Goal: Task Accomplishment & Management: Manage account settings

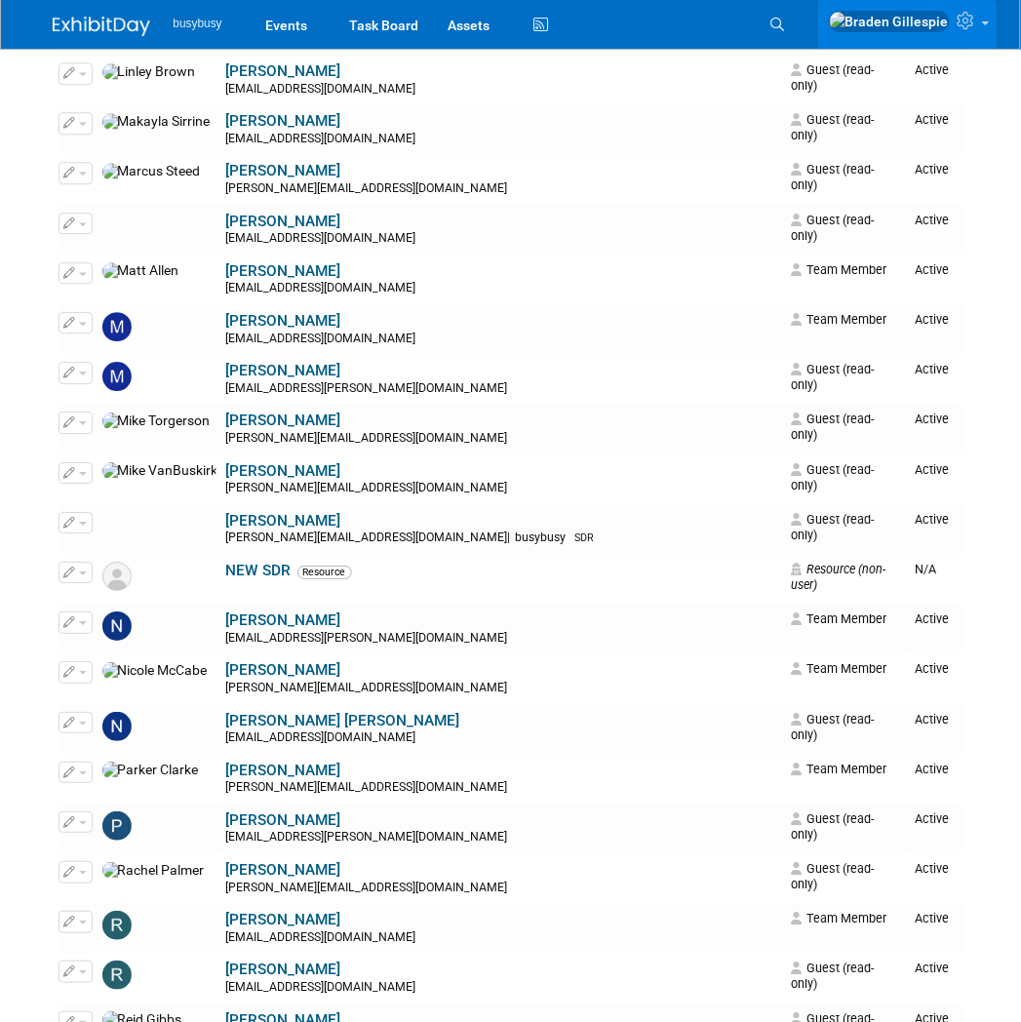
click at [973, 21] on icon at bounding box center [969, 21] width 22 height 18
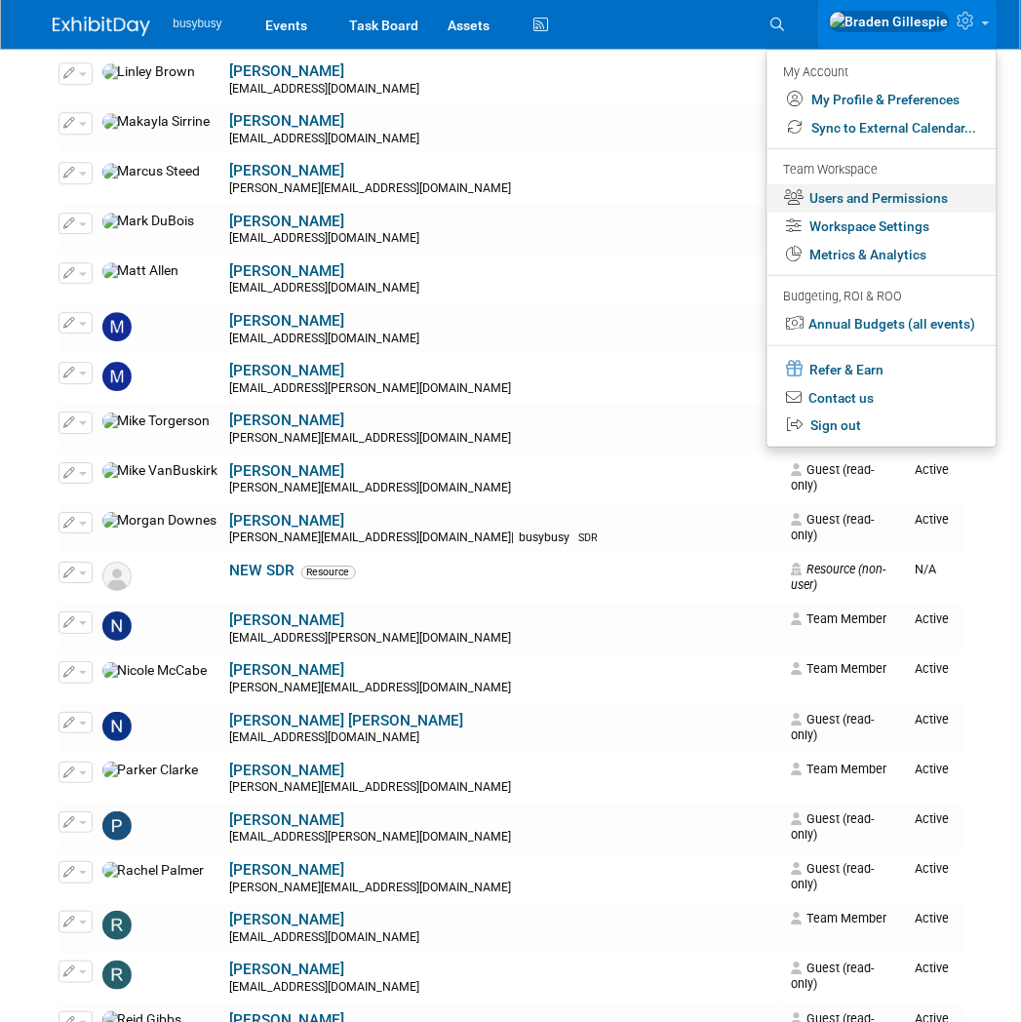
click at [892, 202] on link "Users and Permissions" at bounding box center [881, 198] width 229 height 28
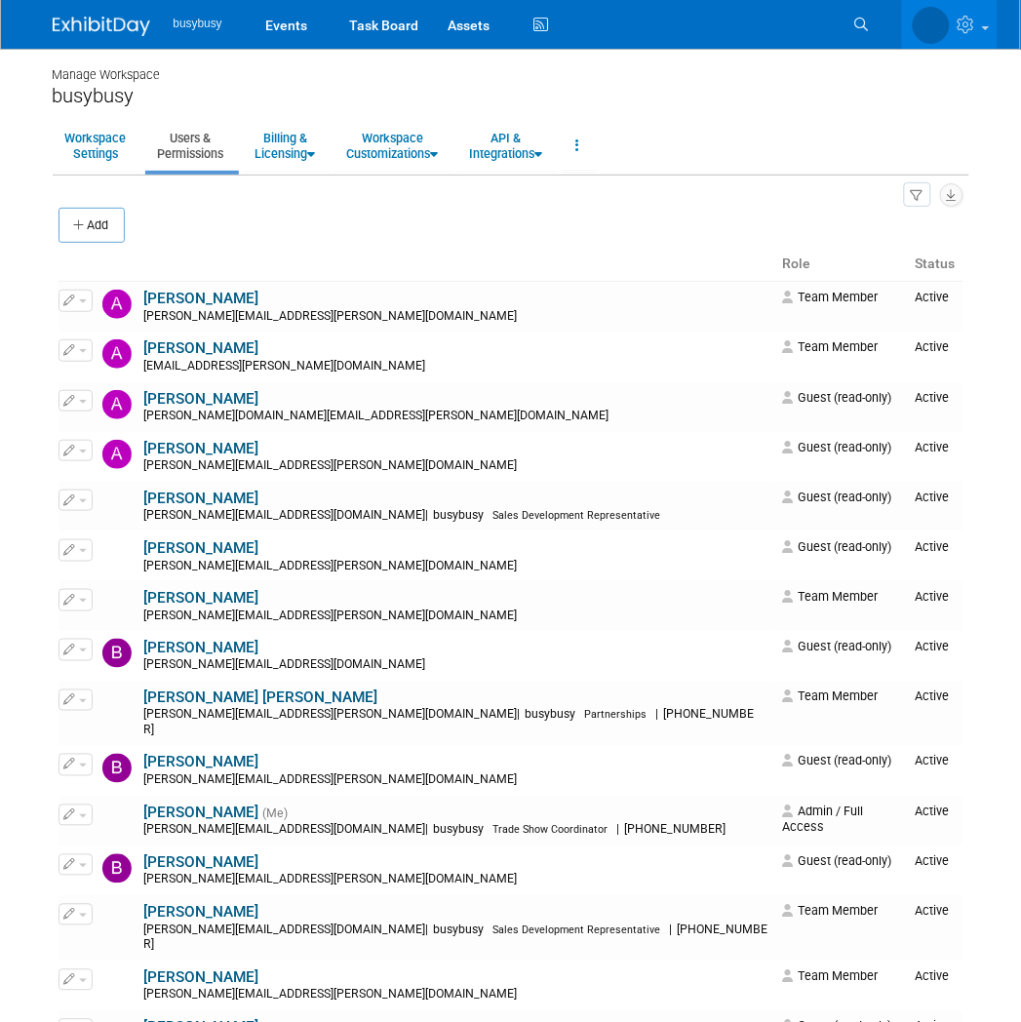
click at [351, 248] on th at bounding box center [417, 264] width 717 height 33
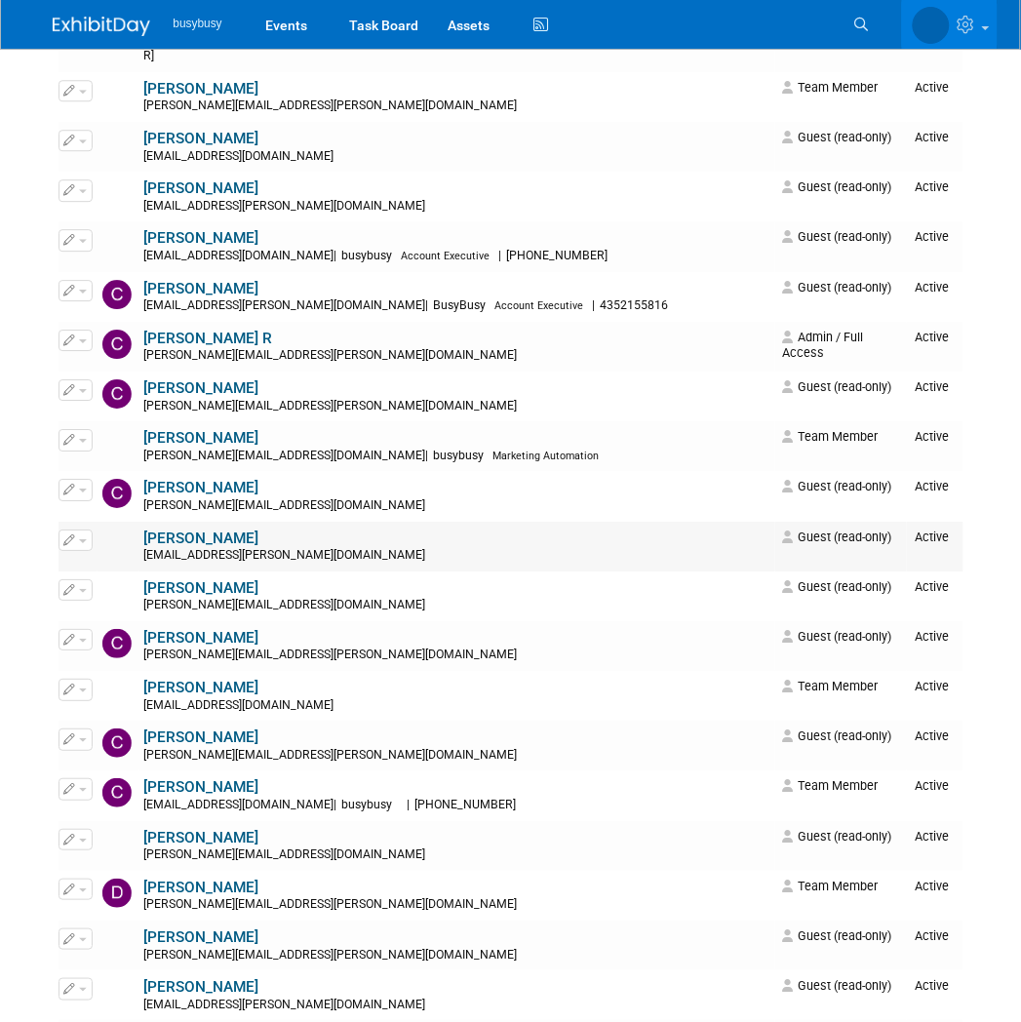
click at [82, 529] on button "button" at bounding box center [76, 539] width 34 height 21
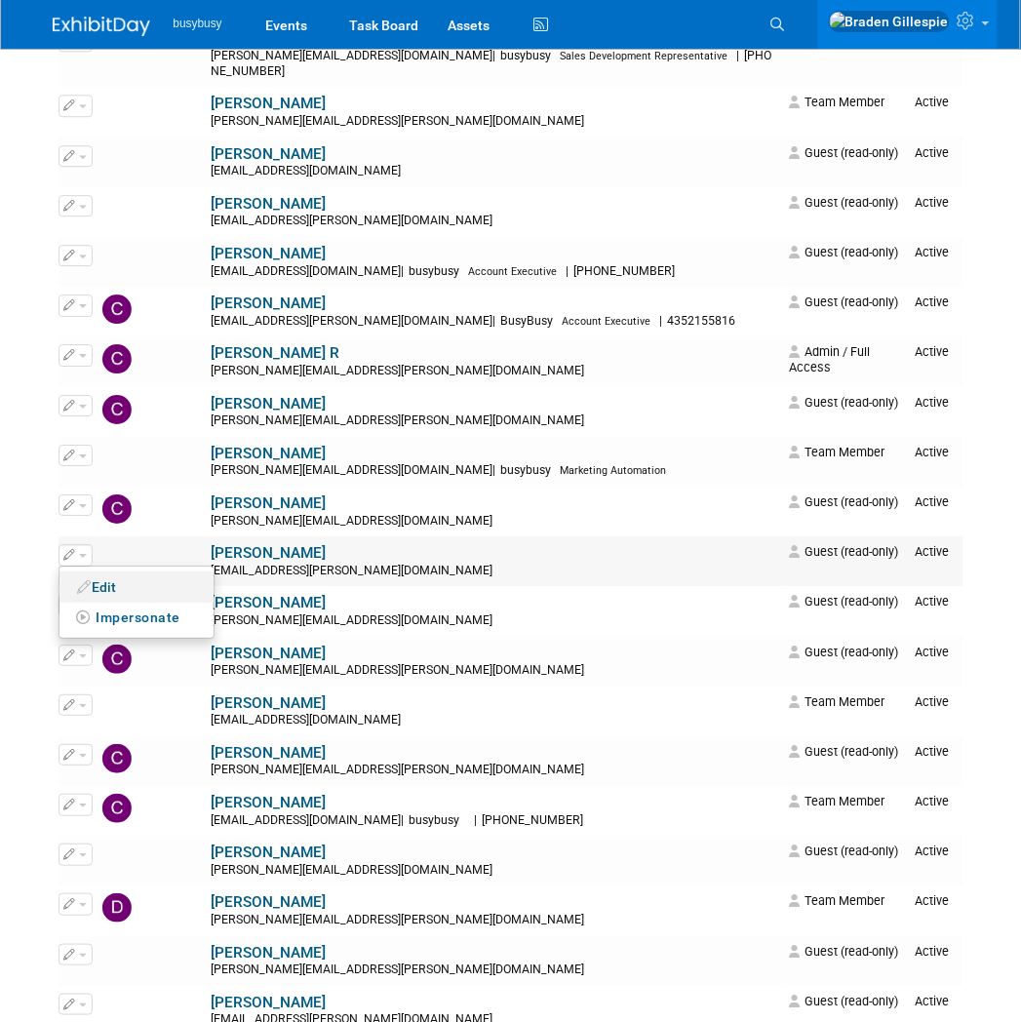
click at [94, 573] on link "Edit" at bounding box center [136, 586] width 154 height 27
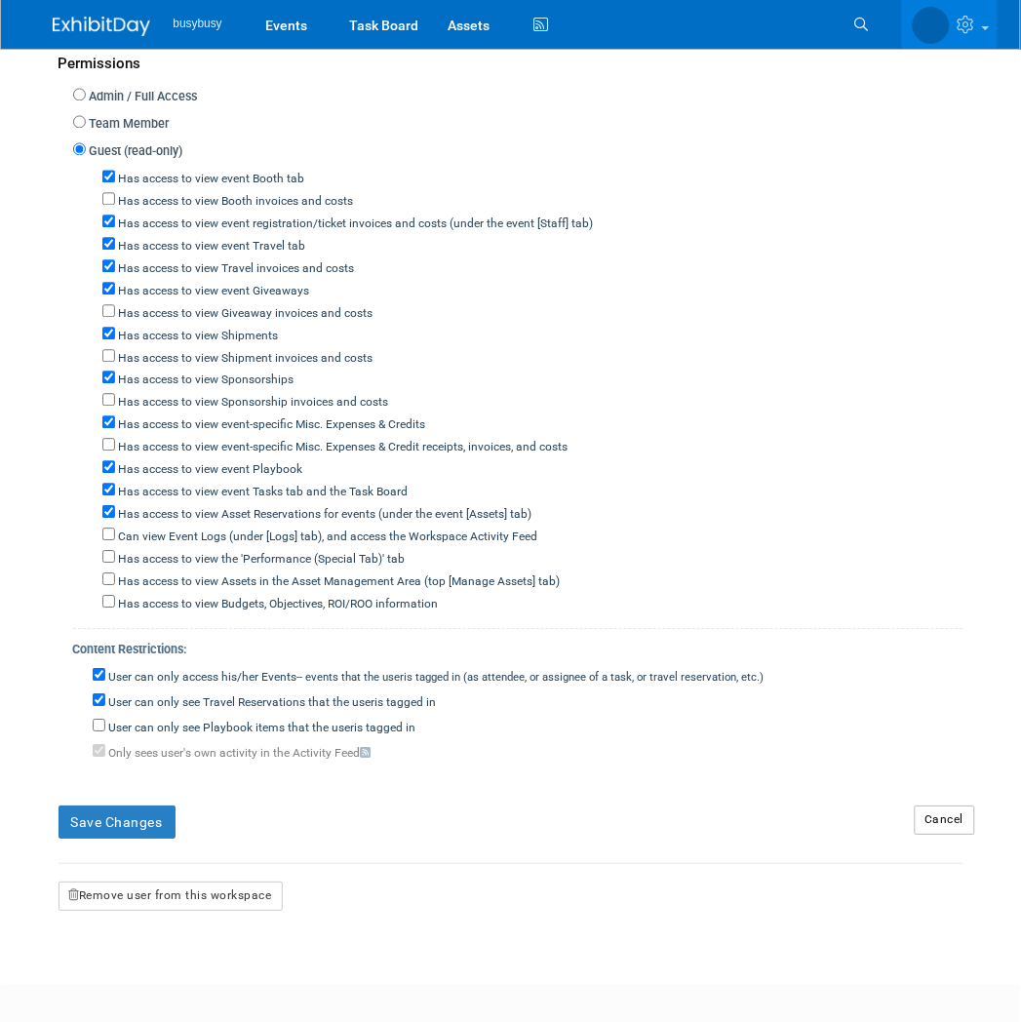
scroll to position [739, 0]
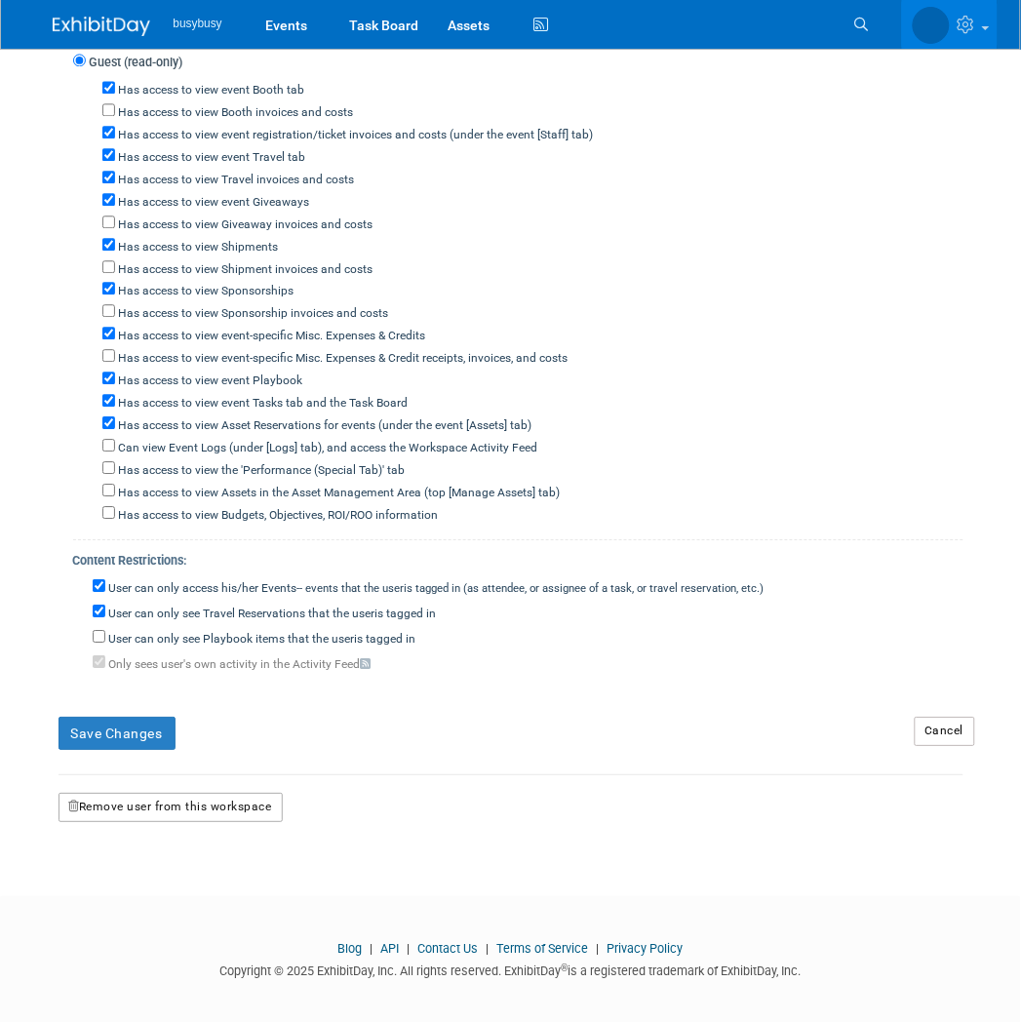
click at [169, 798] on button "Remove user from this workspace" at bounding box center [171, 807] width 224 height 29
click at [166, 890] on link "Yes" at bounding box center [146, 880] width 58 height 31
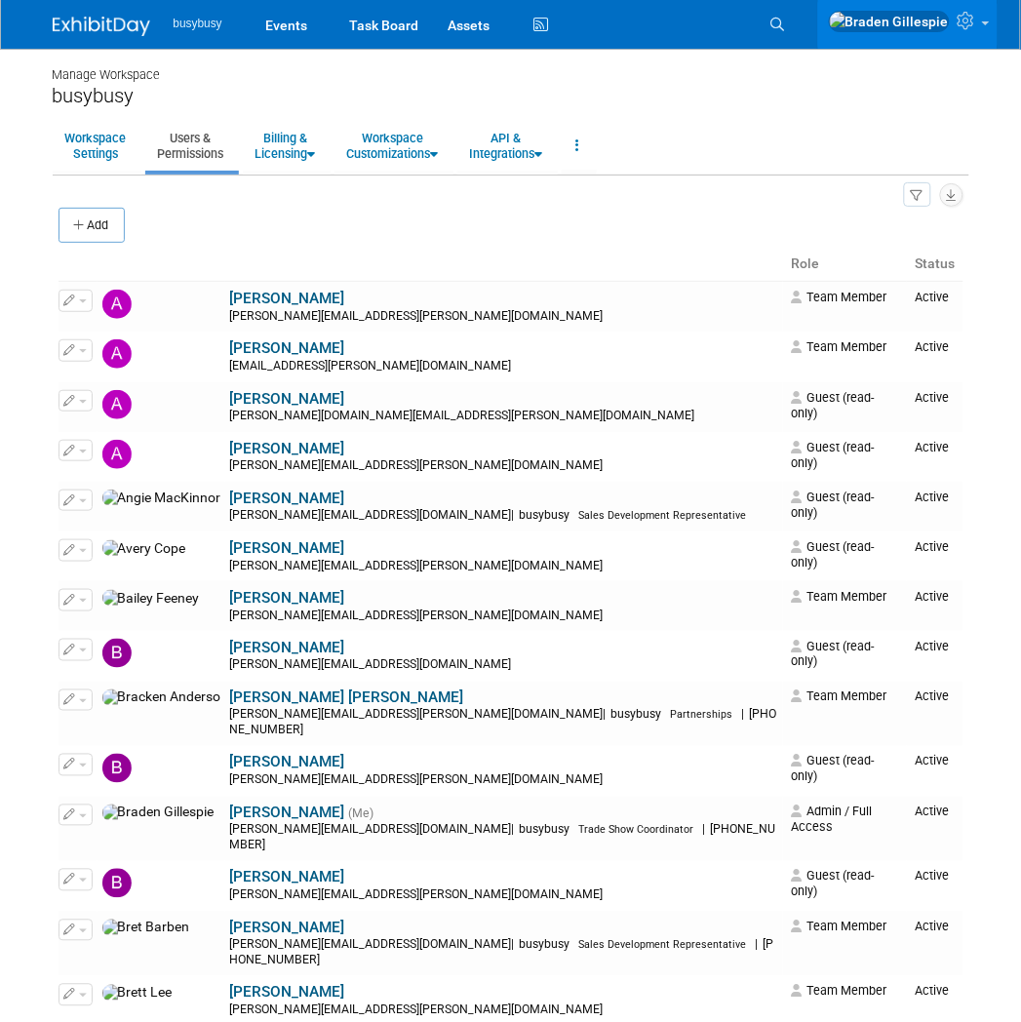
drag, startPoint x: 105, startPoint y: 26, endPoint x: 365, endPoint y: 114, distance: 273.8
click at [105, 26] on img at bounding box center [102, 27] width 98 height 20
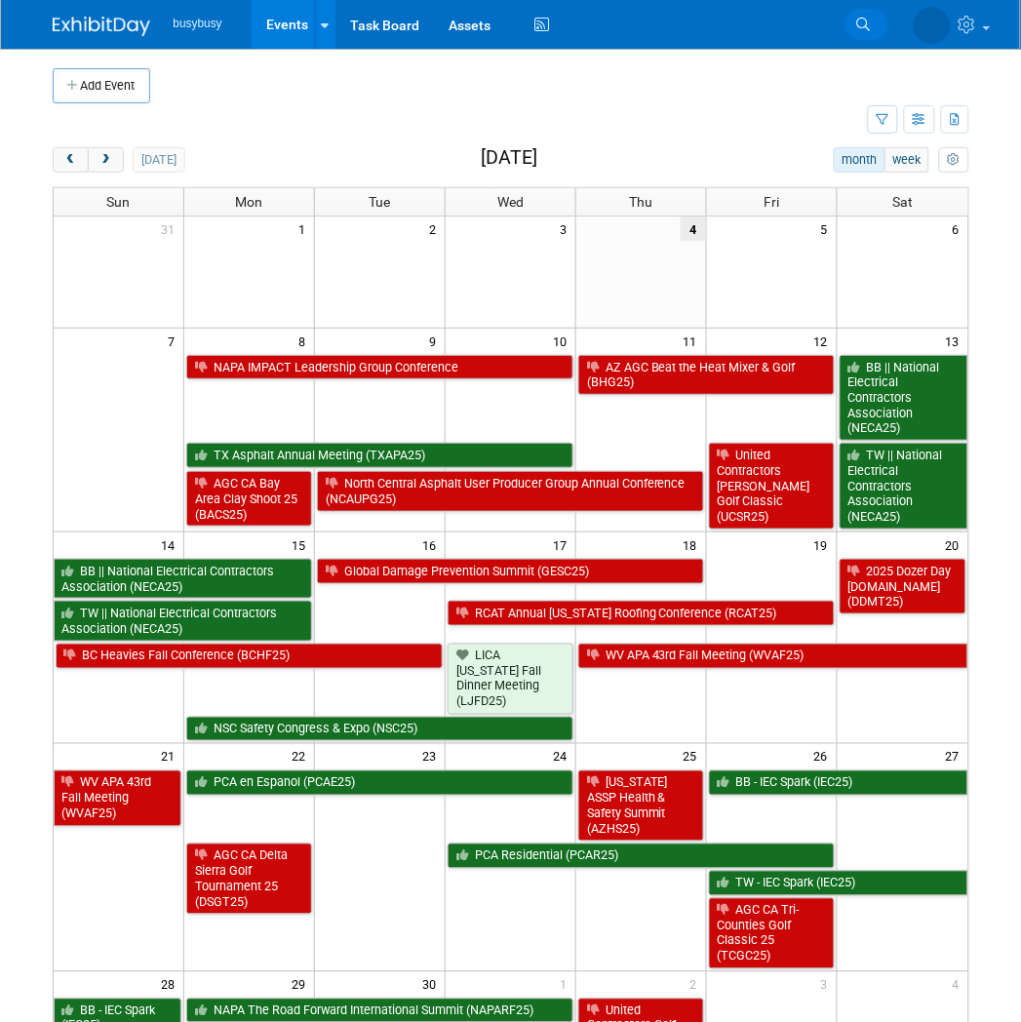
click at [868, 24] on icon at bounding box center [864, 25] width 14 height 14
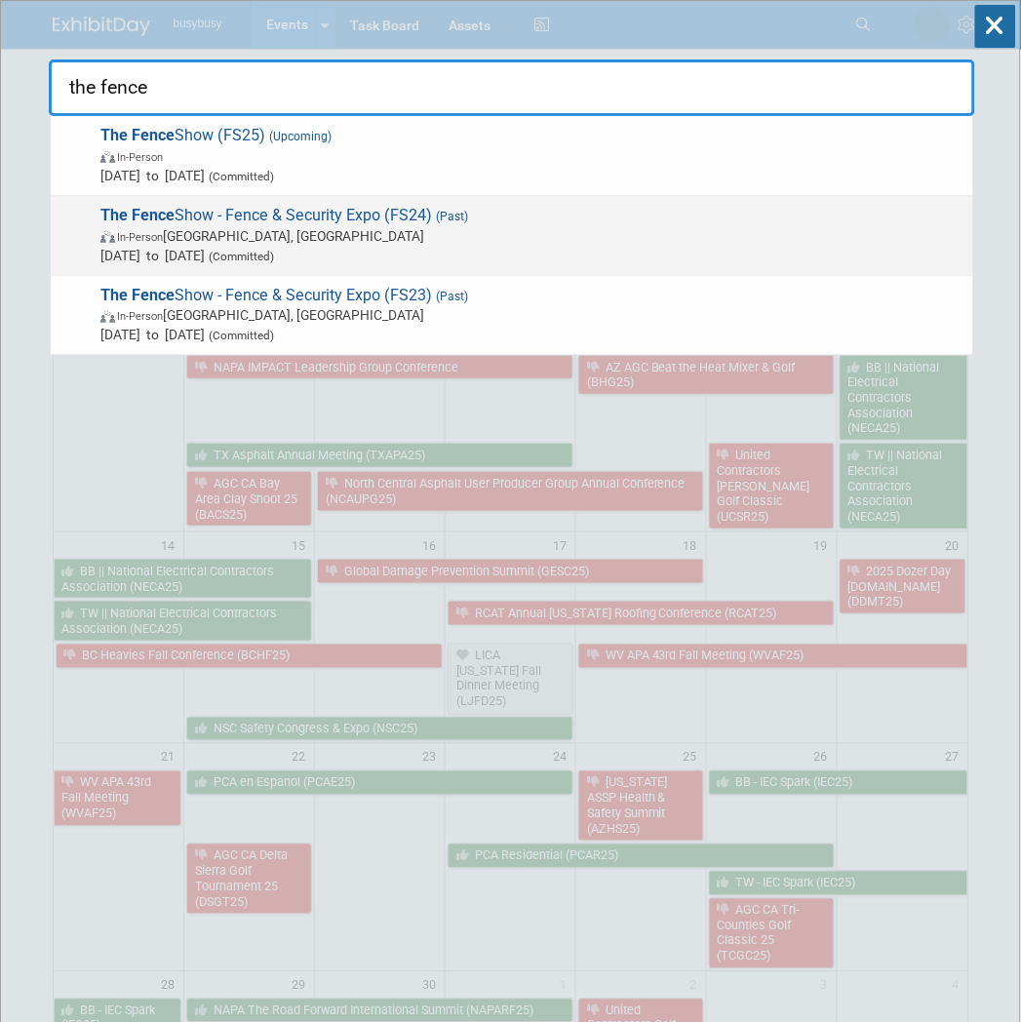
type input "the fence"
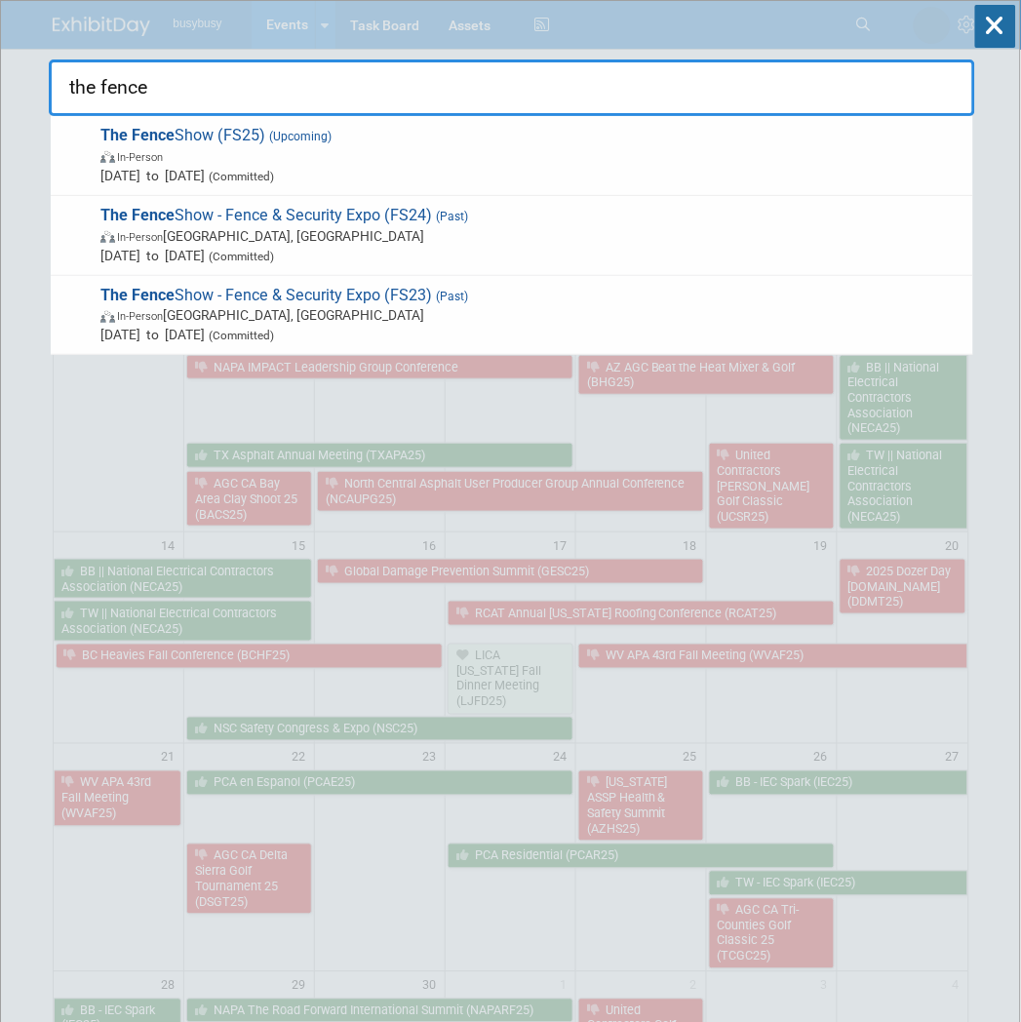
drag, startPoint x: 373, startPoint y: 232, endPoint x: 391, endPoint y: 256, distance: 30.0
click at [373, 232] on span "In-Person Las Vegas, NV" at bounding box center [531, 236] width 863 height 20
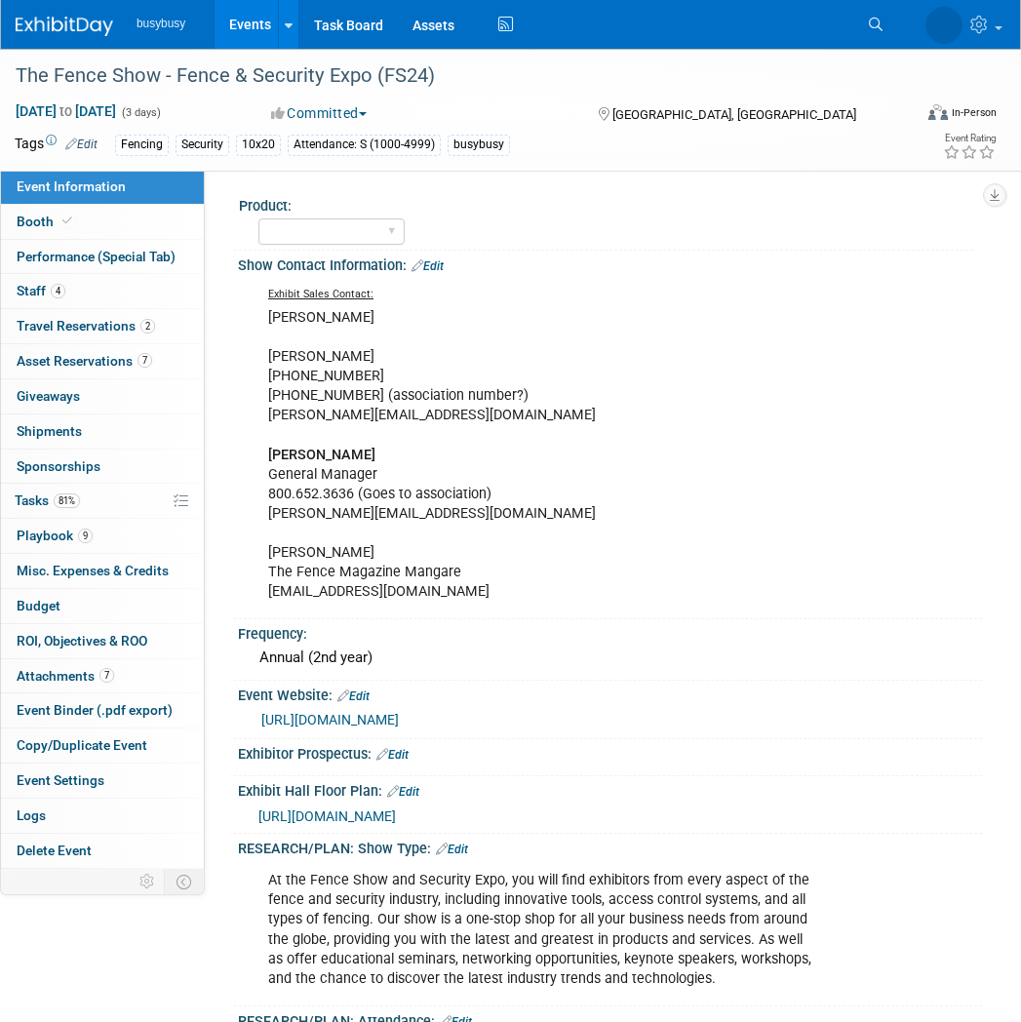
select select "No"
click at [108, 226] on link "Booth" at bounding box center [102, 222] width 203 height 34
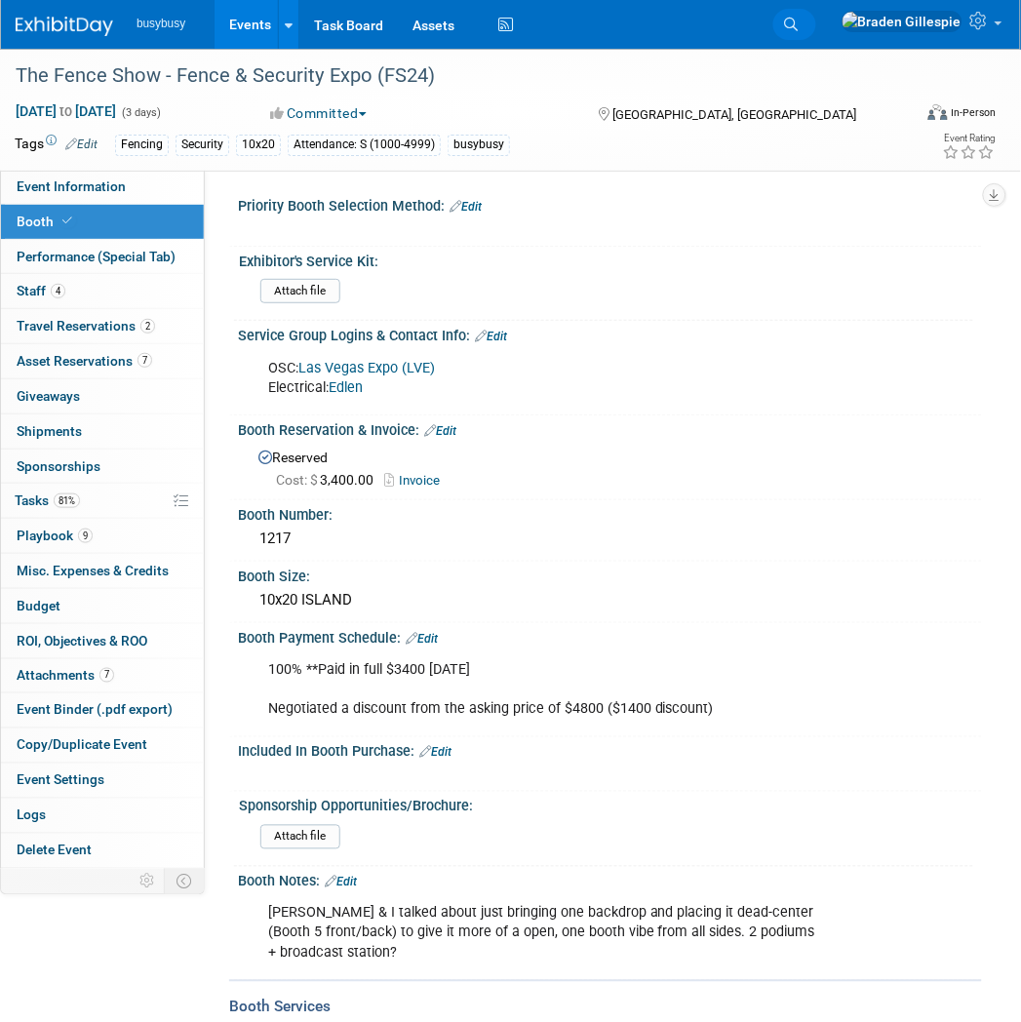
click at [816, 18] on link "Search" at bounding box center [794, 24] width 43 height 31
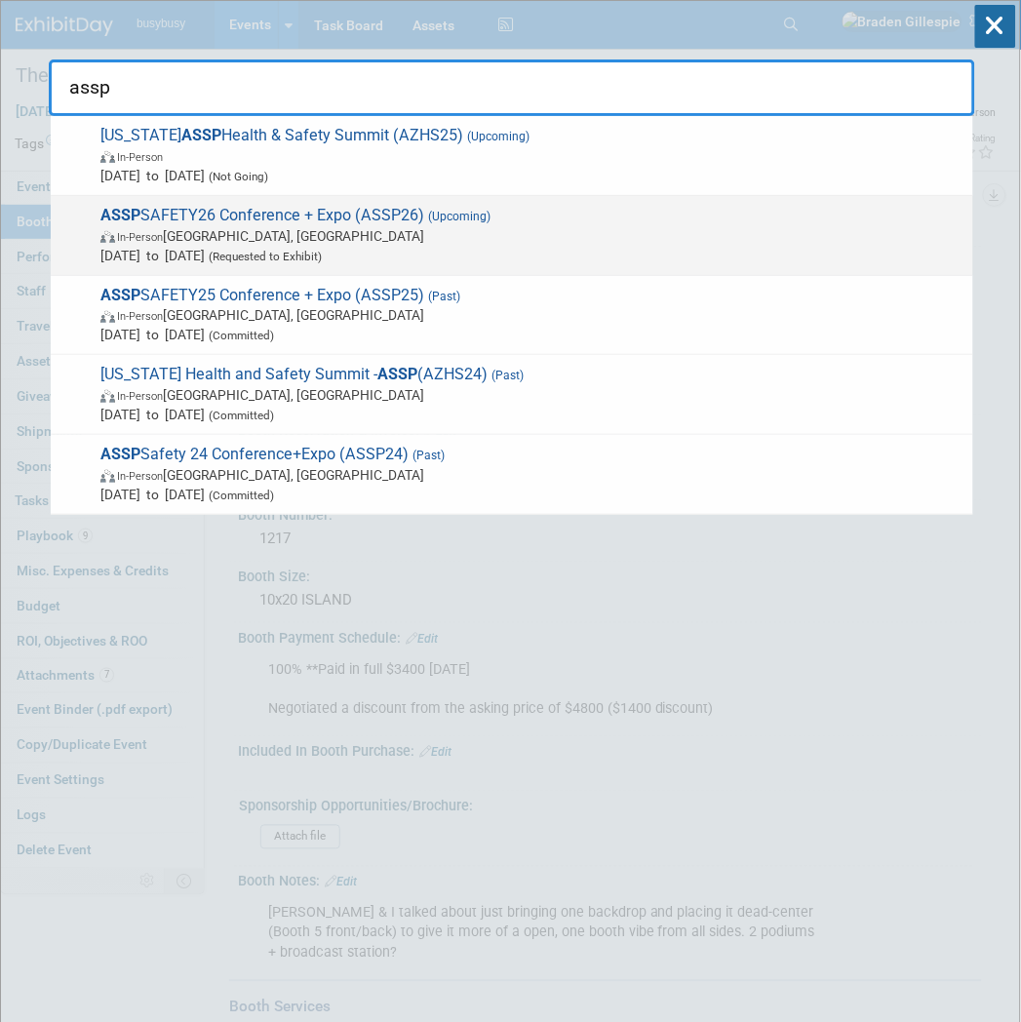
type input "assp"
click at [431, 246] on span "Jun 15, 2026 to Jun 17, 2026 (Requested to Exhibit)" at bounding box center [531, 256] width 863 height 20
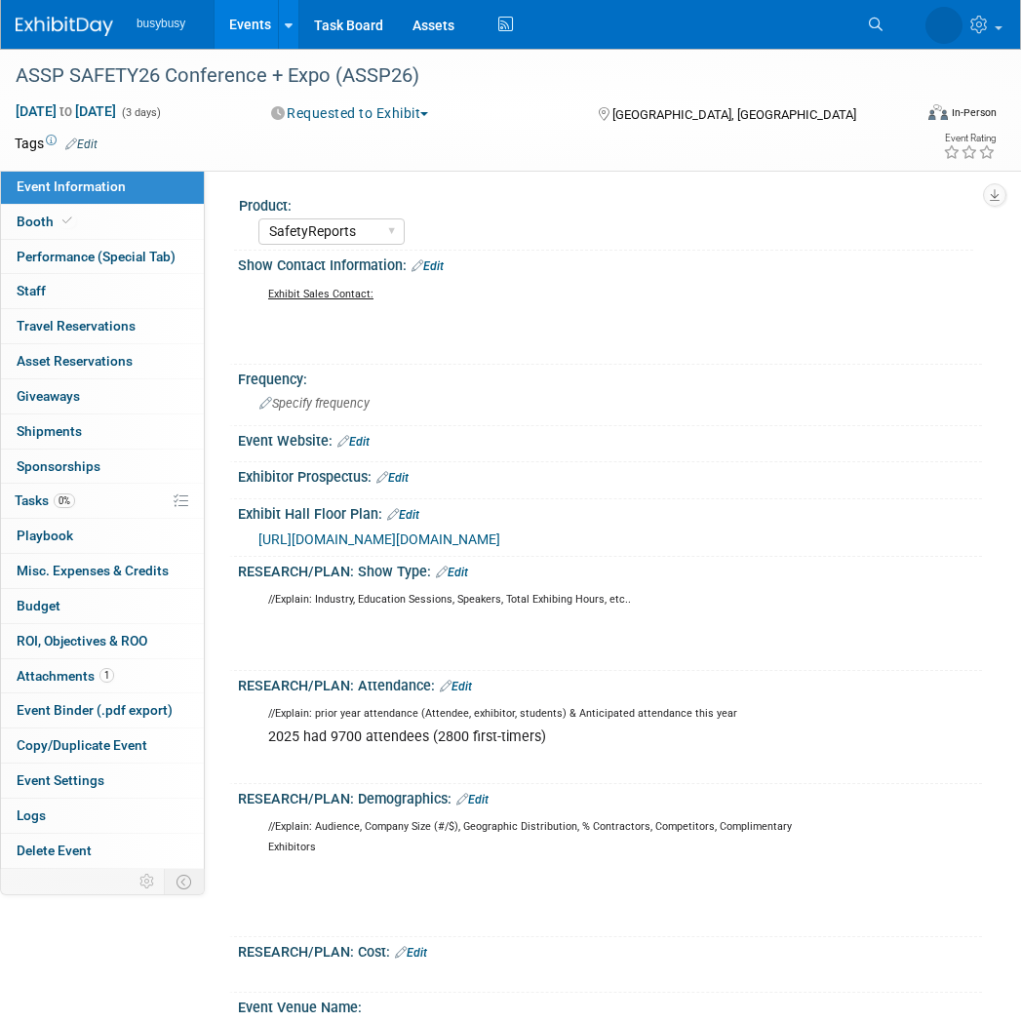
select select "SafetyReports"
click at [112, 227] on link "Booth" at bounding box center [102, 222] width 203 height 34
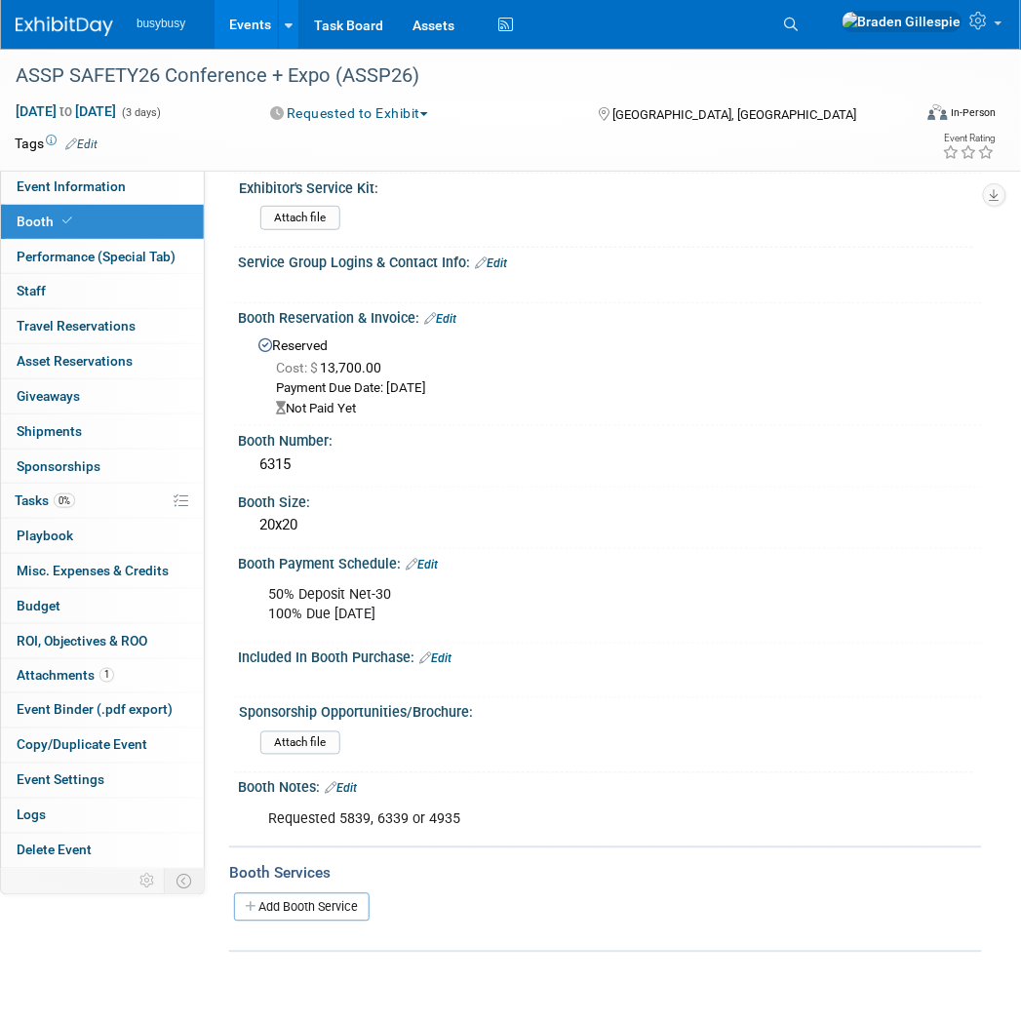
scroll to position [108, 0]
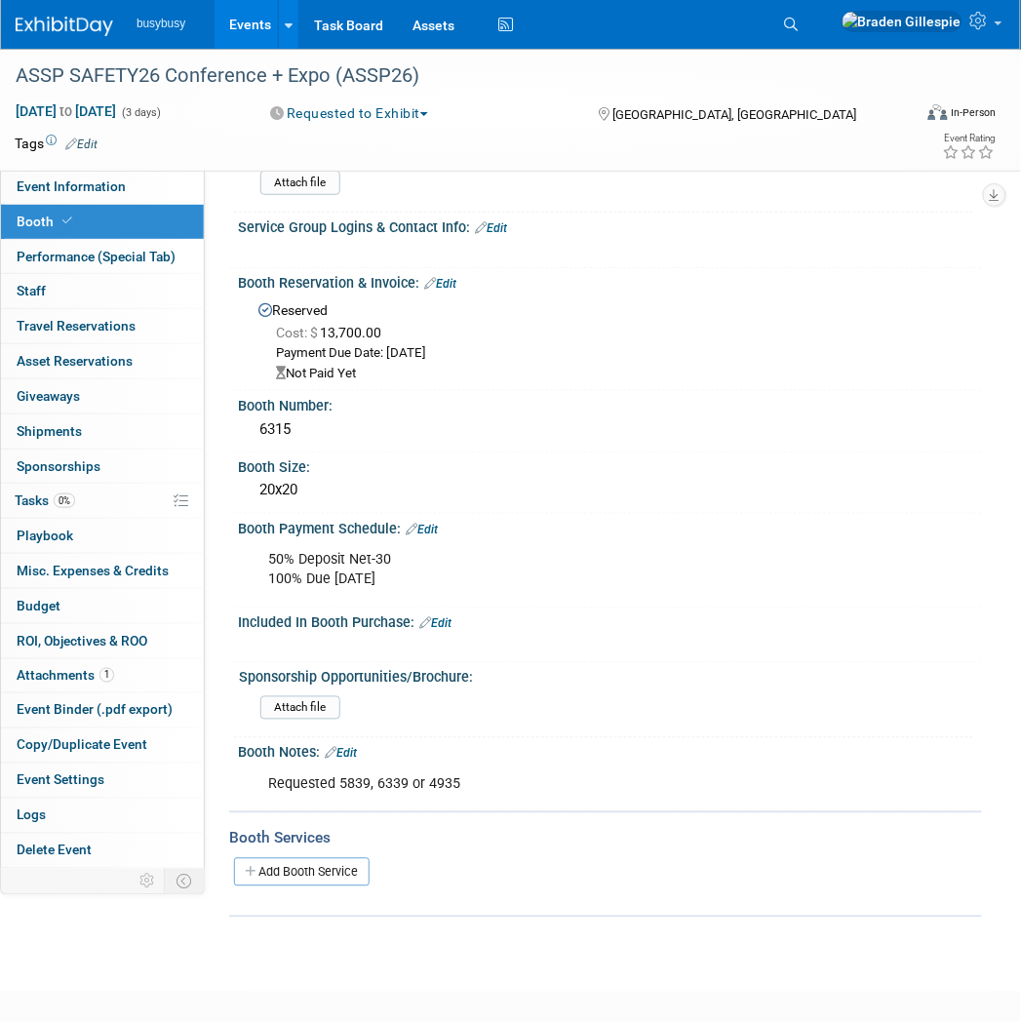
click at [430, 523] on link "Edit" at bounding box center [422, 530] width 32 height 14
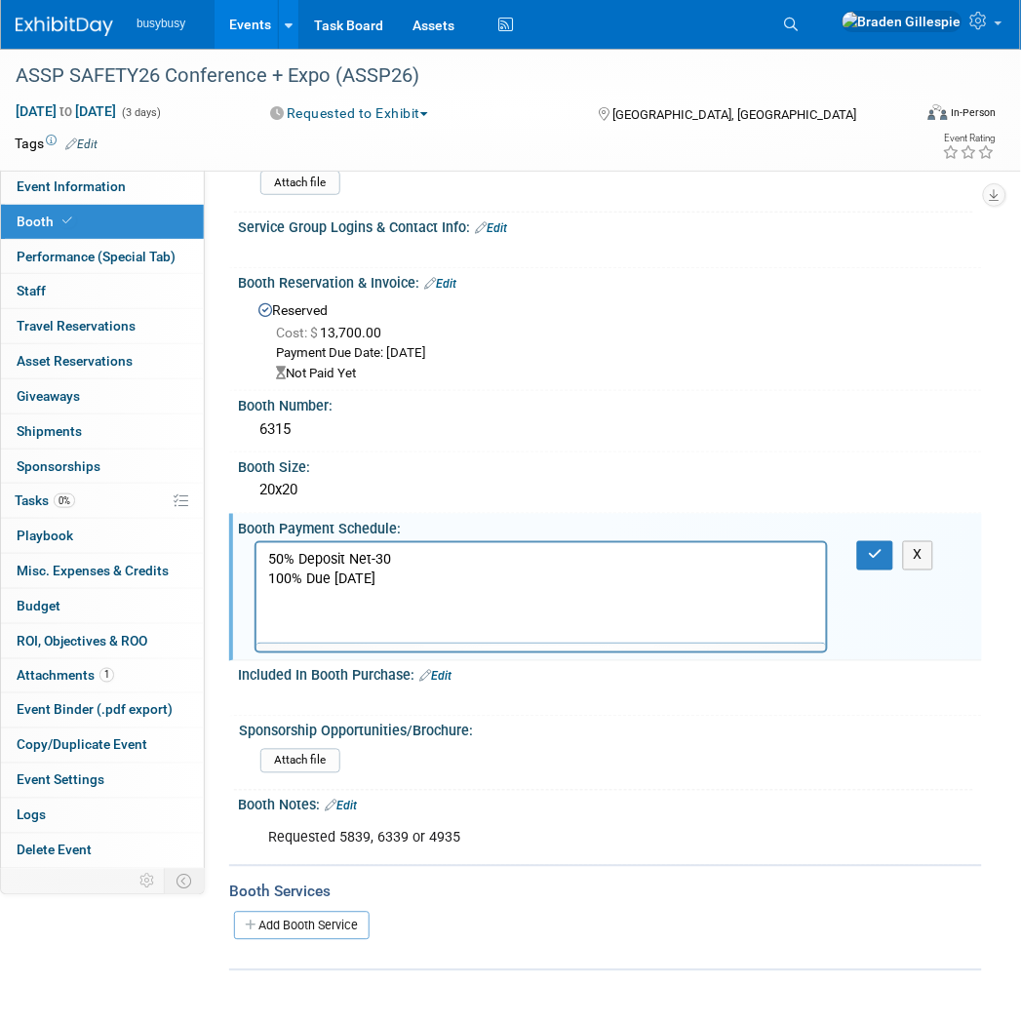
scroll to position [0, 0]
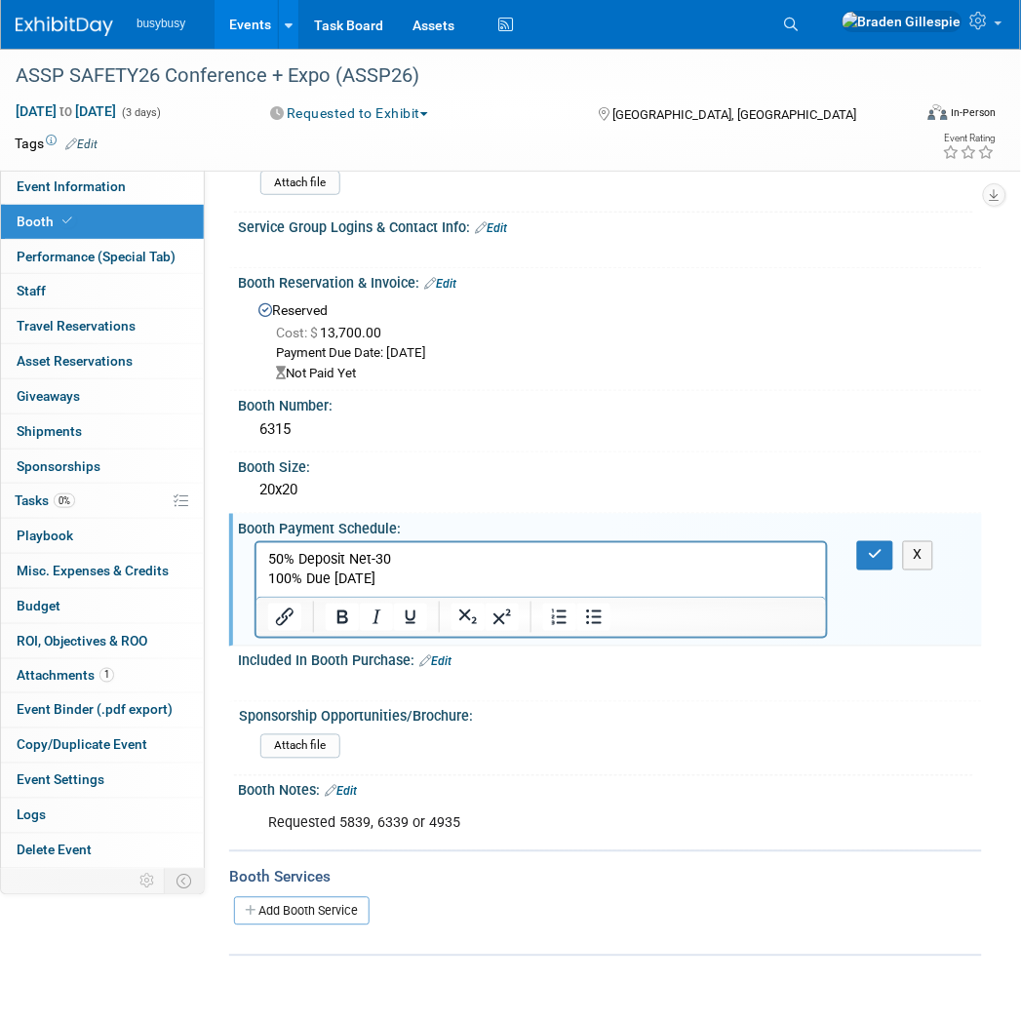
click at [442, 561] on p "50% Deposit Net-30 100% Due 3/2/26" at bounding box center [540, 569] width 547 height 39
click at [883, 541] on button "button" at bounding box center [875, 555] width 36 height 28
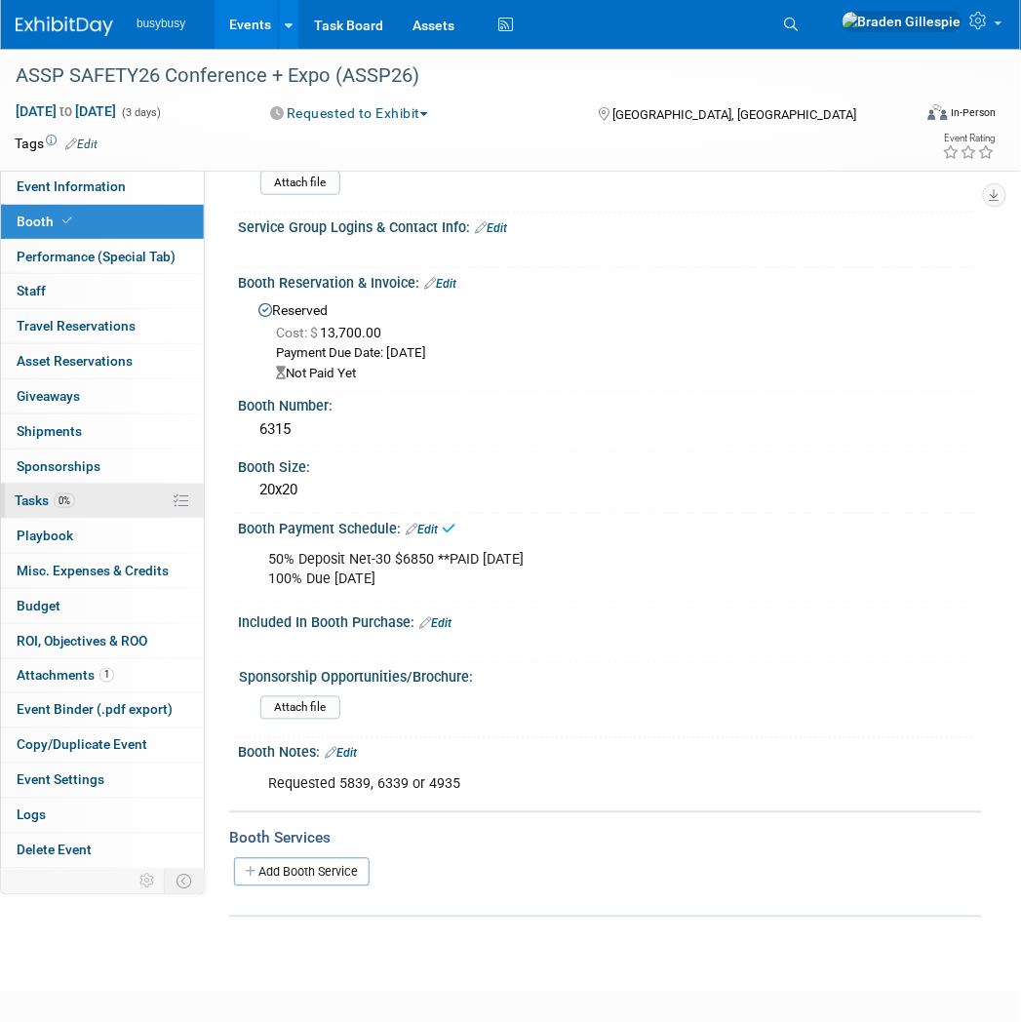
drag, startPoint x: 96, startPoint y: 501, endPoint x: 107, endPoint y: 503, distance: 11.9
click at [96, 501] on link "0% Tasks 0%" at bounding box center [102, 501] width 203 height 34
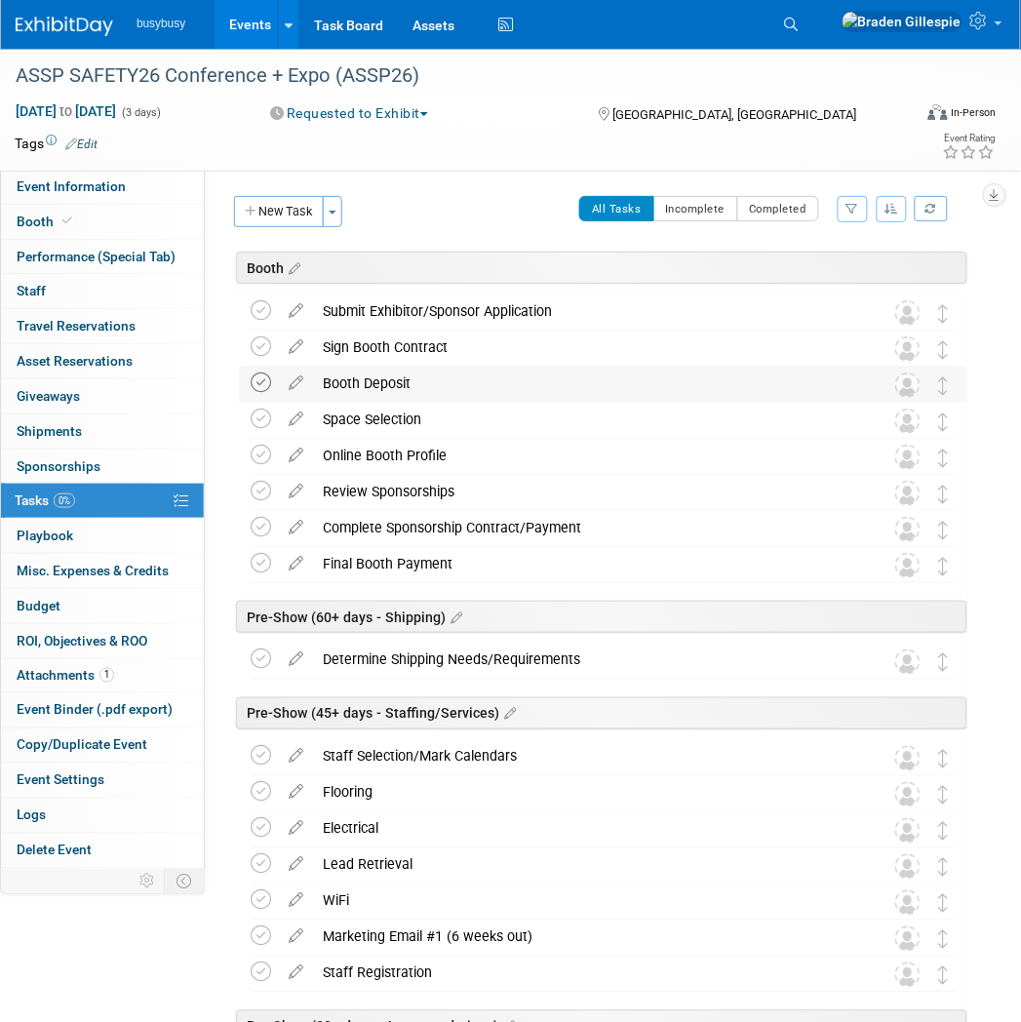
click at [266, 390] on icon at bounding box center [261, 382] width 20 height 20
click at [261, 312] on icon at bounding box center [261, 310] width 20 height 20
click at [260, 344] on icon at bounding box center [261, 346] width 20 height 20
click at [261, 417] on icon at bounding box center [261, 419] width 20 height 20
click at [288, 568] on icon at bounding box center [296, 559] width 34 height 24
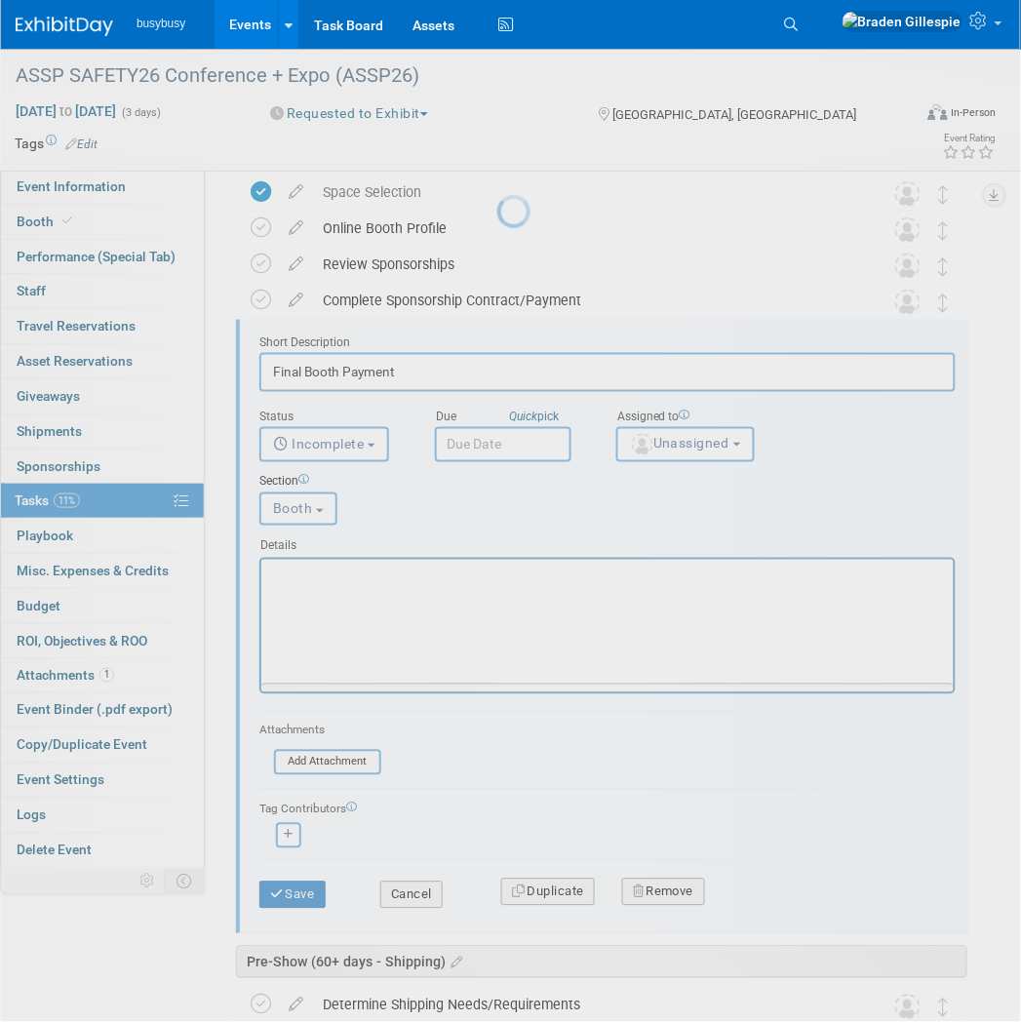
scroll to position [263, 0]
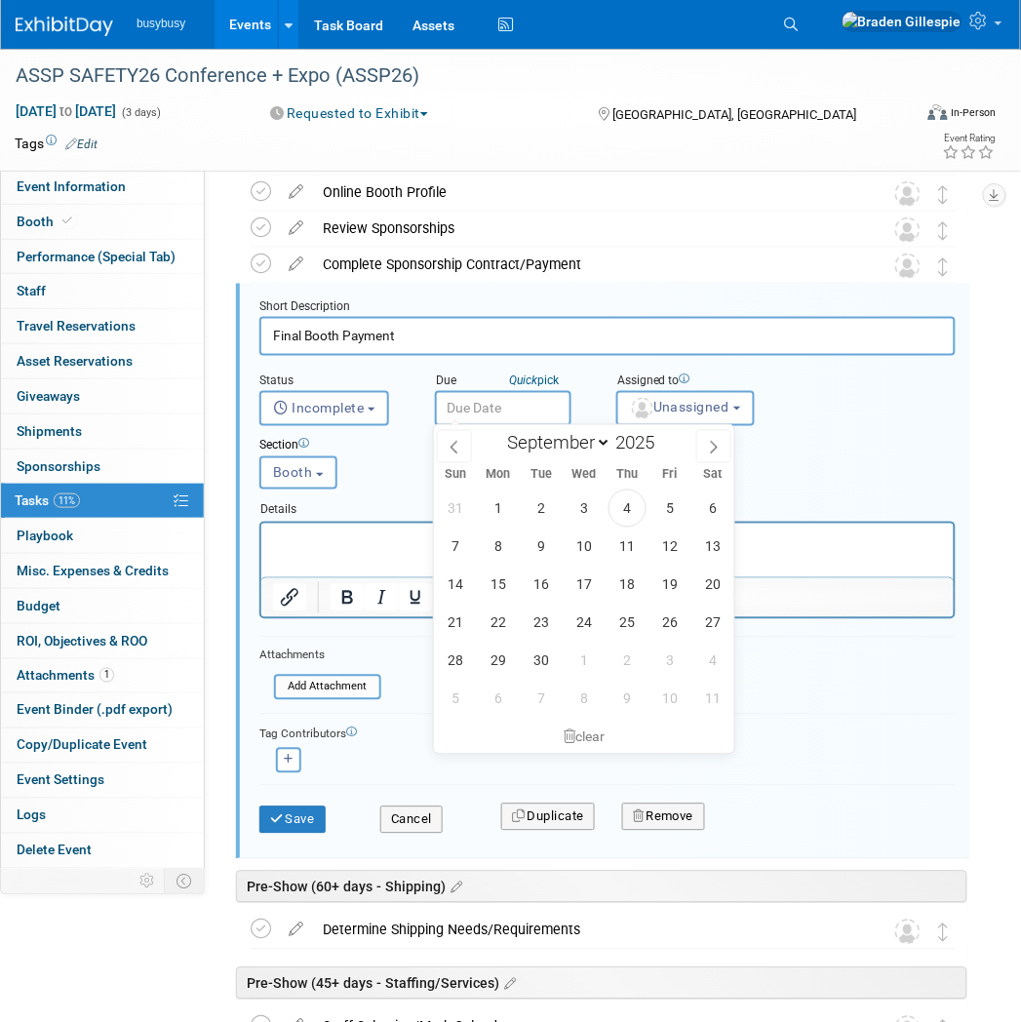
click at [489, 401] on input "text" at bounding box center [503, 408] width 137 height 35
click at [702, 446] on span at bounding box center [713, 446] width 35 height 33
select select "11"
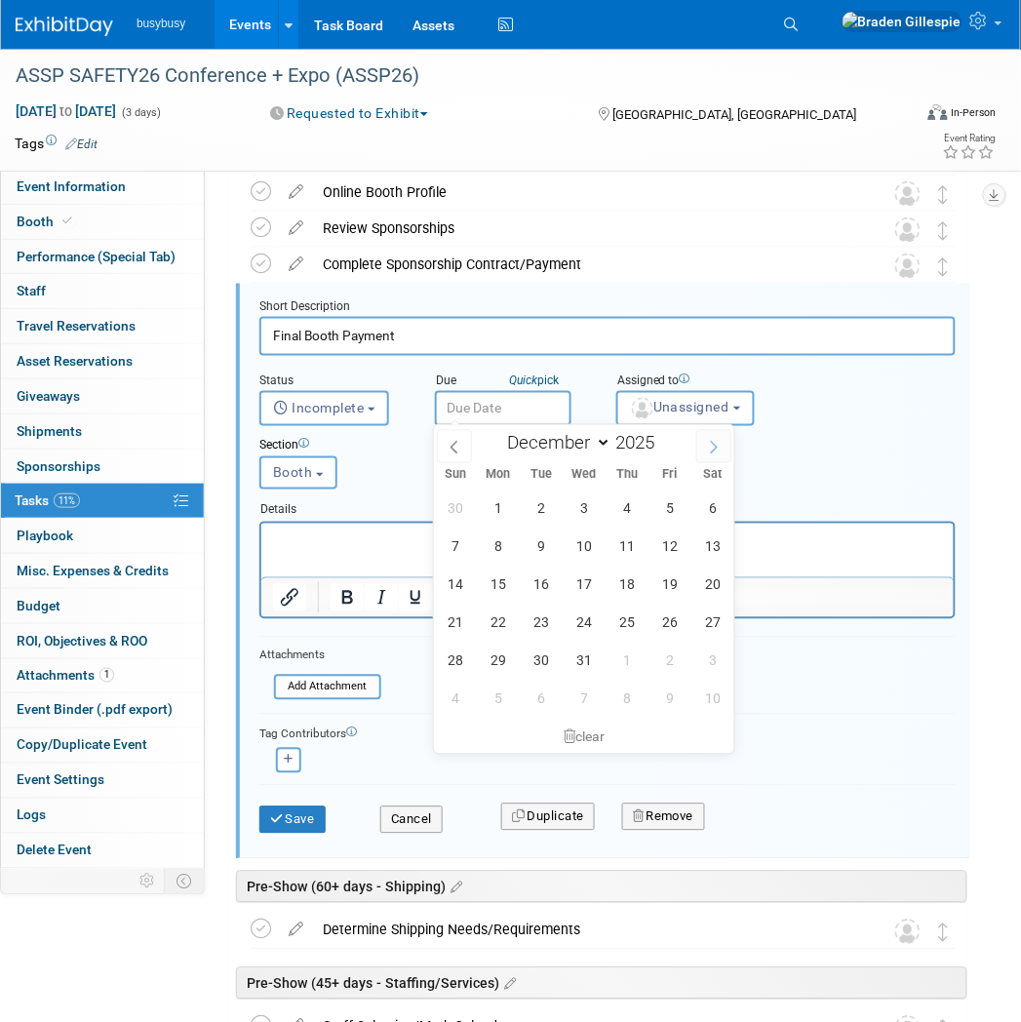
click at [702, 445] on span at bounding box center [713, 446] width 35 height 33
type input "2026"
click at [702, 445] on span at bounding box center [713, 446] width 35 height 33
select select "2"
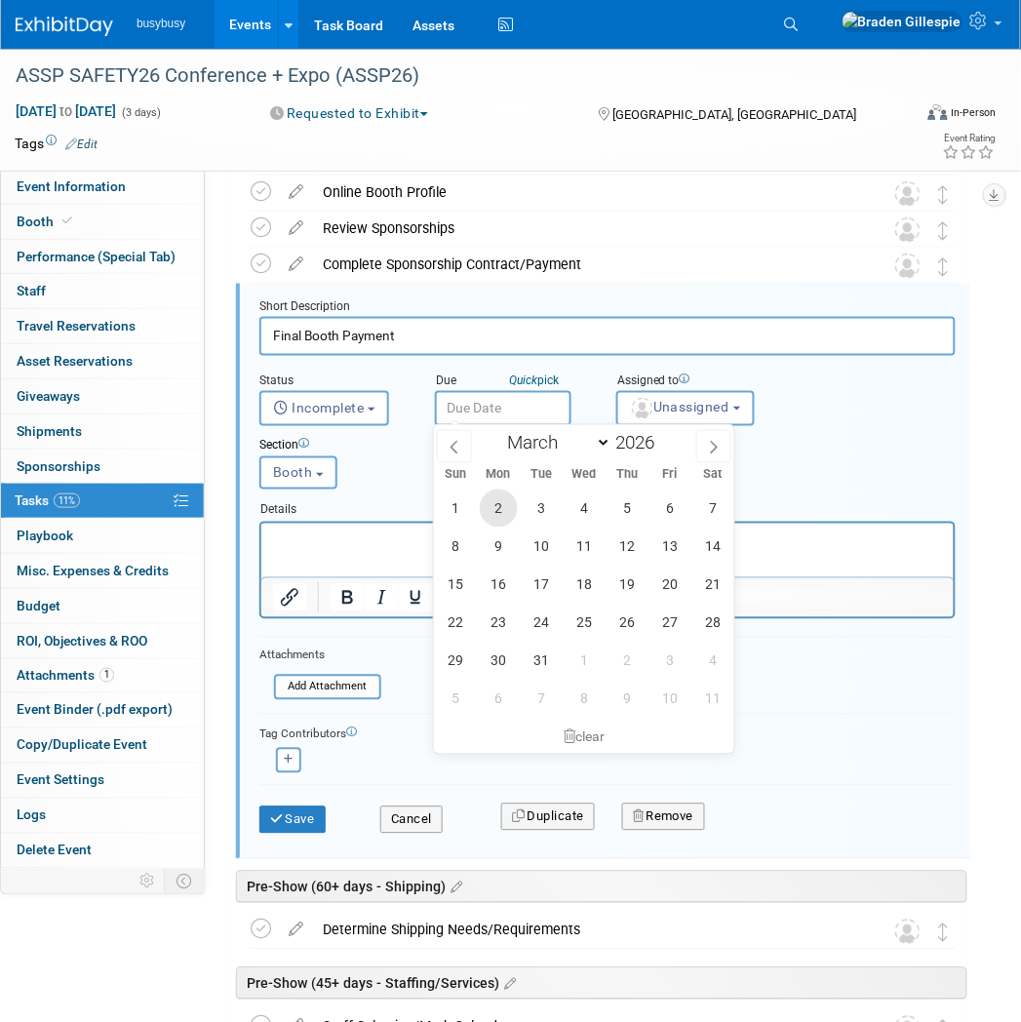
click at [501, 512] on span "2" at bounding box center [499, 508] width 38 height 38
type input "Mar 2, 2026"
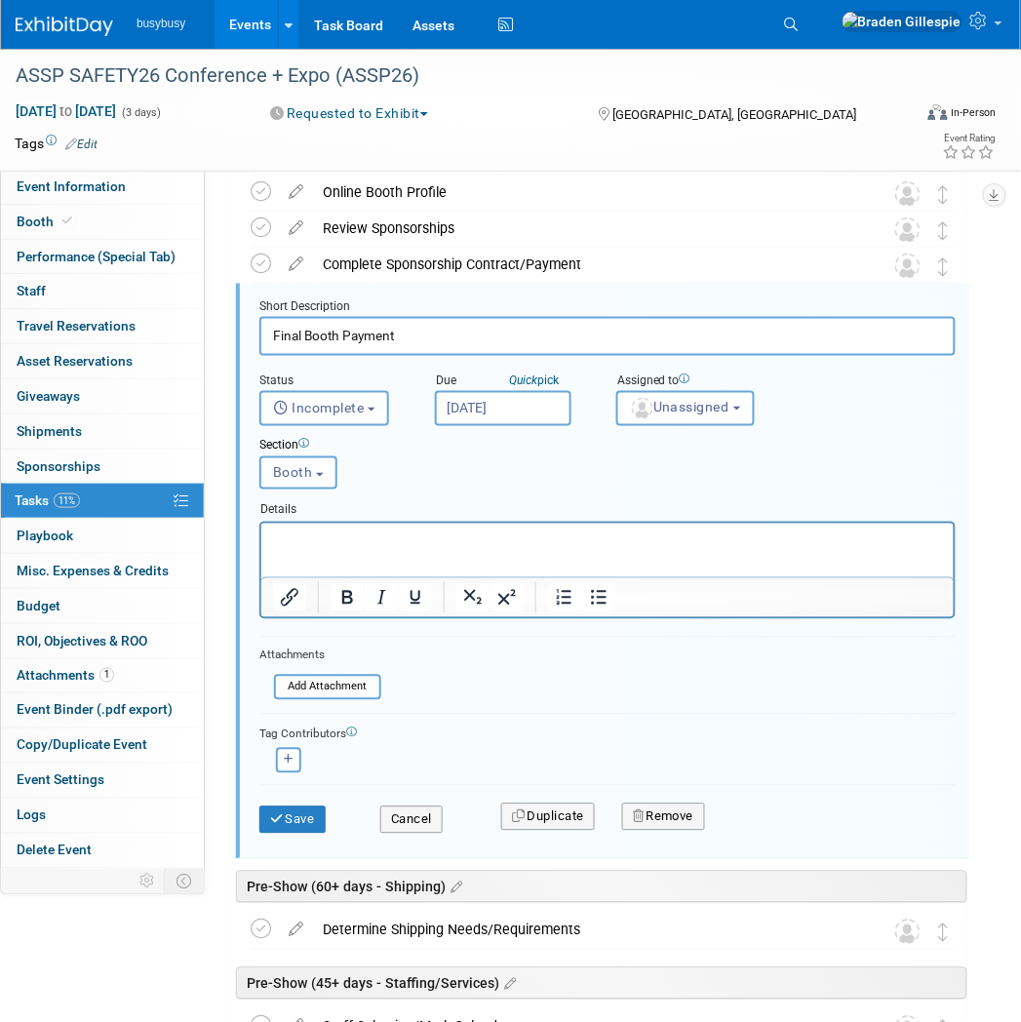
click at [462, 395] on input "Mar 2, 2026" at bounding box center [503, 408] width 137 height 35
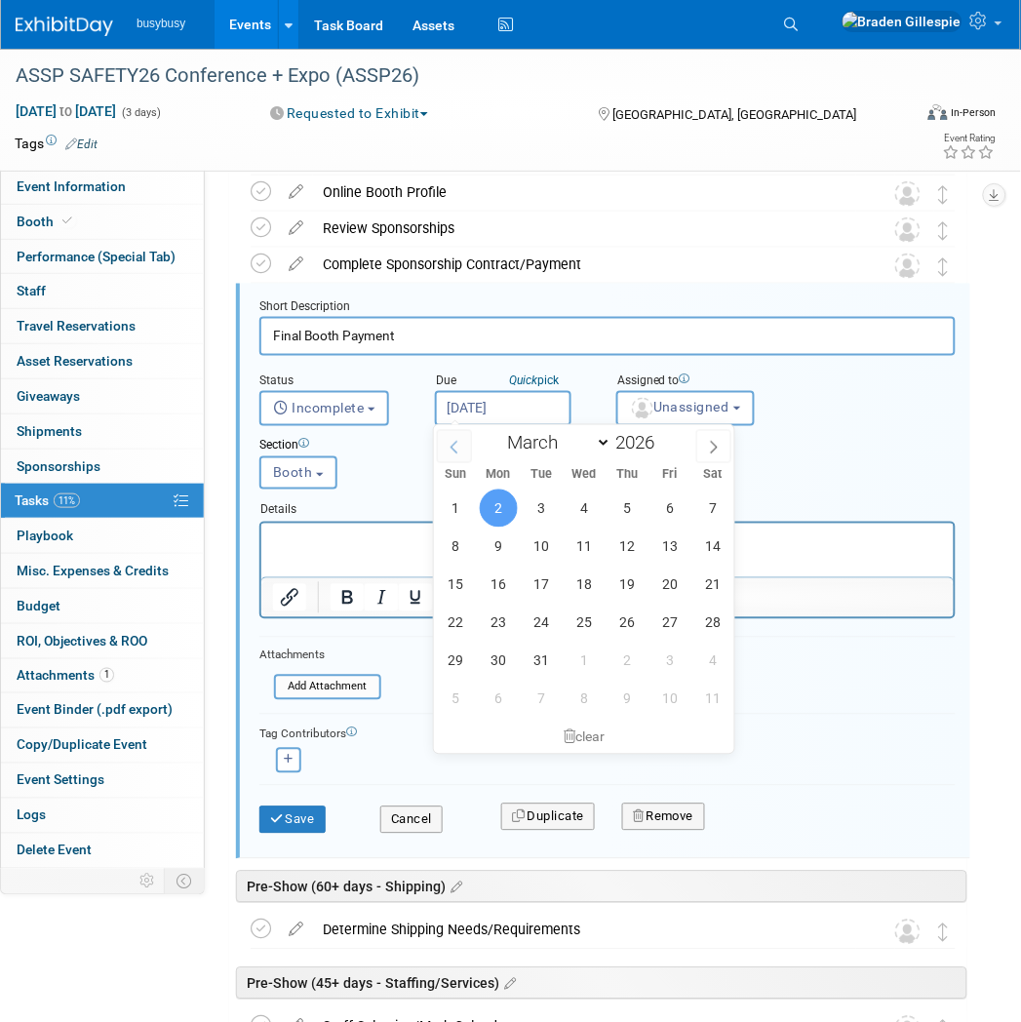
click at [451, 450] on icon at bounding box center [455, 448] width 14 height 14
select select "1"
click at [502, 625] on span "23" at bounding box center [499, 623] width 38 height 38
type input "Feb 23, 2026"
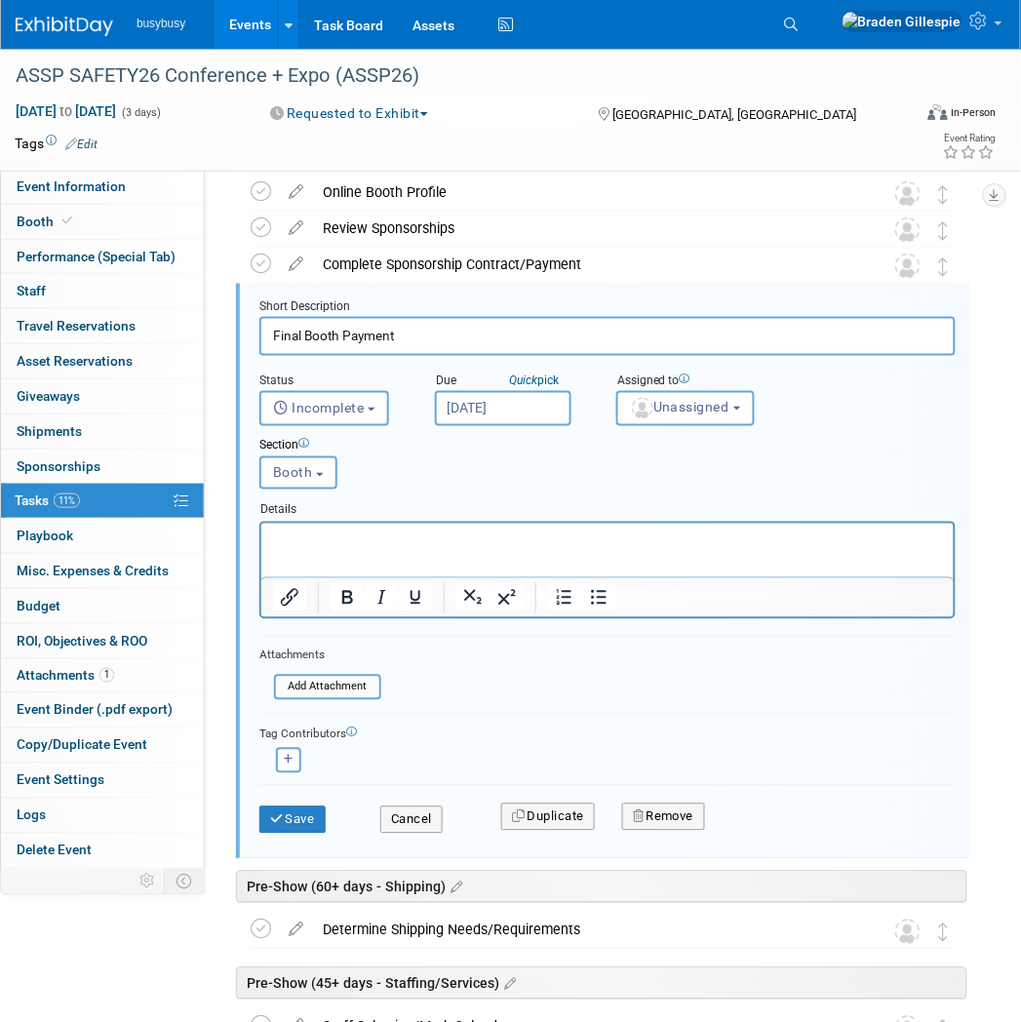
click at [446, 335] on input "Final Booth Payment" at bounding box center [607, 336] width 696 height 38
type input "Final Booth Payment (DUE 3/2/26)"
click at [286, 811] on button "Save" at bounding box center [292, 819] width 66 height 27
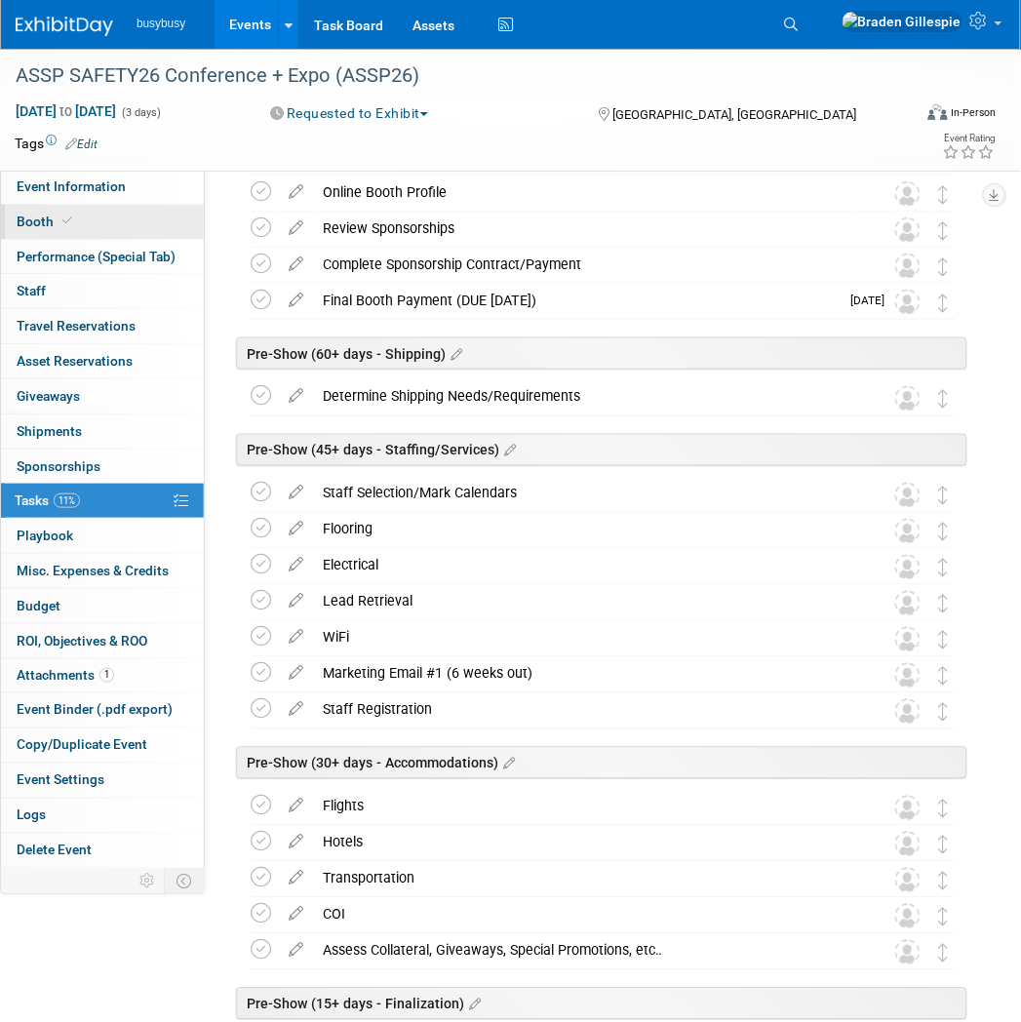
click at [62, 225] on icon at bounding box center [67, 220] width 10 height 11
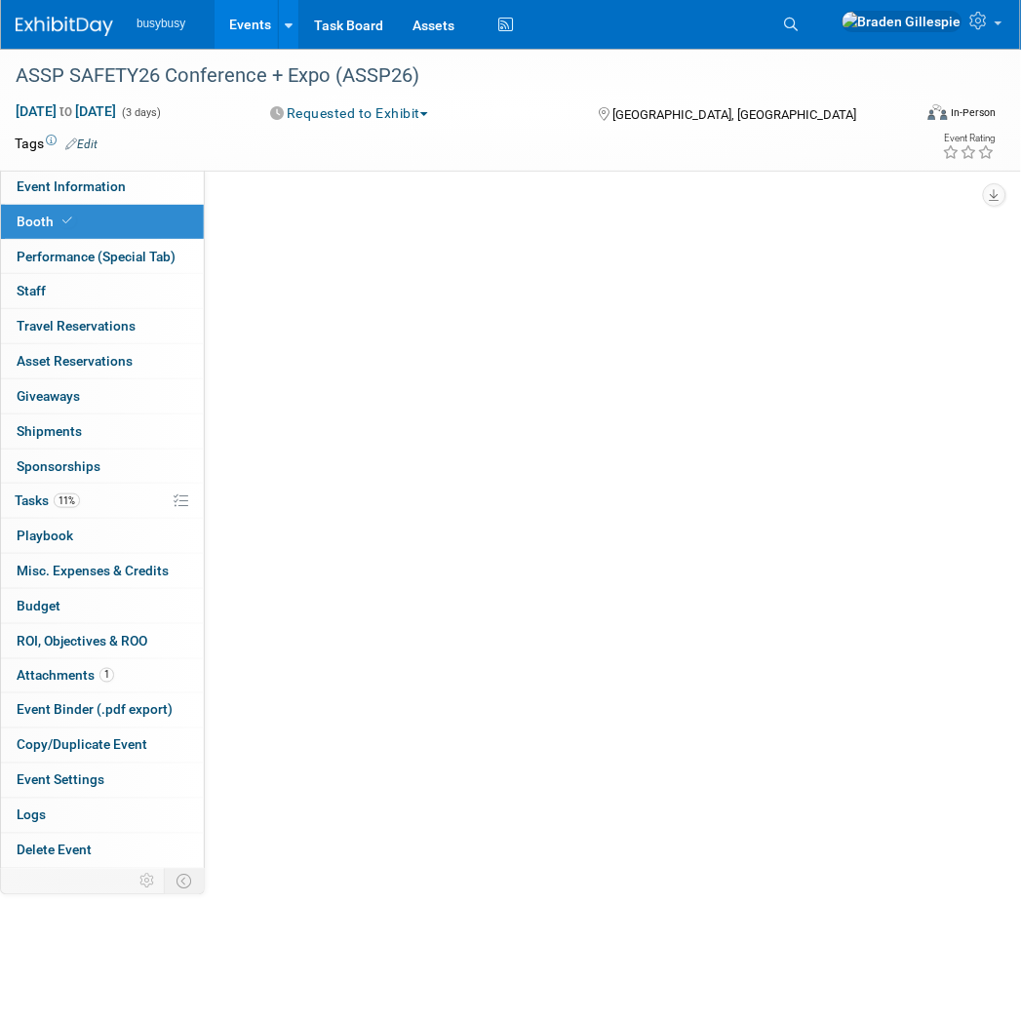
scroll to position [0, 0]
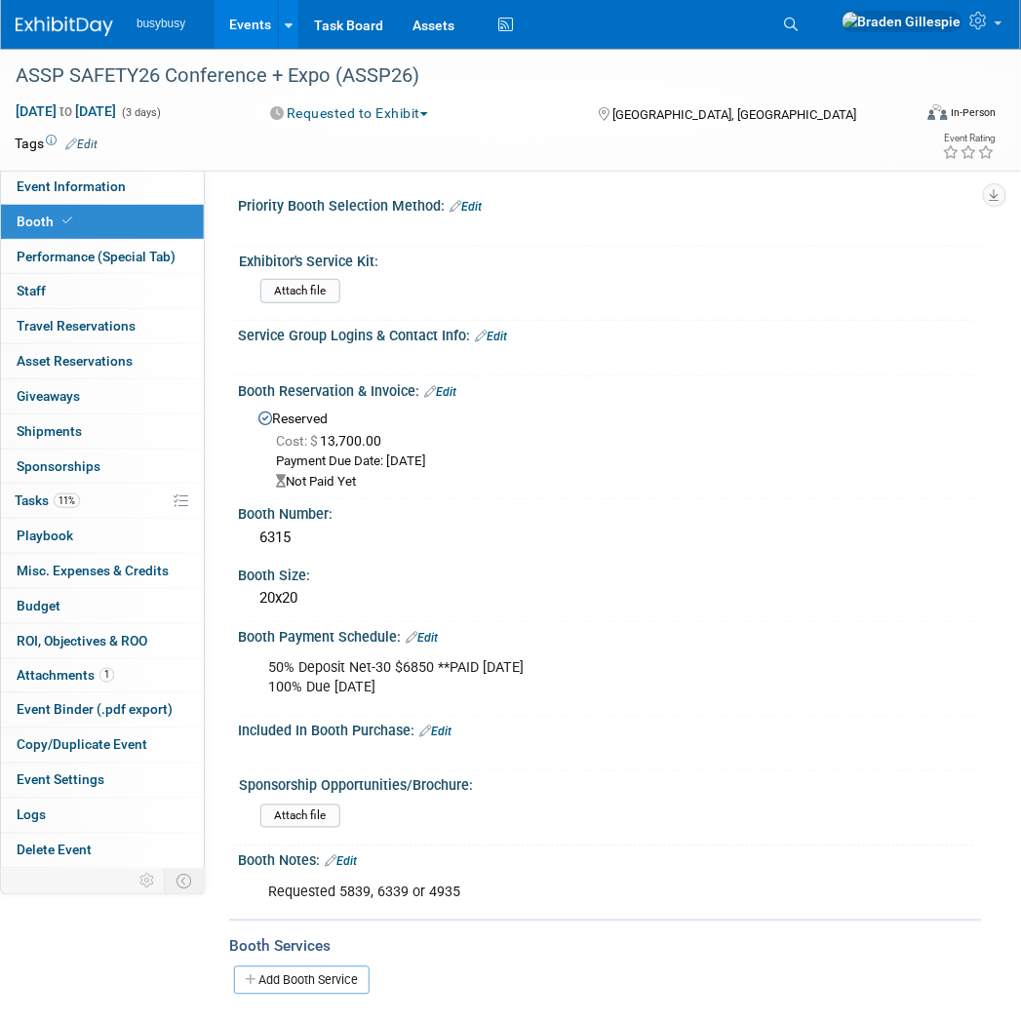
click at [451, 387] on link "Edit" at bounding box center [440, 392] width 32 height 14
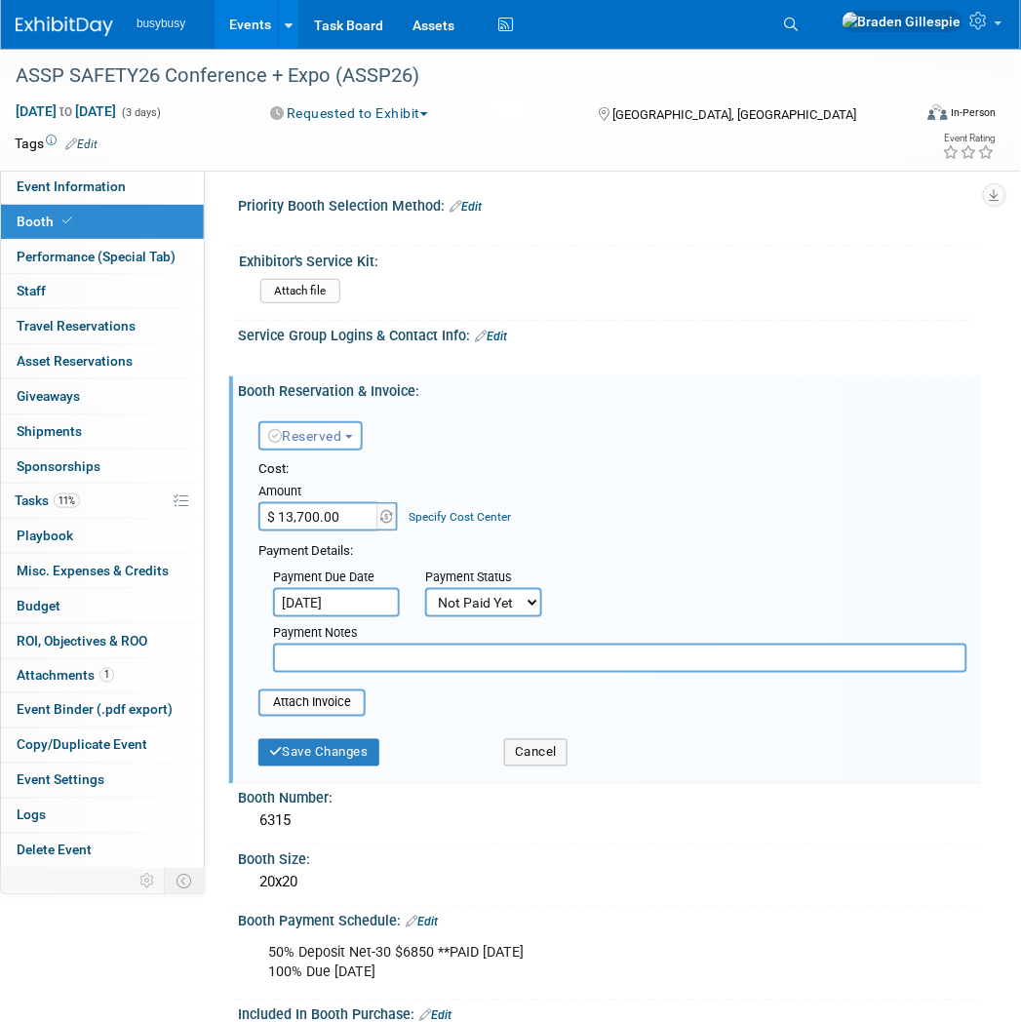
click at [492, 597] on select "Not Paid Yet Partially Paid Paid in Full" at bounding box center [483, 602] width 117 height 29
select select "2"
click at [425, 588] on select "Not Paid Yet Partially Paid Paid in Full" at bounding box center [483, 602] width 117 height 29
click at [322, 697] on input "file" at bounding box center [248, 702] width 232 height 23
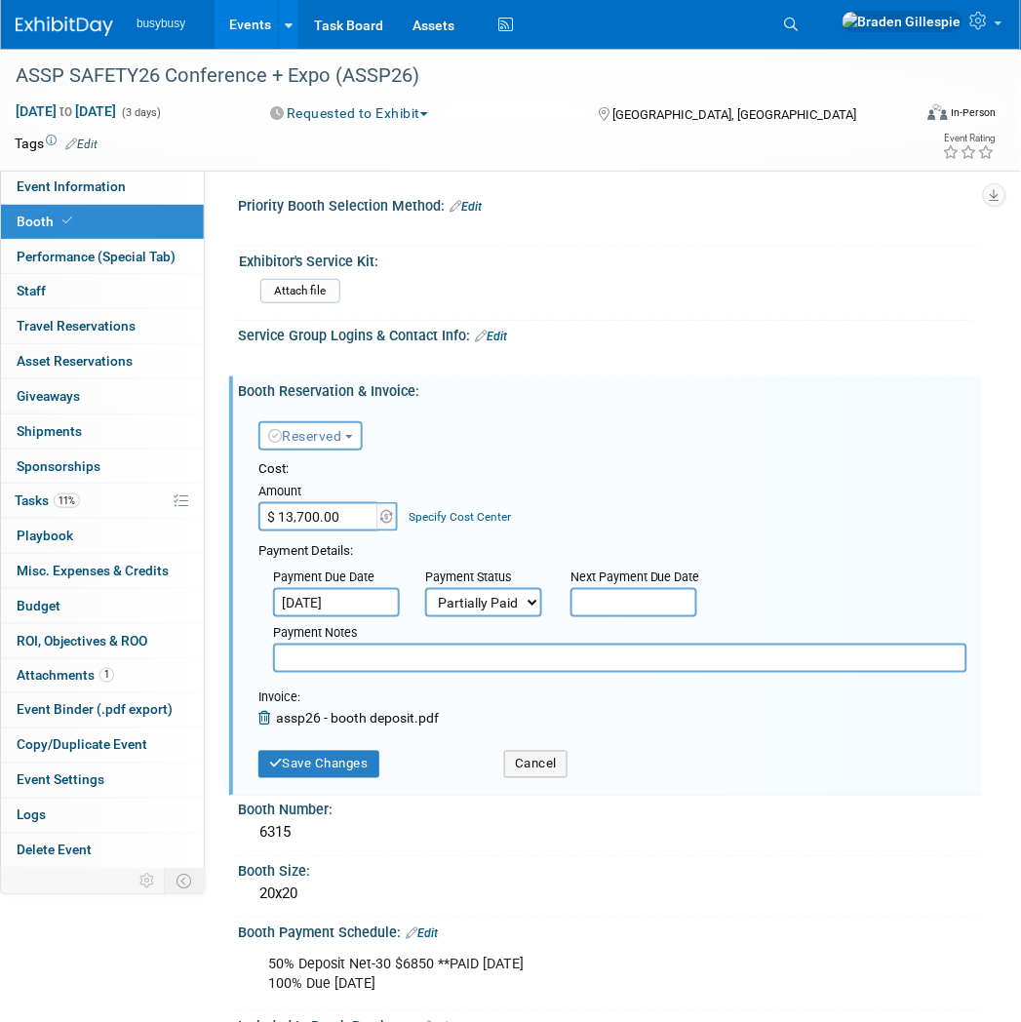
click at [616, 590] on input "text" at bounding box center [633, 602] width 127 height 29
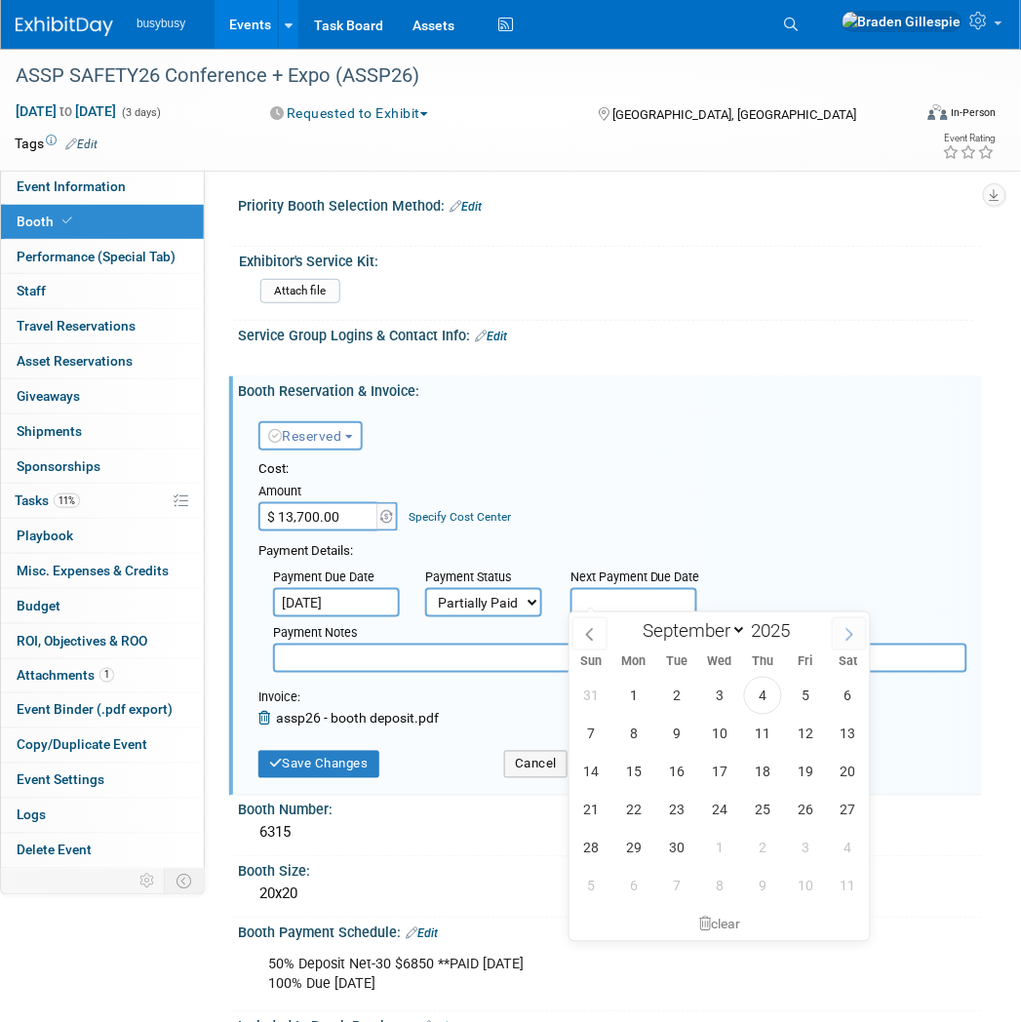
click at [848, 628] on icon at bounding box center [849, 635] width 14 height 14
select select "11"
click at [848, 628] on icon at bounding box center [849, 635] width 14 height 14
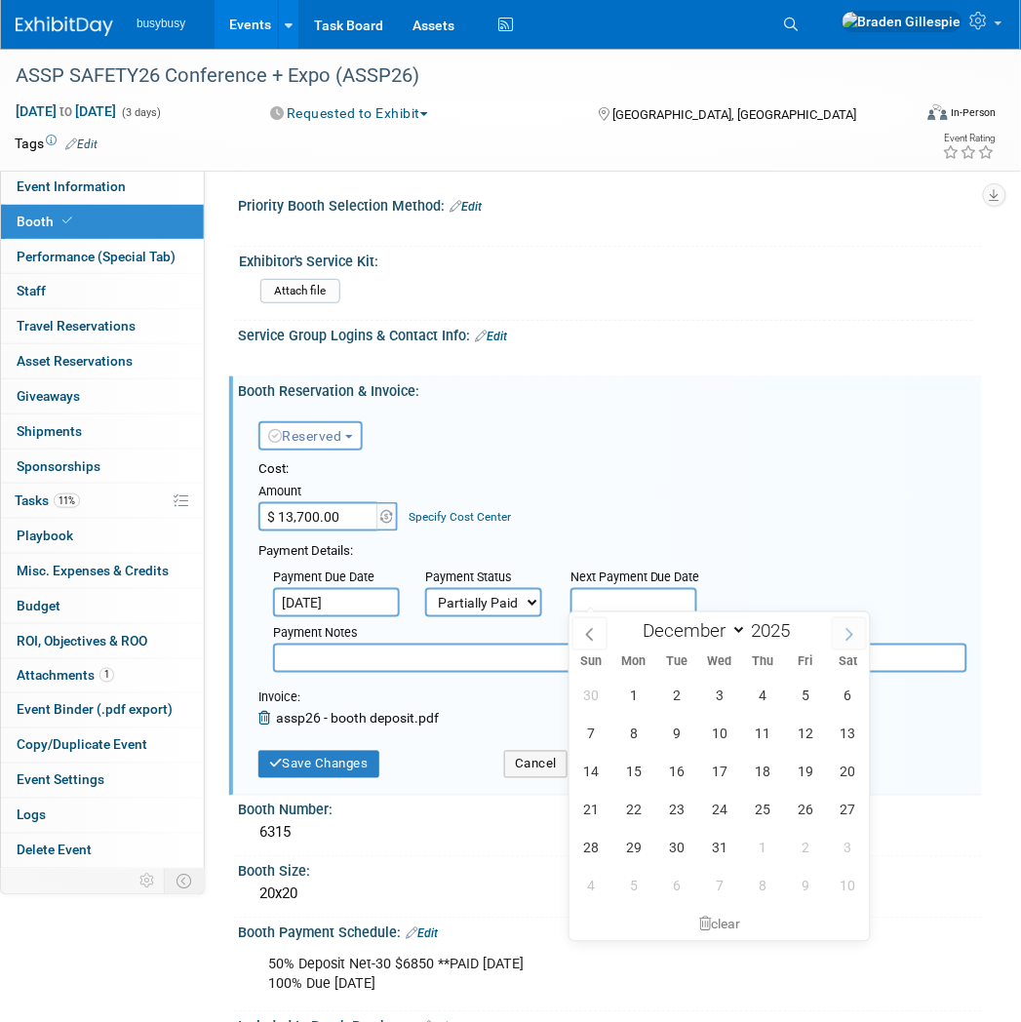
type input "2026"
click at [848, 628] on icon at bounding box center [849, 635] width 14 height 14
select select "2"
click at [645, 698] on span "2" at bounding box center [634, 696] width 38 height 38
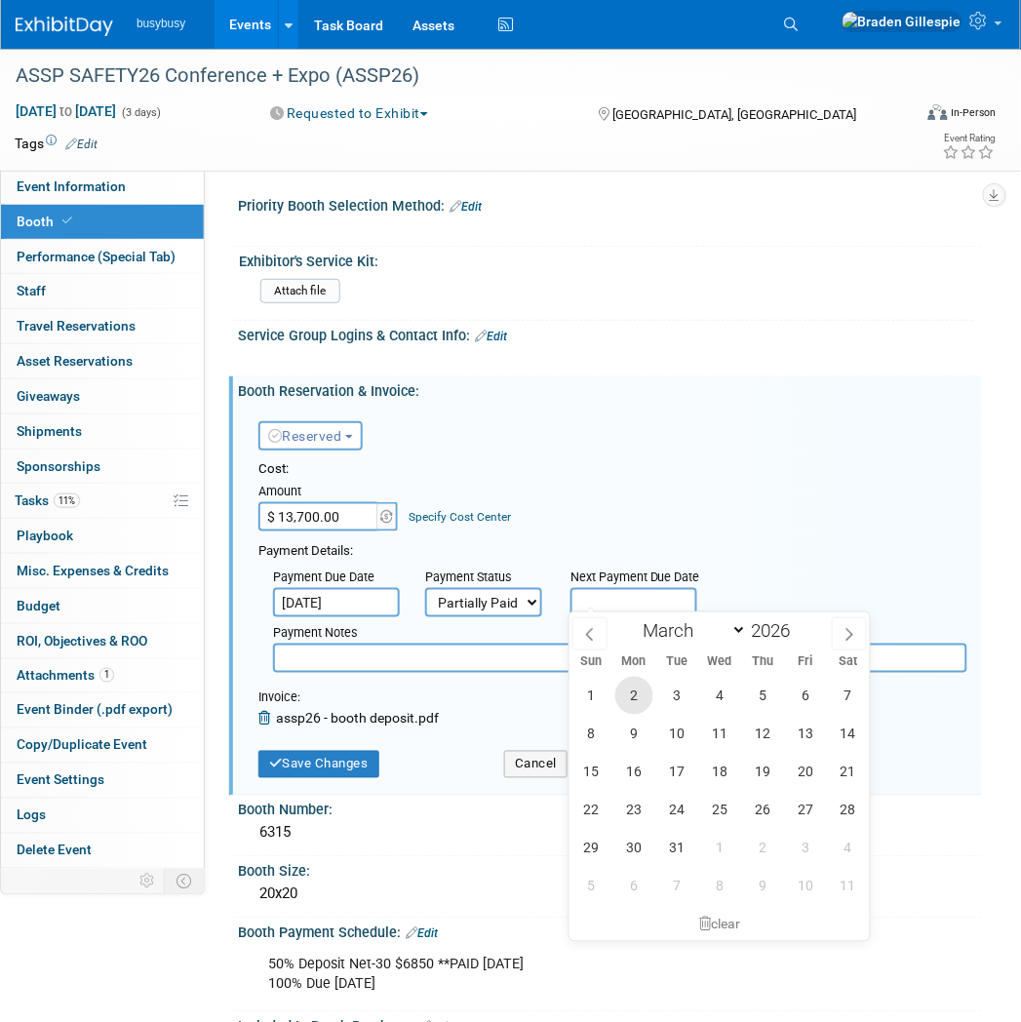
type input "Mar 2, 2026"
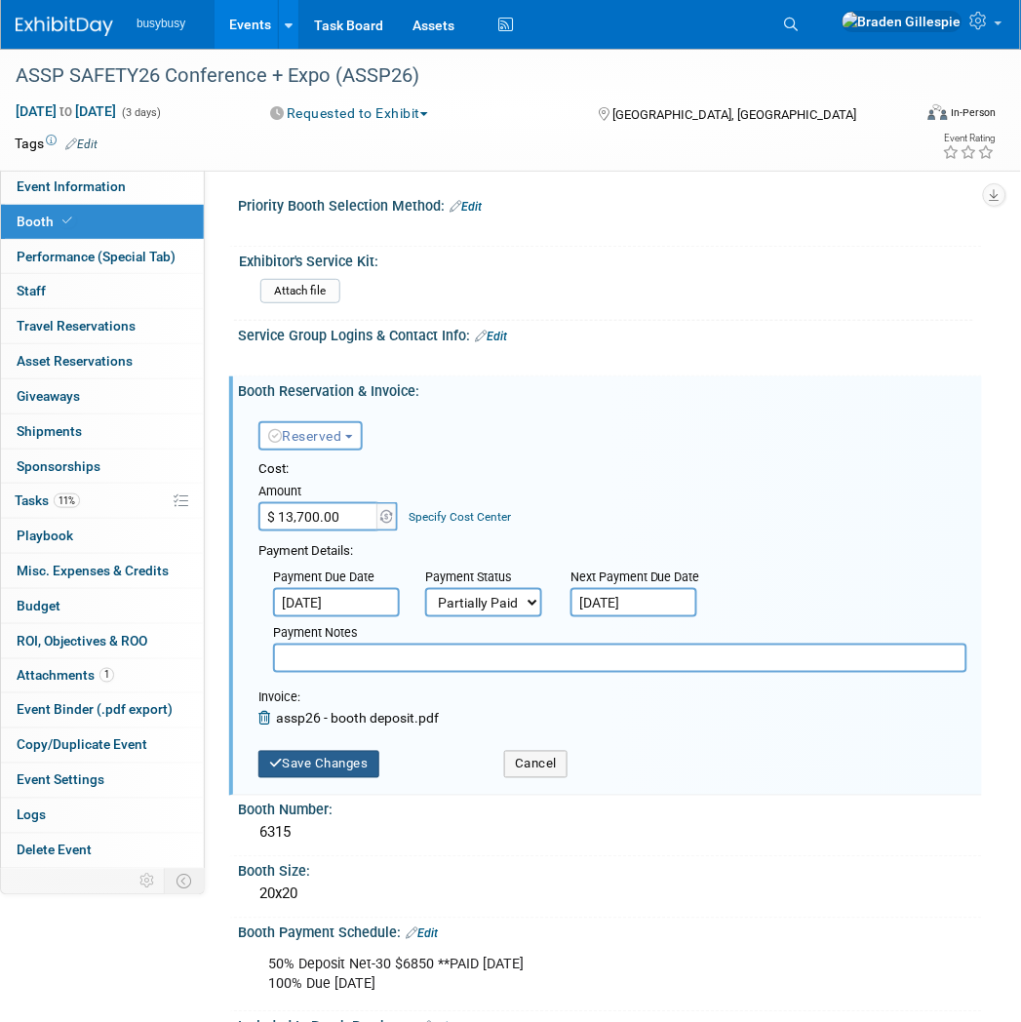
click at [329, 759] on button "Save Changes" at bounding box center [318, 764] width 121 height 27
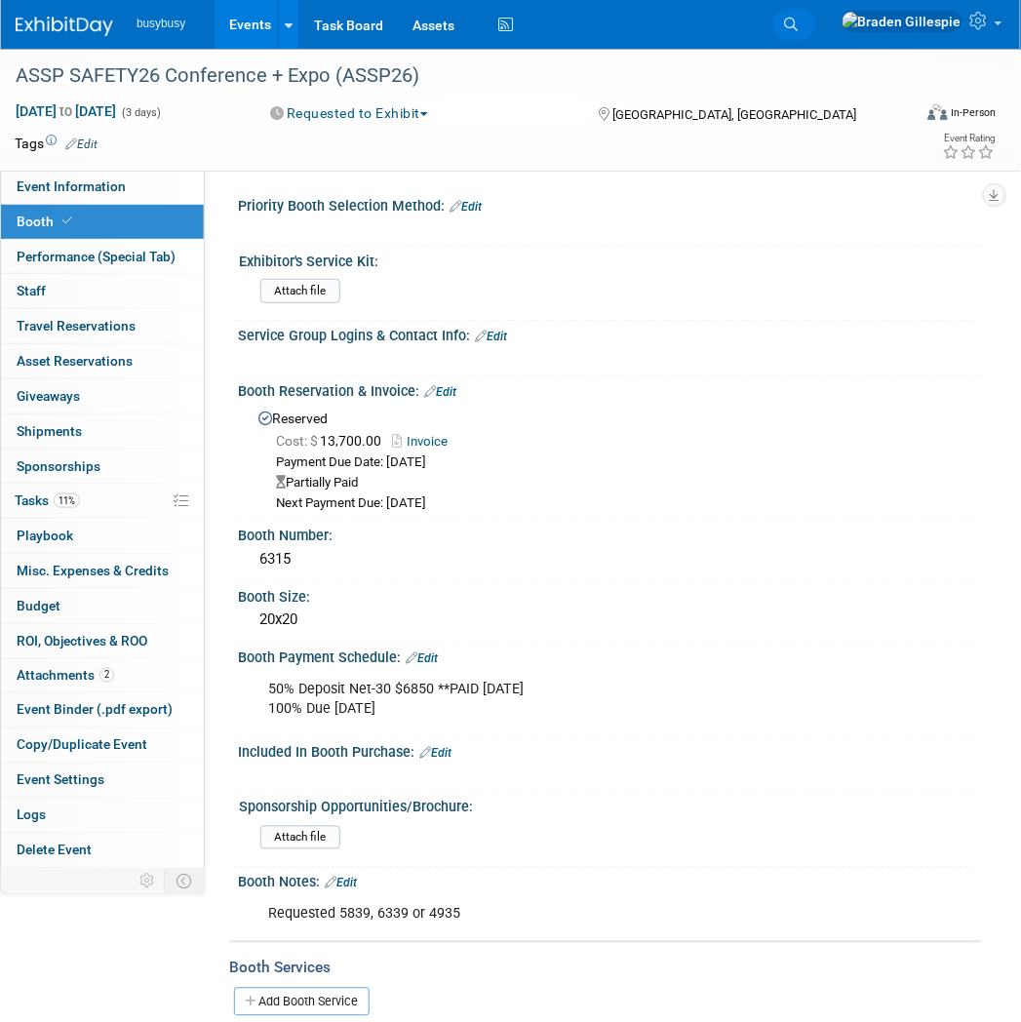
click at [799, 23] on icon at bounding box center [792, 25] width 14 height 14
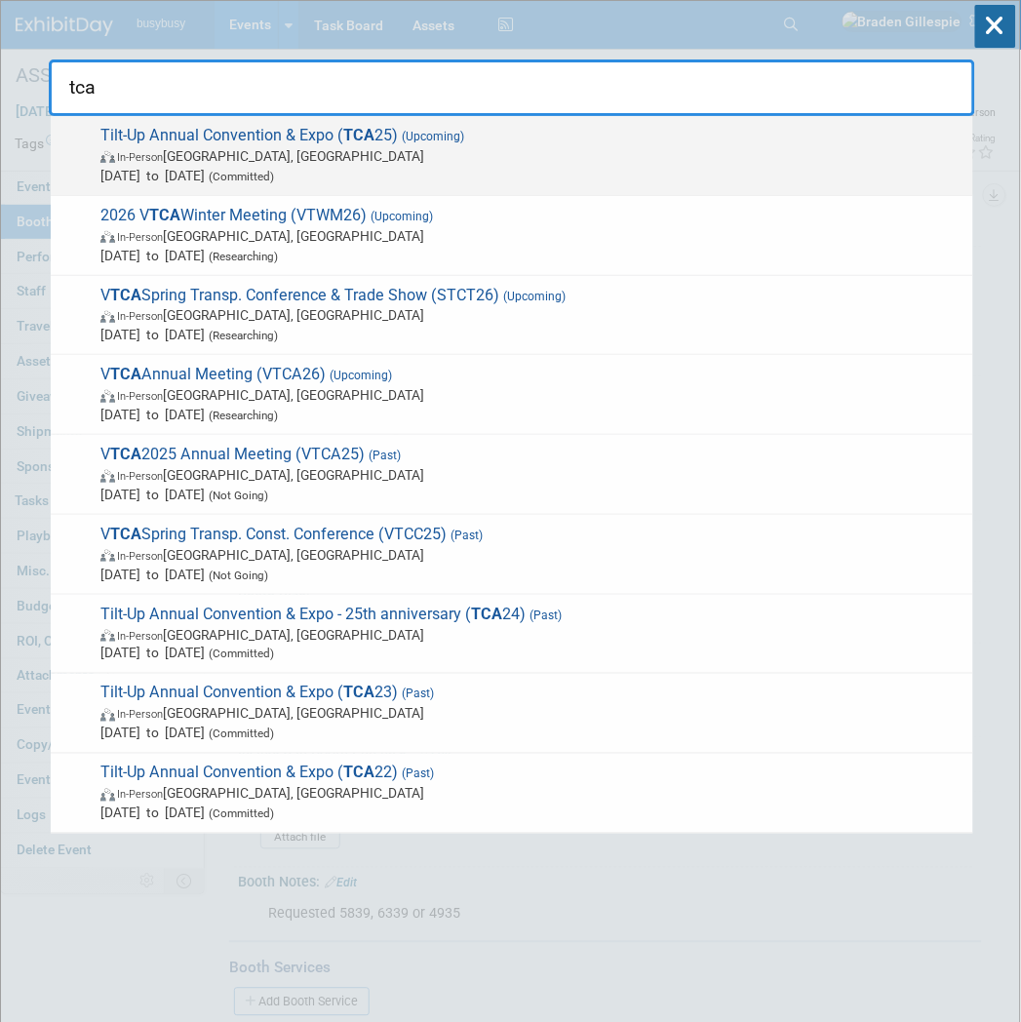
type input "tca"
click at [472, 174] on span "Oct 1, 2025 to Oct 3, 2025 (Committed)" at bounding box center [531, 176] width 863 height 20
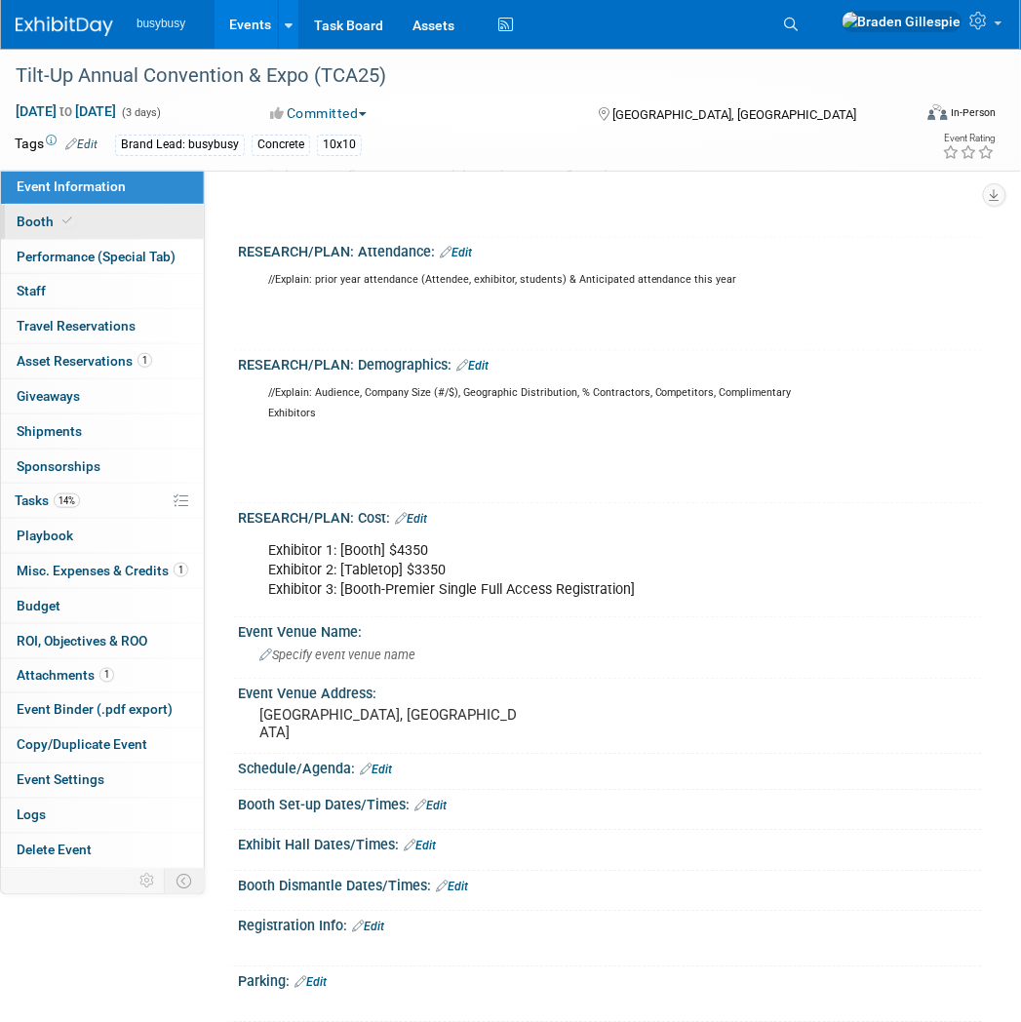
click at [110, 209] on link "Booth" at bounding box center [102, 222] width 203 height 34
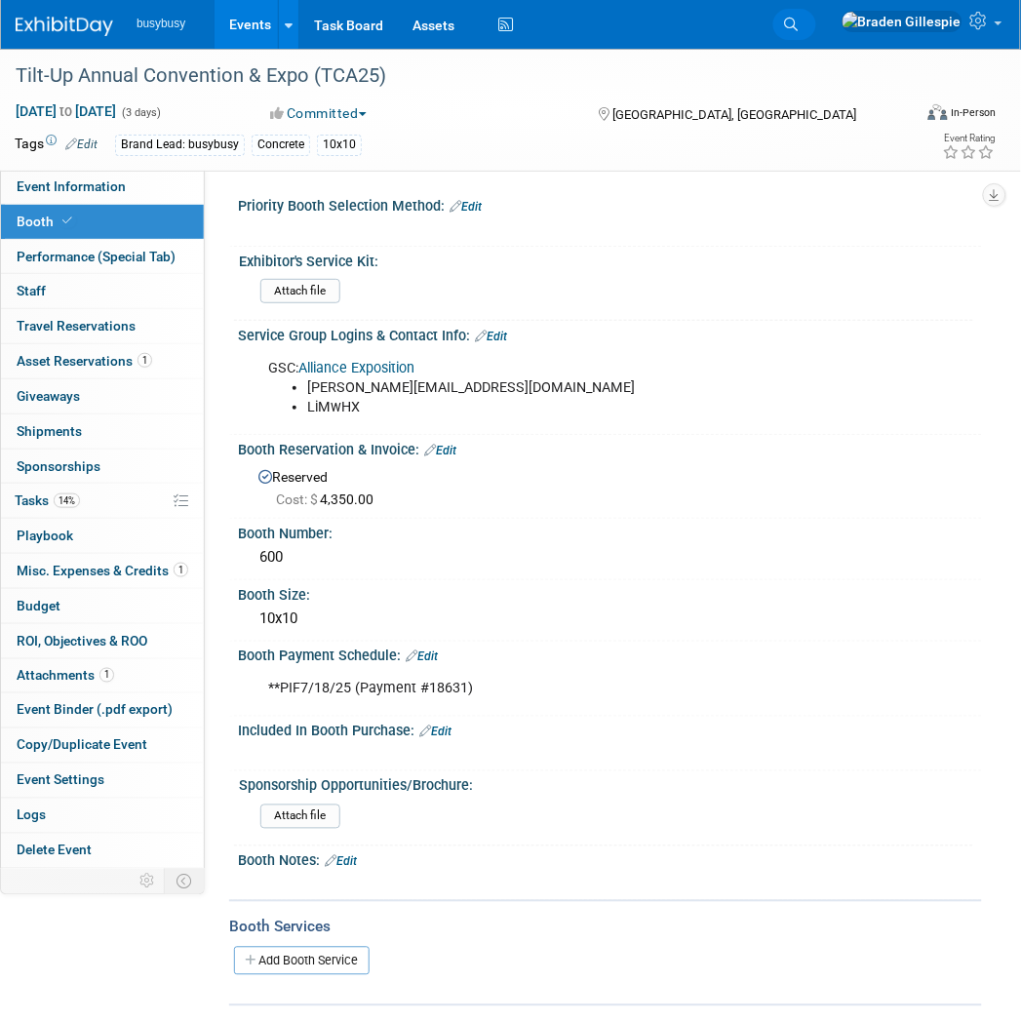
click at [816, 27] on link "Search" at bounding box center [794, 24] width 43 height 31
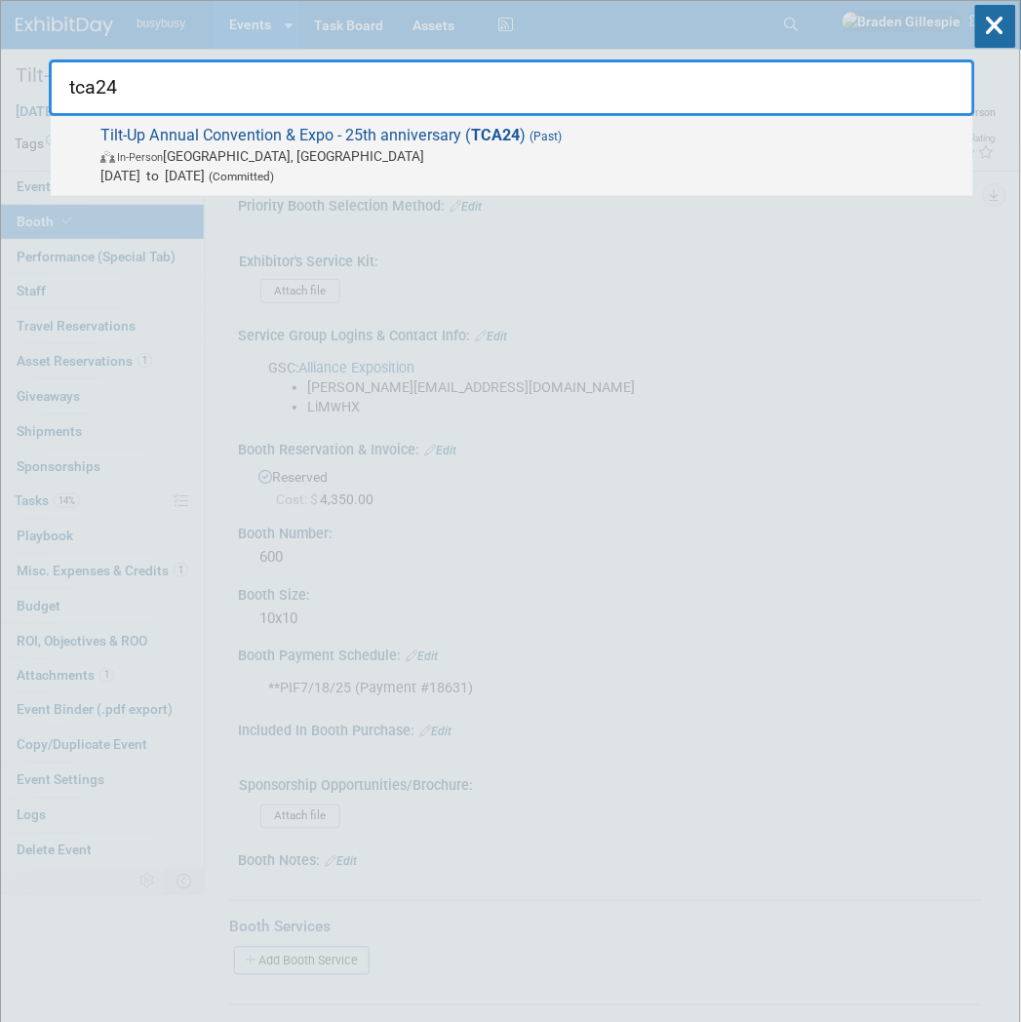
type input "tca24"
click at [406, 134] on span "Tilt-Up Annual Convention & Expo - 25th anniversary ( TCA24 ) (Past) In-Person …" at bounding box center [529, 155] width 869 height 59
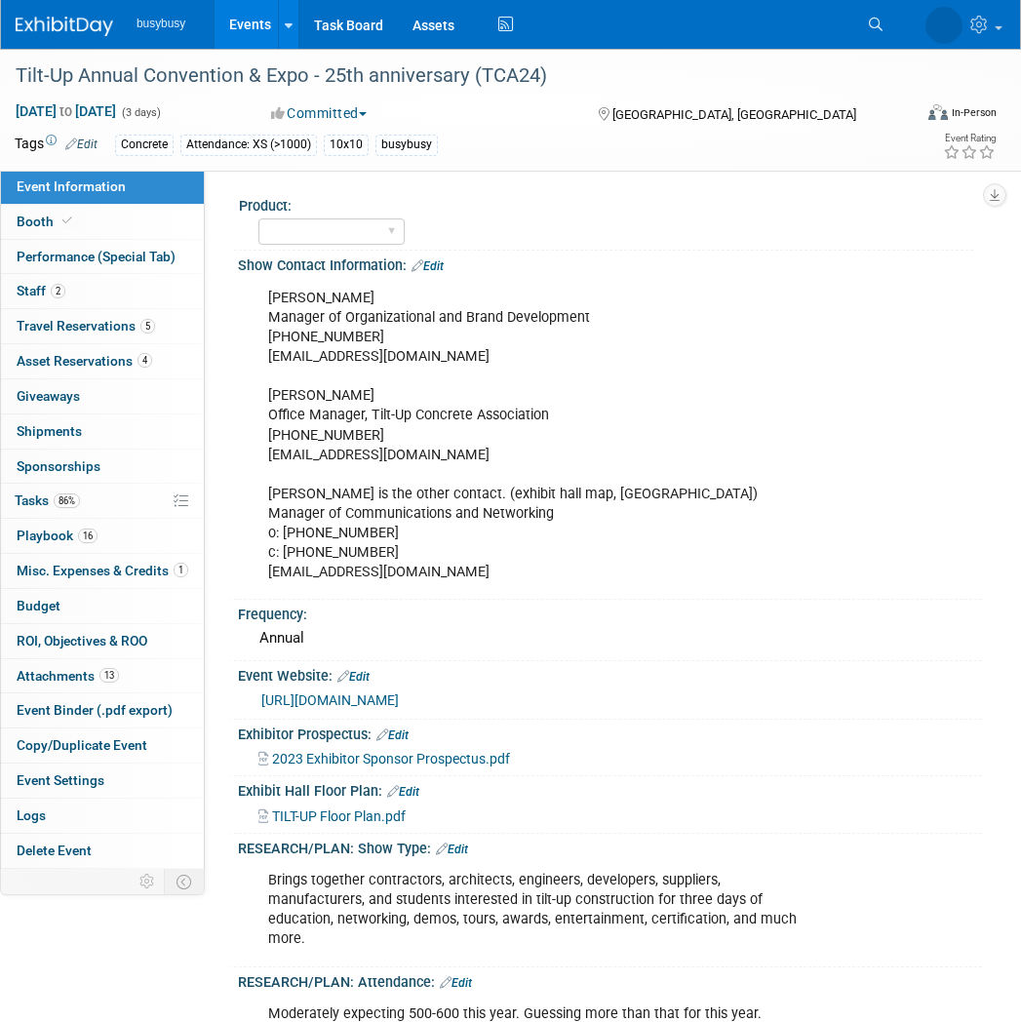
select select "Member"
click at [124, 294] on link "2 Staff 2" at bounding box center [102, 291] width 203 height 34
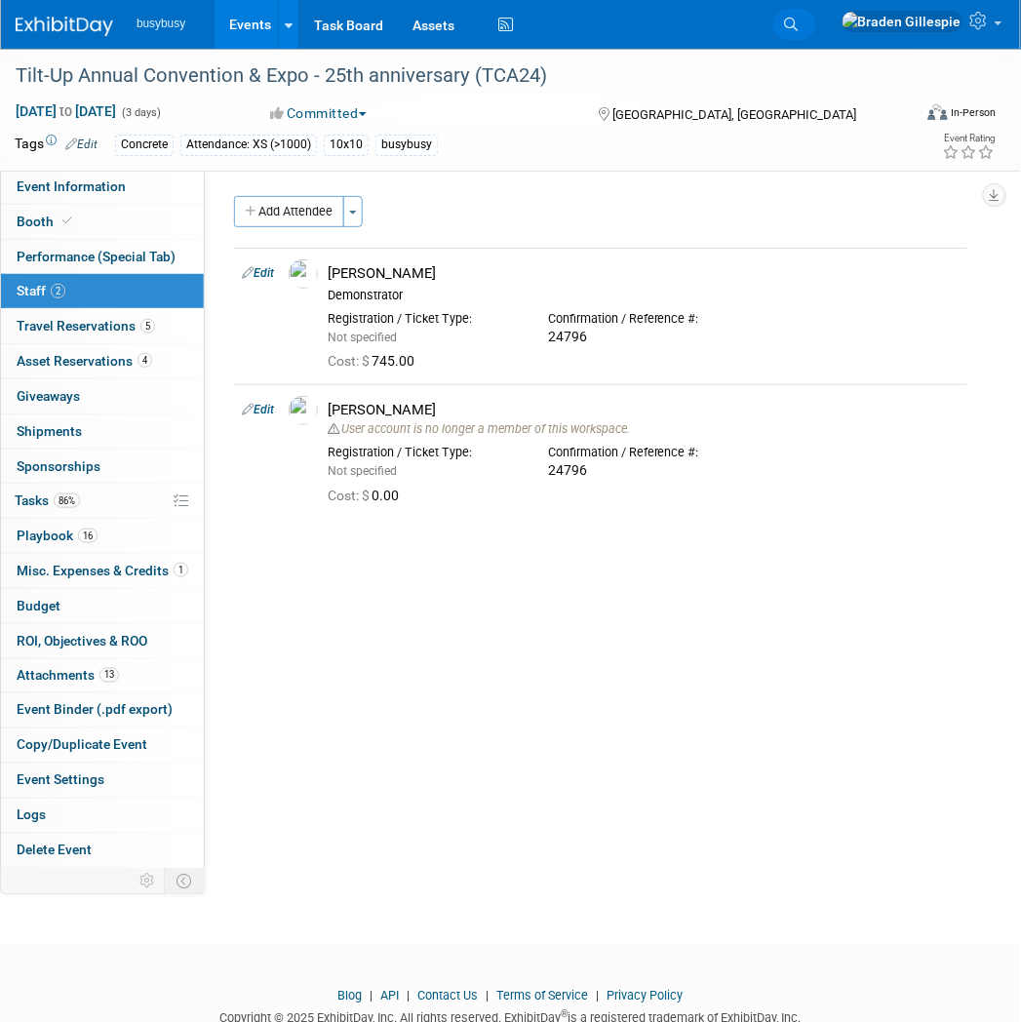
click at [816, 34] on link "Search" at bounding box center [794, 24] width 43 height 31
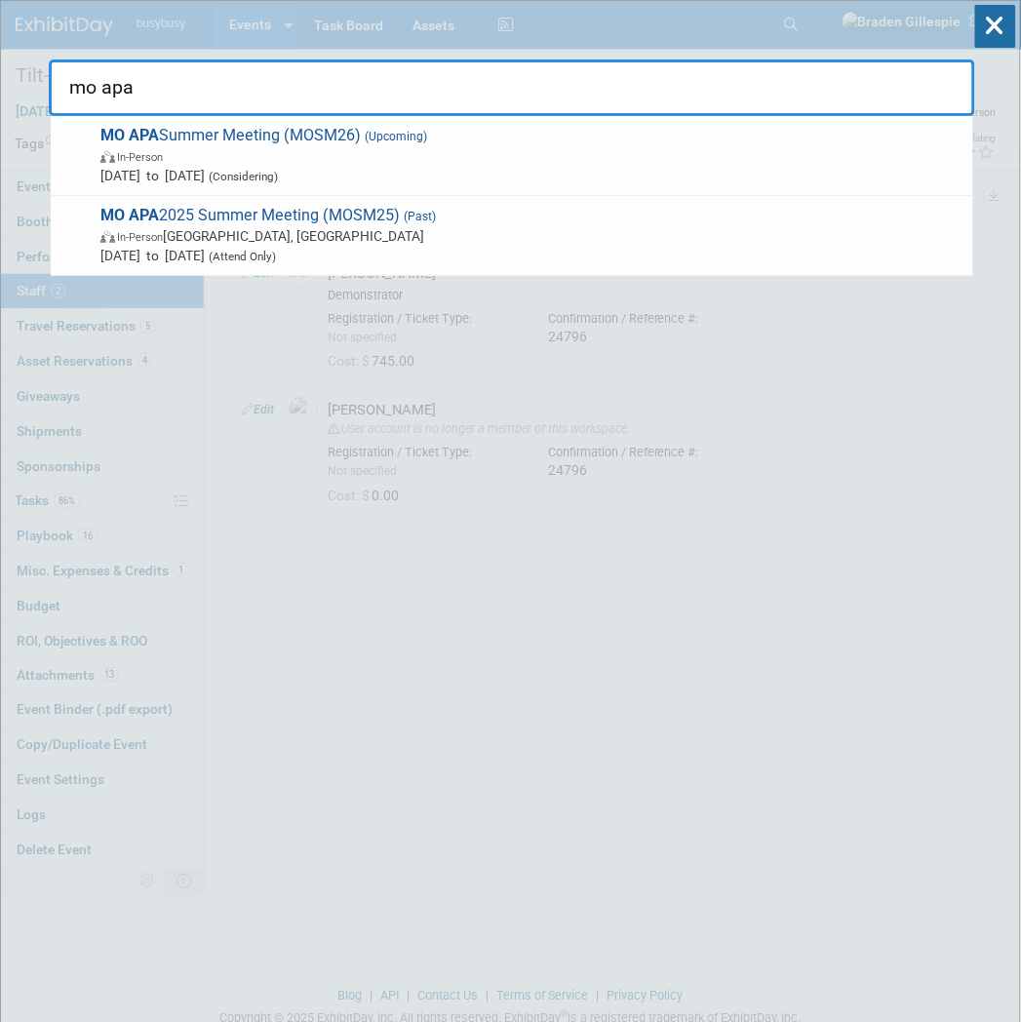
type input "mo apa"
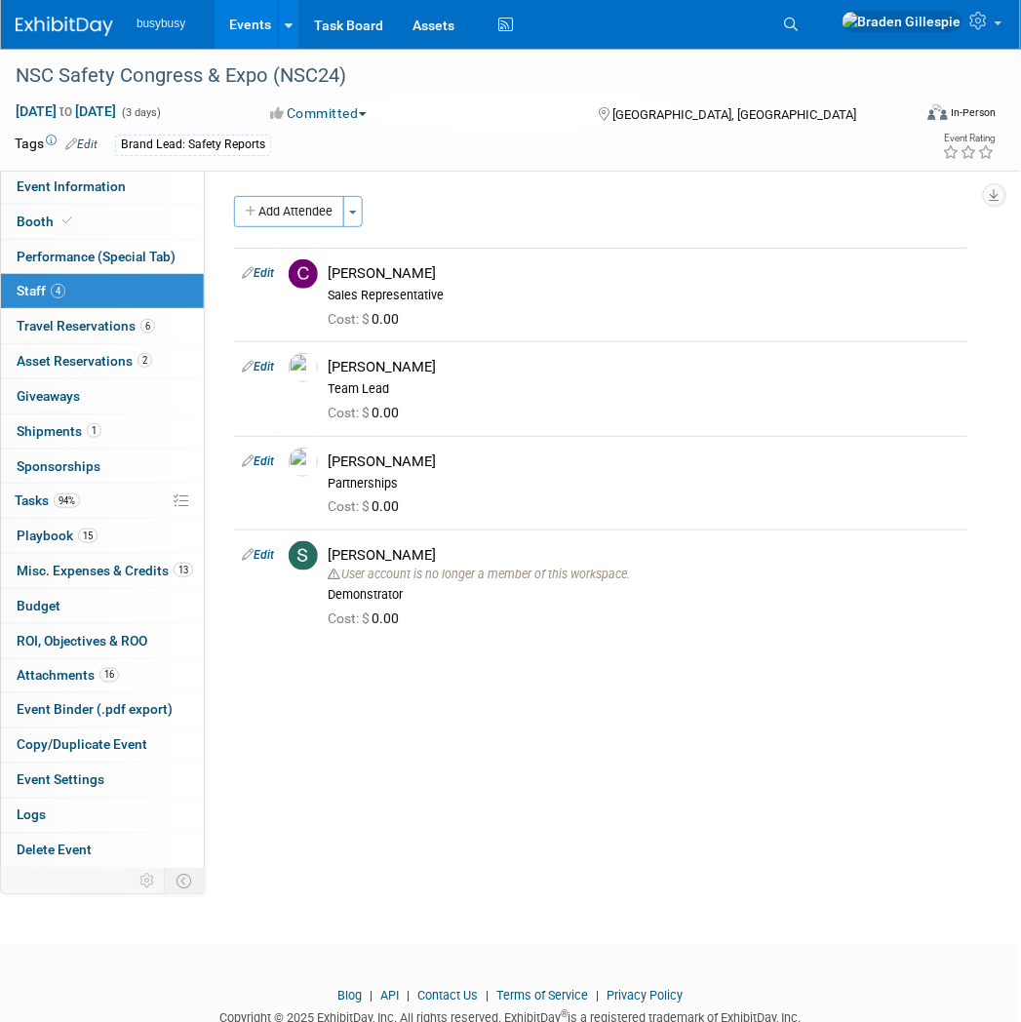
click at [76, 32] on img at bounding box center [65, 27] width 98 height 20
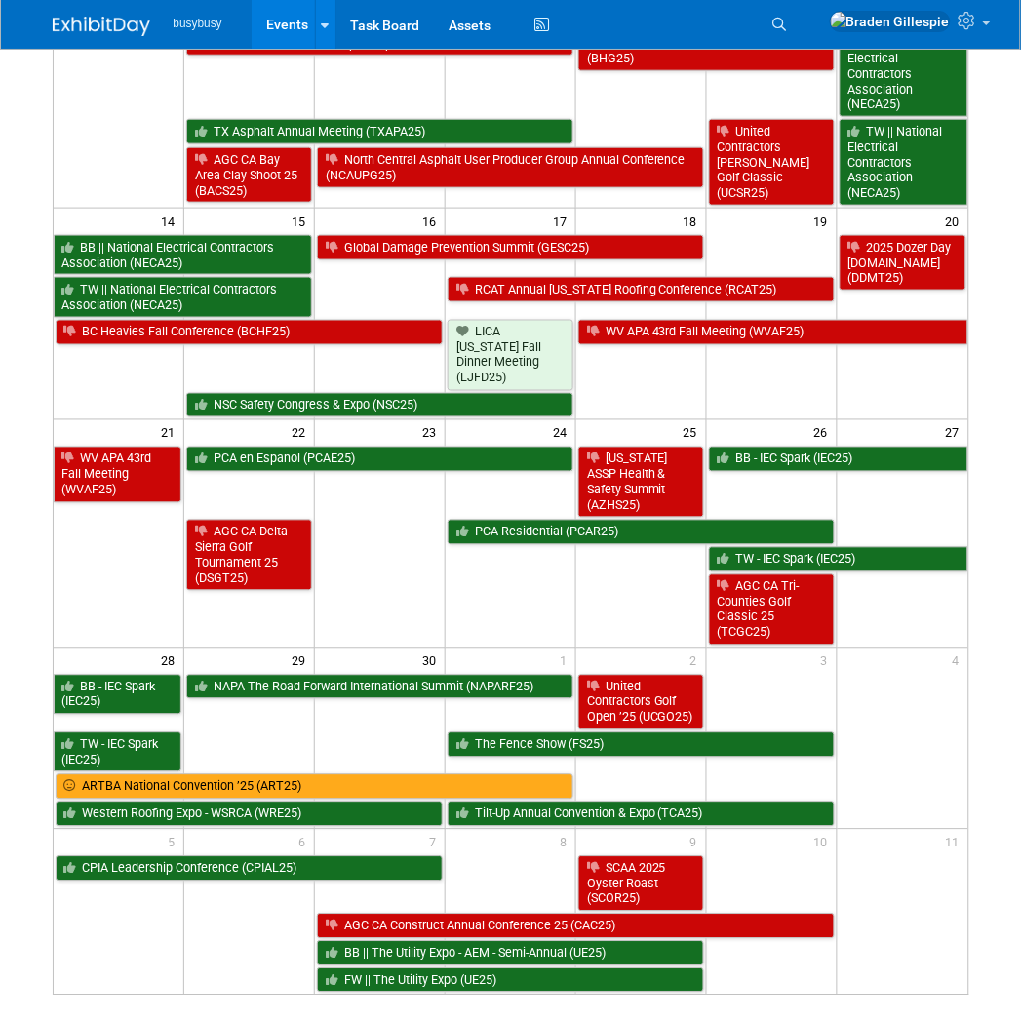
scroll to position [325, 0]
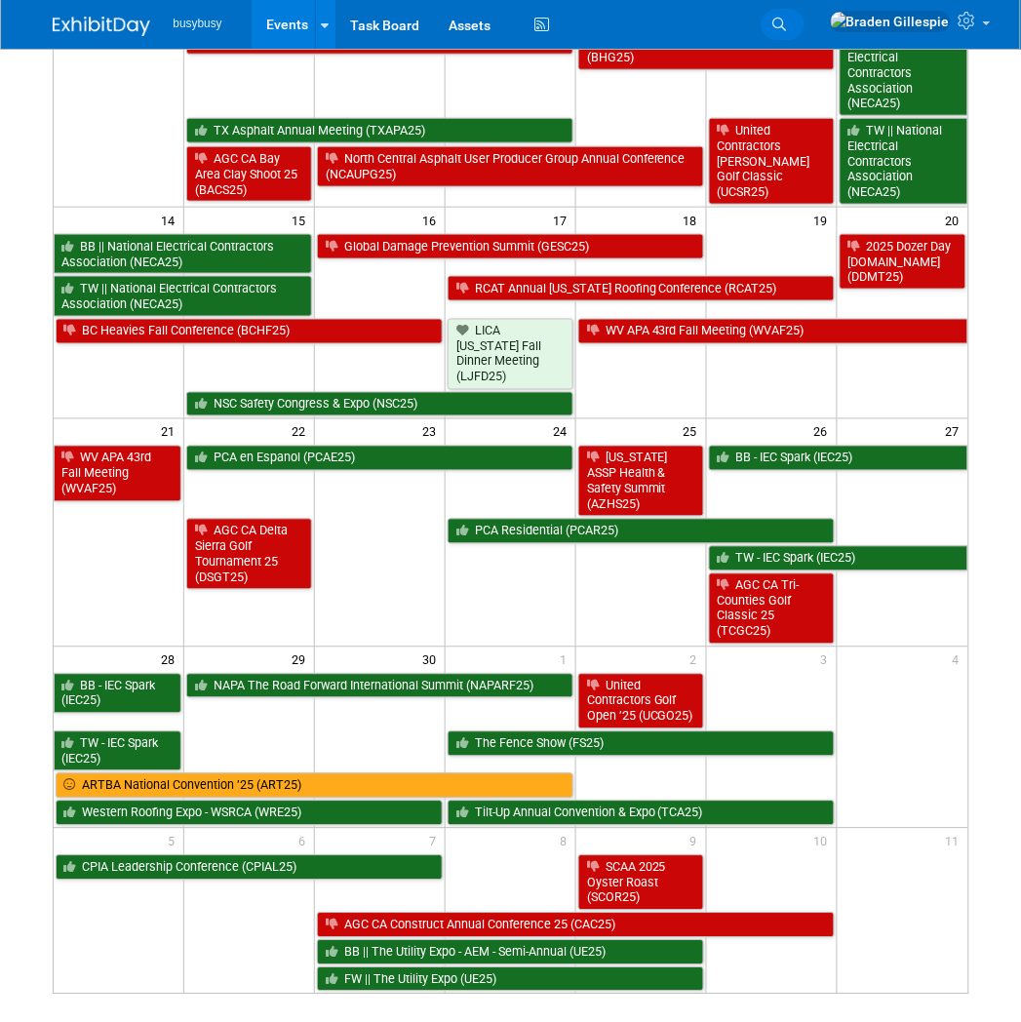
click at [804, 15] on link "Search" at bounding box center [783, 24] width 43 height 31
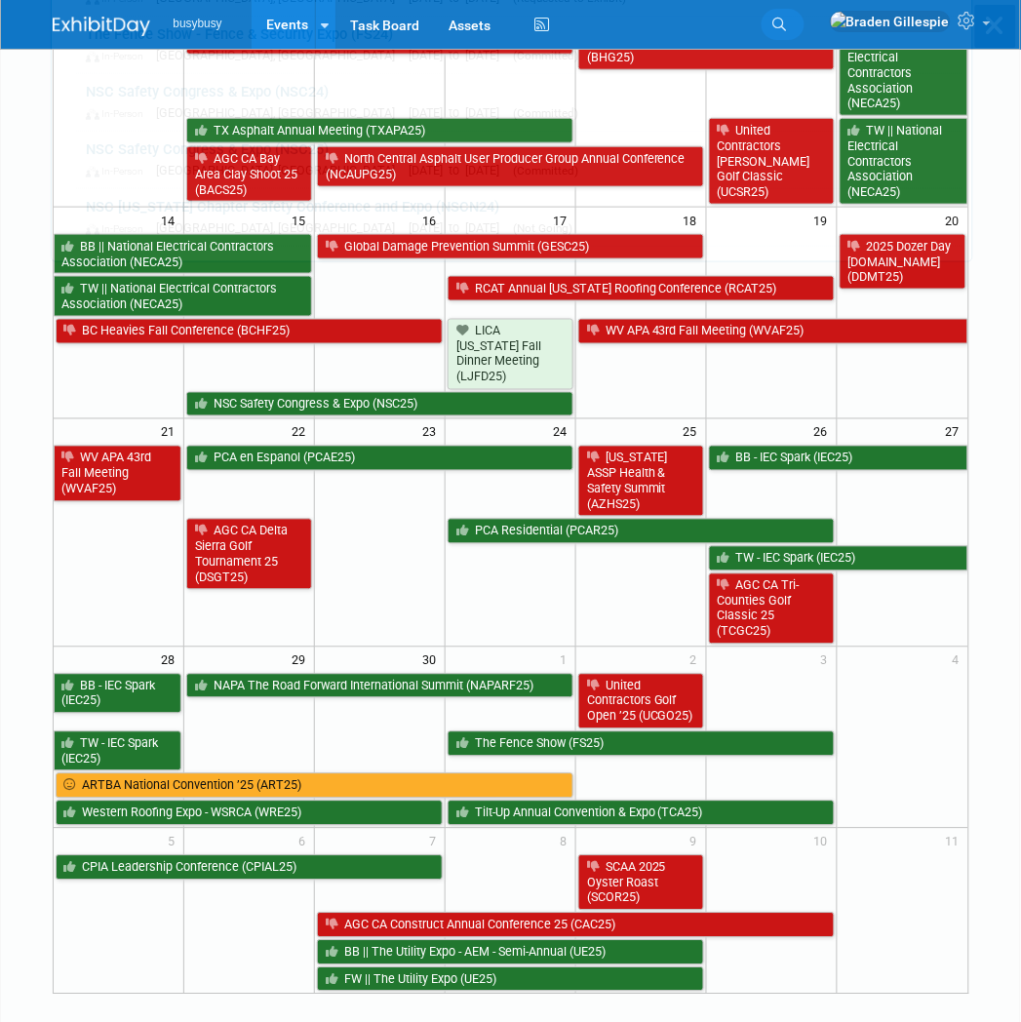
scroll to position [0, 0]
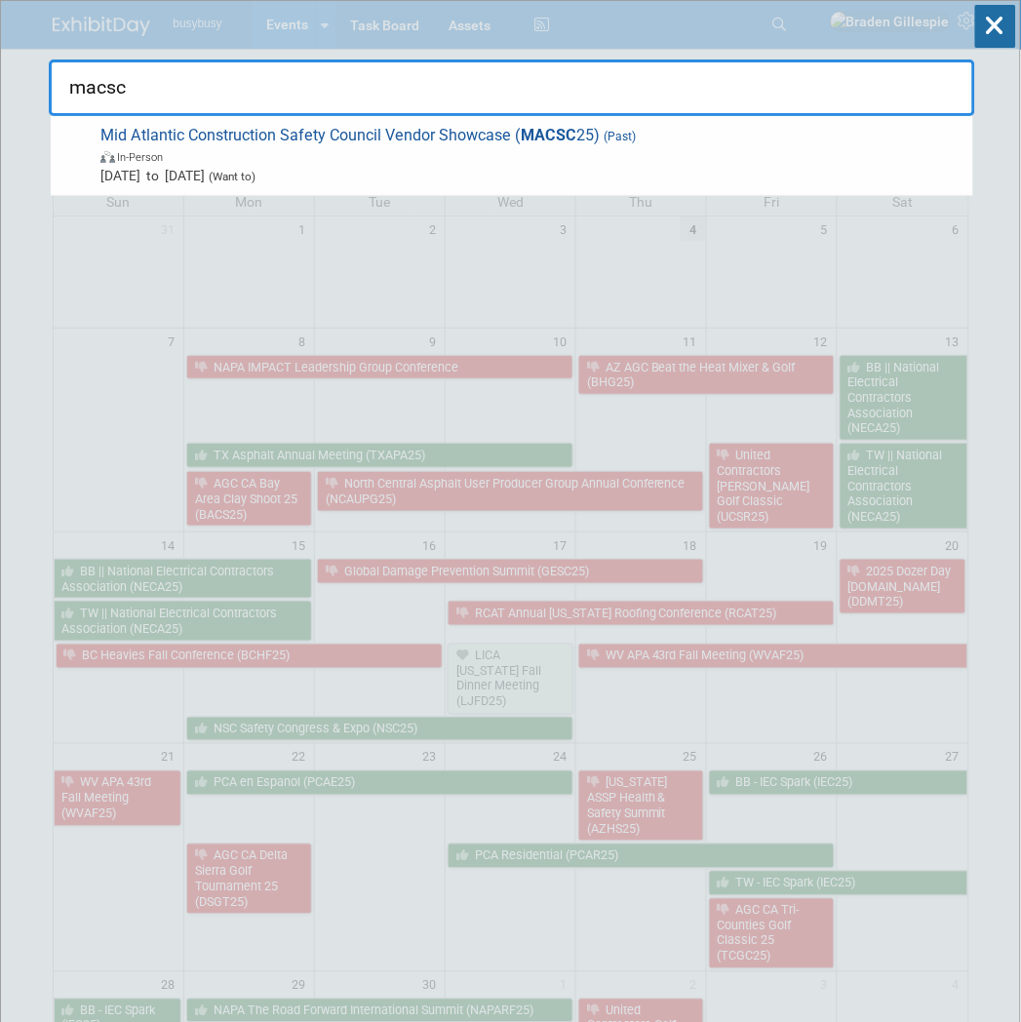
drag, startPoint x: 161, startPoint y: 93, endPoint x: 88, endPoint y: 95, distance: 73.2
click at [88, 95] on input "macsc" at bounding box center [512, 87] width 926 height 57
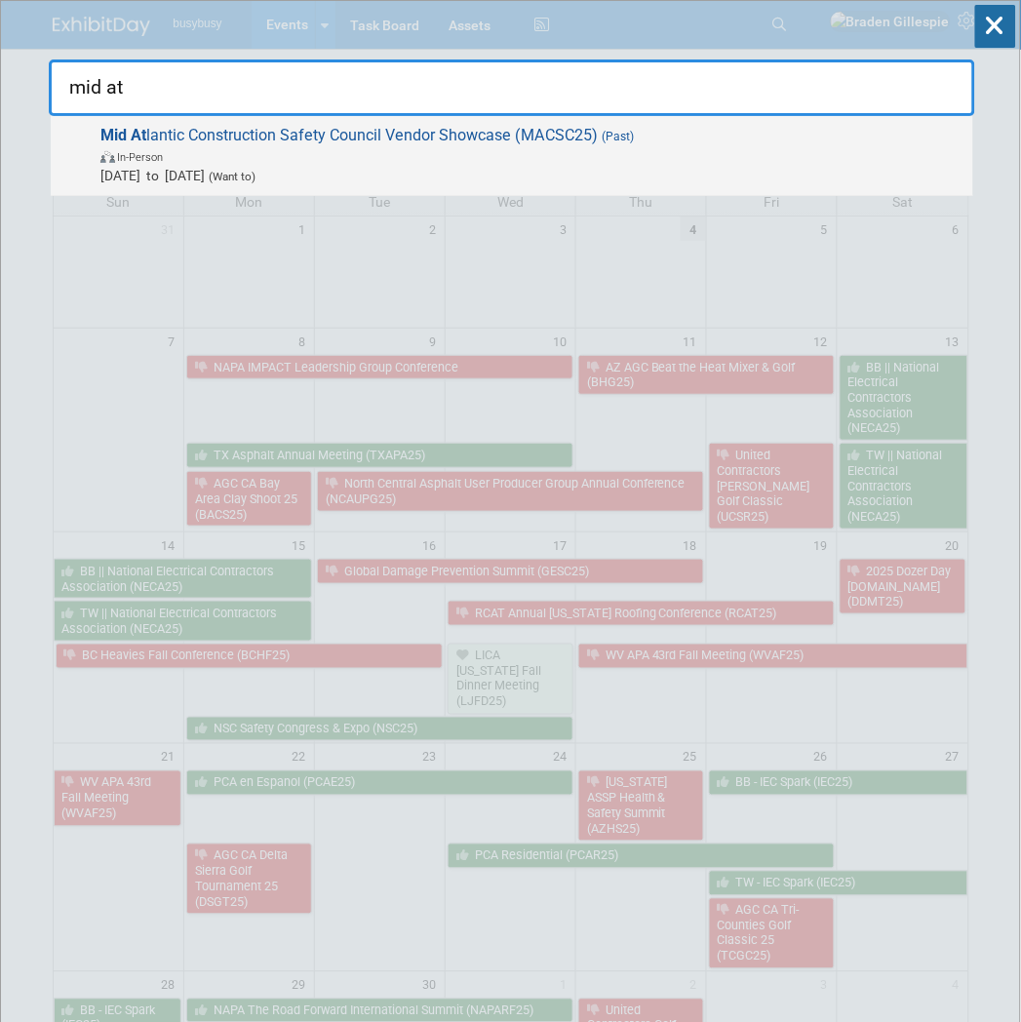
type input "mid at"
click at [413, 148] on span "In-Person" at bounding box center [531, 156] width 863 height 20
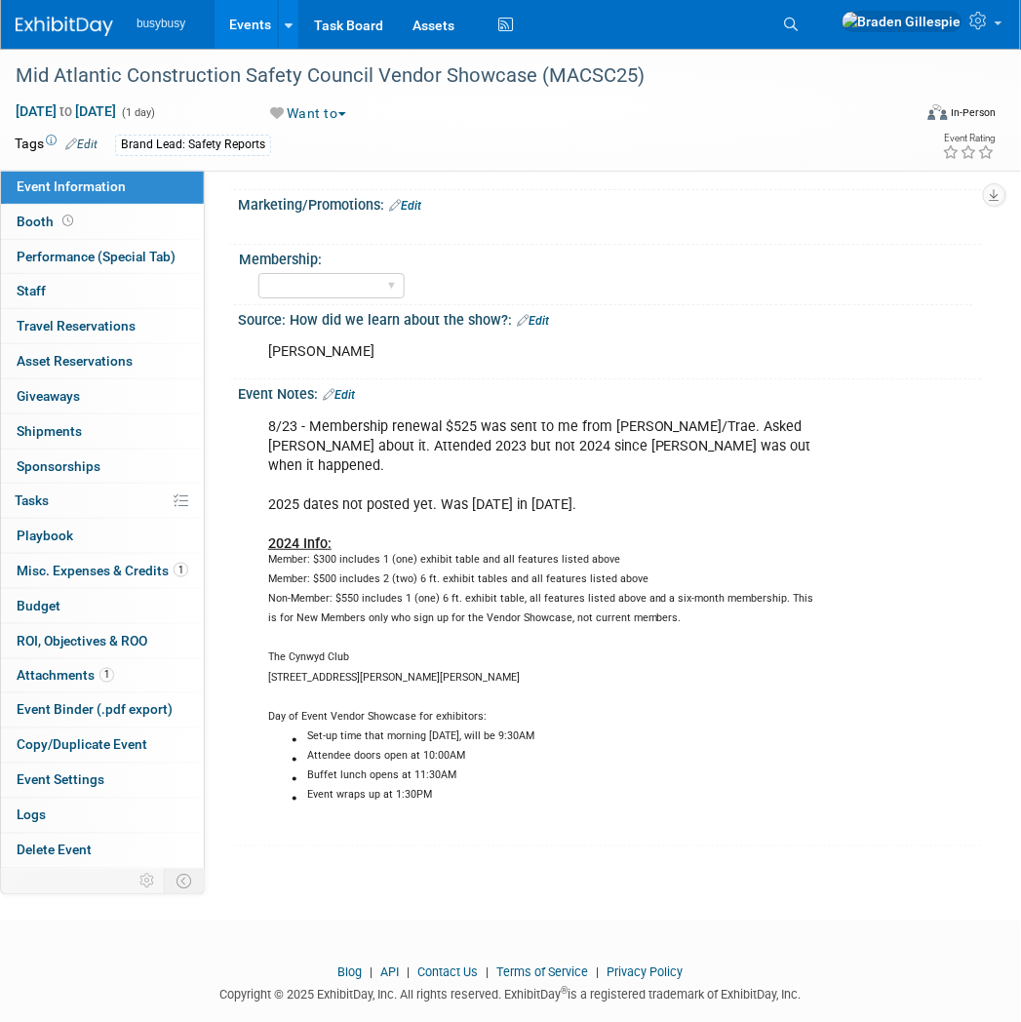
scroll to position [1075, 0]
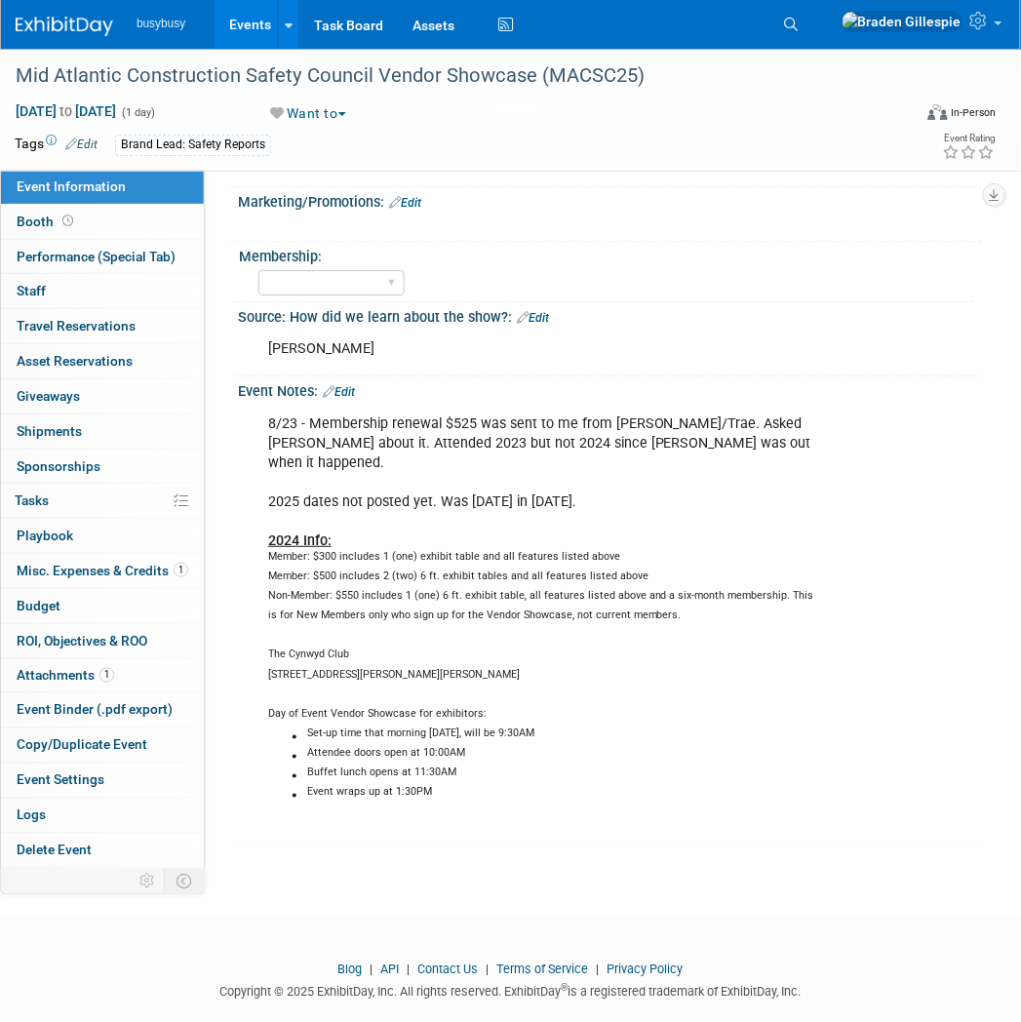
click at [342, 385] on link "Edit" at bounding box center [339, 392] width 32 height 14
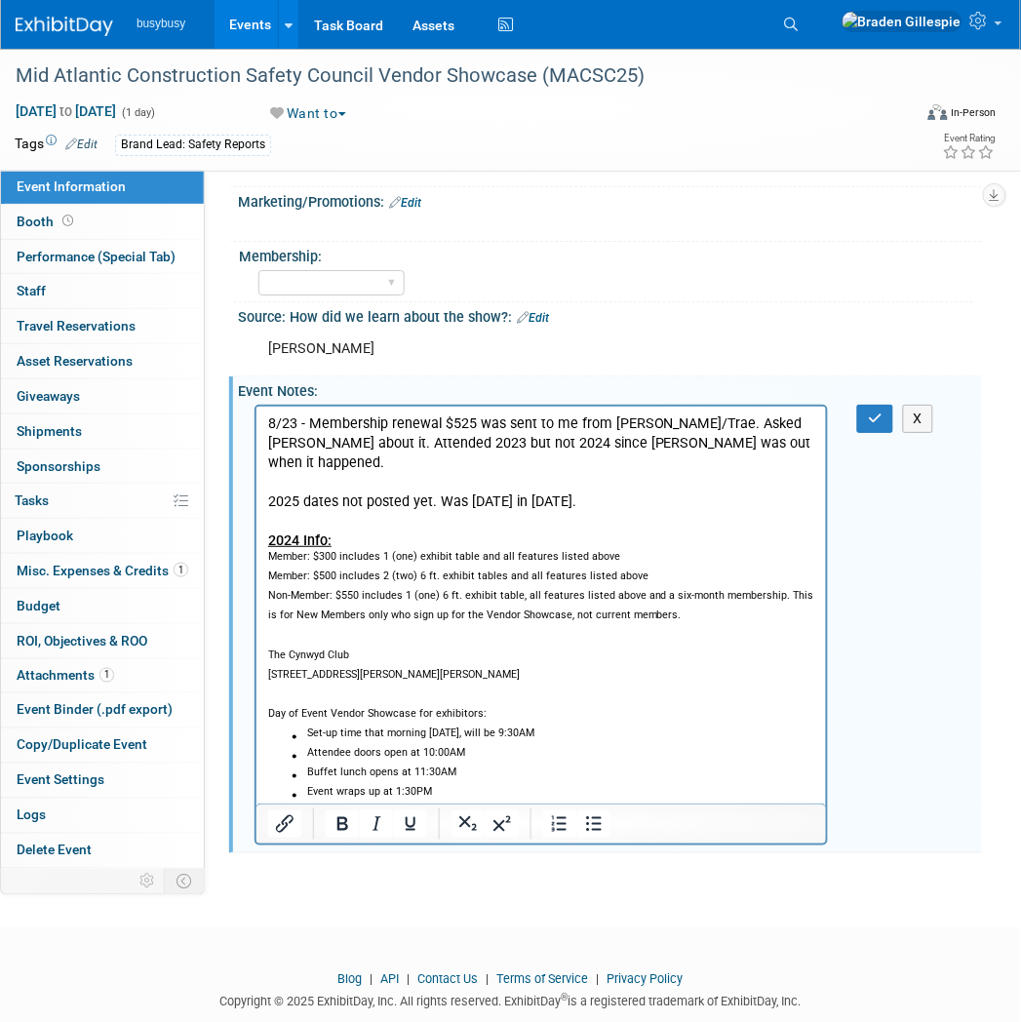
scroll to position [0, 0]
click at [293, 418] on p "8/23 - Membership renewal $525 was sent to me from [PERSON_NAME]/Trae. Asked [P…" at bounding box center [540, 569] width 547 height 313
click at [885, 405] on button "button" at bounding box center [875, 419] width 36 height 28
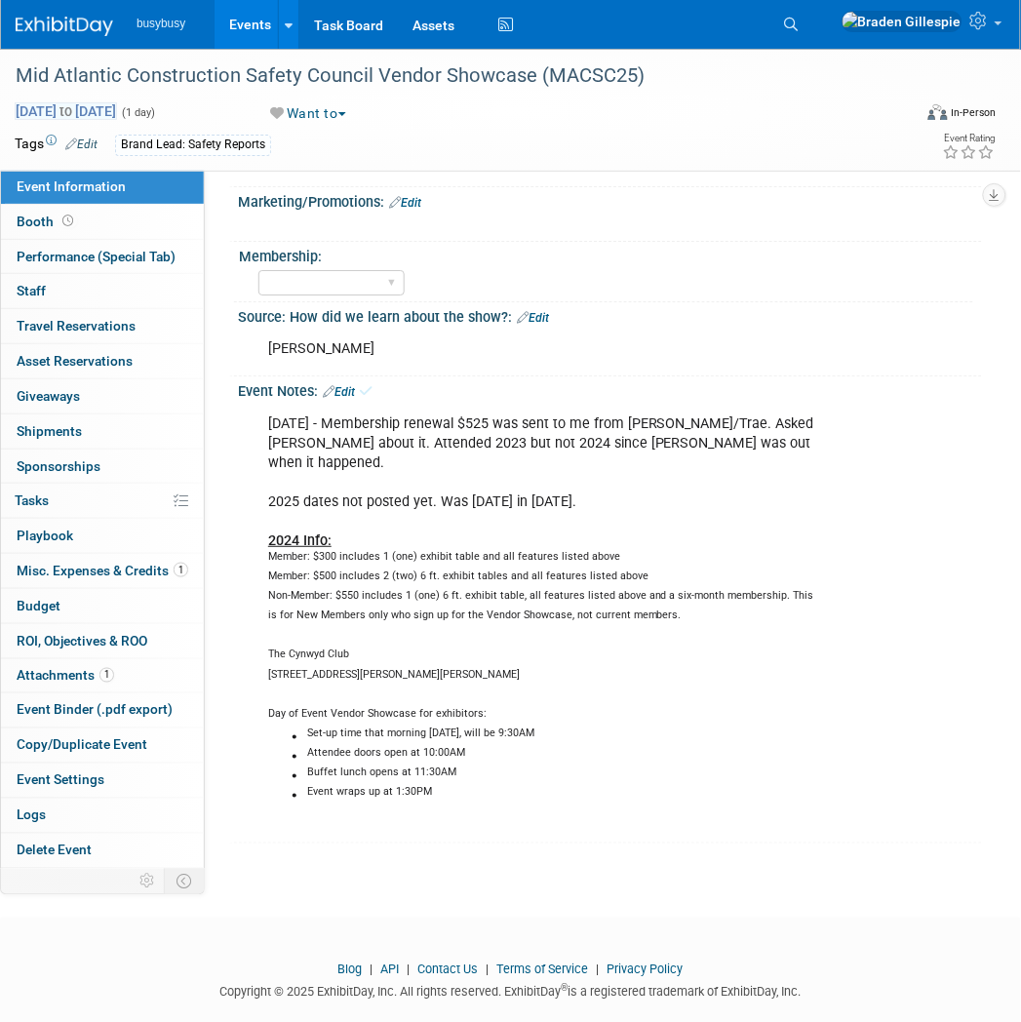
click at [117, 102] on span "Jan 1, 2025 to Jan 1, 2025" at bounding box center [66, 111] width 102 height 18
type input "Jan 1, 2025"
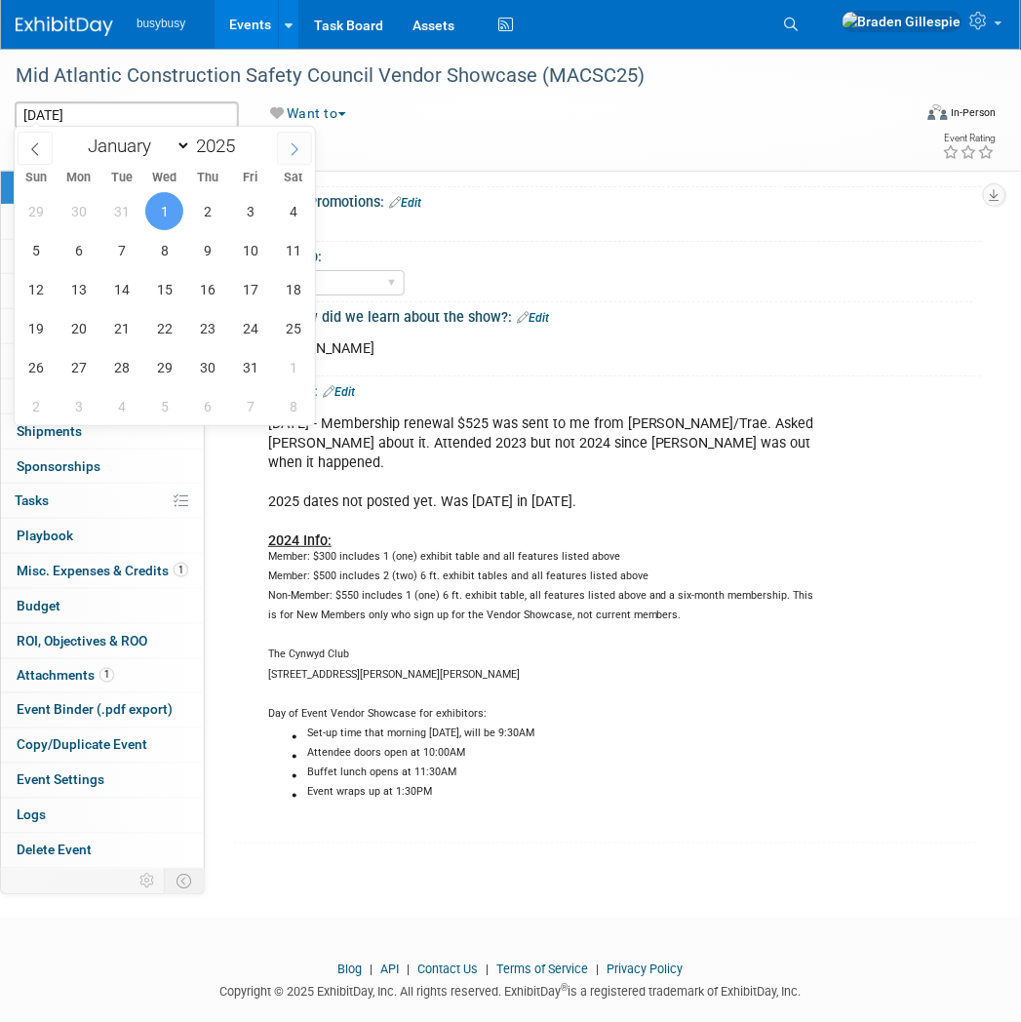
click at [284, 148] on span at bounding box center [294, 148] width 35 height 33
select select "1"
click at [248, 137] on span at bounding box center [243, 141] width 14 height 12
type input "2026"
click at [42, 146] on span at bounding box center [35, 148] width 35 height 33
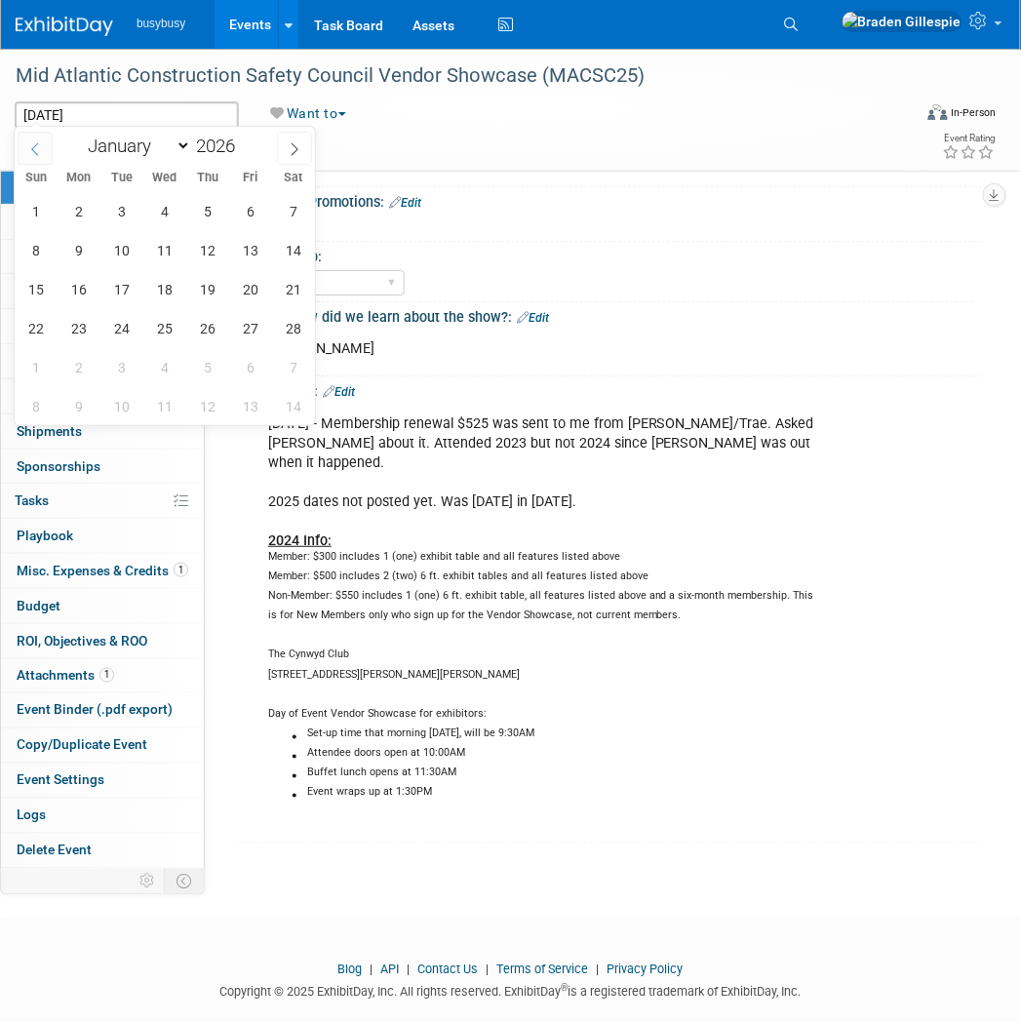
select select "0"
click at [213, 210] on span "1" at bounding box center [207, 211] width 38 height 38
type input "Jan 1, 2026"
click at [213, 209] on span "1" at bounding box center [207, 211] width 38 height 38
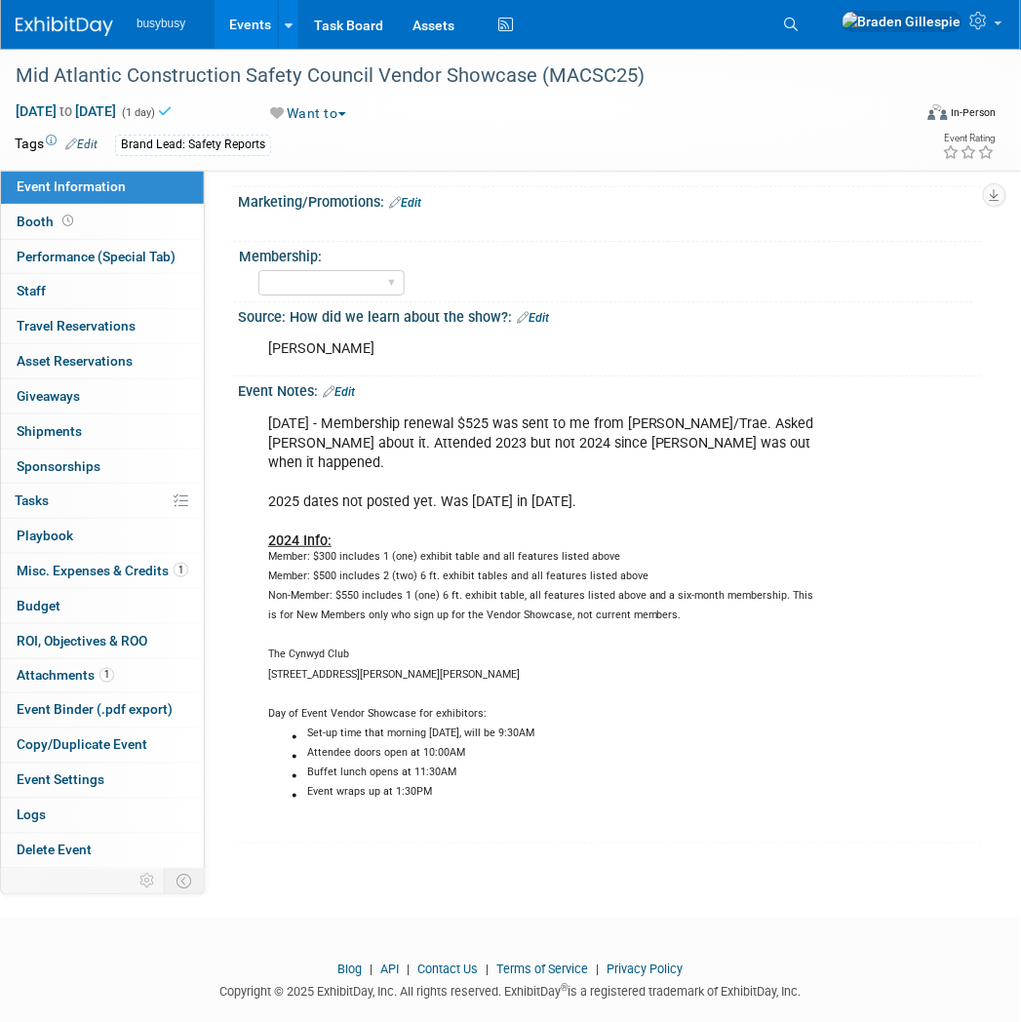
click at [348, 385] on link "Edit" at bounding box center [339, 392] width 32 height 14
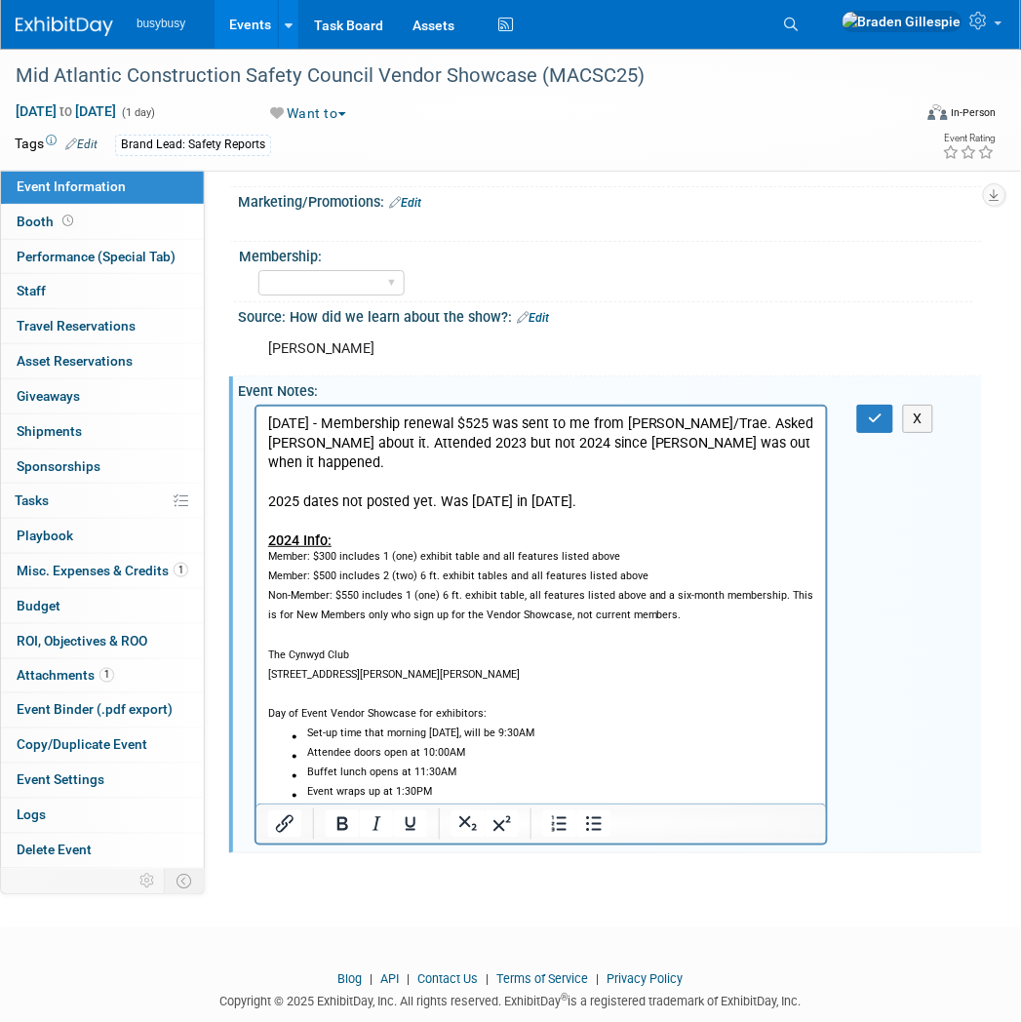
click at [504, 785] on li "Event wraps up at 1:30PM" at bounding box center [560, 795] width 508 height 20
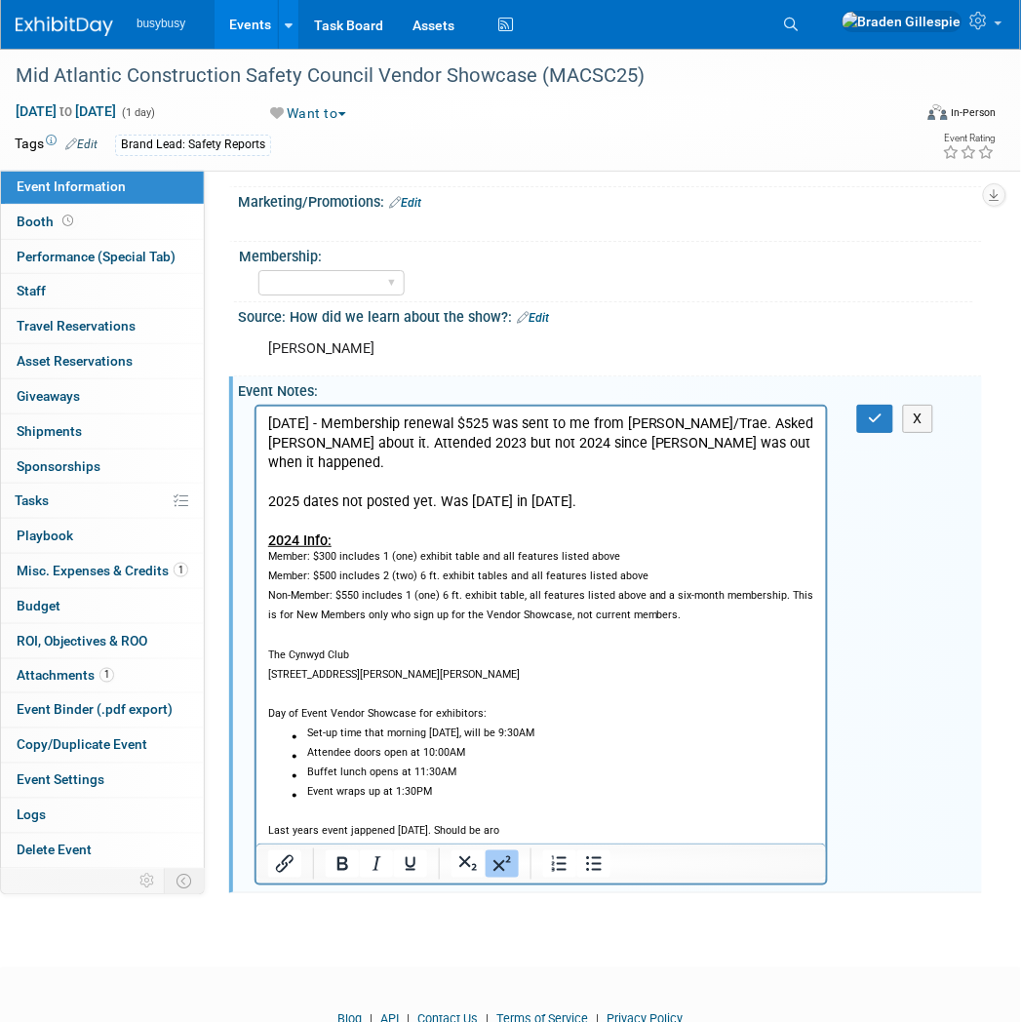
drag, startPoint x: 544, startPoint y: 817, endPoint x: 474, endPoint y: 1199, distance: 388.6
click at [255, 804] on html "8/23/24 - Membership renewal $525 was sent to me from Judy/Trae. Asked Joe abou…" at bounding box center [539, 635] width 569 height 458
click at [567, 825] on p "Last years event jappened March 14, 2025. Should be aro" at bounding box center [540, 835] width 547 height 20
click at [320, 117] on button "Want to" at bounding box center [309, 113] width 90 height 20
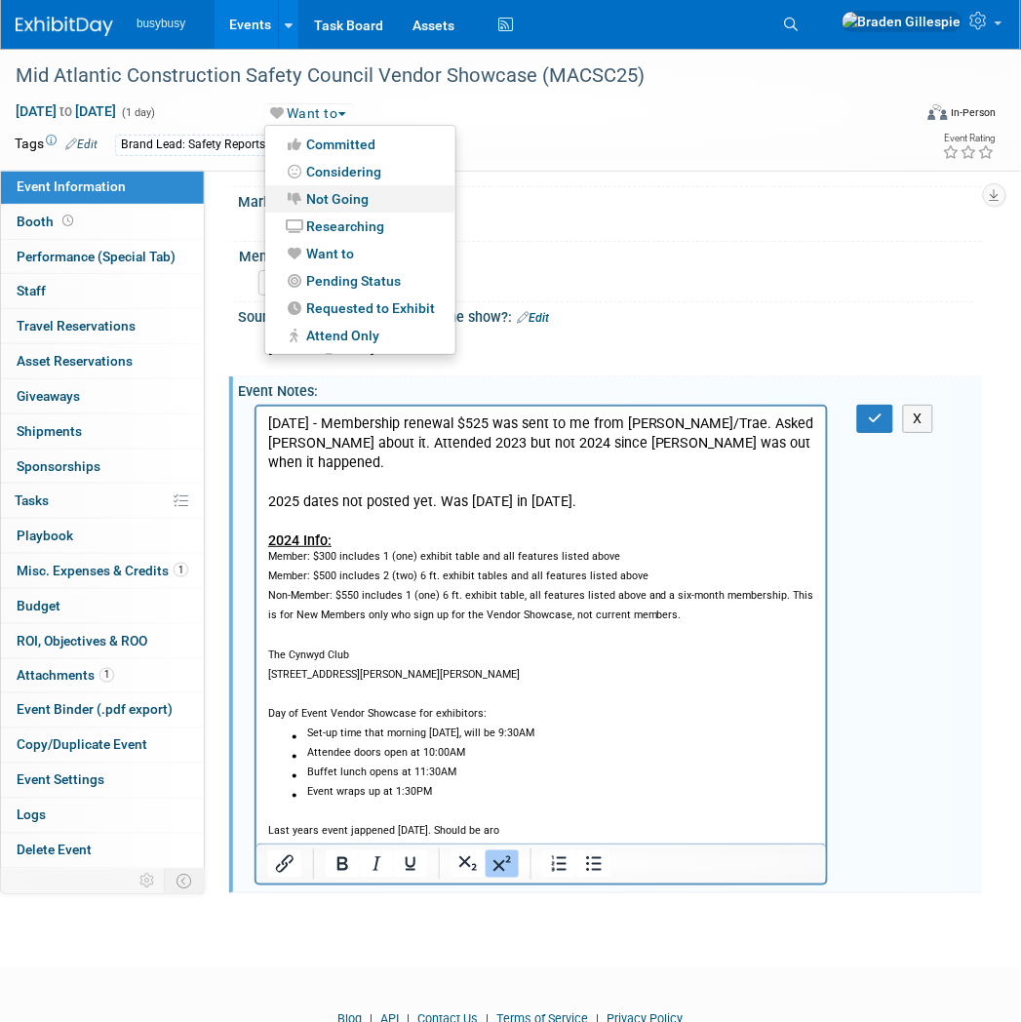
click at [343, 190] on link "Not Going" at bounding box center [360, 198] width 190 height 27
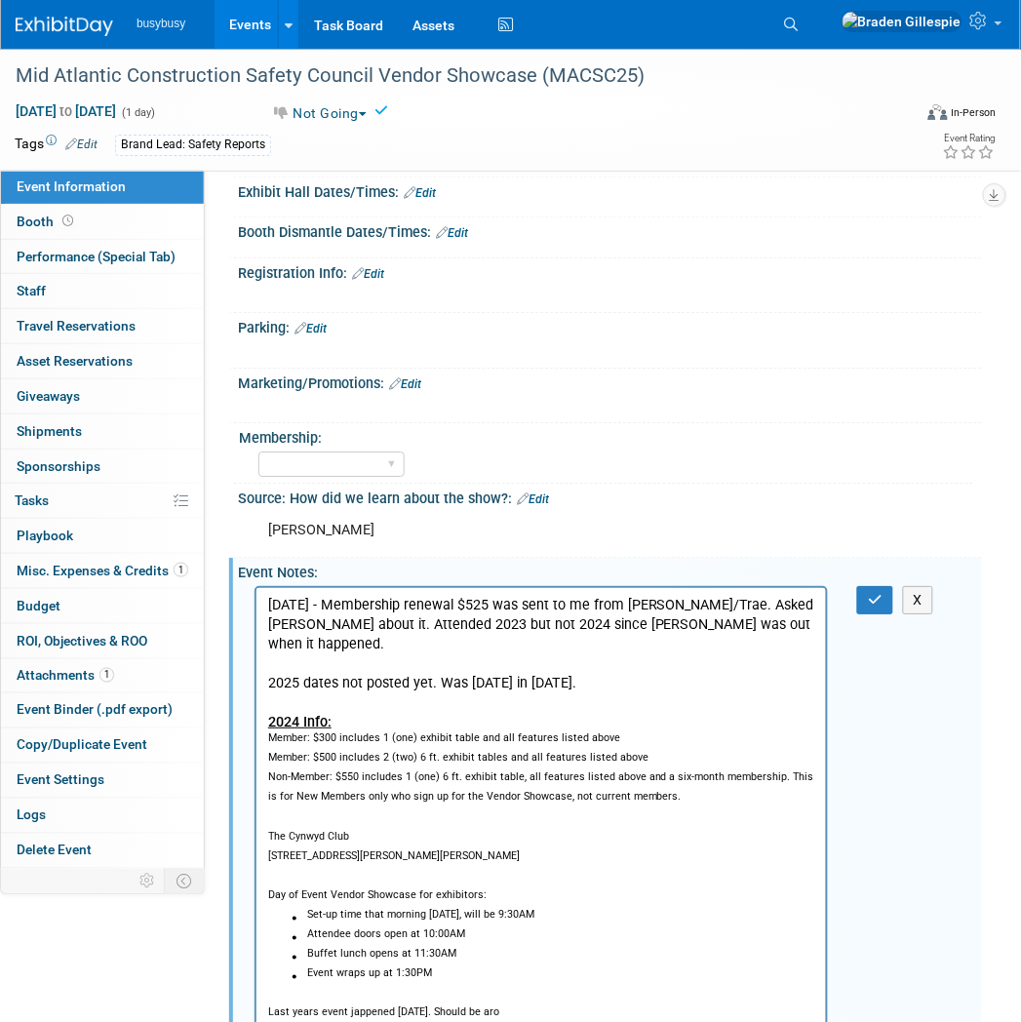
scroll to position [1145, 0]
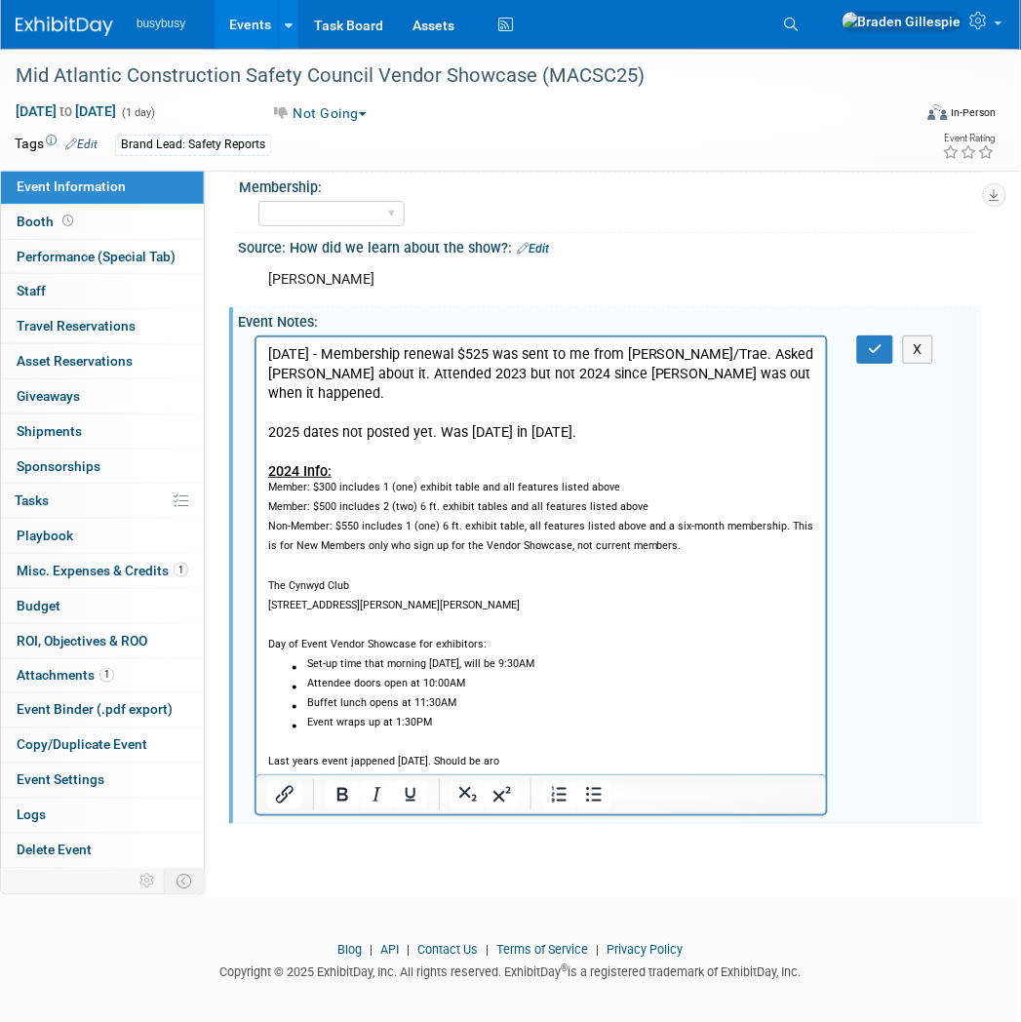
click at [609, 775] on p "Rich Text Area. Press ALT-0 for help." at bounding box center [540, 785] width 547 height 20
click at [596, 756] on p "Last years event jappened March 14, 2025. Should be aro" at bounding box center [540, 766] width 547 height 20
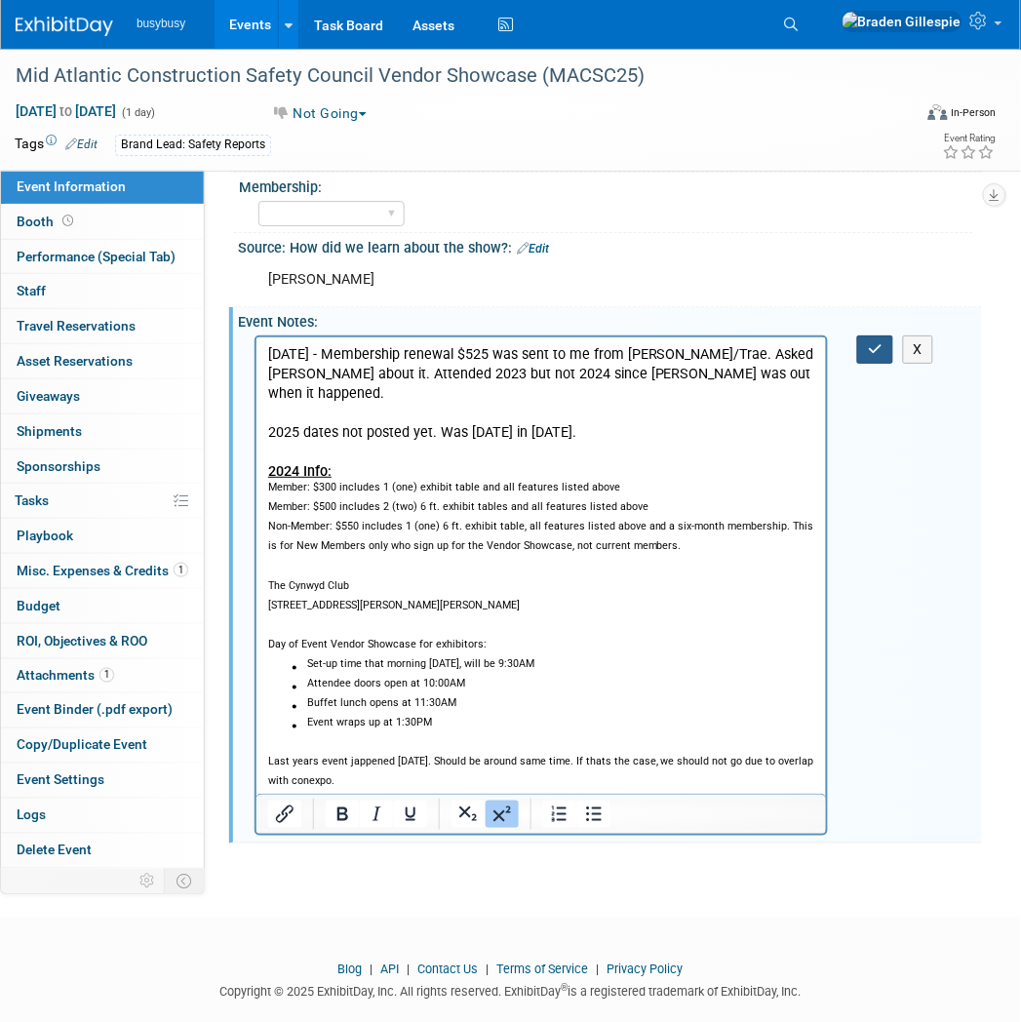
click at [882, 342] on icon "button" at bounding box center [875, 349] width 15 height 14
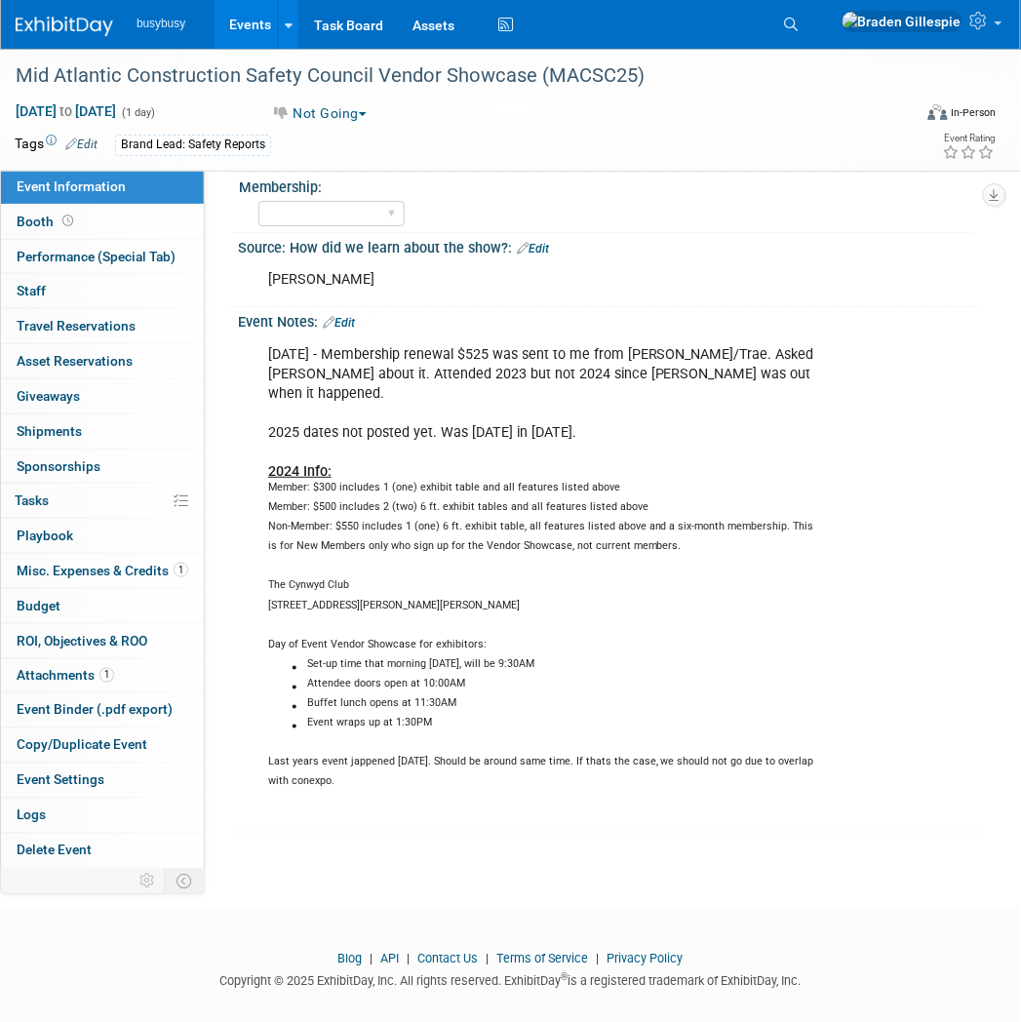
scroll to position [1134, 0]
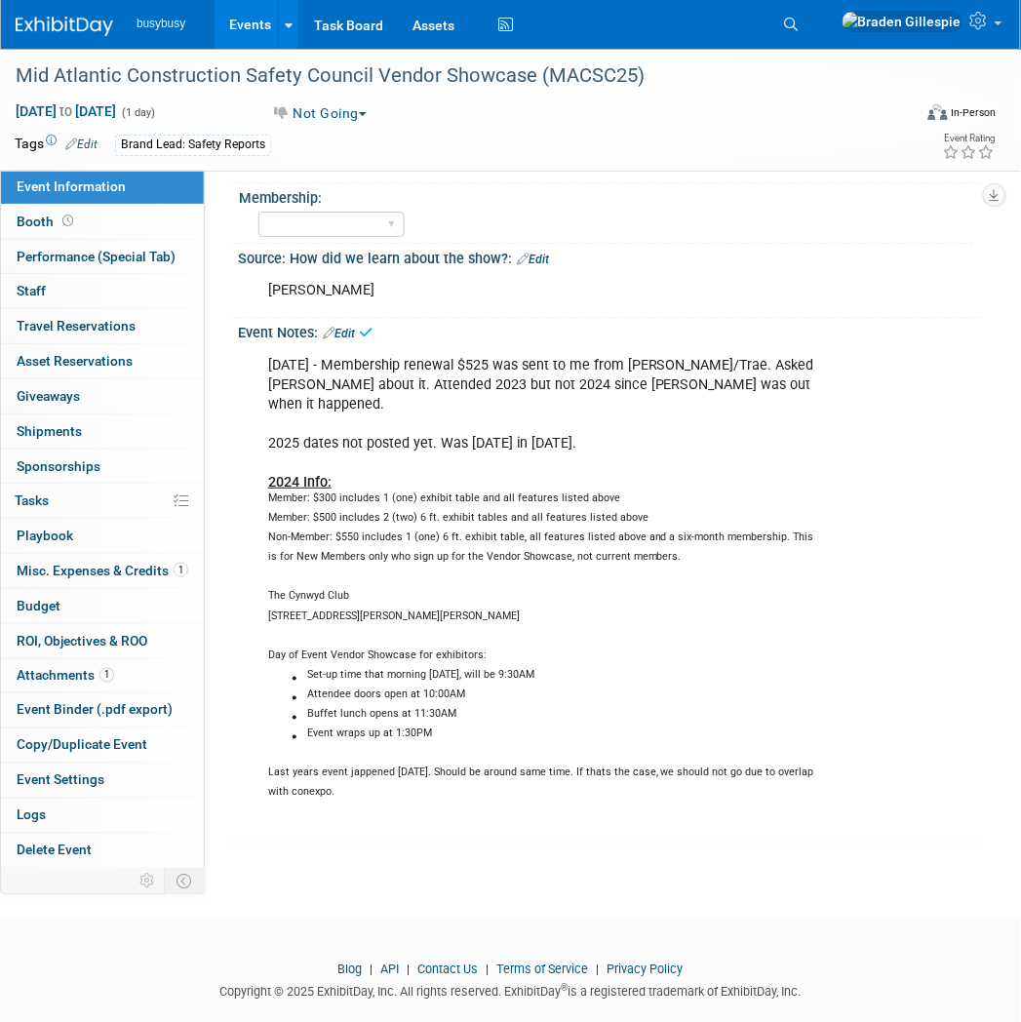
click at [334, 113] on button "Not Going" at bounding box center [319, 113] width 111 height 20
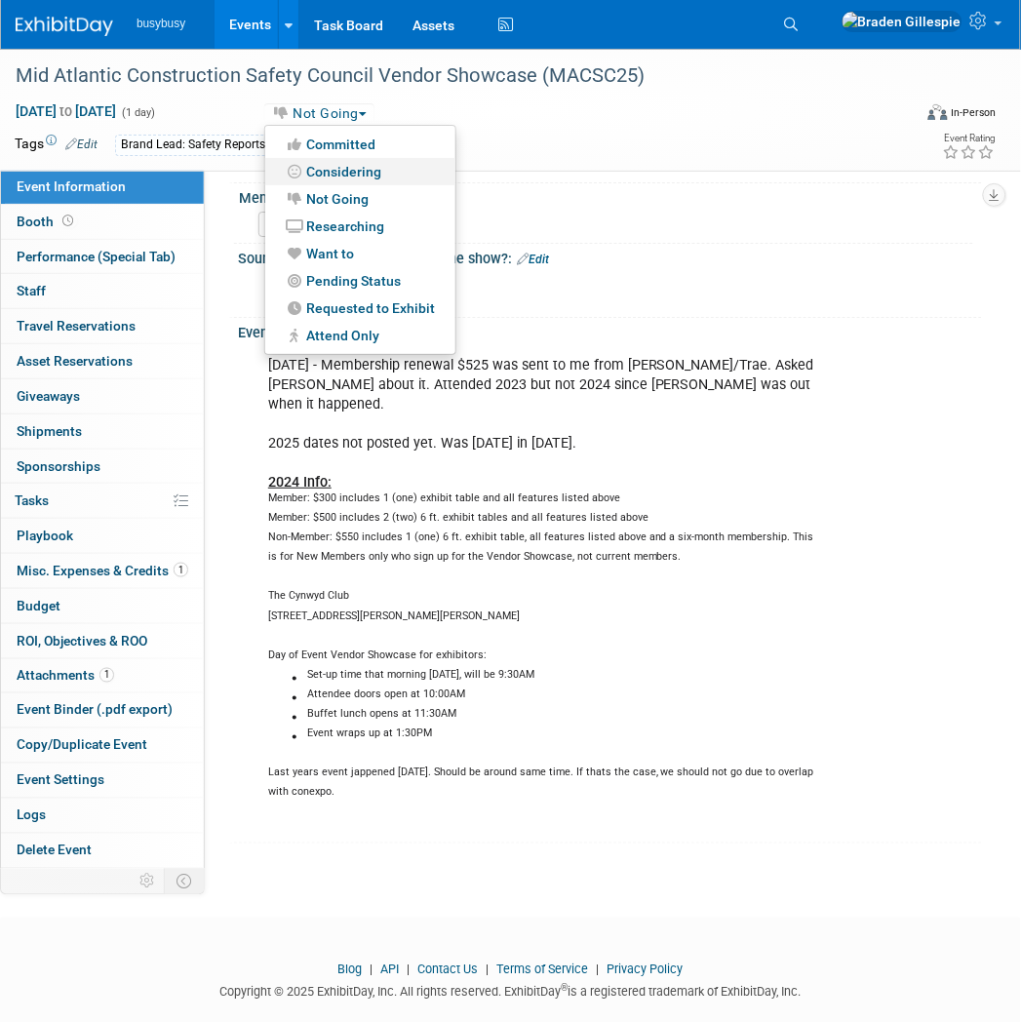
click at [339, 168] on link "Considering" at bounding box center [360, 171] width 190 height 27
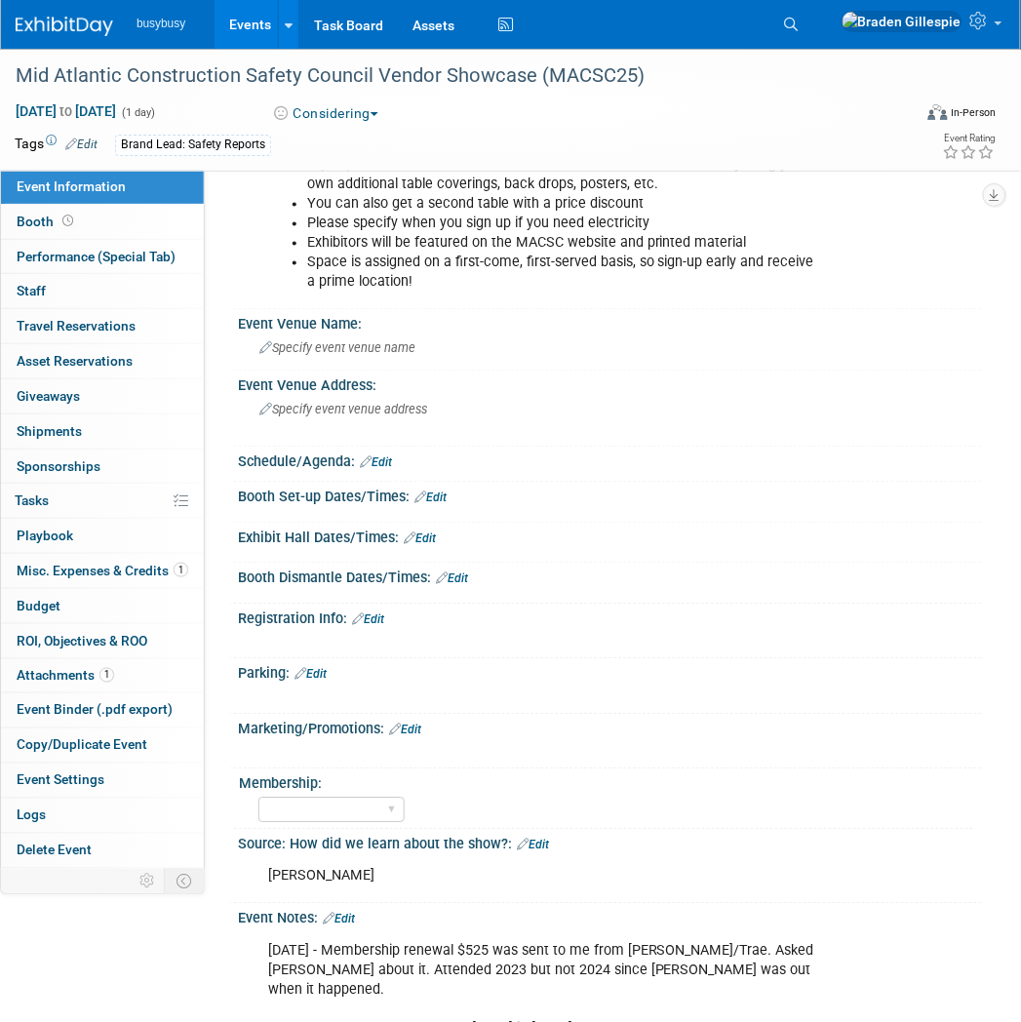
scroll to position [1083, 0]
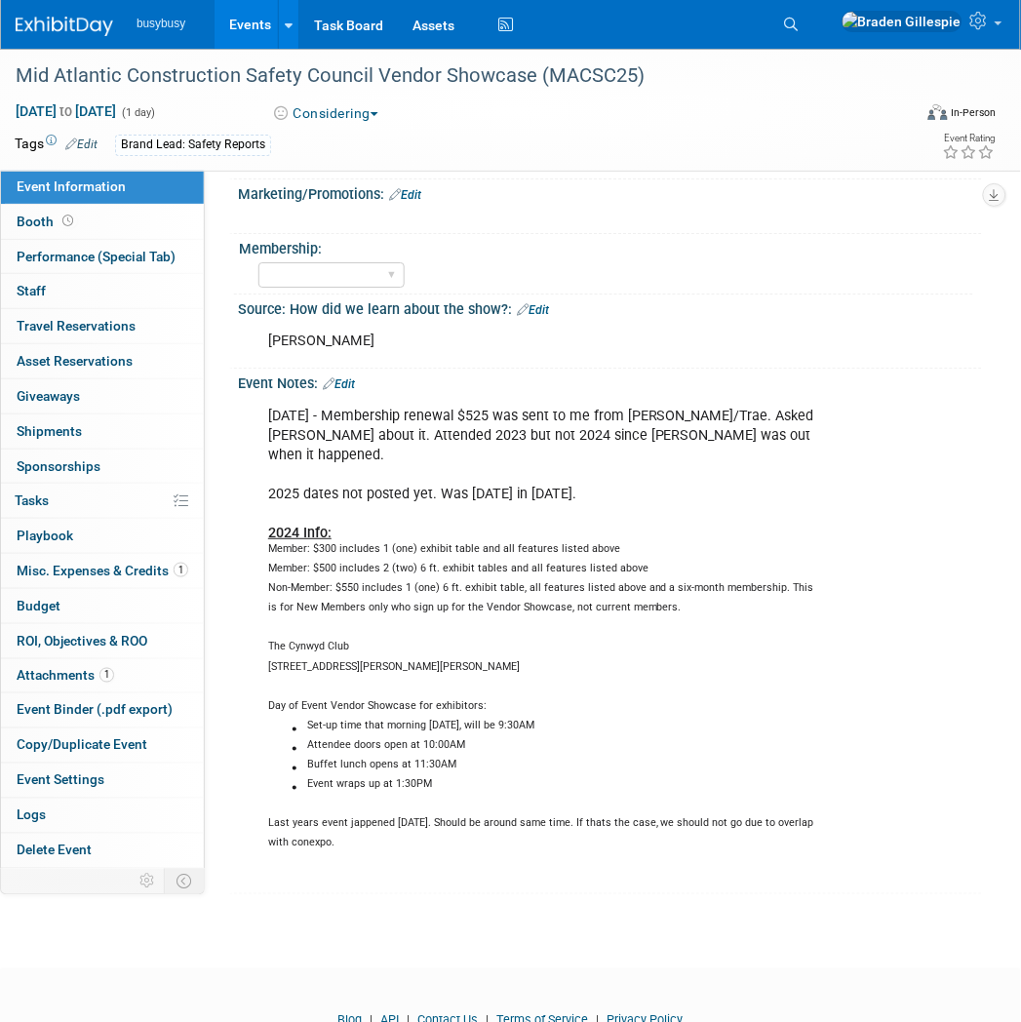
click at [352, 377] on link "Edit" at bounding box center [339, 384] width 32 height 14
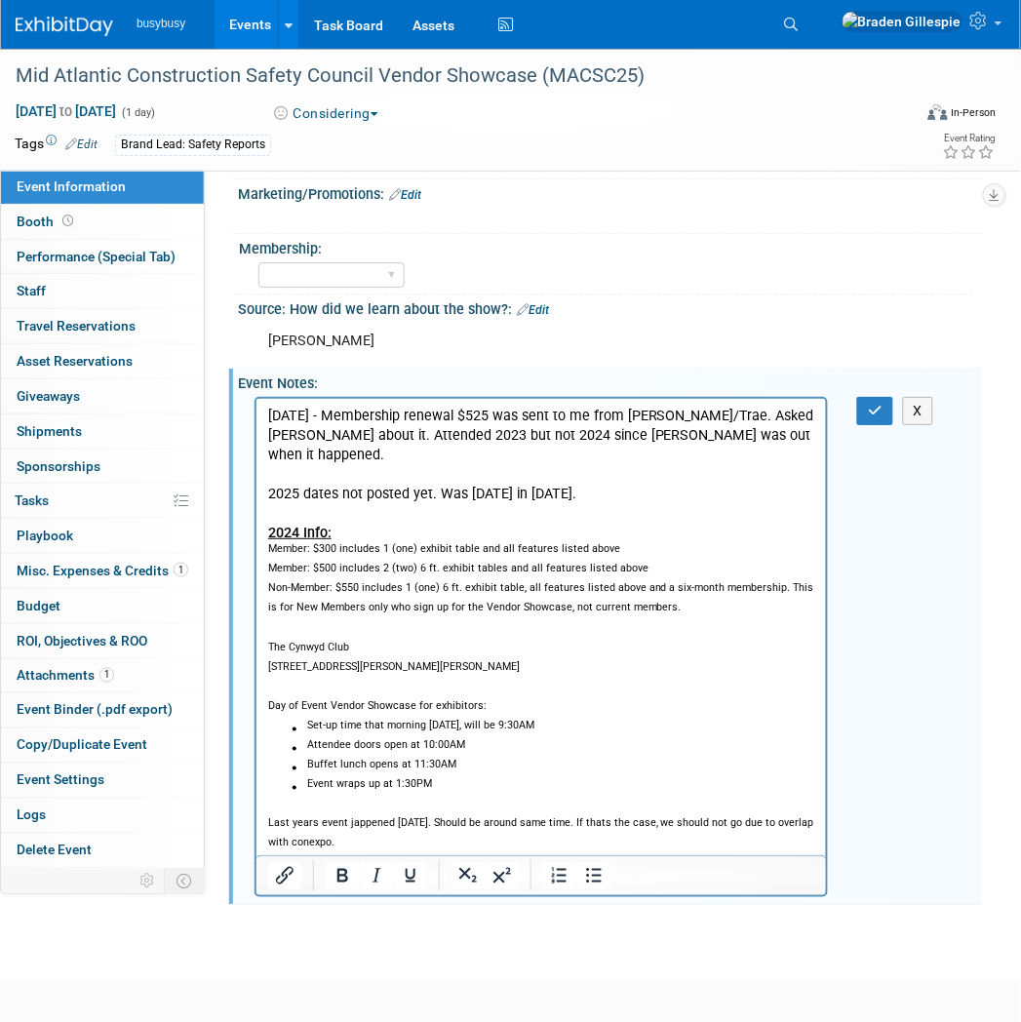
scroll to position [0, 0]
click at [389, 829] on p "Last years event jappened March 14, 2025. Should be around same time. If thats …" at bounding box center [540, 837] width 547 height 78
click at [869, 404] on icon "button" at bounding box center [875, 411] width 15 height 14
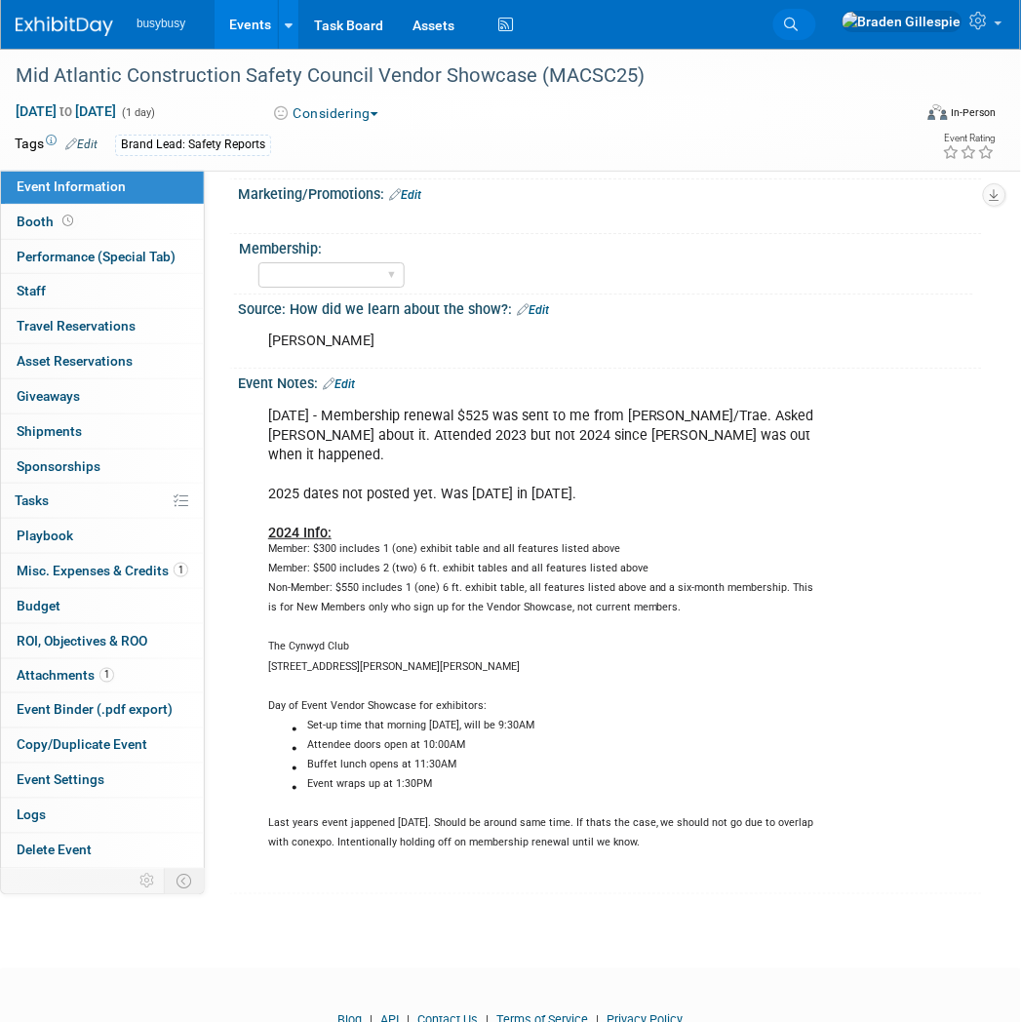
click at [816, 36] on link "Search" at bounding box center [794, 24] width 43 height 31
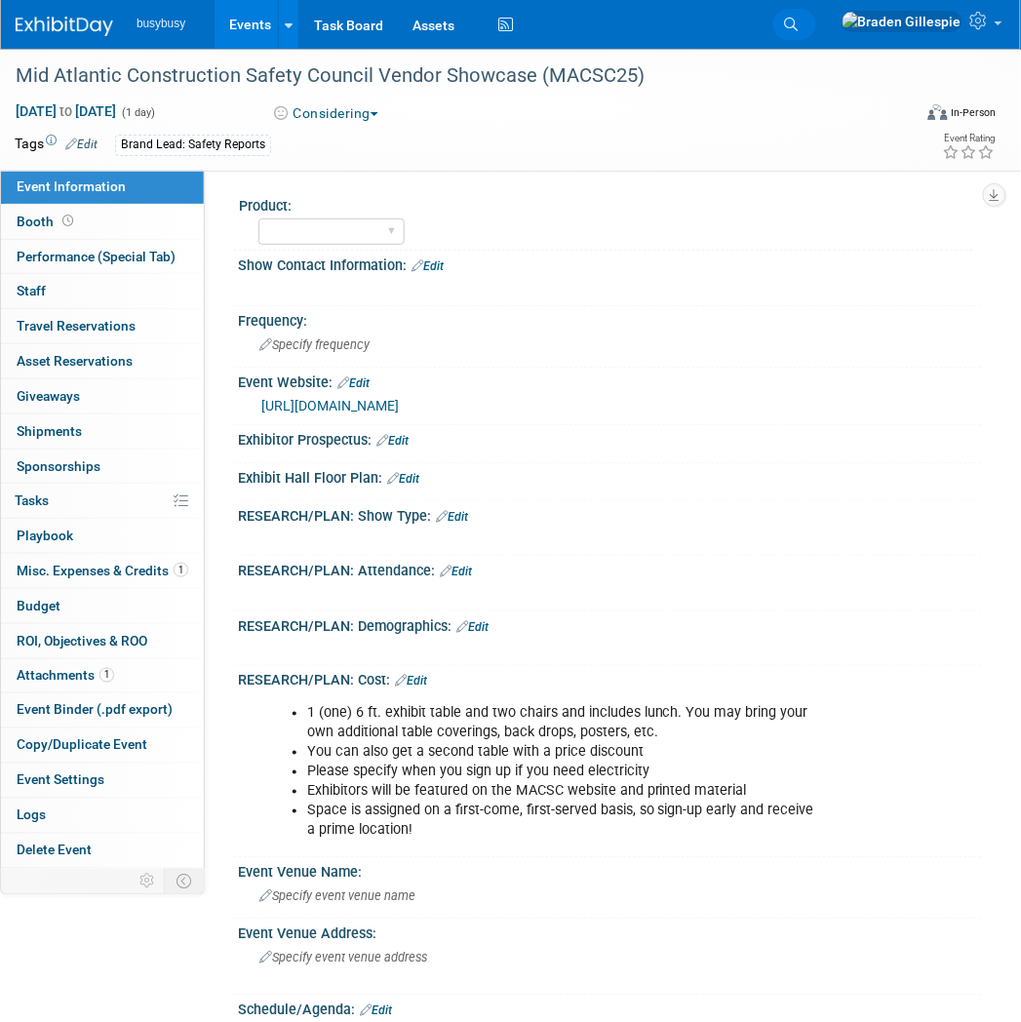
click at [799, 26] on icon at bounding box center [792, 25] width 14 height 14
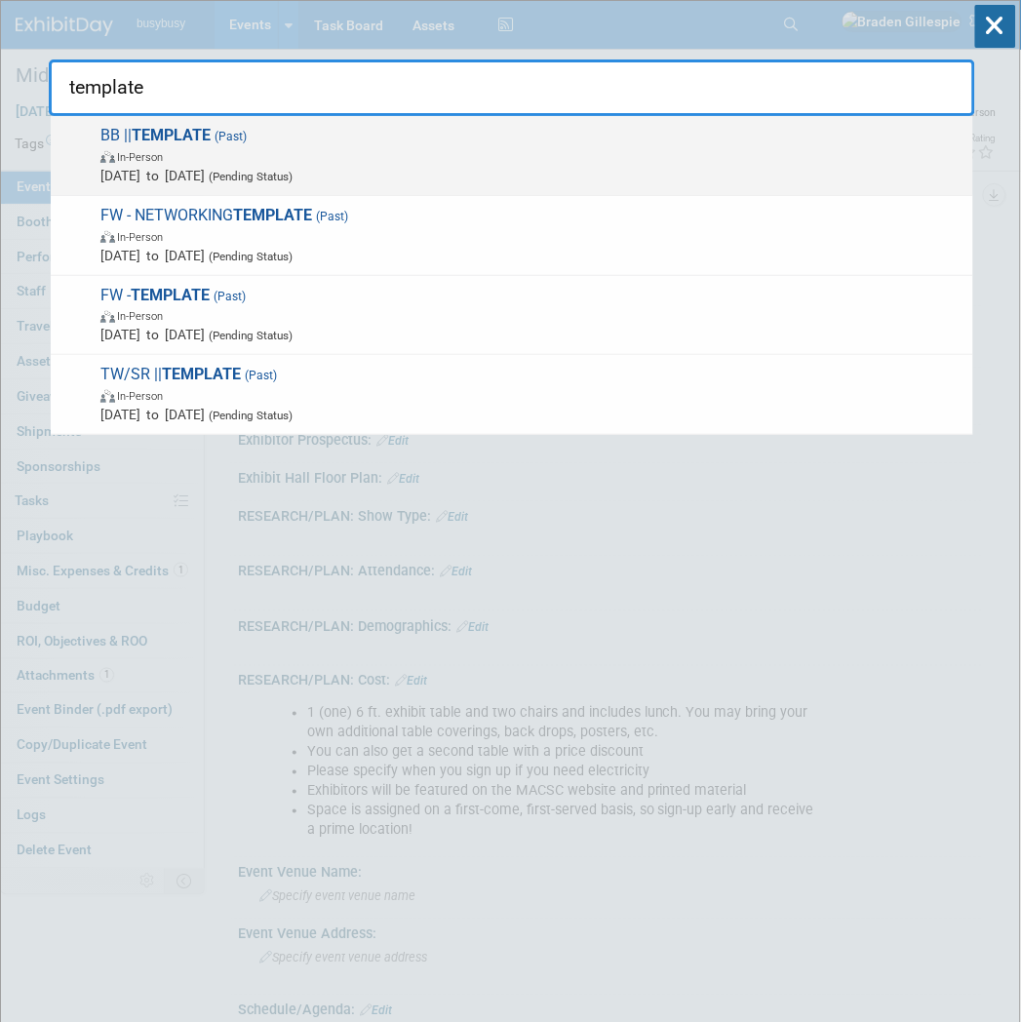
type input "template"
click at [572, 150] on span "In-Person" at bounding box center [531, 156] width 863 height 20
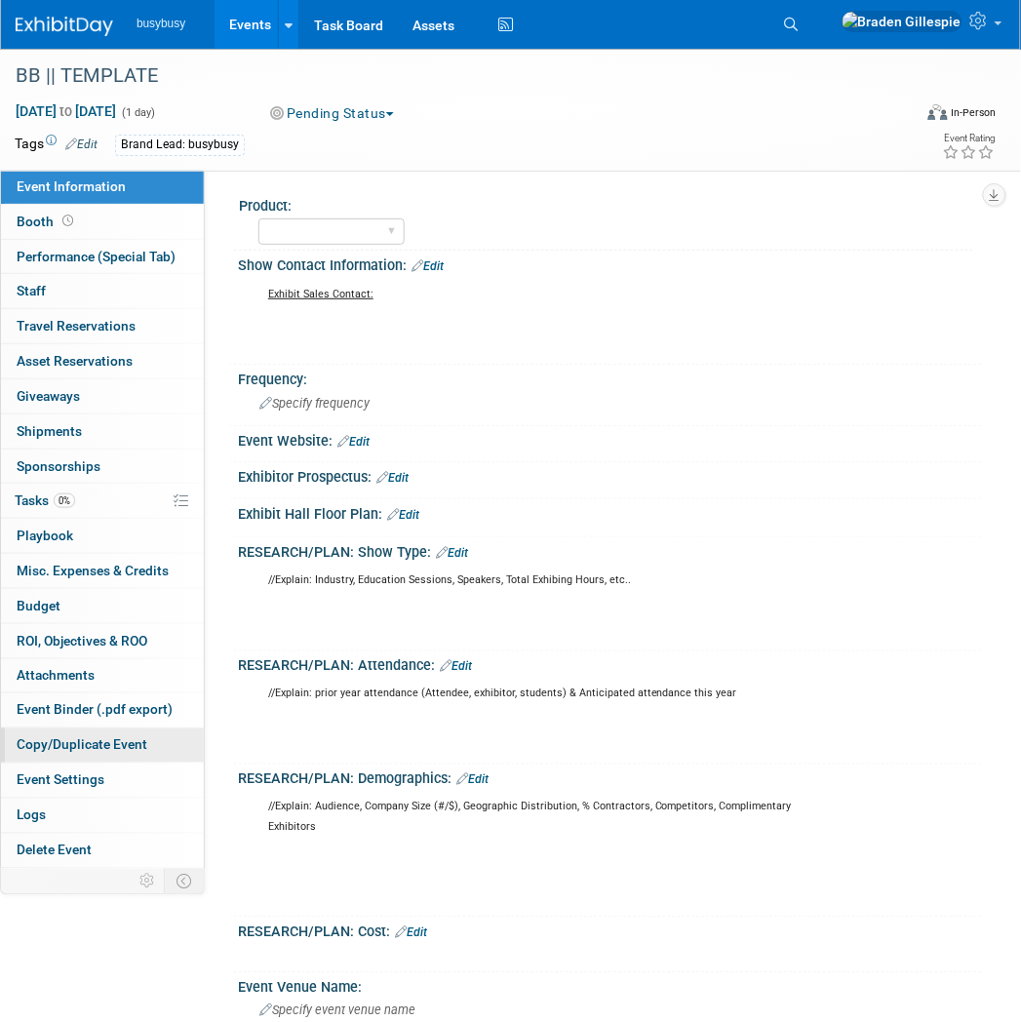
click at [93, 739] on span "Copy/Duplicate Event" at bounding box center [82, 745] width 131 height 16
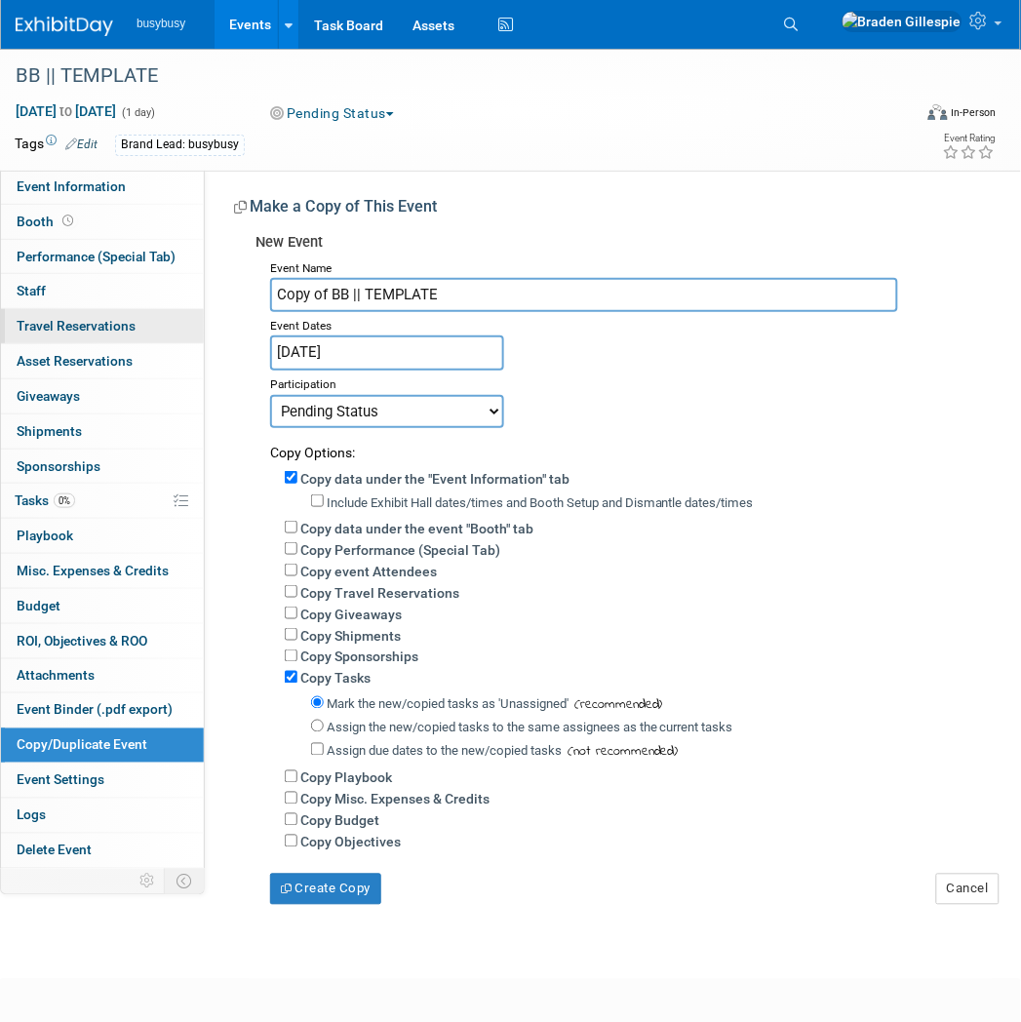
drag, startPoint x: 479, startPoint y: 287, endPoint x: 149, endPoint y: 308, distance: 330.3
click at [144, 308] on div "Event Information Event Info Booth Booth Performance (Special Tab) Performance …" at bounding box center [510, 477] width 1021 height 856
click at [599, 290] on input "Breakthrough Academy - Winter Summit (BTAW25)" at bounding box center [584, 295] width 628 height 34
type input "Breakthrough Academy - Winter Summit (BTAW26)"
click at [398, 363] on body "busybusy Events Add Event Bulk Upload Events Shareable Event Boards Recently Vi…" at bounding box center [510, 511] width 1021 height 1022
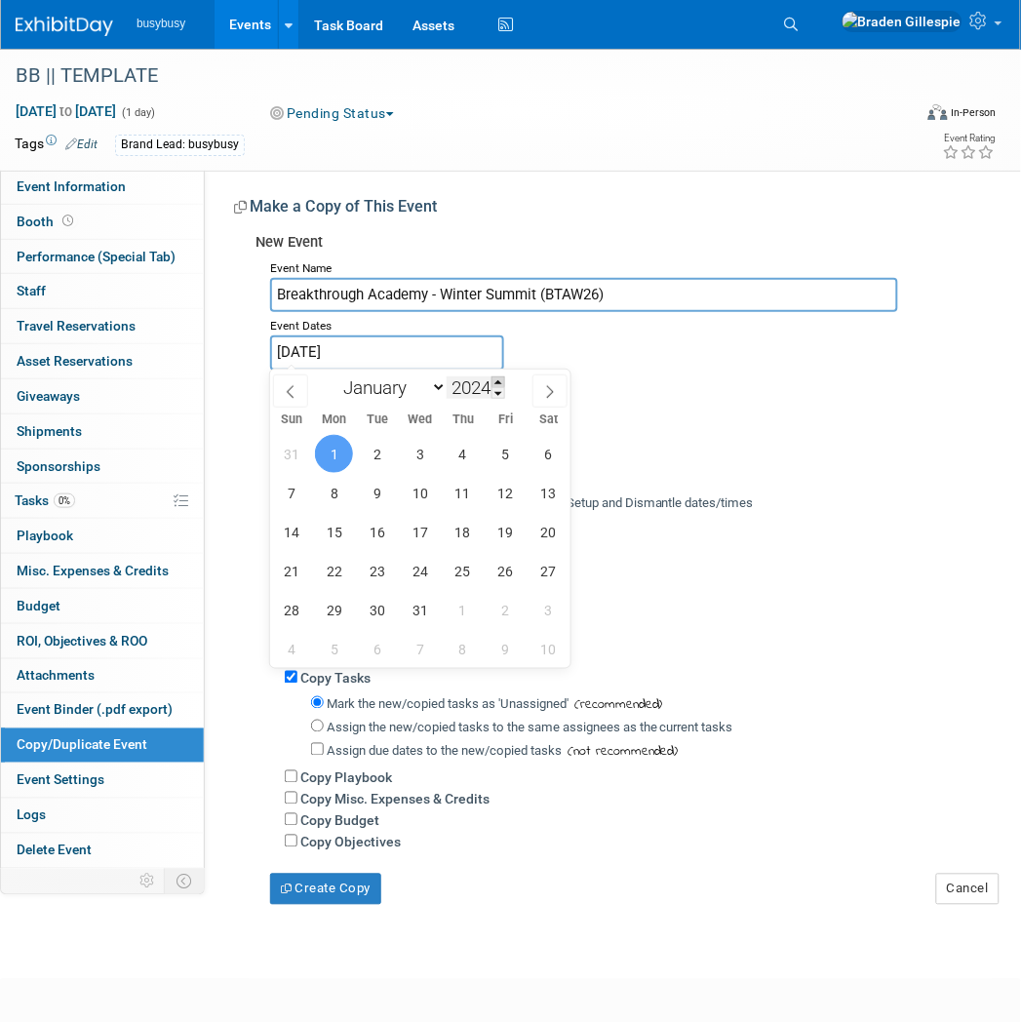
click at [495, 381] on span at bounding box center [498, 382] width 14 height 12
click at [495, 380] on span at bounding box center [498, 382] width 14 height 12
type input "2026"
click at [412, 499] on span "7" at bounding box center [420, 493] width 38 height 38
click at [538, 489] on span "10" at bounding box center [548, 493] width 38 height 38
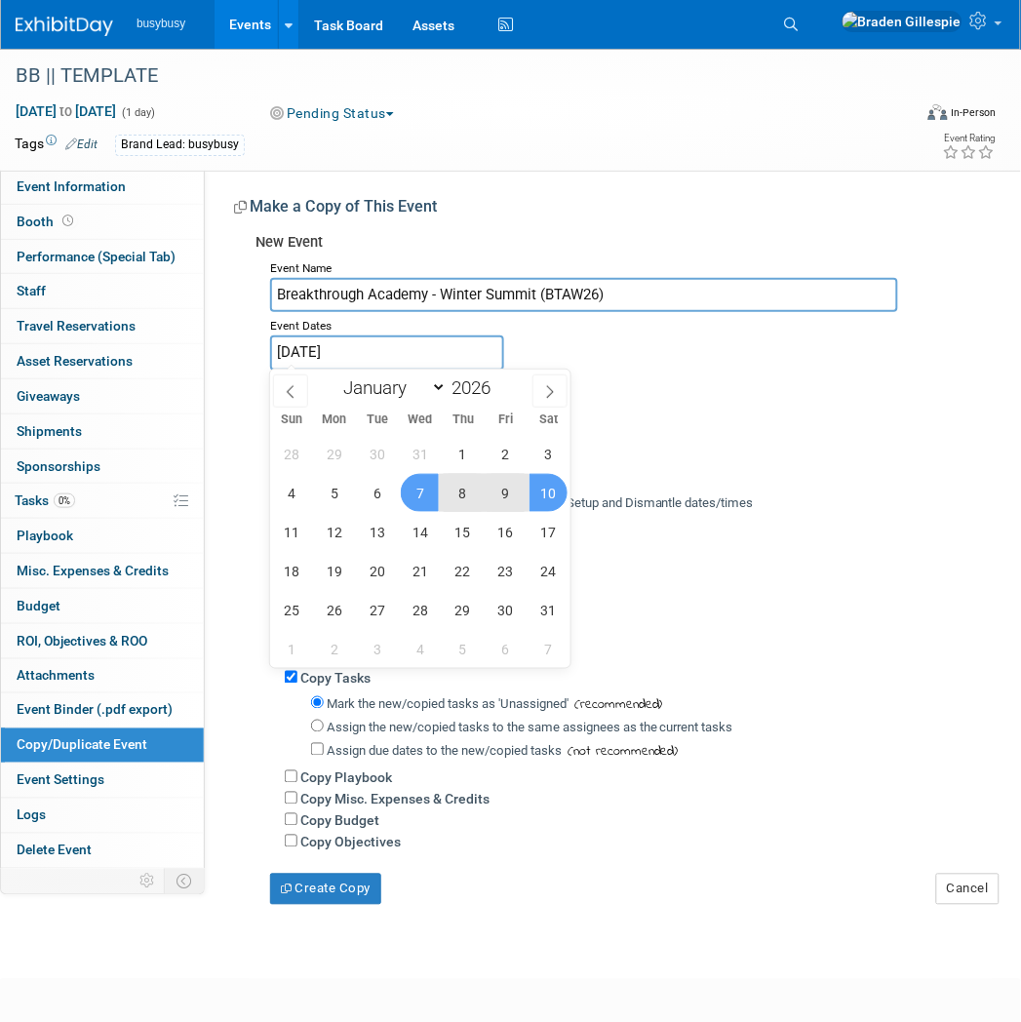
type input "[DATE] to [DATE]"
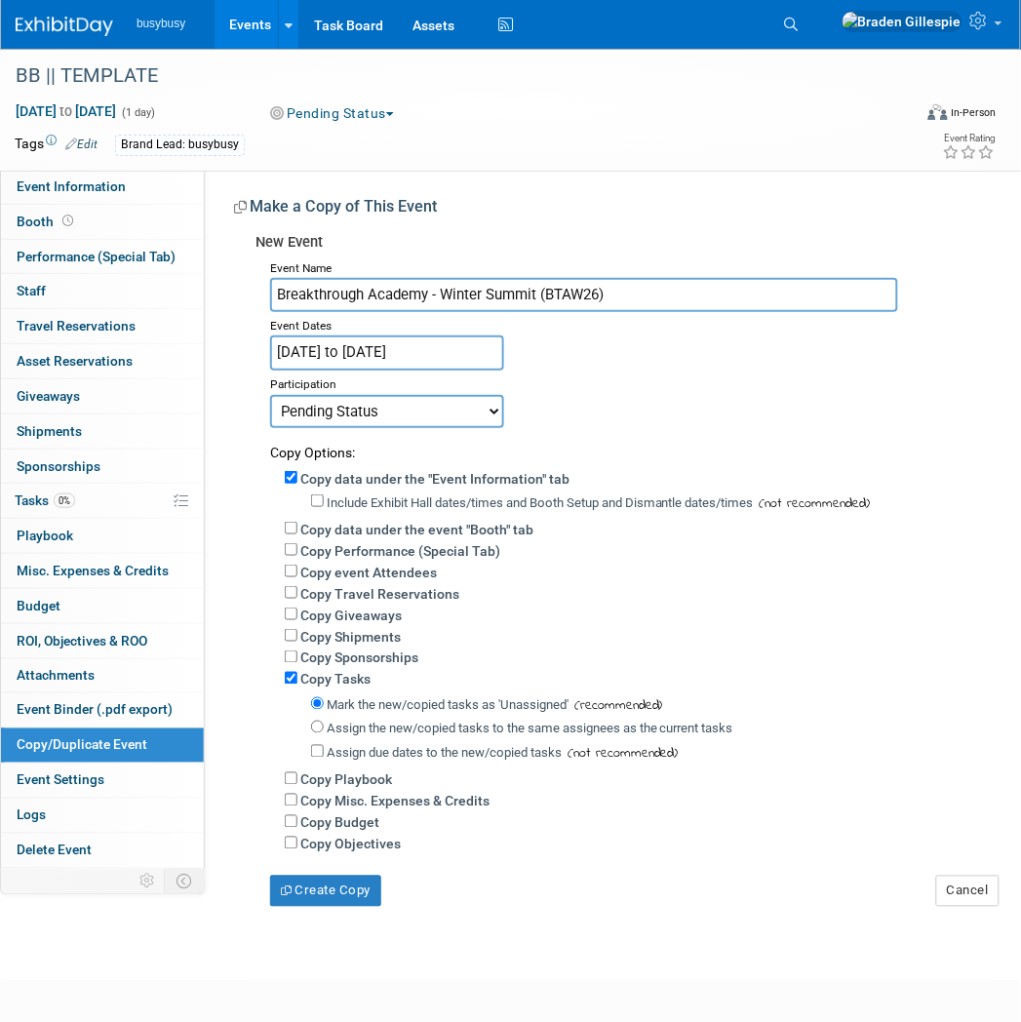
click at [446, 397] on select "Committed Considering Not Going Researching Want to Pending Status Requested to…" at bounding box center [387, 411] width 234 height 33
select select "102"
click at [270, 395] on select "Committed Considering Not Going Researching Want to Pending Status Requested to…" at bounding box center [387, 411] width 234 height 33
click at [324, 881] on button "Create Copy" at bounding box center [325, 891] width 111 height 31
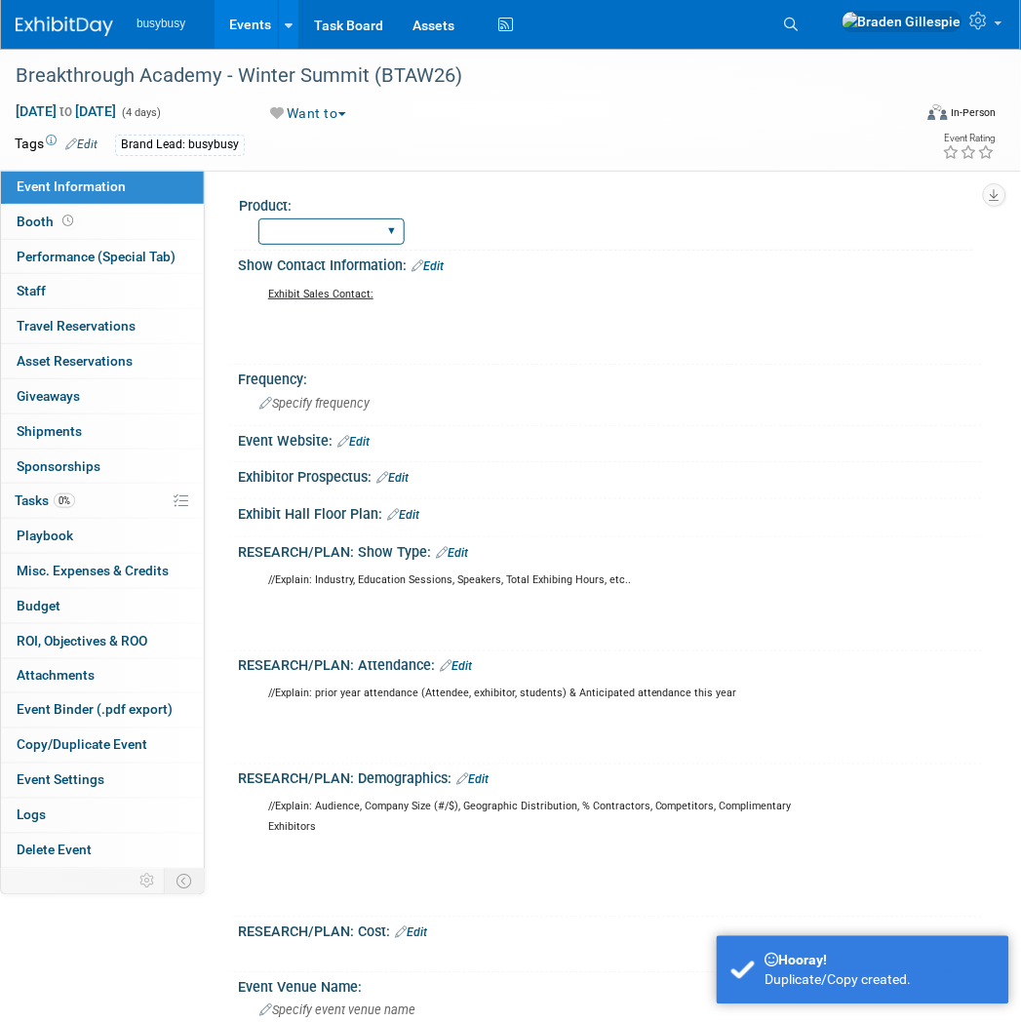
click at [356, 230] on select "AlignOps BusyBusy FleetWatcher SafetyReports ToolWatch" at bounding box center [331, 231] width 146 height 26
select select "BusyBusy"
click at [258, 218] on select "AlignOps BusyBusy FleetWatcher SafetyReports ToolWatch" at bounding box center [331, 231] width 146 height 26
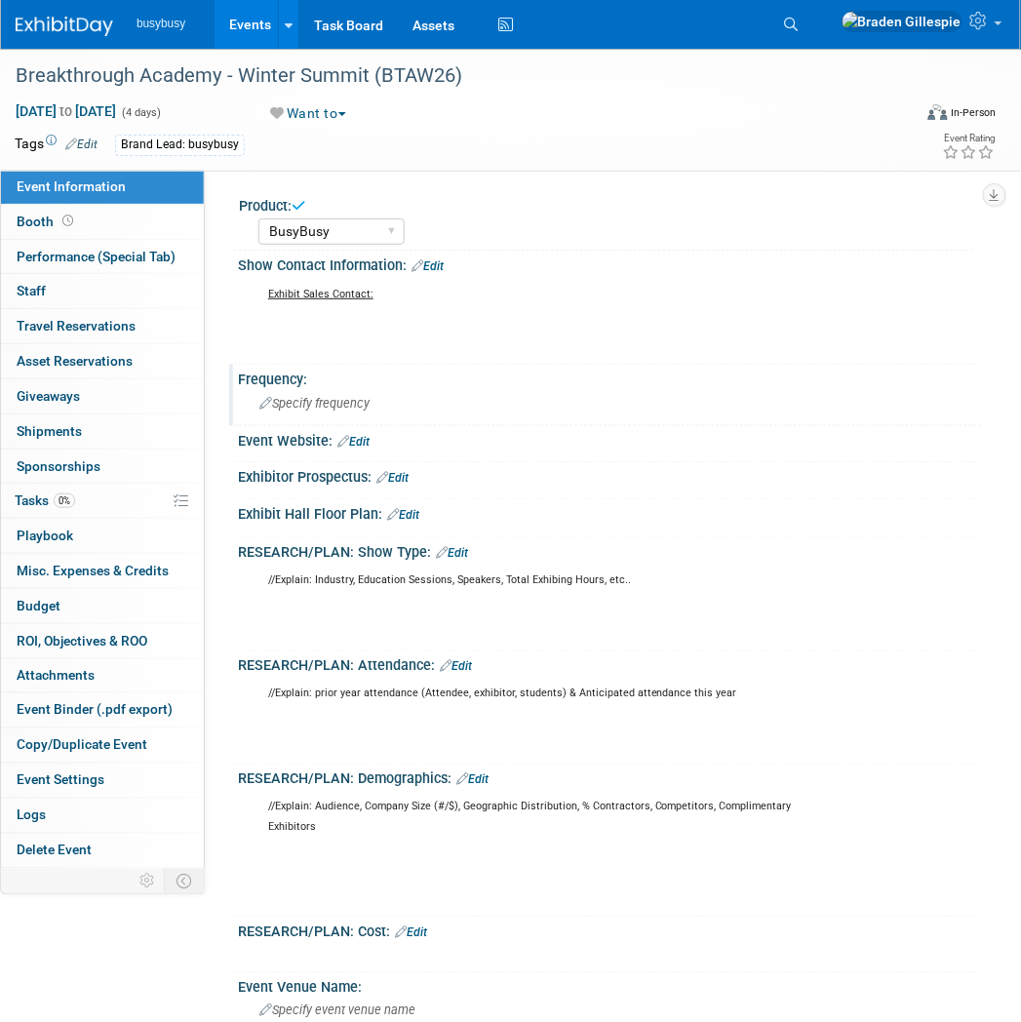
click at [378, 402] on div "Specify frequency" at bounding box center [610, 403] width 715 height 30
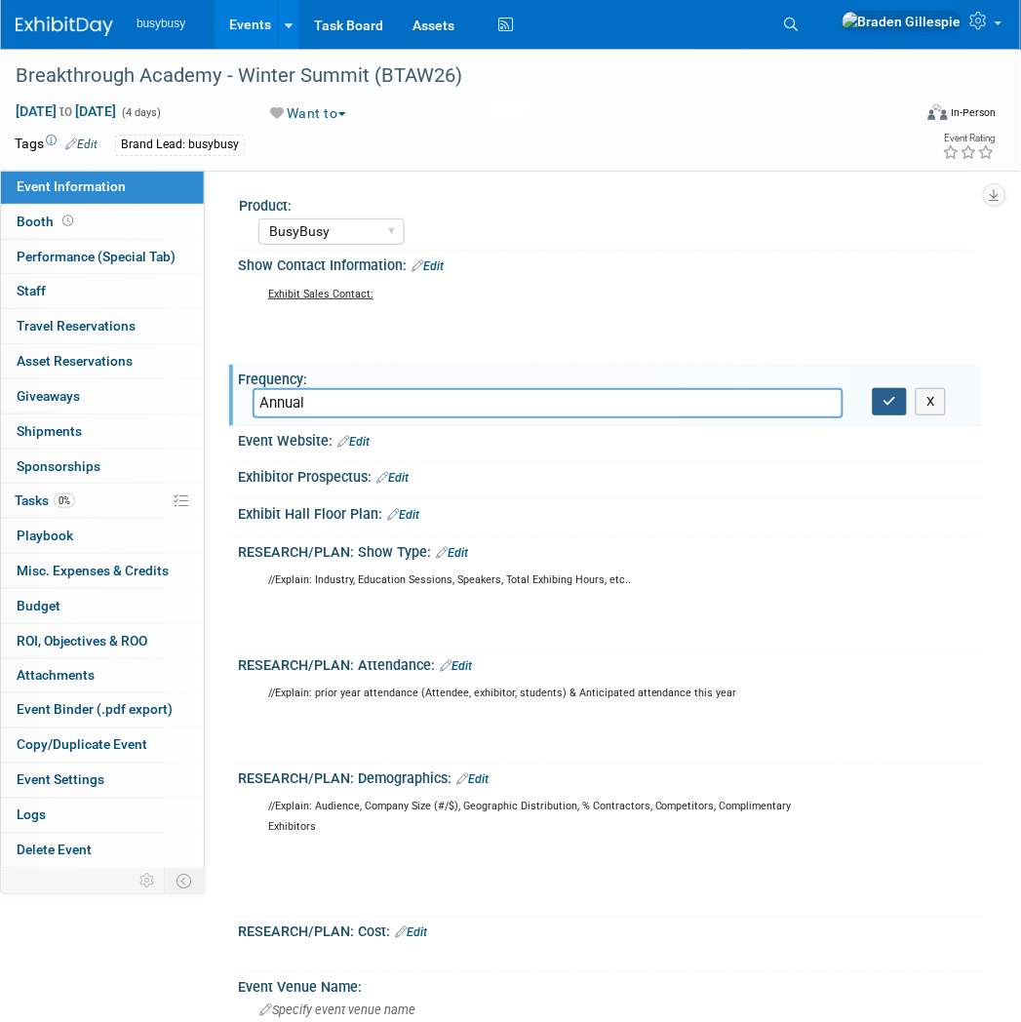
type input "Annual"
click at [899, 412] on button "button" at bounding box center [890, 401] width 35 height 27
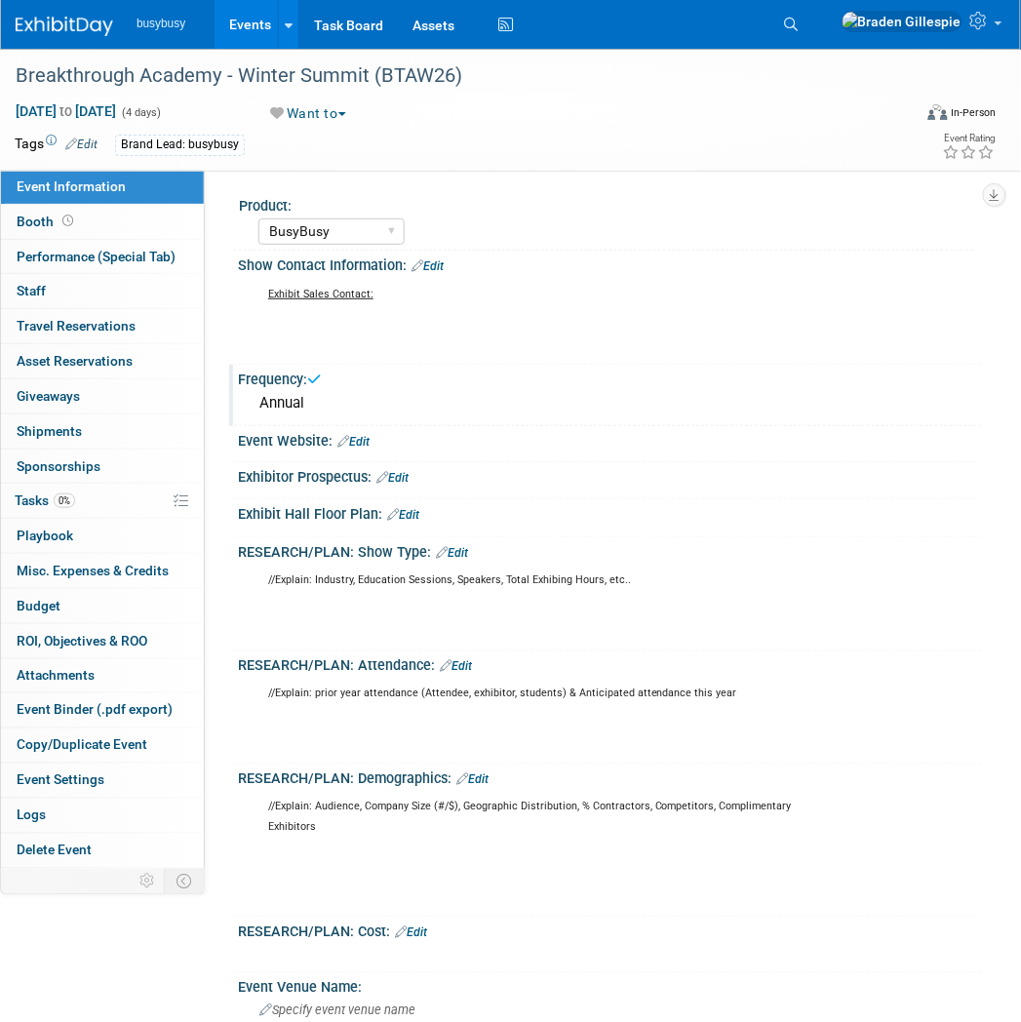
click at [359, 450] on div at bounding box center [610, 452] width 715 height 5
click at [359, 440] on link "Edit" at bounding box center [353, 442] width 32 height 14
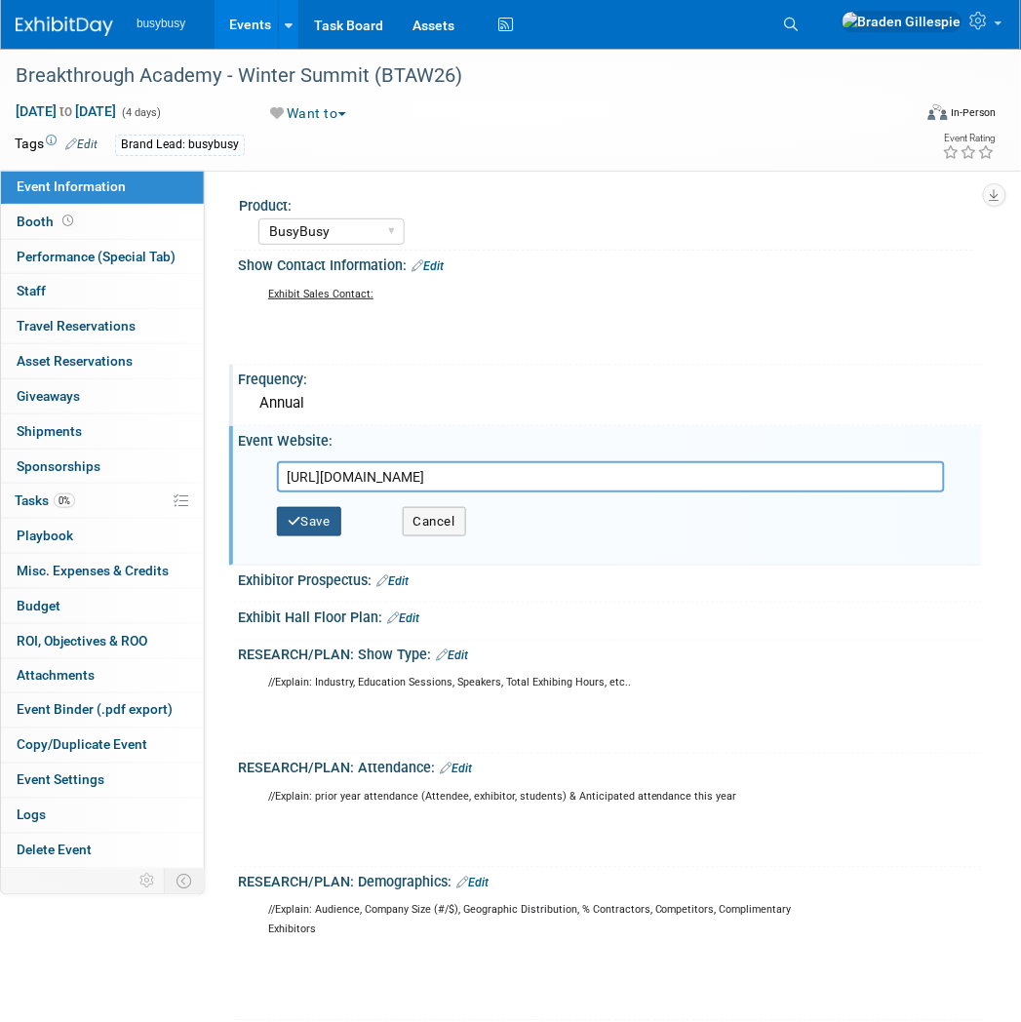
type input "https://bta-2026-winter-summit.webflow.io/"
click at [329, 509] on button "Save" at bounding box center [309, 521] width 64 height 29
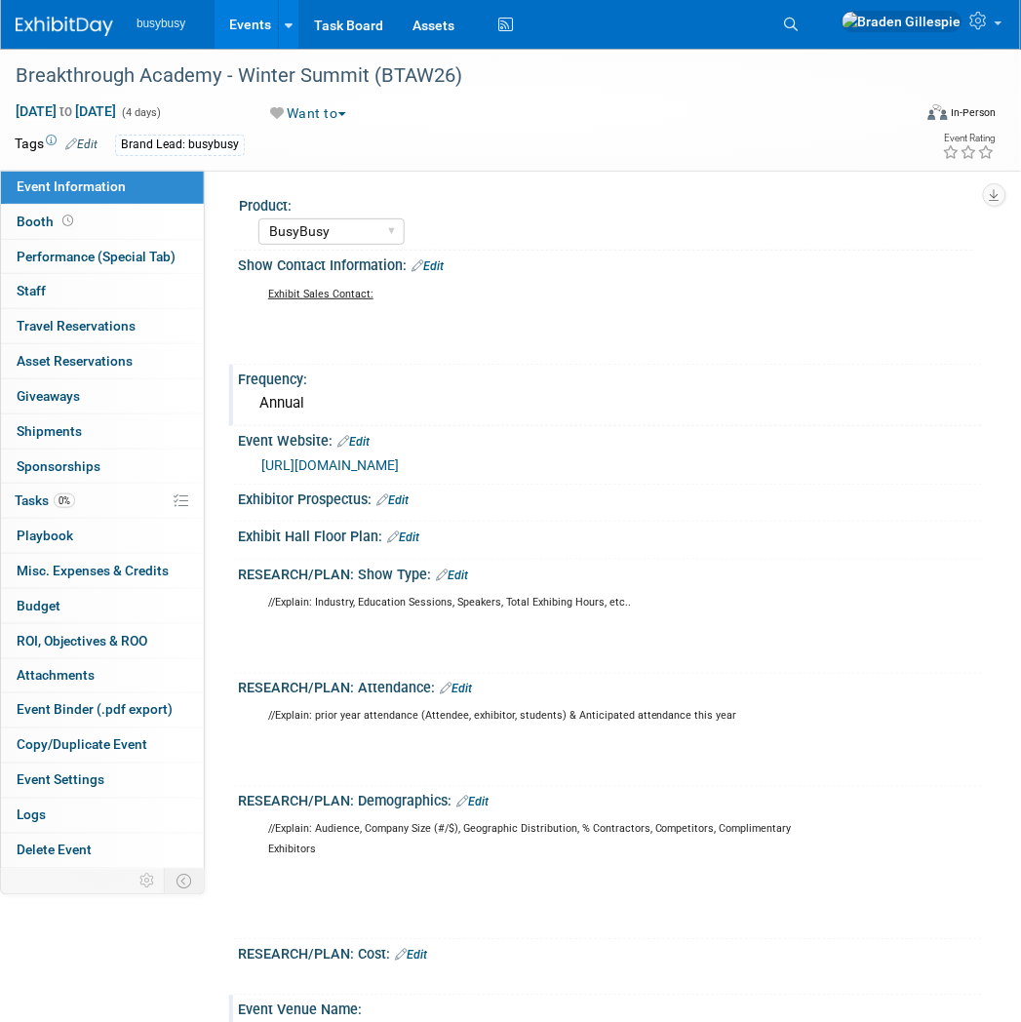
scroll to position [541, 0]
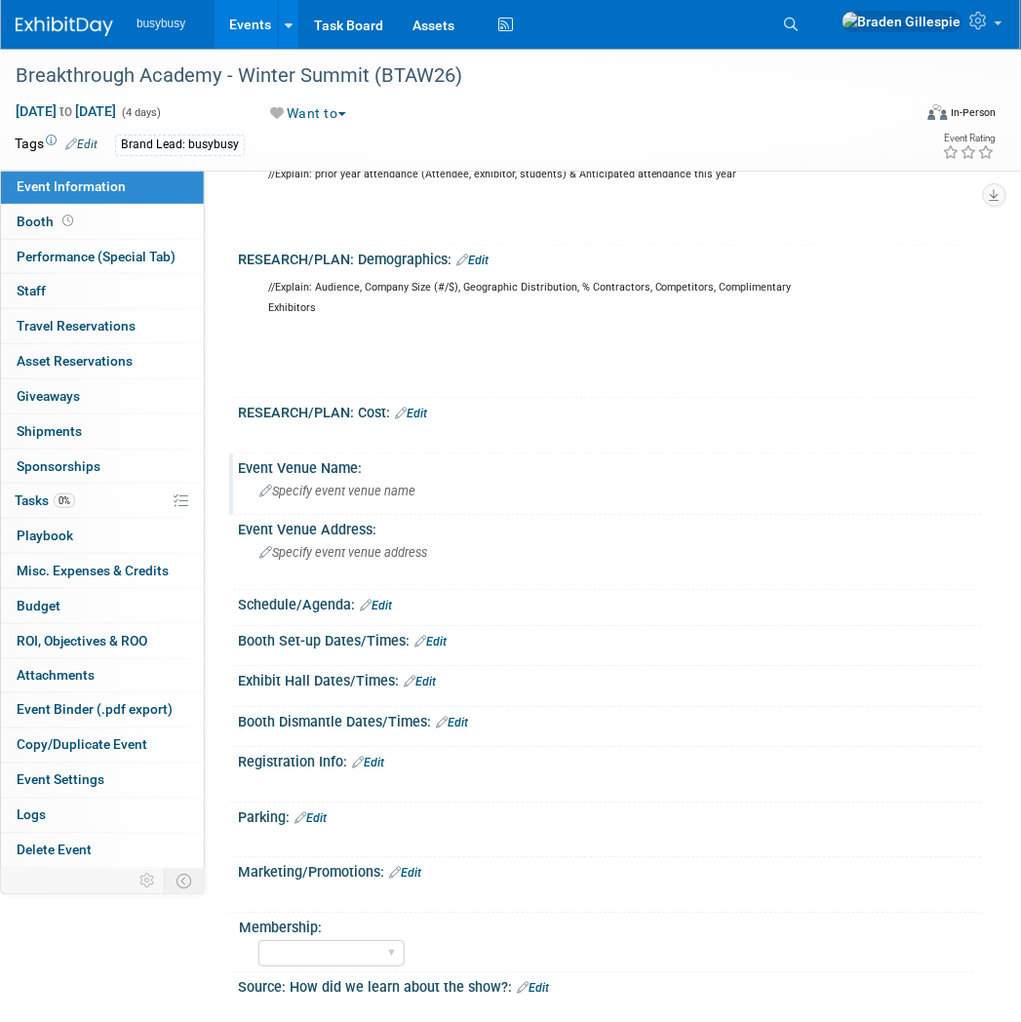
click at [364, 488] on span "Specify event venue name" at bounding box center [337, 492] width 156 height 15
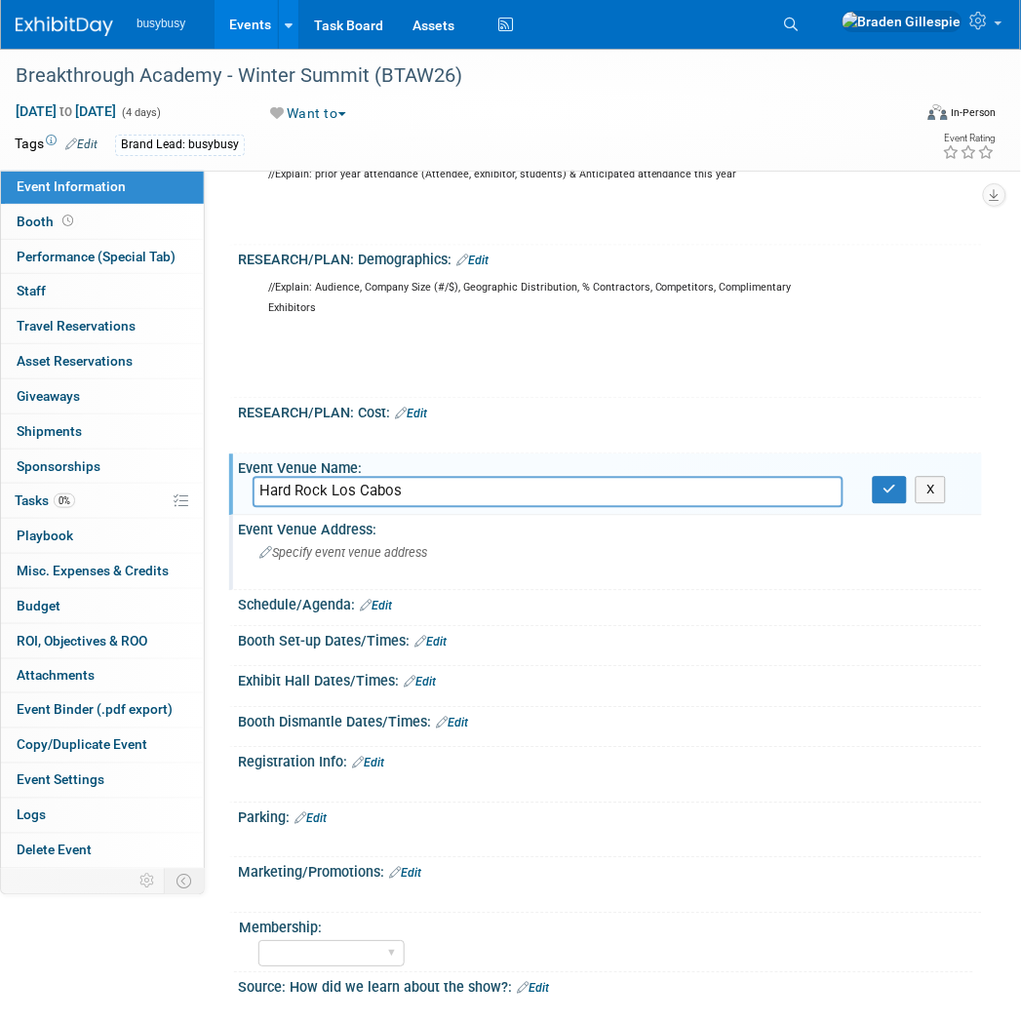
click at [353, 546] on span "Specify event venue address" at bounding box center [343, 553] width 168 height 15
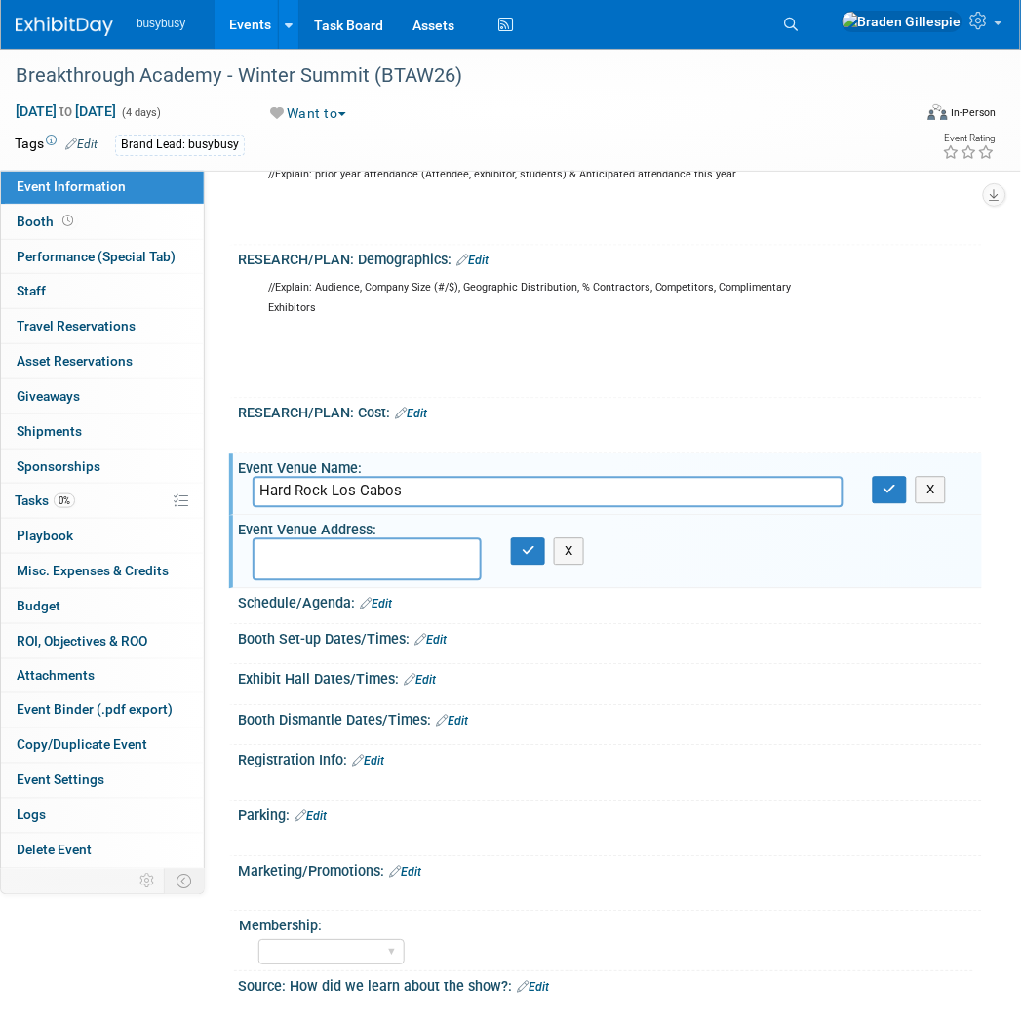
click at [451, 488] on input "Hard Rock Los Cabos" at bounding box center [548, 492] width 591 height 30
type input "Hard Rock Los Cabos, MX"
click at [887, 477] on button "button" at bounding box center [890, 490] width 35 height 27
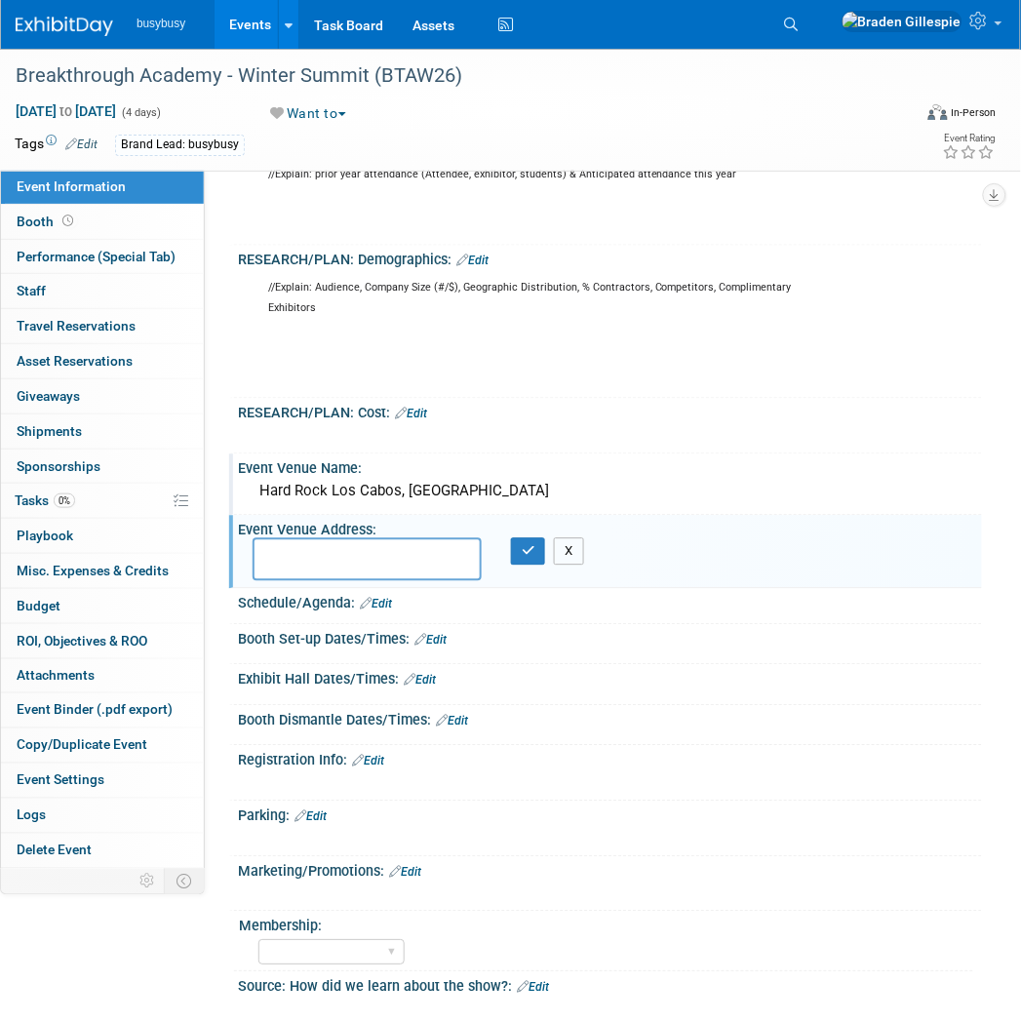
click at [579, 542] on button "X" at bounding box center [569, 551] width 30 height 27
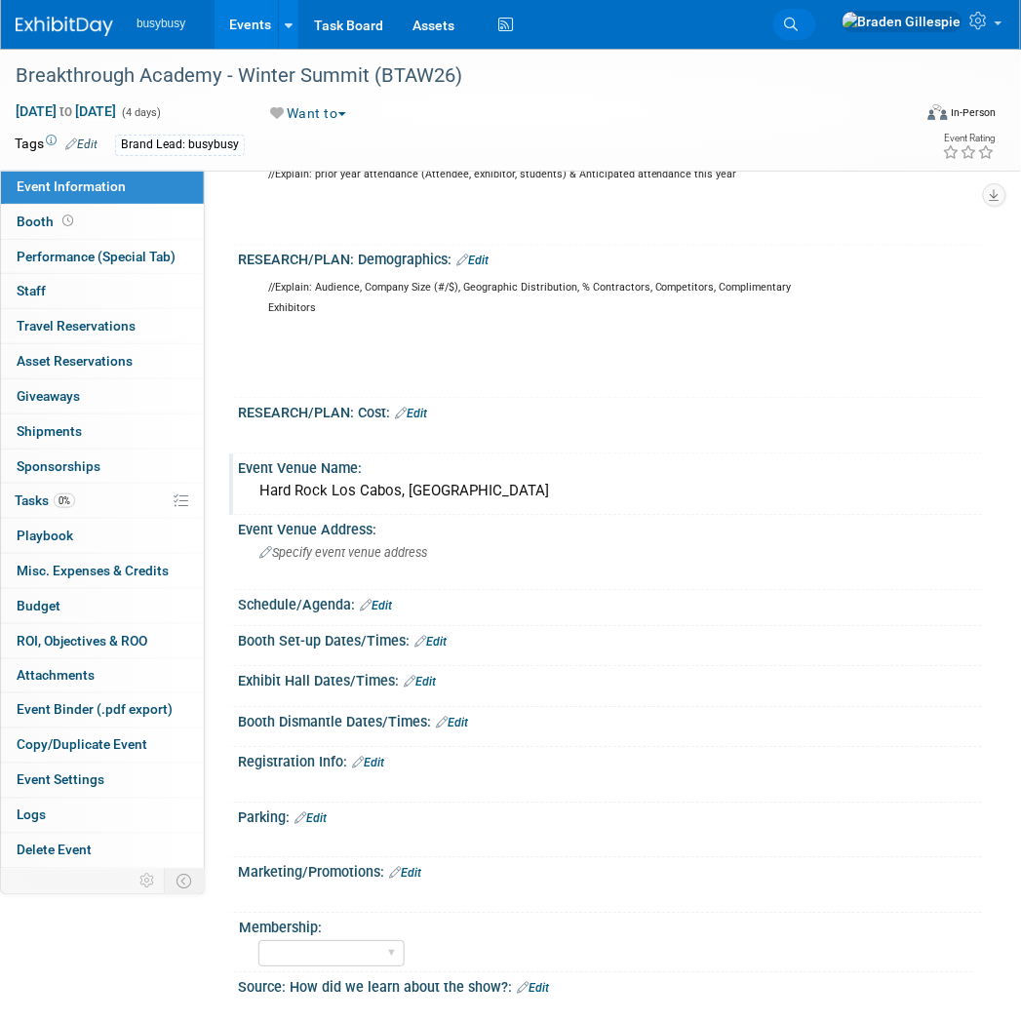
click at [816, 26] on link "Search" at bounding box center [794, 24] width 43 height 31
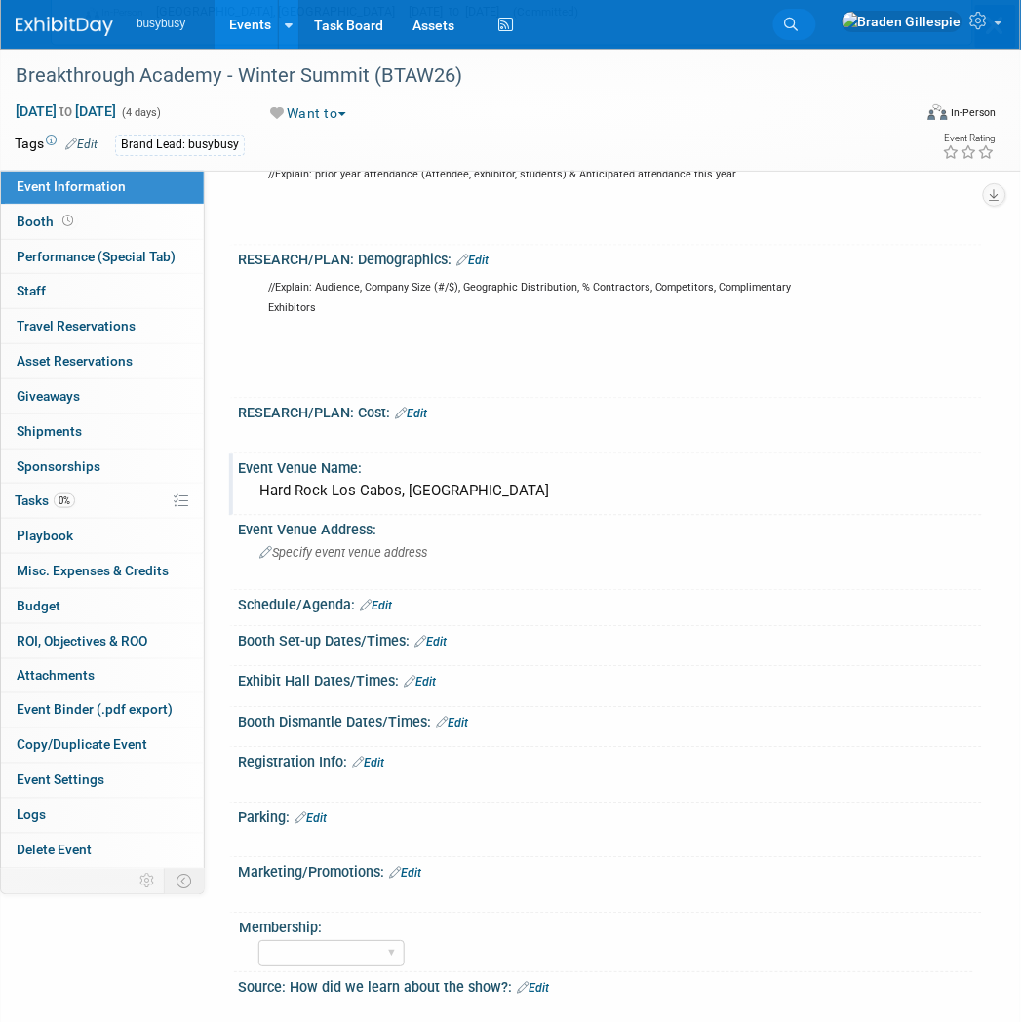
scroll to position [0, 0]
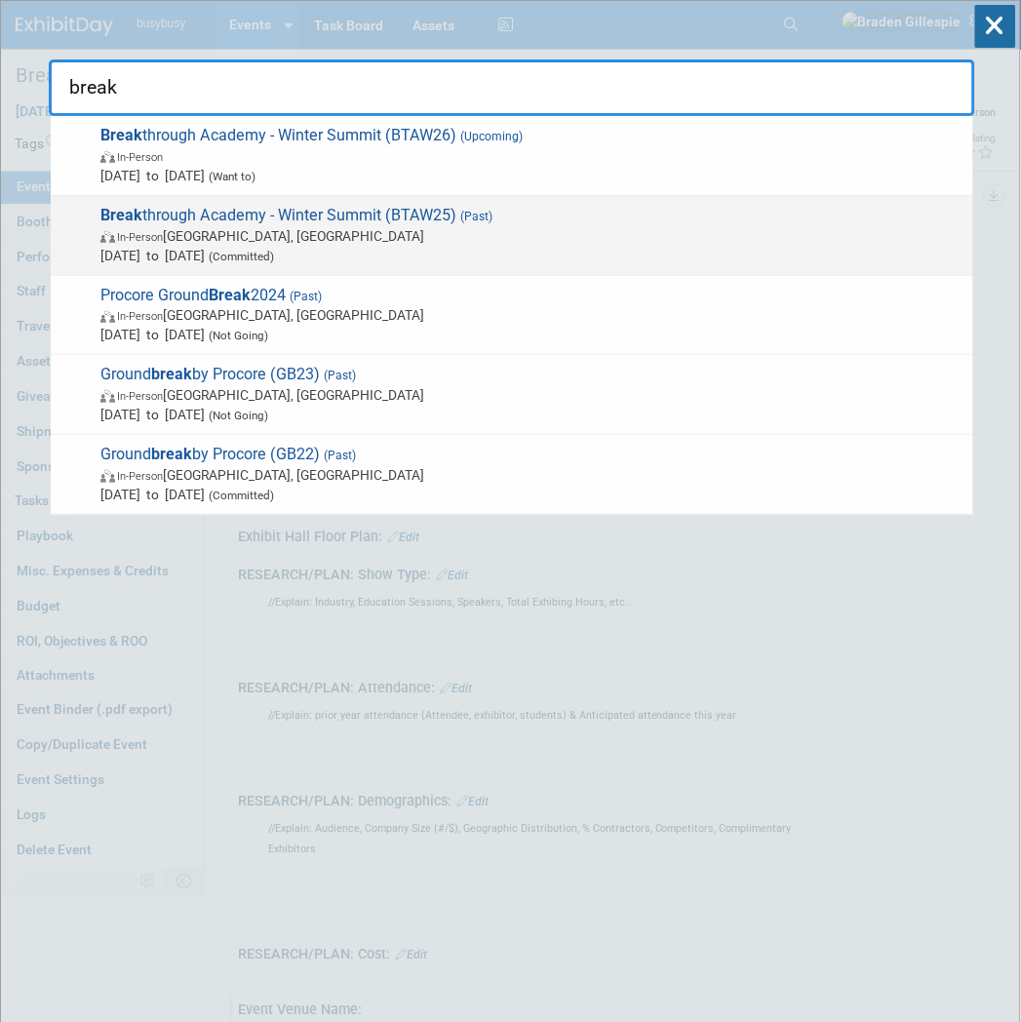
type input "break"
click at [610, 240] on span "In-Person La Altagracia Province, Dominican Republic" at bounding box center [531, 236] width 863 height 20
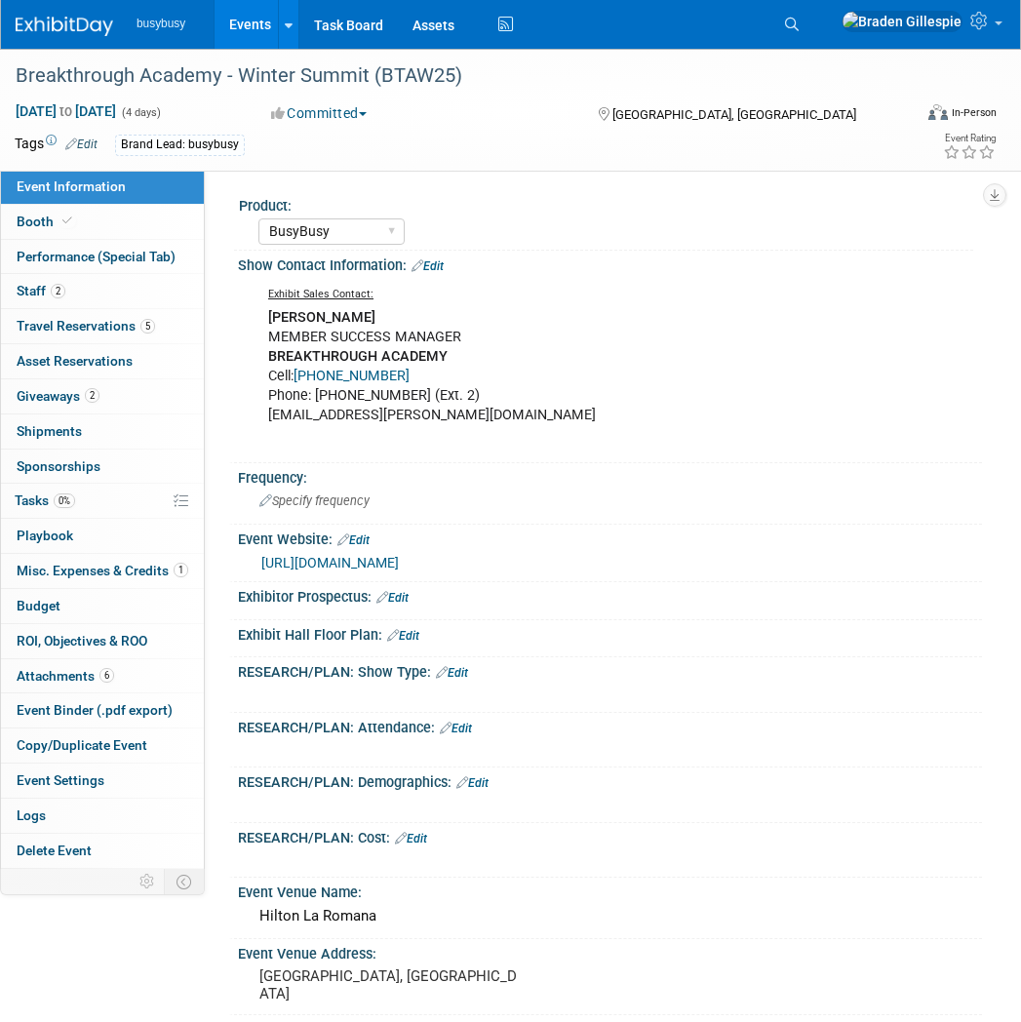
select select "BusyBusy"
click at [111, 293] on link "2 Staff 2" at bounding box center [102, 291] width 203 height 34
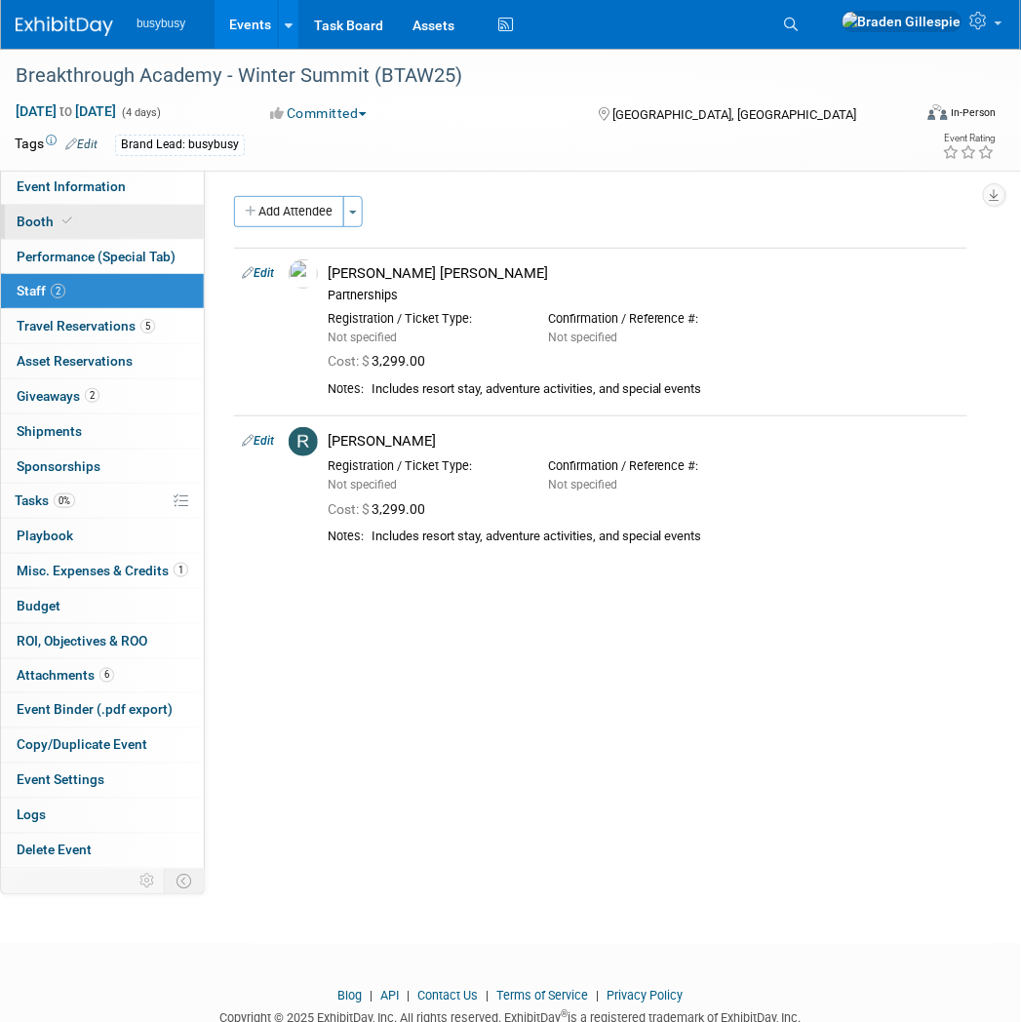
click at [108, 224] on link "Booth" at bounding box center [102, 222] width 203 height 34
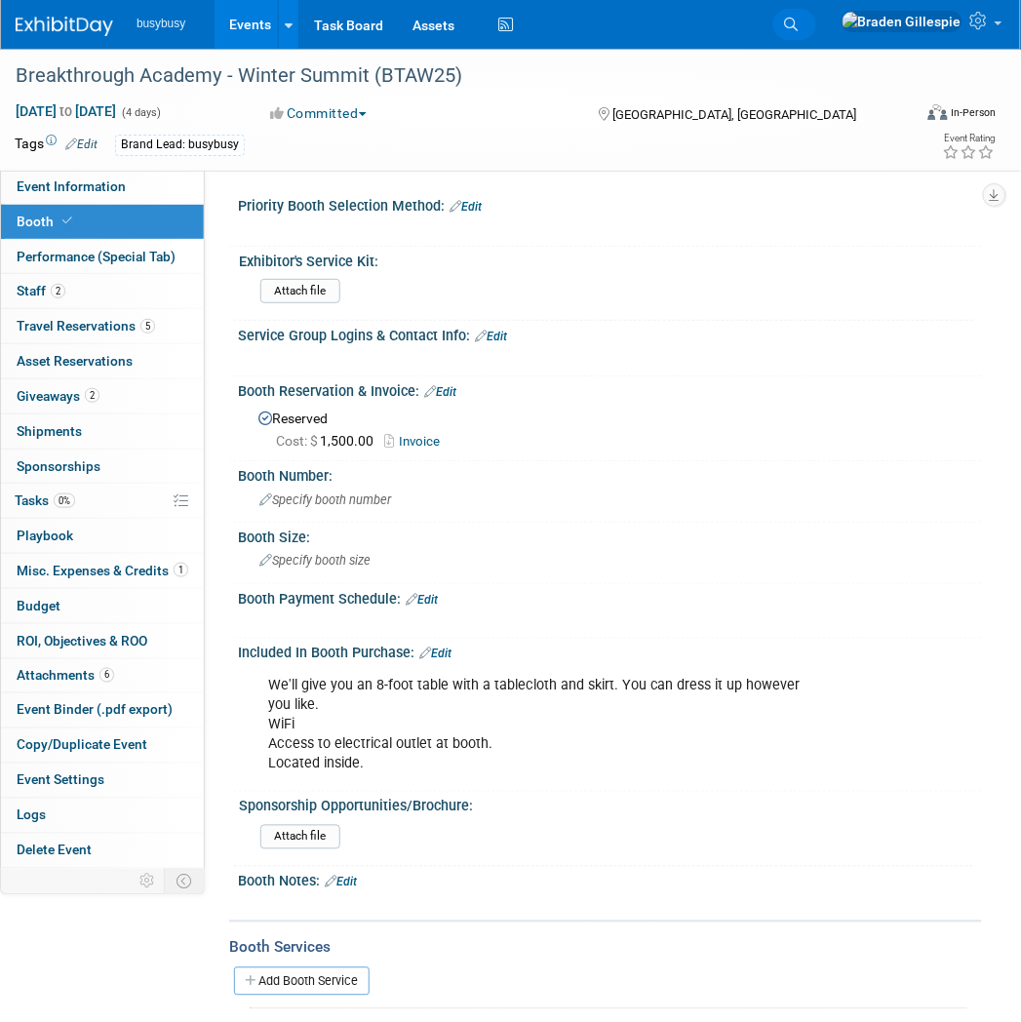
click at [799, 25] on icon at bounding box center [792, 25] width 14 height 14
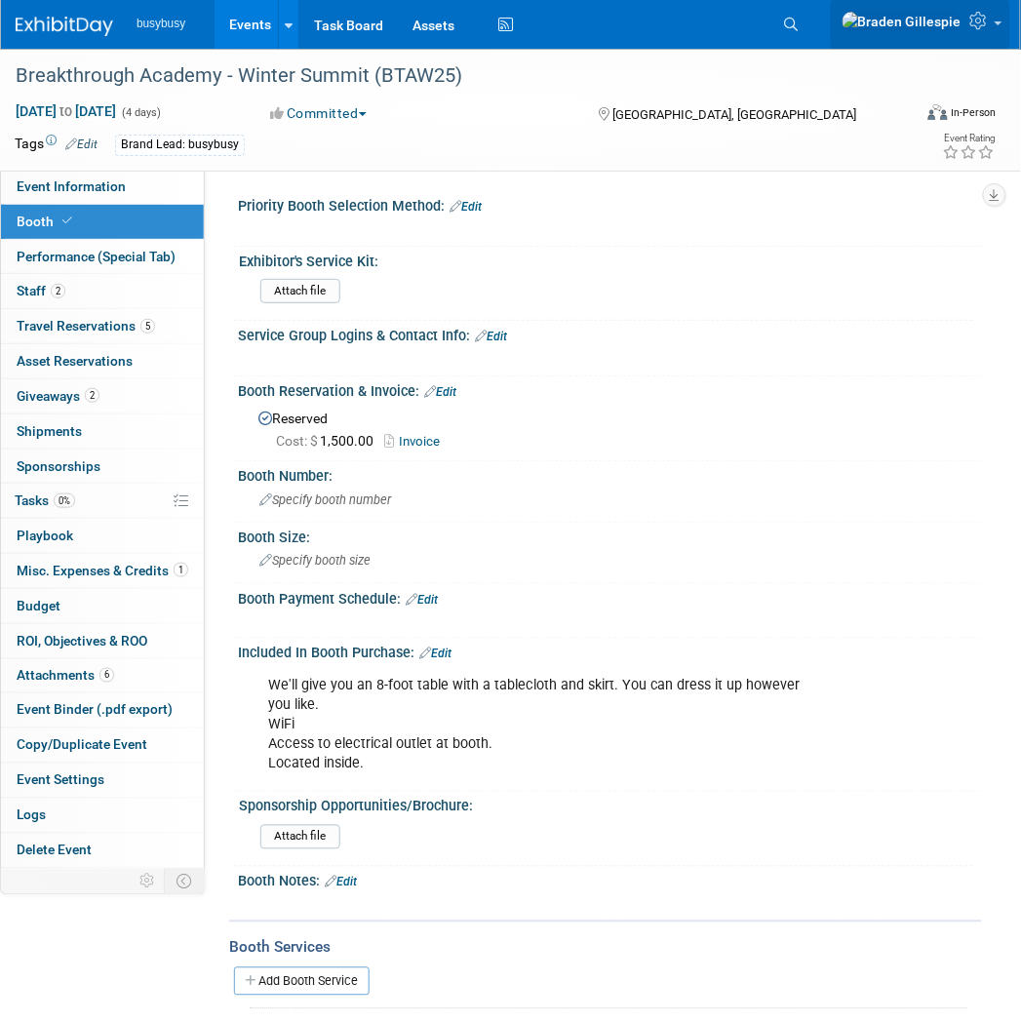
click at [979, 20] on icon at bounding box center [981, 21] width 22 height 18
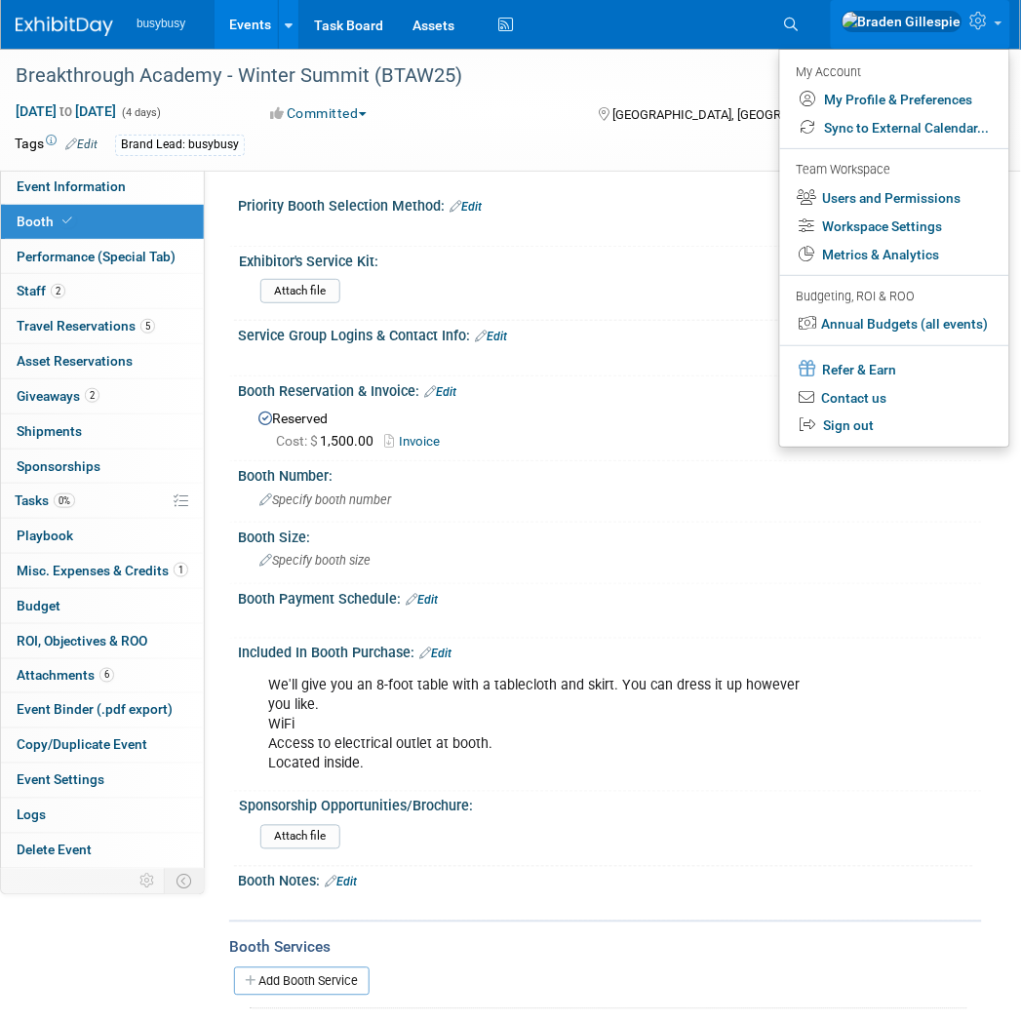
click at [665, 127] on div "[DATE] to [DATE] (4 days) [DATE] to [DATE] Committed Committed Considering Not …" at bounding box center [498, 115] width 997 height 29
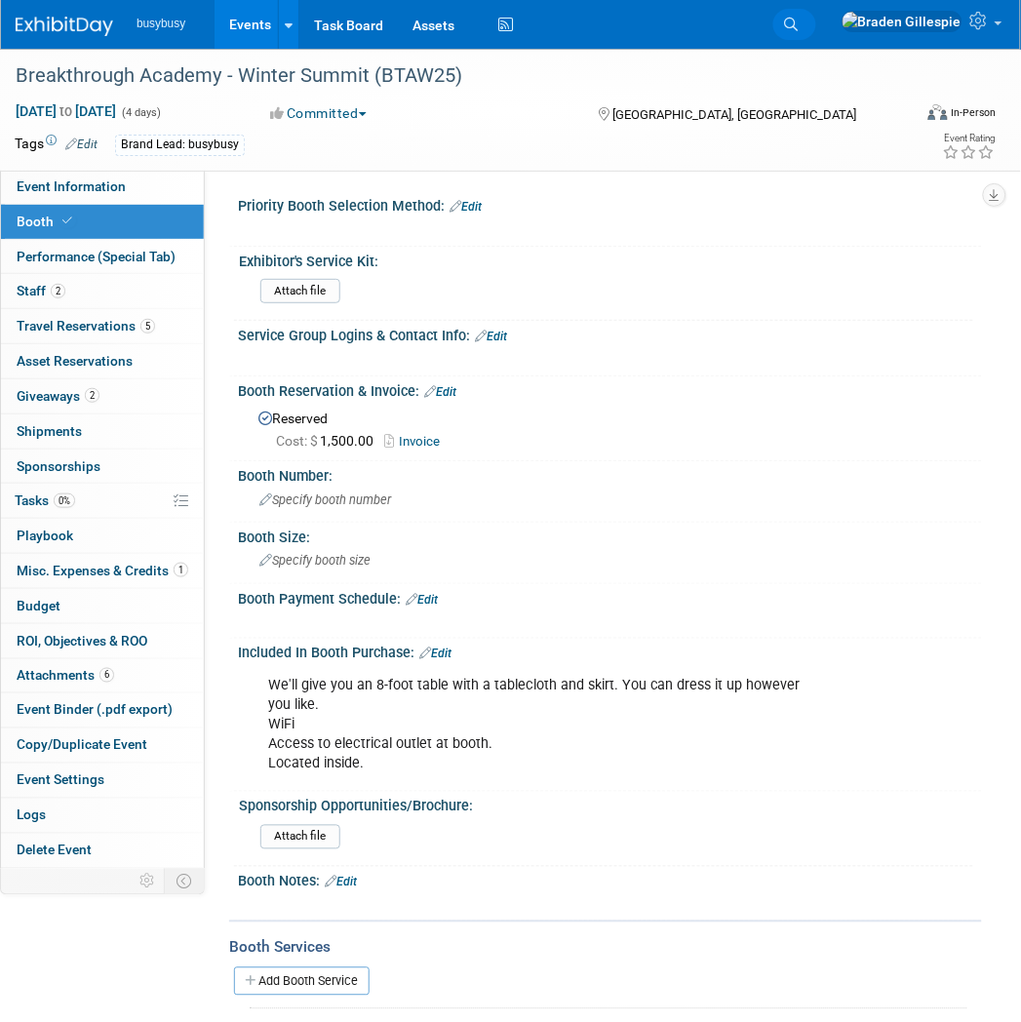
click at [816, 34] on link "Search" at bounding box center [794, 24] width 43 height 31
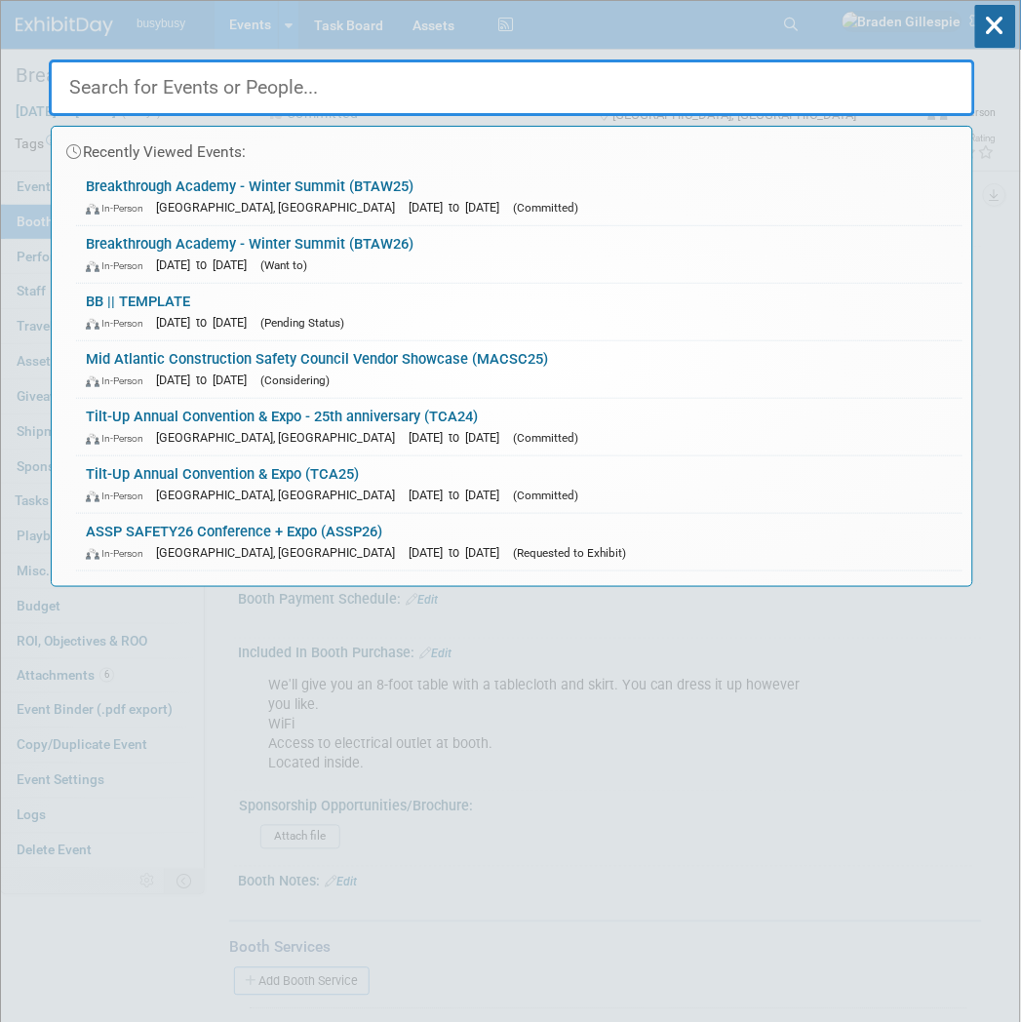
click at [443, 98] on input "text" at bounding box center [512, 87] width 926 height 57
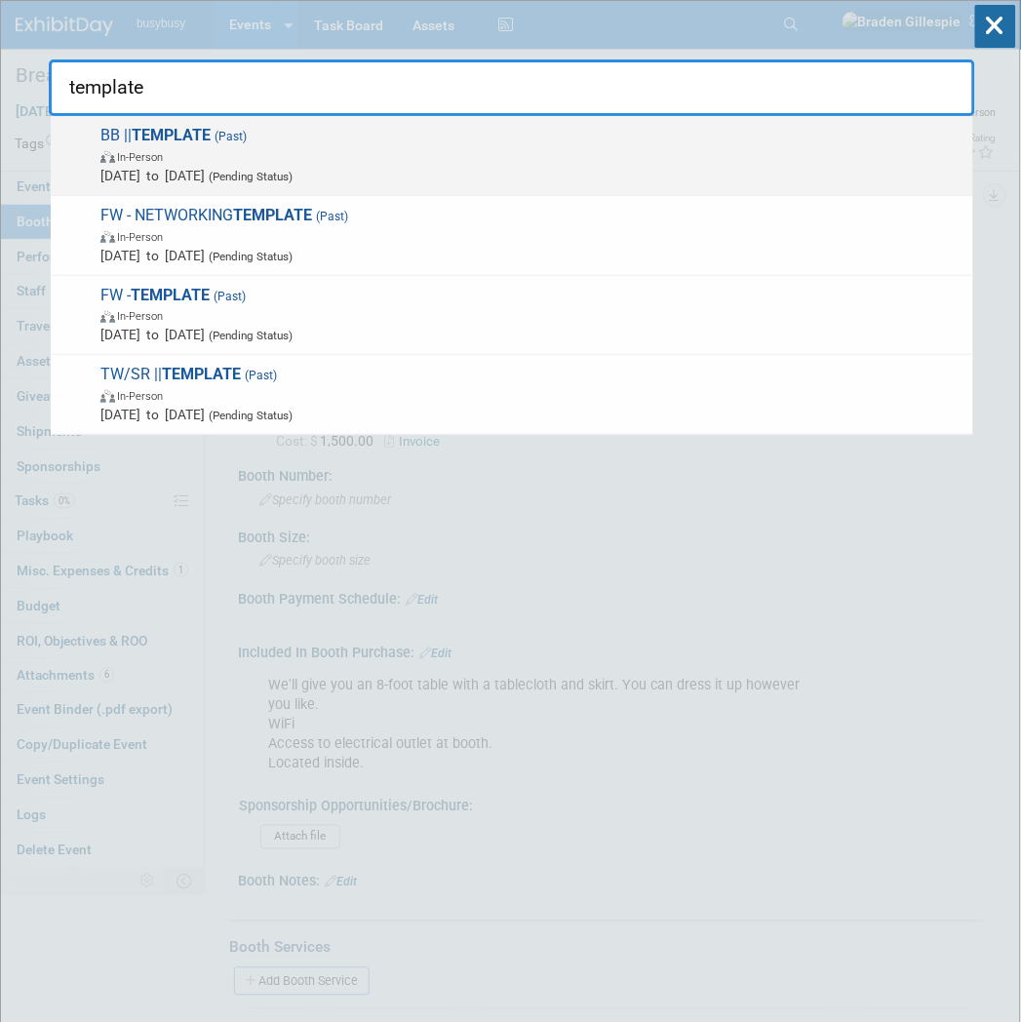
type input "template"
click at [318, 148] on span "In-Person" at bounding box center [531, 156] width 863 height 20
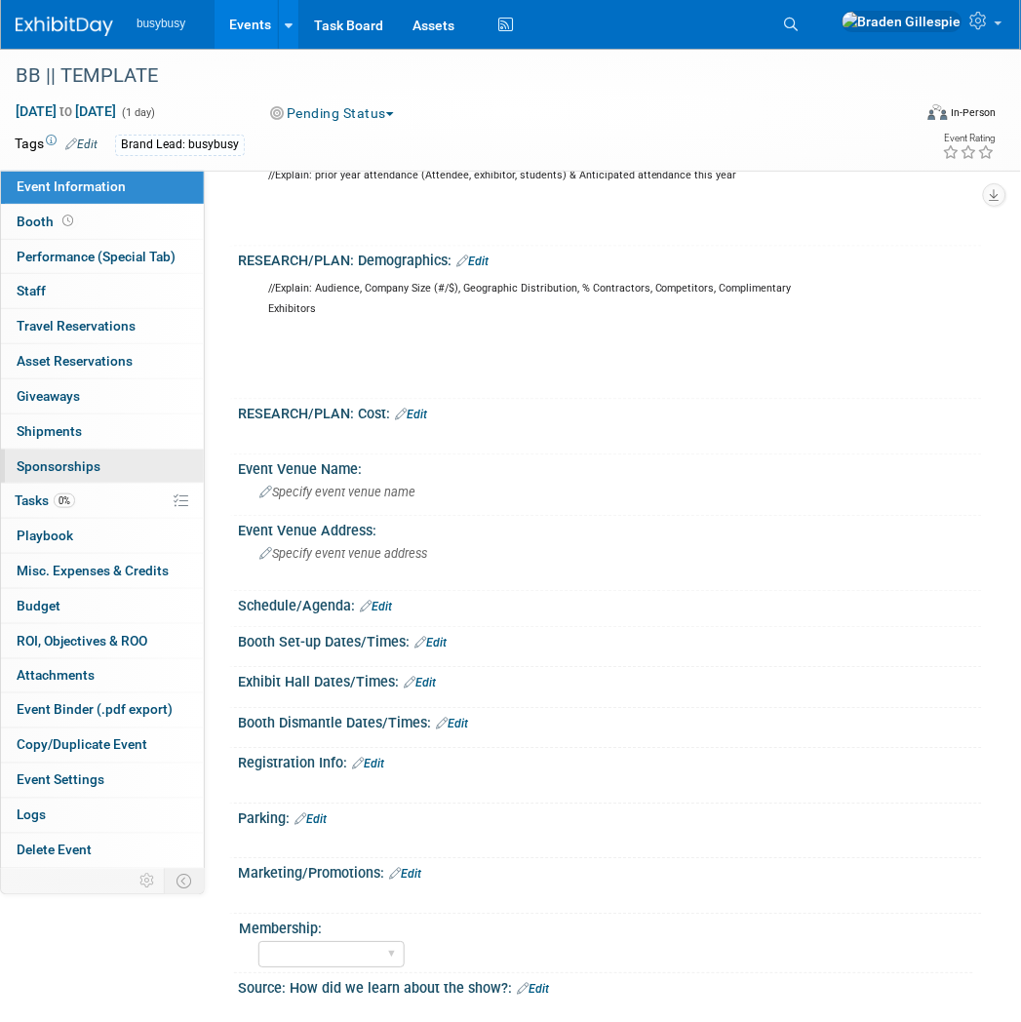
scroll to position [541, 0]
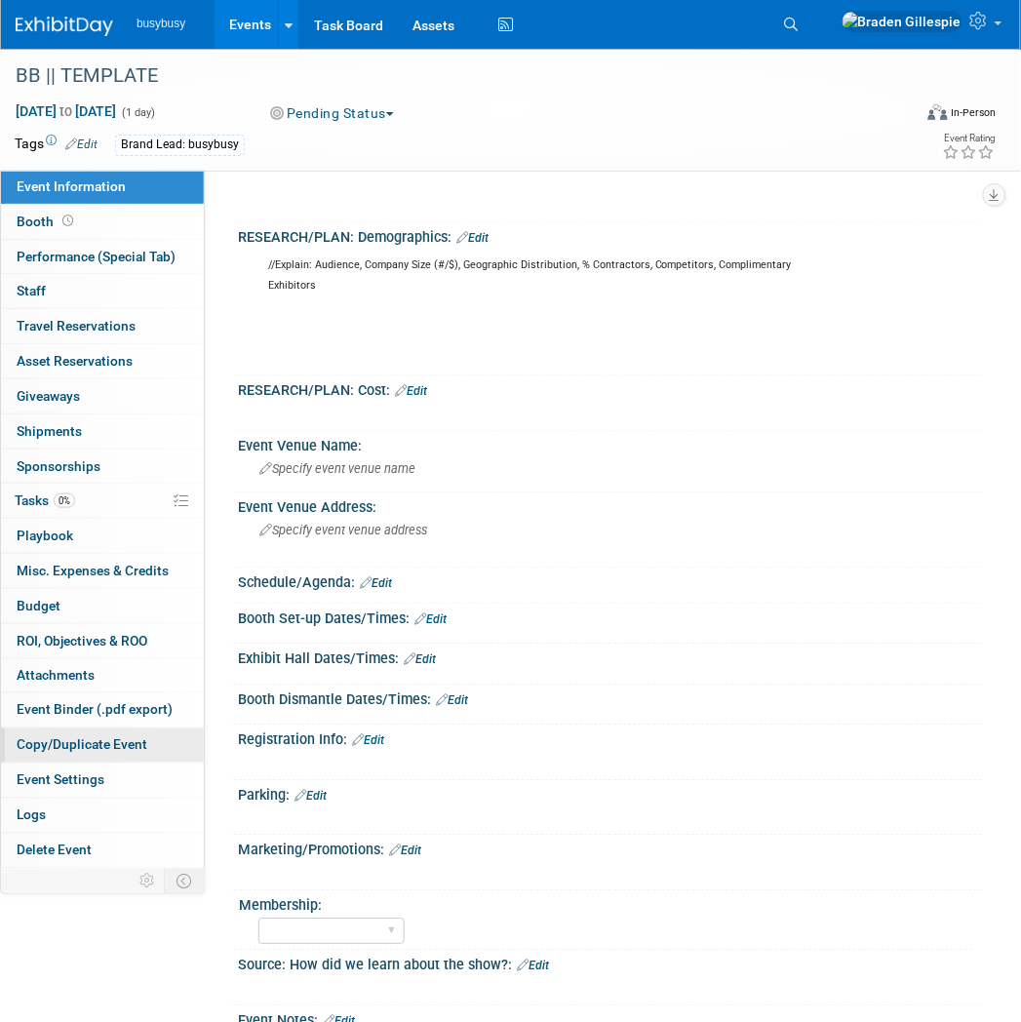
click at [103, 749] on span "Copy/Duplicate Event" at bounding box center [82, 745] width 131 height 16
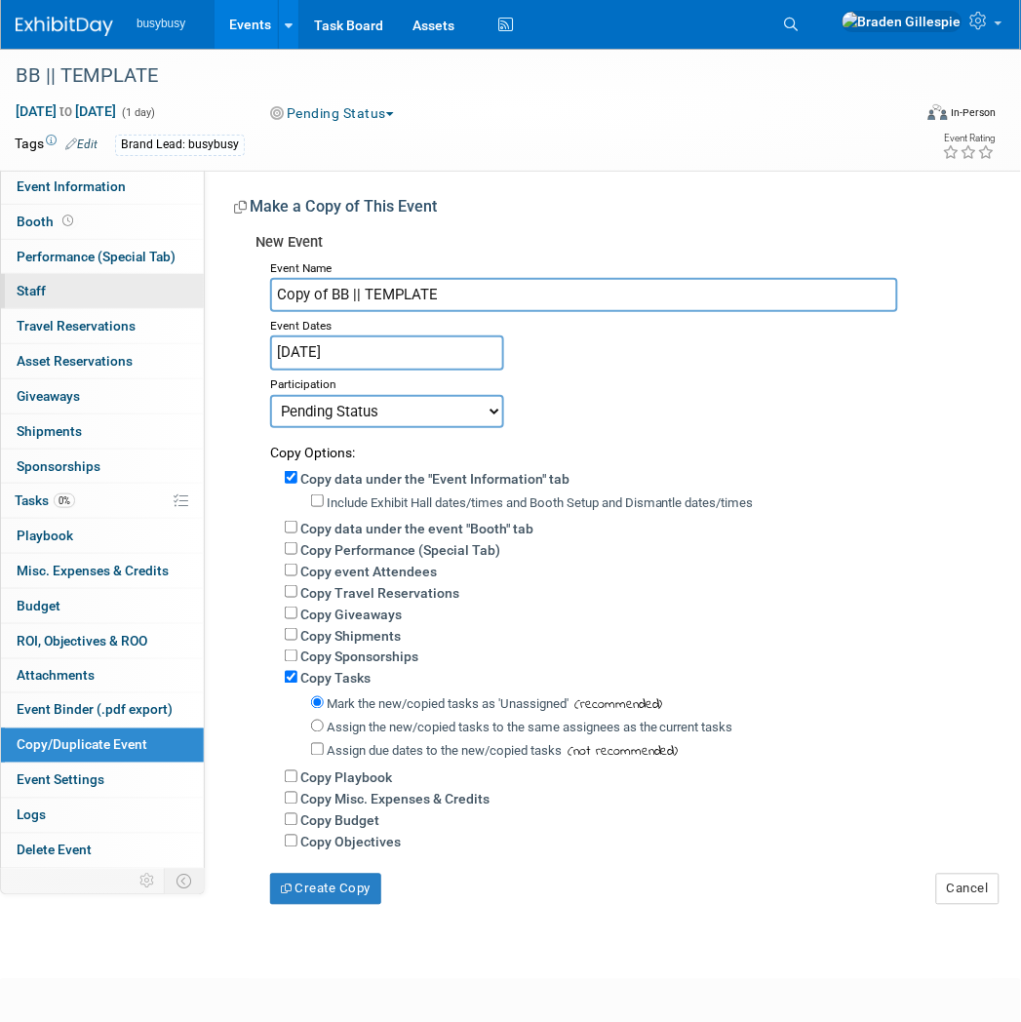
drag, startPoint x: 444, startPoint y: 304, endPoint x: 109, endPoint y: 303, distance: 334.4
click at [108, 303] on div "Event Information Event Info Booth Booth Performance (Special Tab) Performance …" at bounding box center [510, 477] width 1021 height 856
drag, startPoint x: 319, startPoint y: 296, endPoint x: 289, endPoint y: 300, distance: 30.5
click at [289, 300] on input "NECA" at bounding box center [584, 295] width 628 height 34
type input "National Electrical Contractors Association (NECA26)"
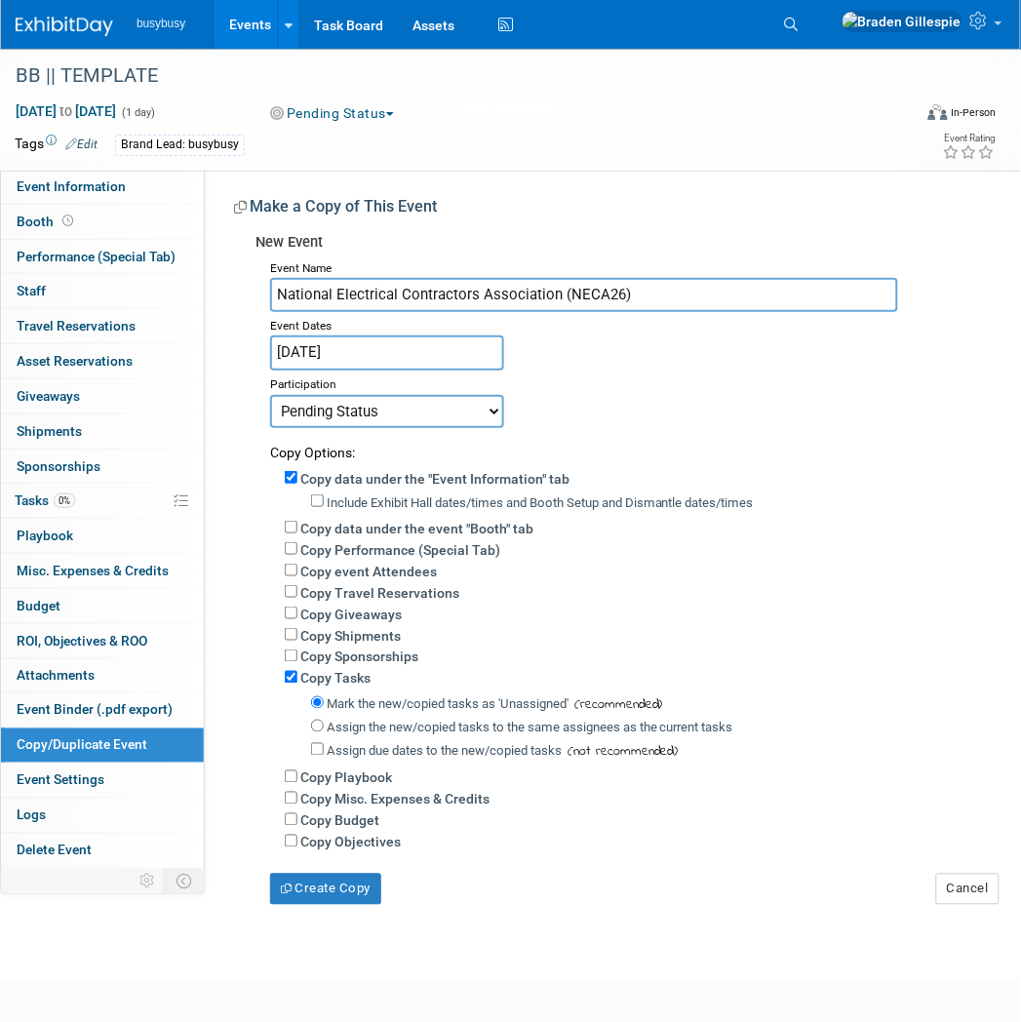
click at [406, 348] on input "[DATE]" at bounding box center [387, 352] width 234 height 34
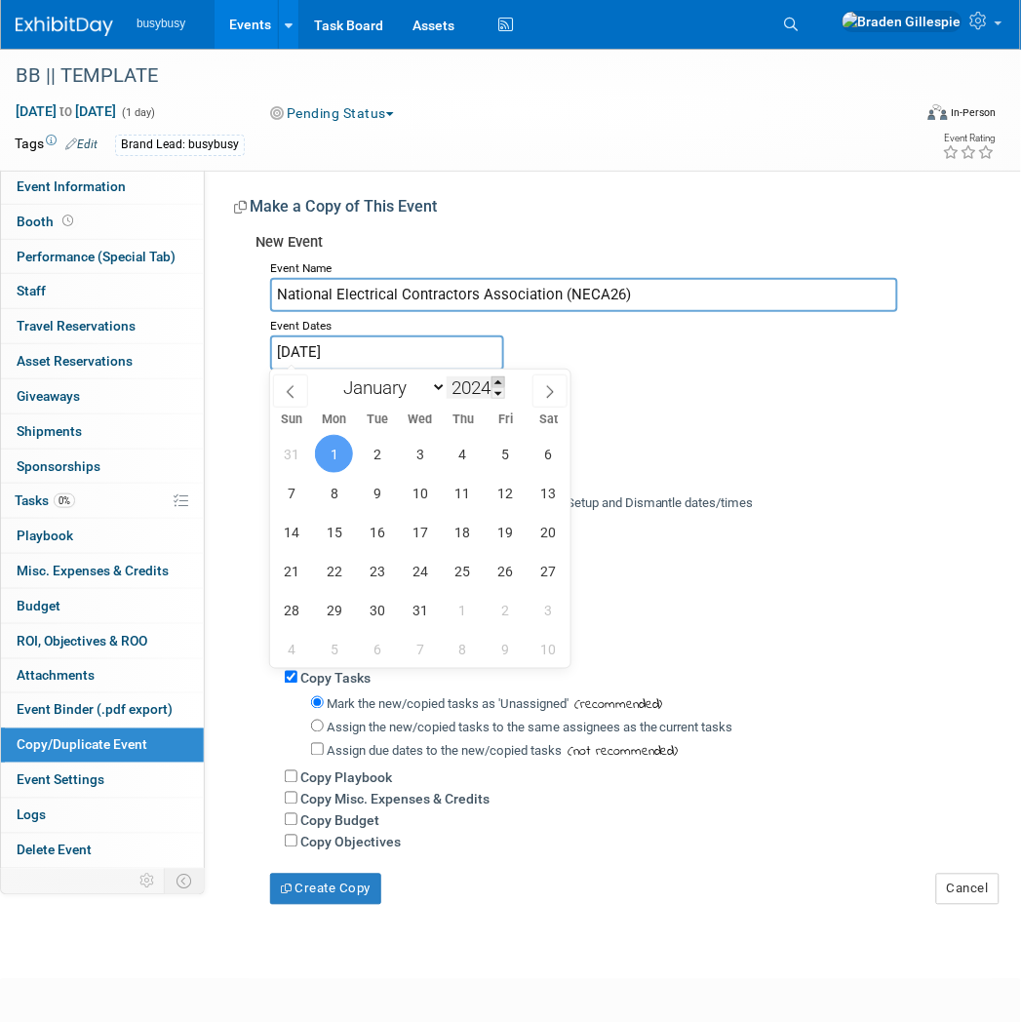
click at [500, 382] on span at bounding box center [498, 382] width 14 height 12
click at [501, 382] on span at bounding box center [498, 382] width 14 height 12
click at [500, 381] on span at bounding box center [498, 382] width 14 height 12
click at [500, 388] on span at bounding box center [498, 393] width 14 height 12
type input "2026"
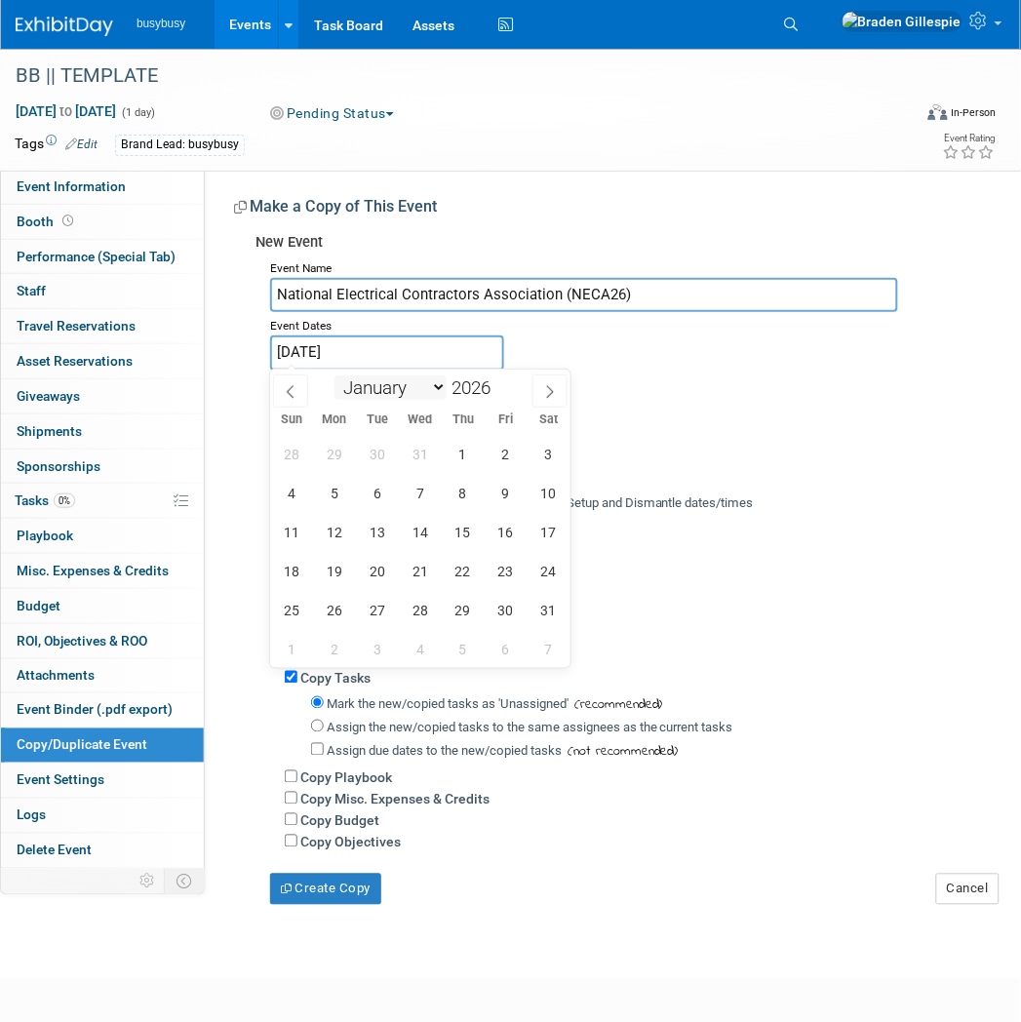
click at [420, 387] on select "January February March April May June July August September October November De…" at bounding box center [390, 387] width 112 height 24
select select "9"
click at [334, 375] on select "January February March April May June July August September October November De…" at bounding box center [390, 387] width 112 height 24
click at [338, 492] on span "5" at bounding box center [334, 493] width 38 height 38
click at [414, 489] on span "7" at bounding box center [420, 493] width 38 height 38
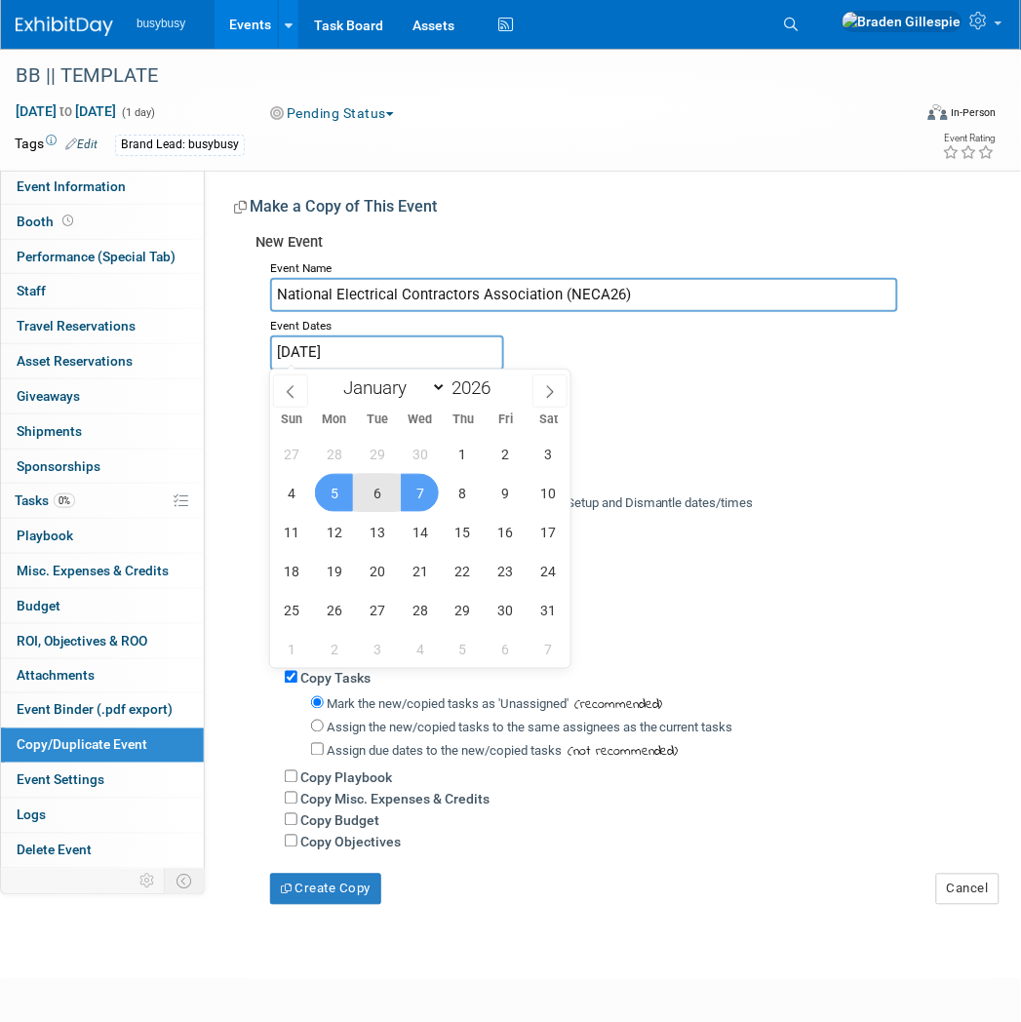
type input "Oct 5, 2026 to Oct 7, 2026"
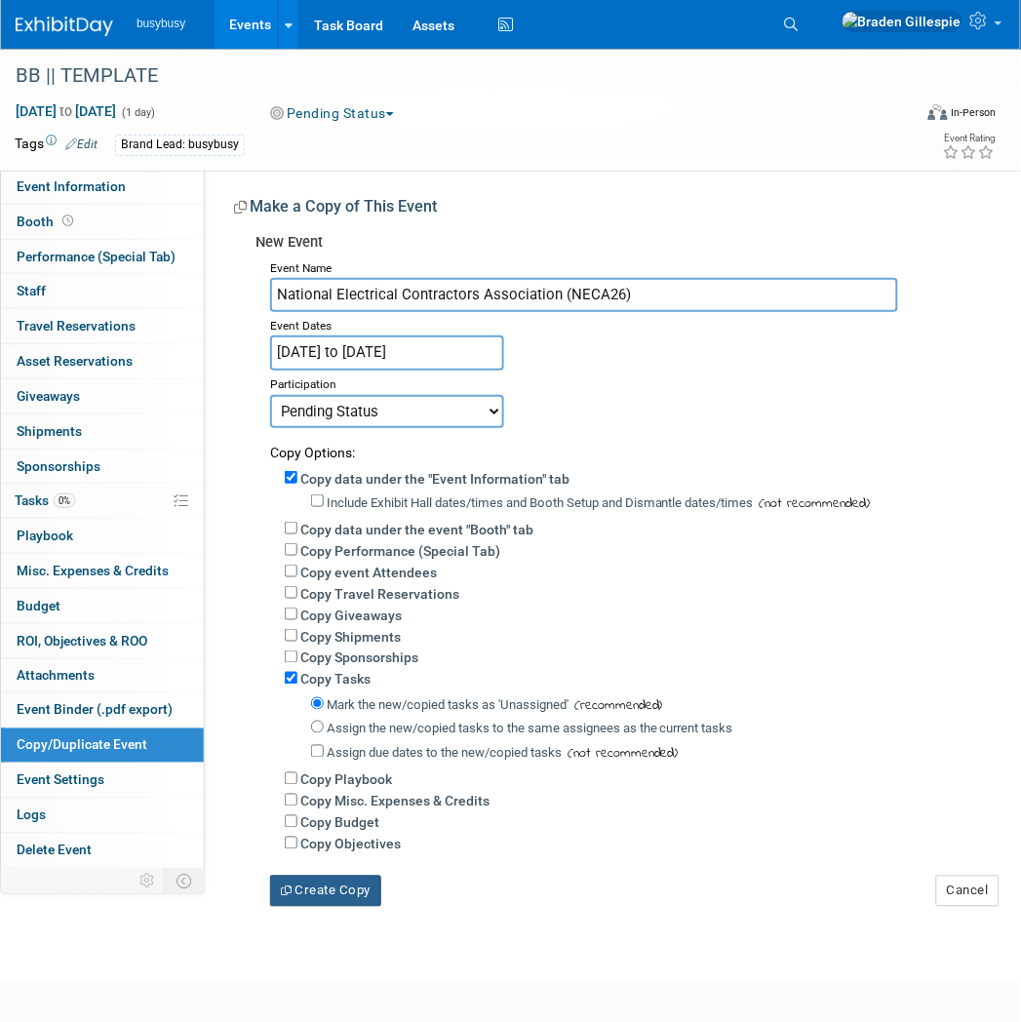
click at [327, 890] on button "Create Copy" at bounding box center [325, 891] width 111 height 31
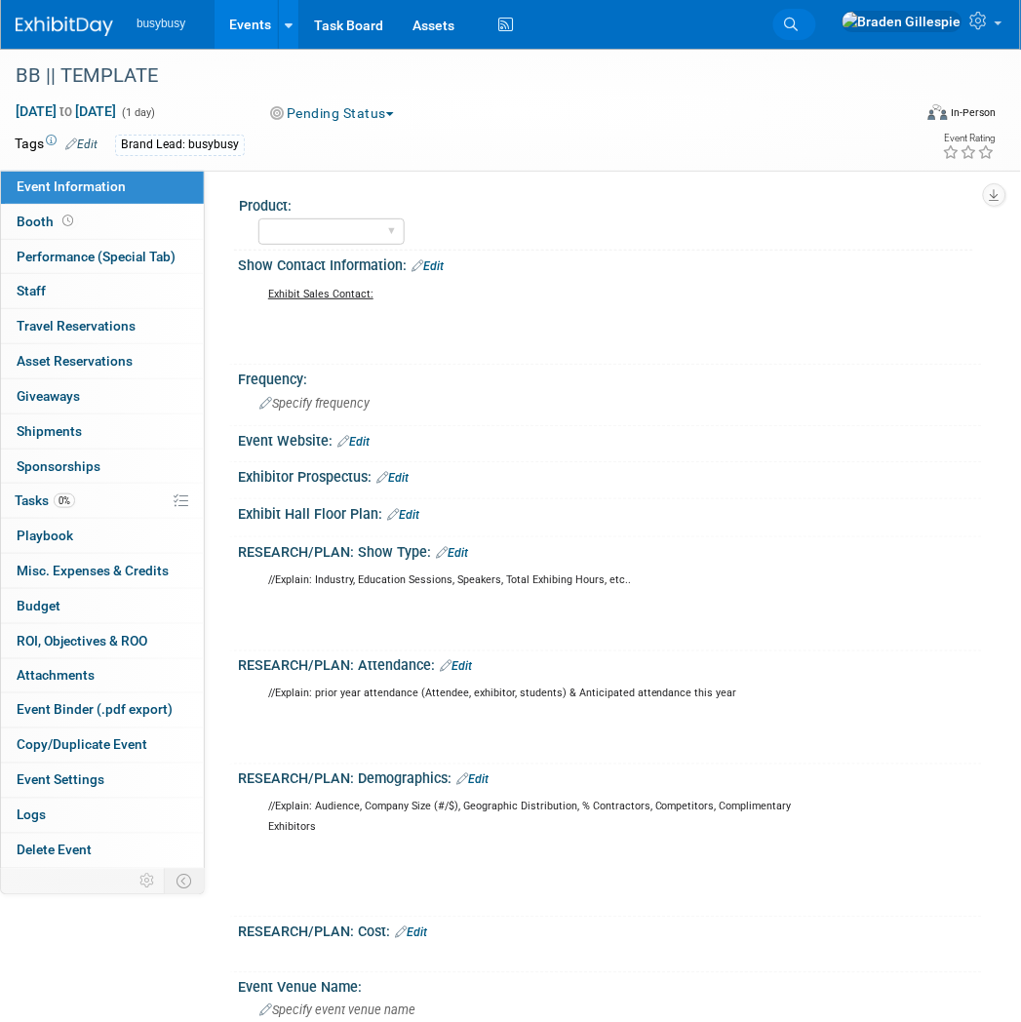
click at [799, 30] on icon at bounding box center [792, 25] width 14 height 14
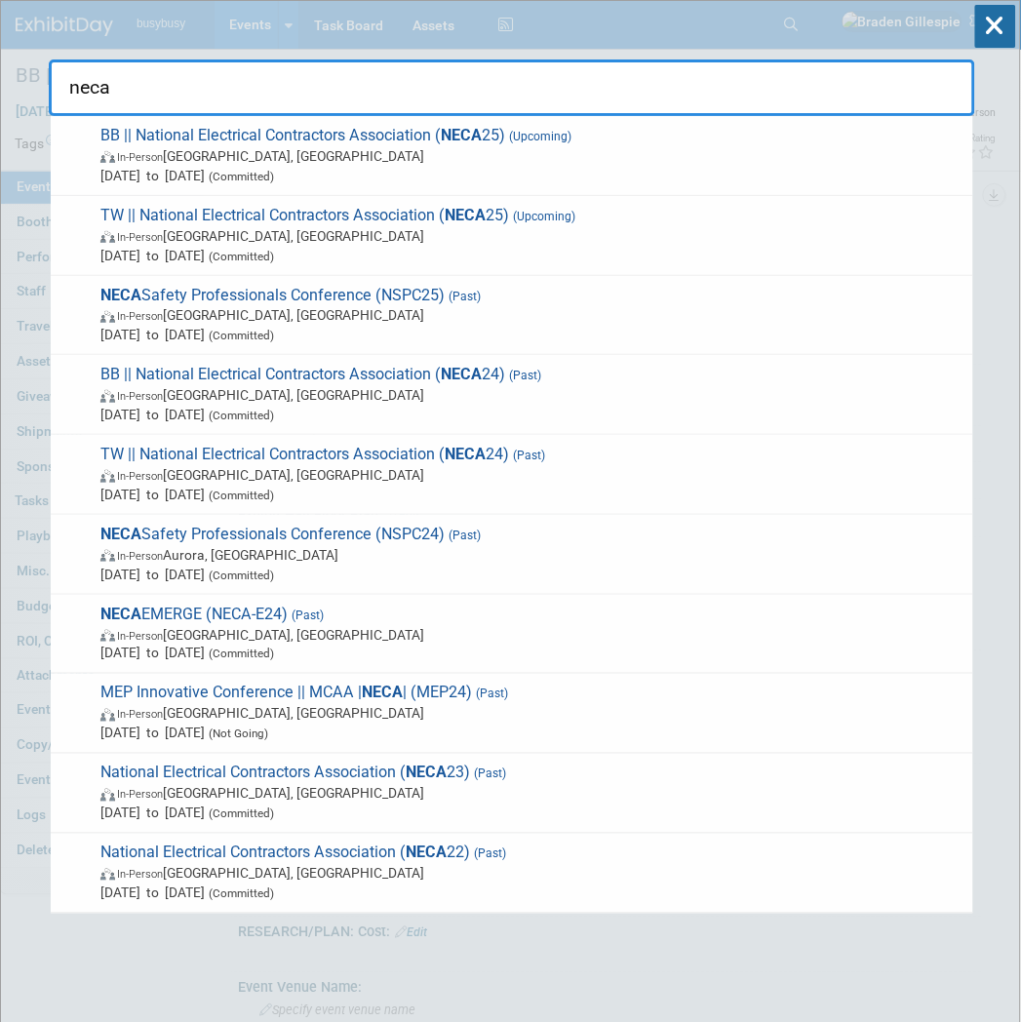
type input "neca"
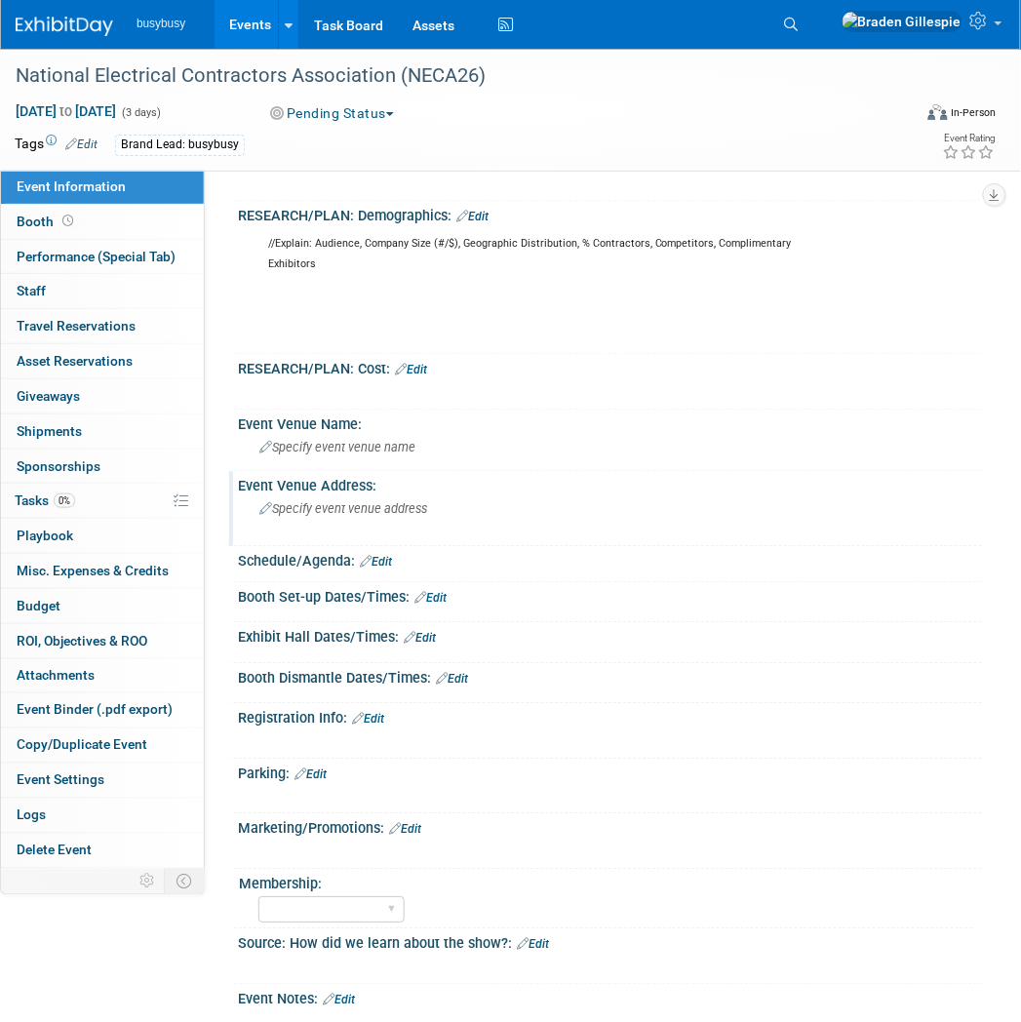
scroll to position [562, 0]
click at [366, 445] on span "Specify event venue name" at bounding box center [337, 449] width 156 height 15
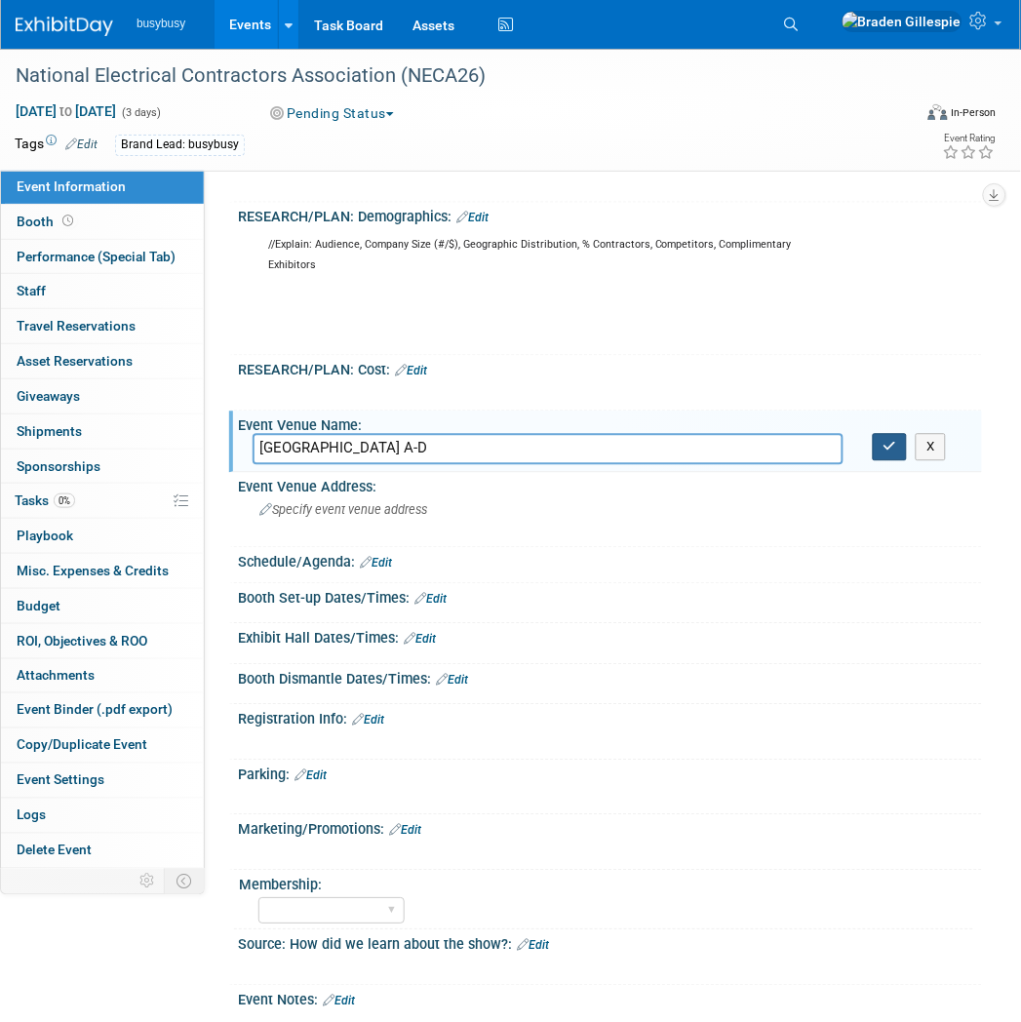
type input "[GEOGRAPHIC_DATA] A-D"
click at [887, 442] on icon "button" at bounding box center [890, 447] width 14 height 13
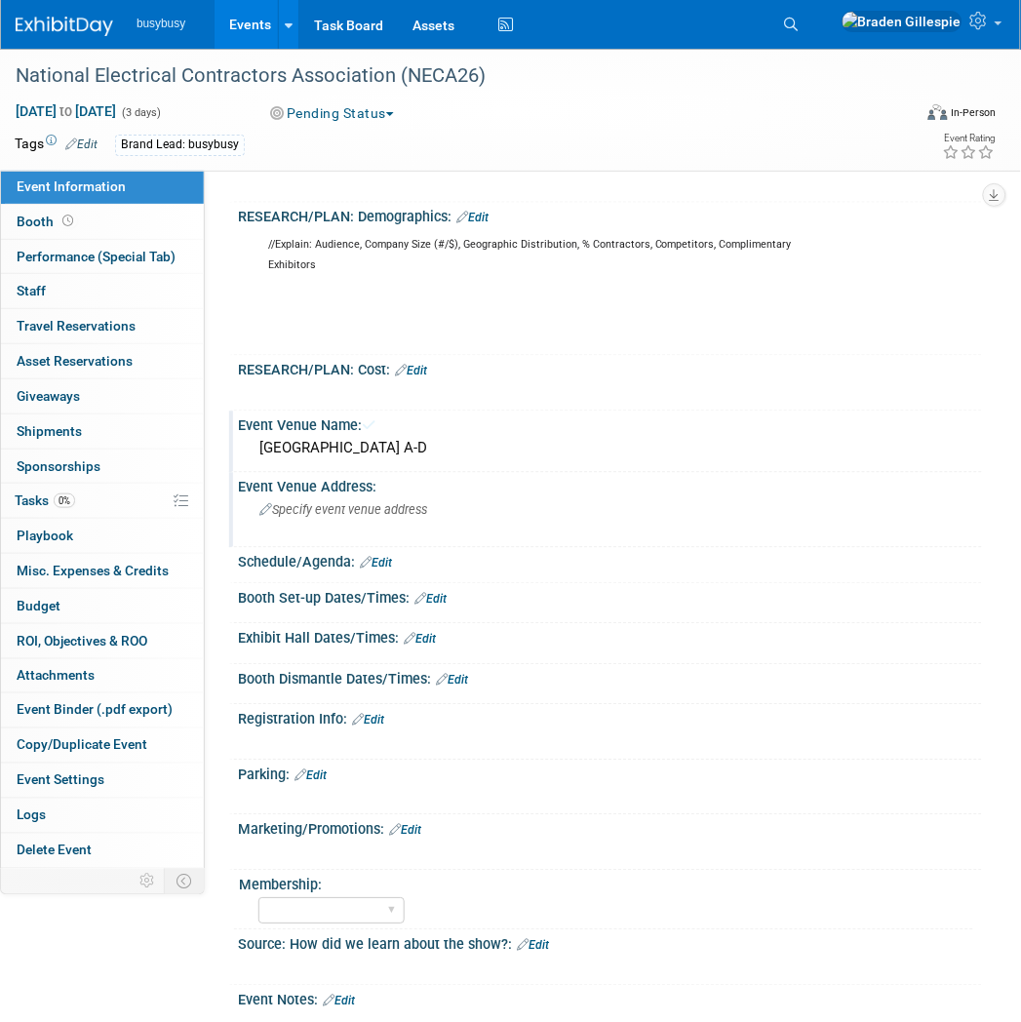
click at [600, 517] on div "Event Venue Address: Specify event venue address" at bounding box center [605, 510] width 753 height 75
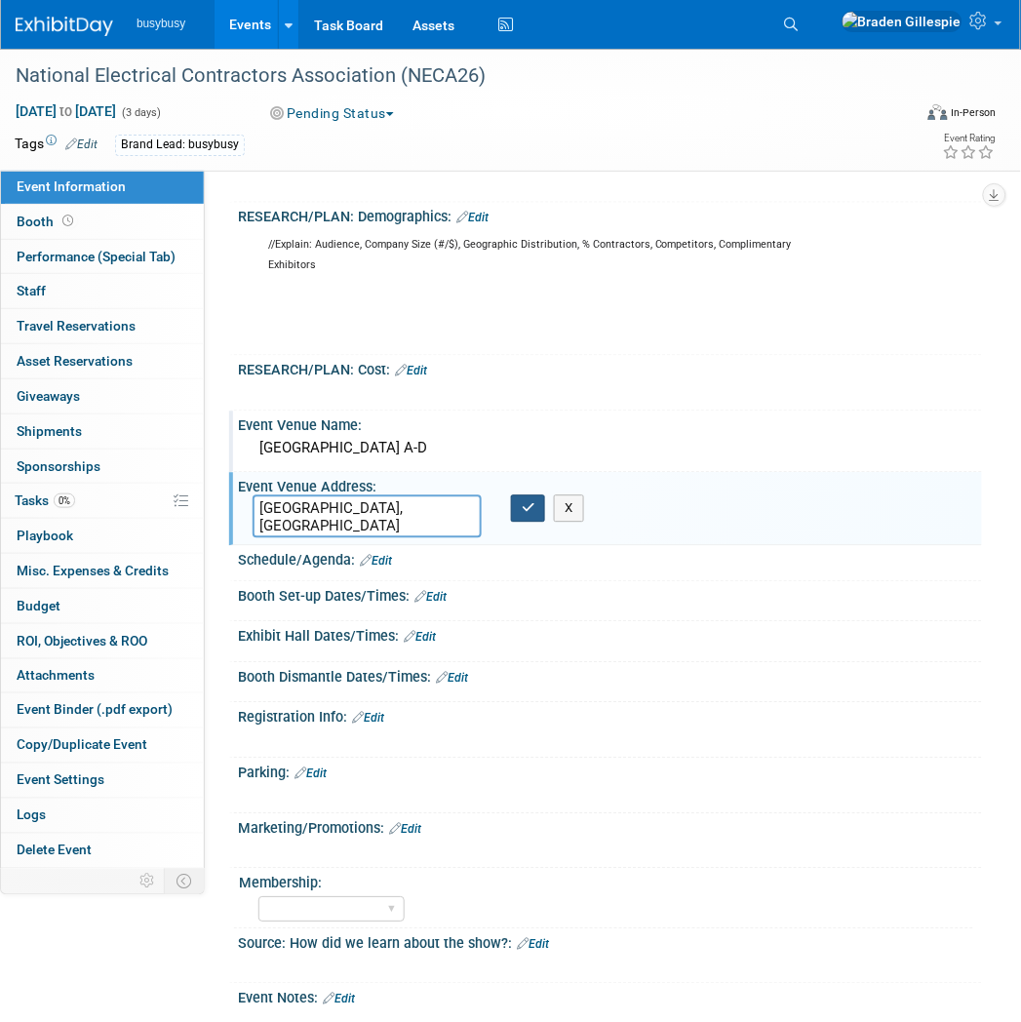
type textarea "[GEOGRAPHIC_DATA], [GEOGRAPHIC_DATA]"
click at [528, 502] on icon "button" at bounding box center [529, 508] width 14 height 13
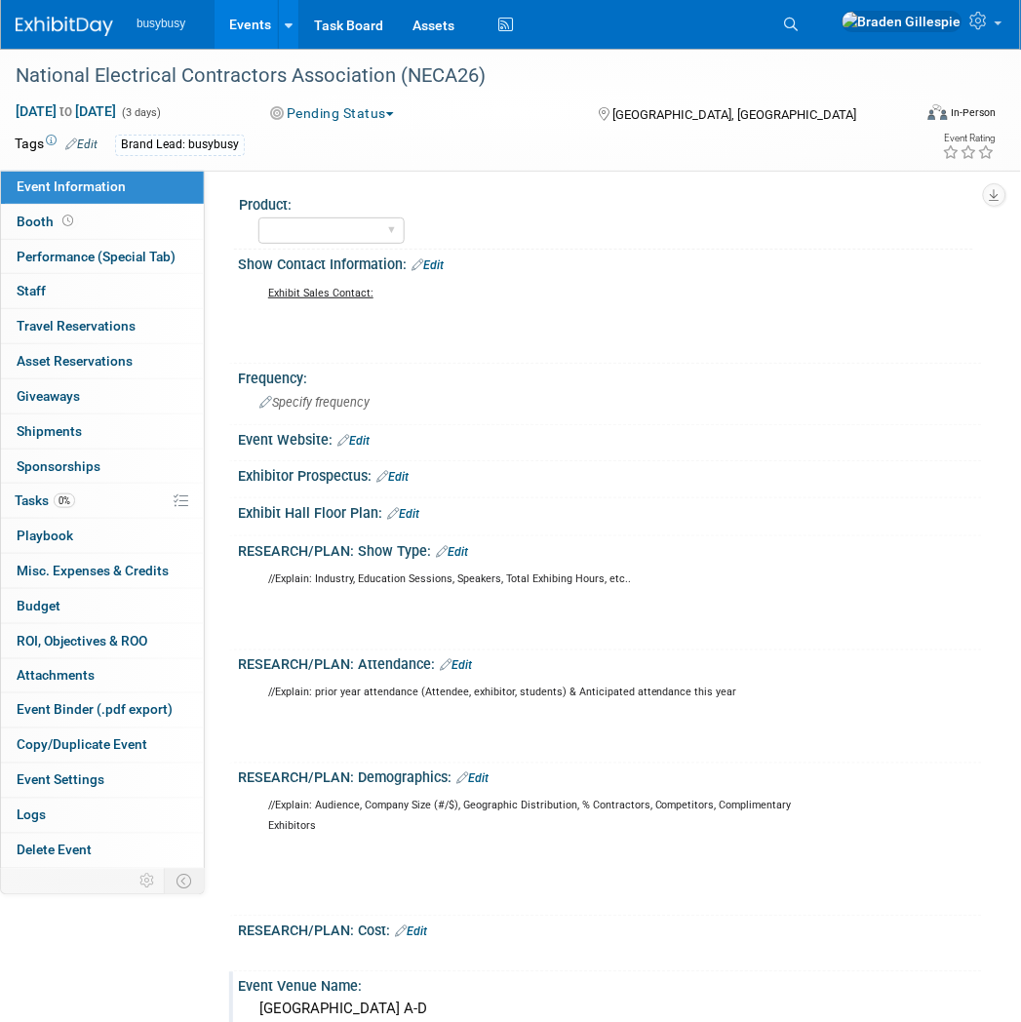
scroll to position [0, 0]
click at [412, 508] on link "Edit" at bounding box center [403, 515] width 32 height 14
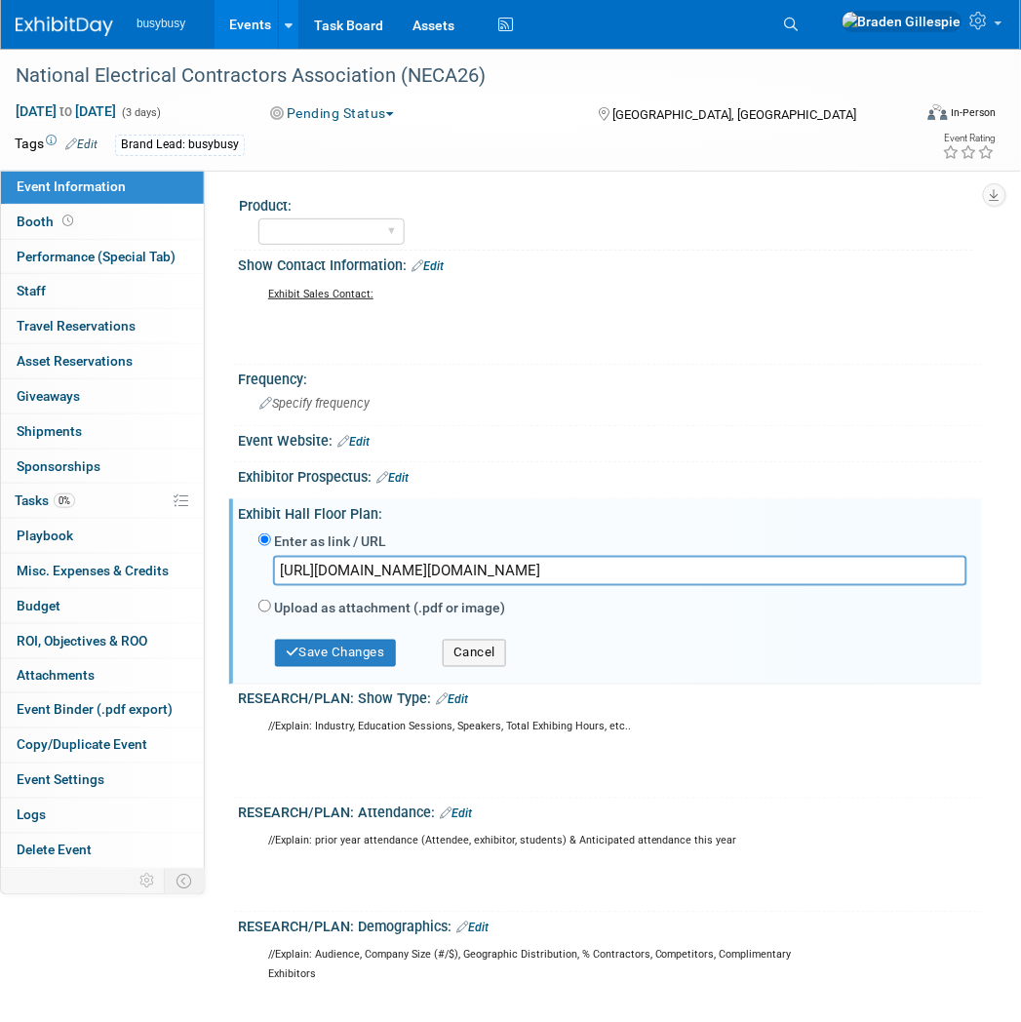
scroll to position [0, 826]
type input "[URL][DOMAIN_NAME][DOMAIN_NAME]"
click at [345, 646] on button "Save Changes" at bounding box center [335, 653] width 121 height 27
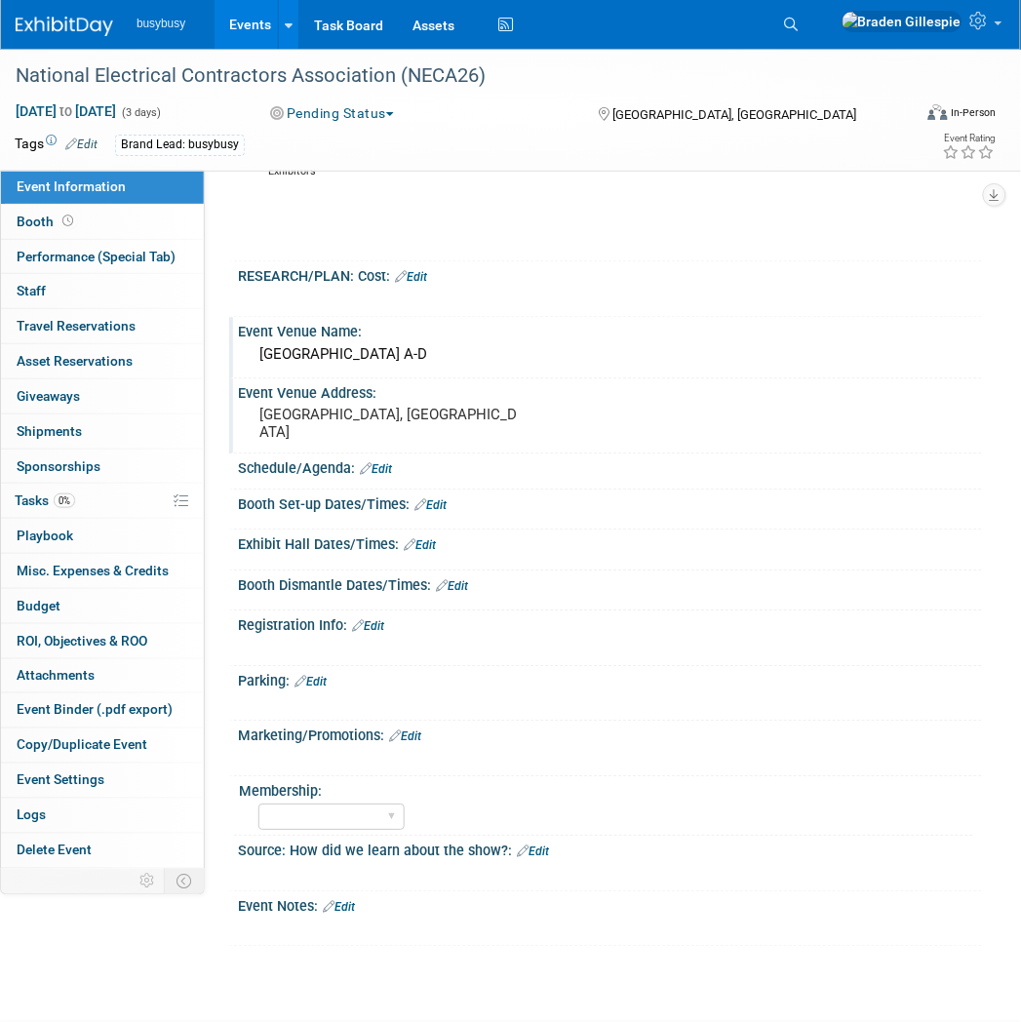
scroll to position [820, 0]
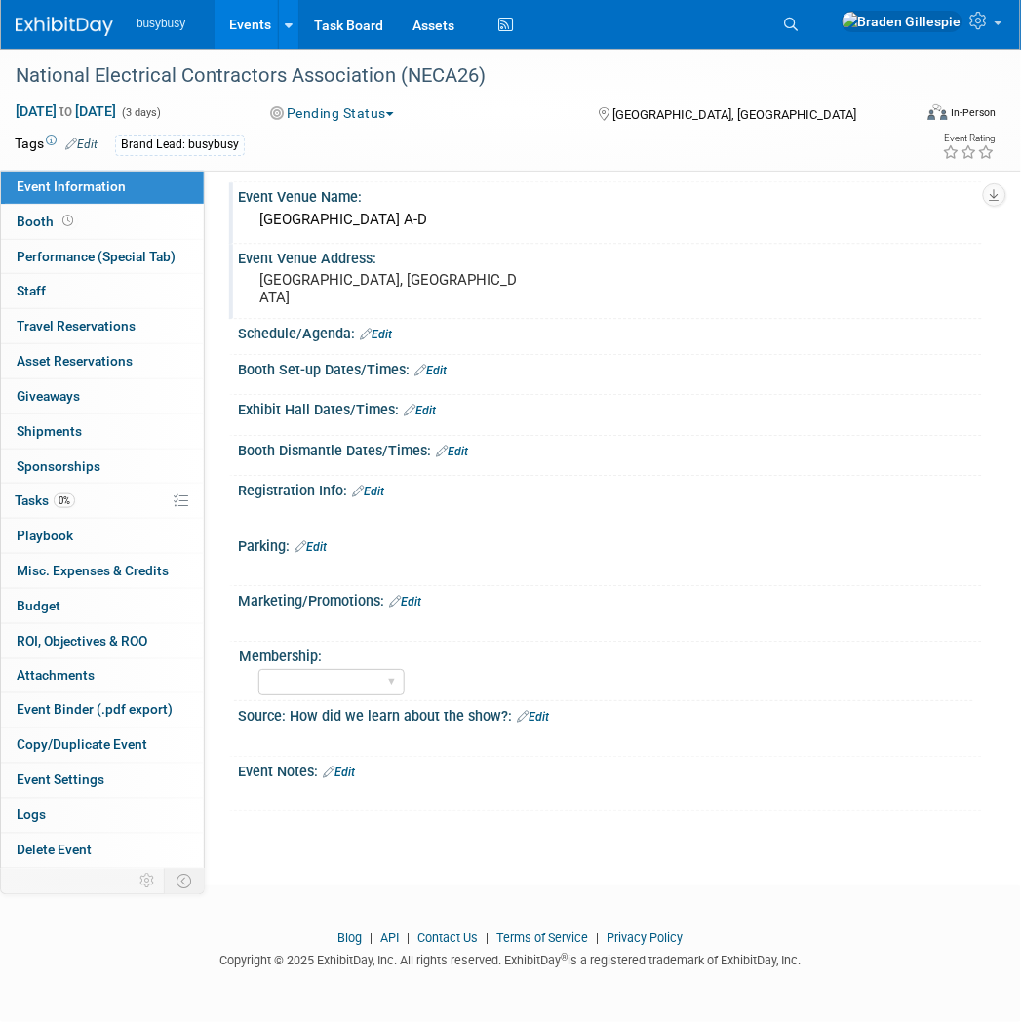
click at [423, 404] on div "Exhibit Hall Dates/Times: Edit" at bounding box center [610, 407] width 744 height 25
click at [424, 408] on div "Exhibit Hall Dates/Times: Edit" at bounding box center [610, 407] width 744 height 25
click at [429, 413] on link "Edit" at bounding box center [420, 411] width 32 height 14
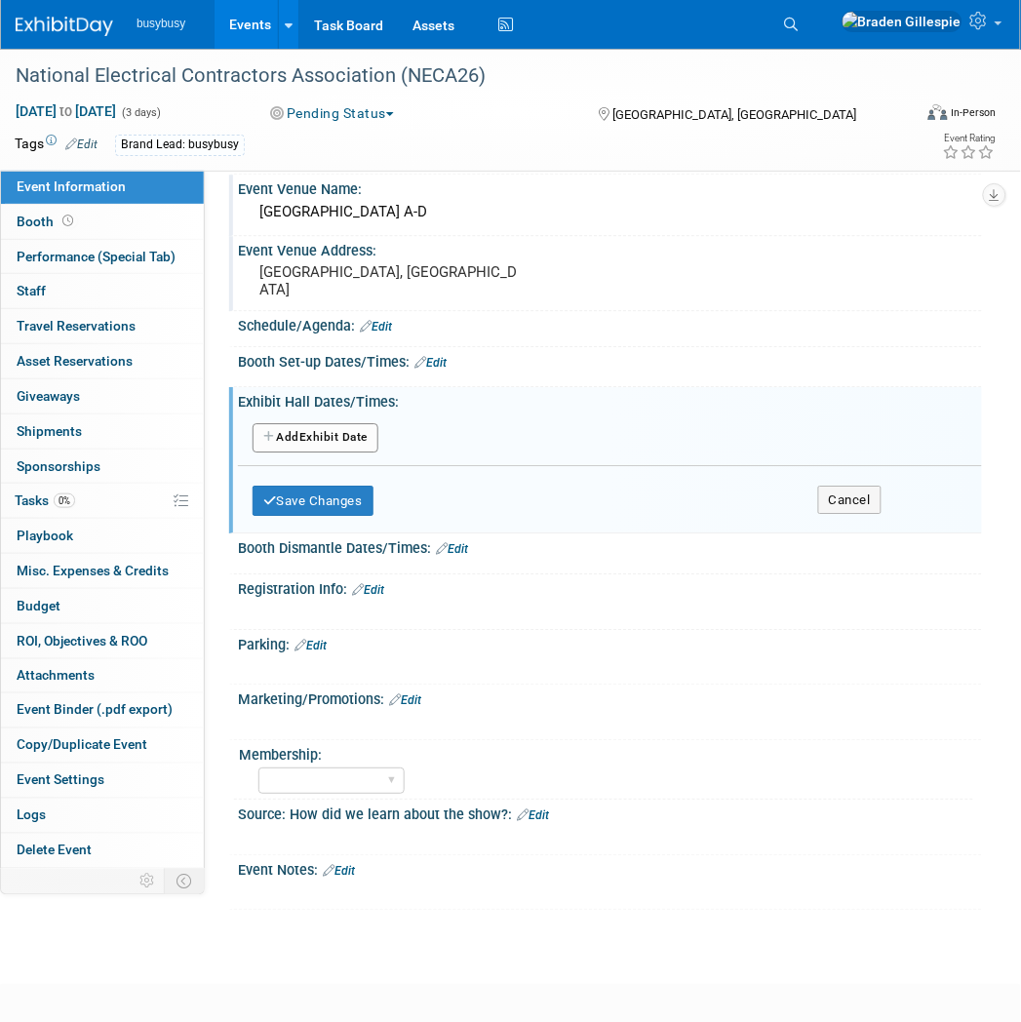
click at [344, 450] on button "Add Another Exhibit Date" at bounding box center [316, 437] width 126 height 29
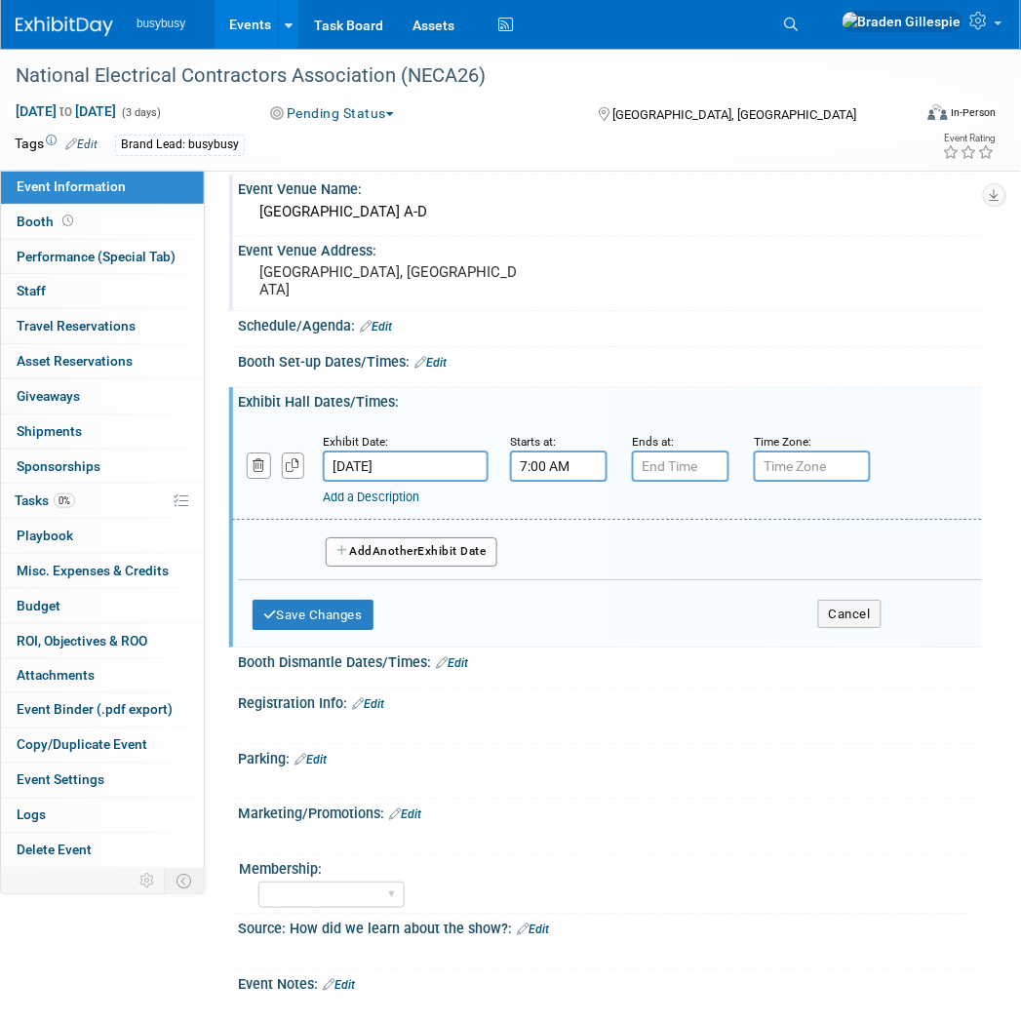
click at [569, 482] on input "7:00 AM" at bounding box center [559, 465] width 98 height 31
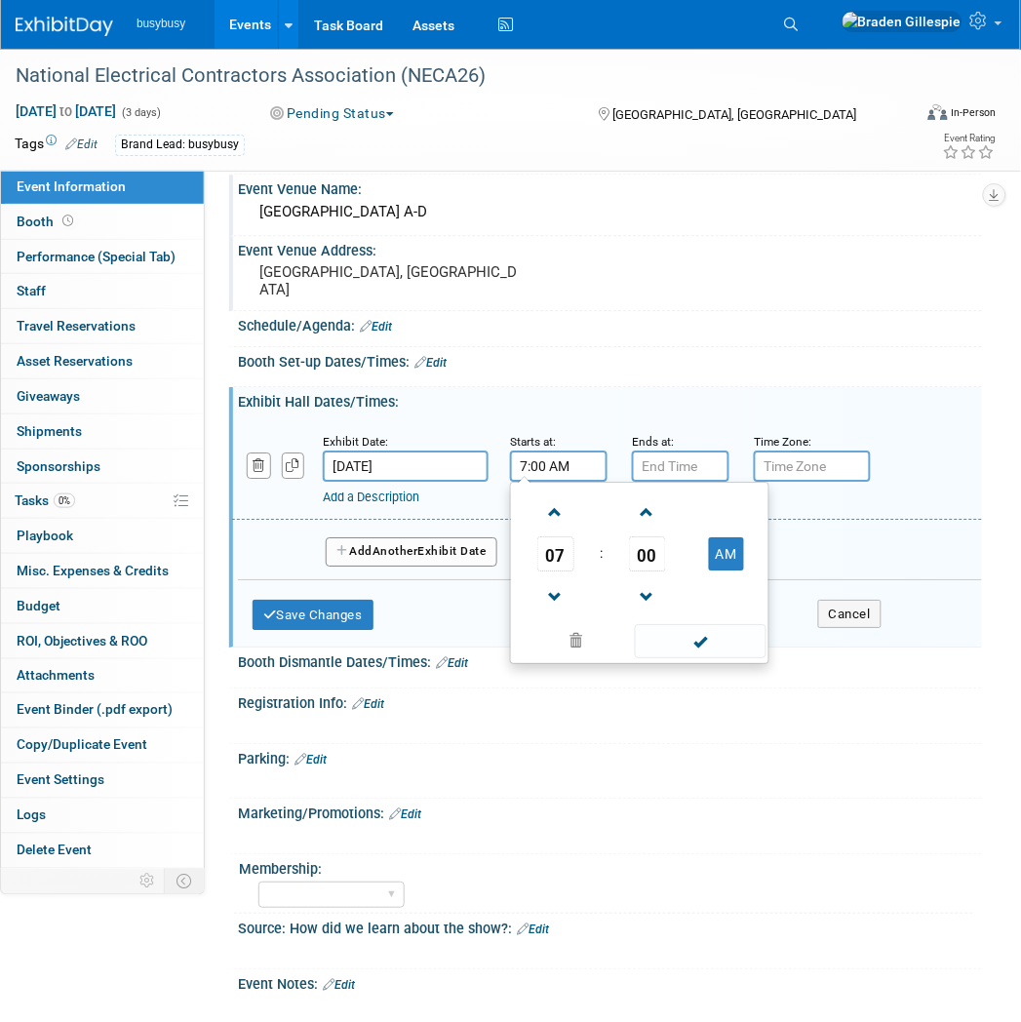
drag, startPoint x: 572, startPoint y: 483, endPoint x: 488, endPoint y: 480, distance: 84.9
click at [488, 481] on div "Exhibit Date: [DATE] Starts at: 7:00 AM 07 : 00 AM 12 01 02 03 04 05 06 07 08 0…" at bounding box center [607, 469] width 750 height 99
type input "11:30 AM"
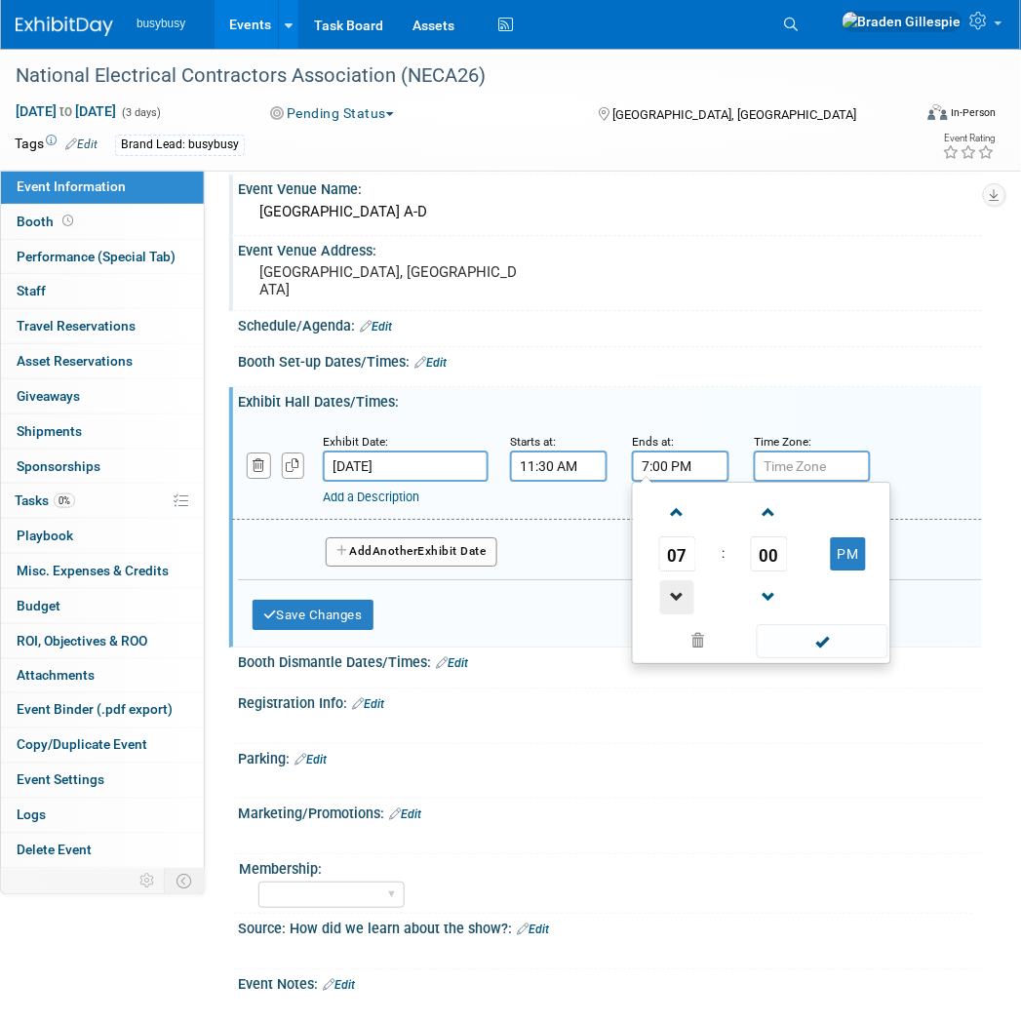
click at [681, 602] on span at bounding box center [677, 597] width 34 height 34
type input "5:00 PM"
click at [470, 567] on button "Add Another Exhibit Date" at bounding box center [412, 551] width 172 height 29
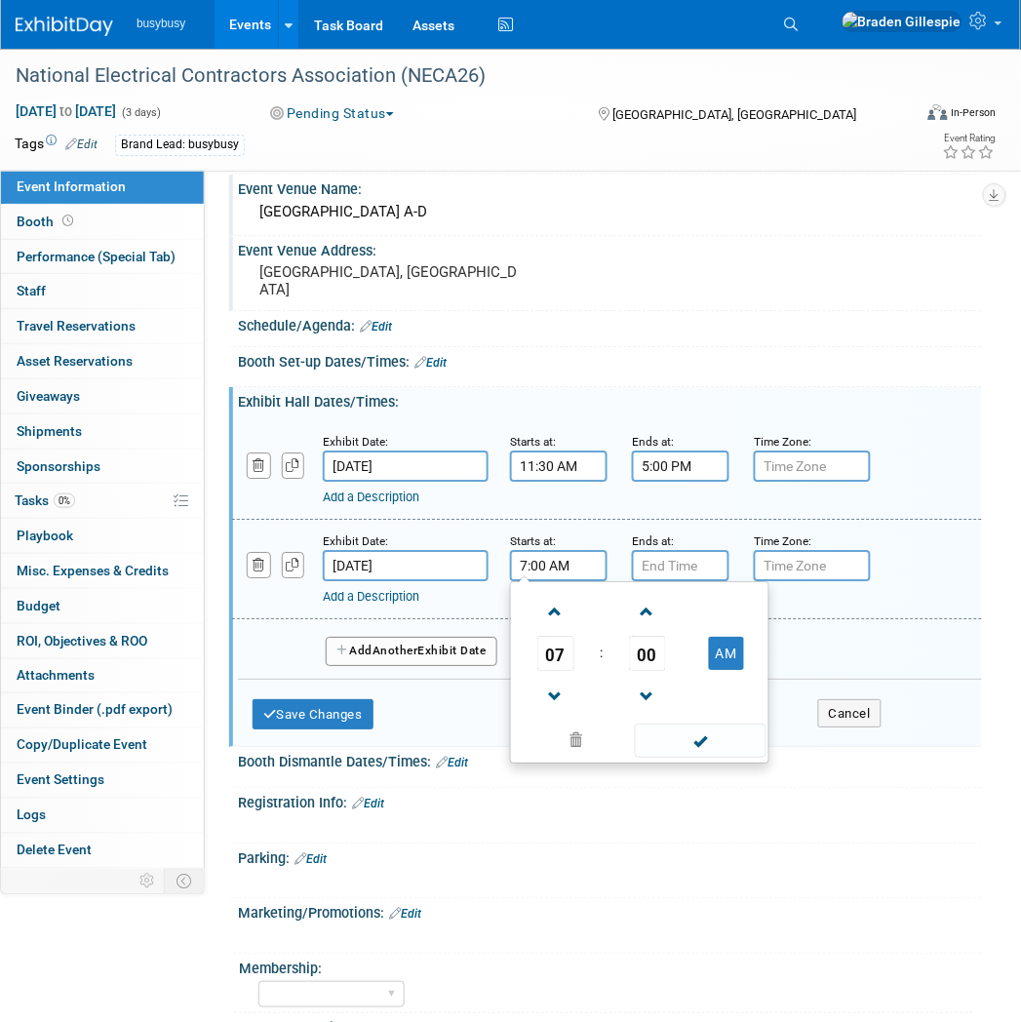
drag, startPoint x: 580, startPoint y: 570, endPoint x: 572, endPoint y: 599, distance: 29.3
click at [579, 570] on input "7:00 AM" at bounding box center [559, 565] width 98 height 31
drag, startPoint x: 578, startPoint y: 571, endPoint x: 493, endPoint y: 573, distance: 84.9
click at [493, 573] on div "Exhibit Date: [DATE] Starts at: 7:00 AM 07 : 00 AM 12 01 02 03 04 05 06 07 08 0…" at bounding box center [607, 569] width 750 height 99
type input "11:30 AM"
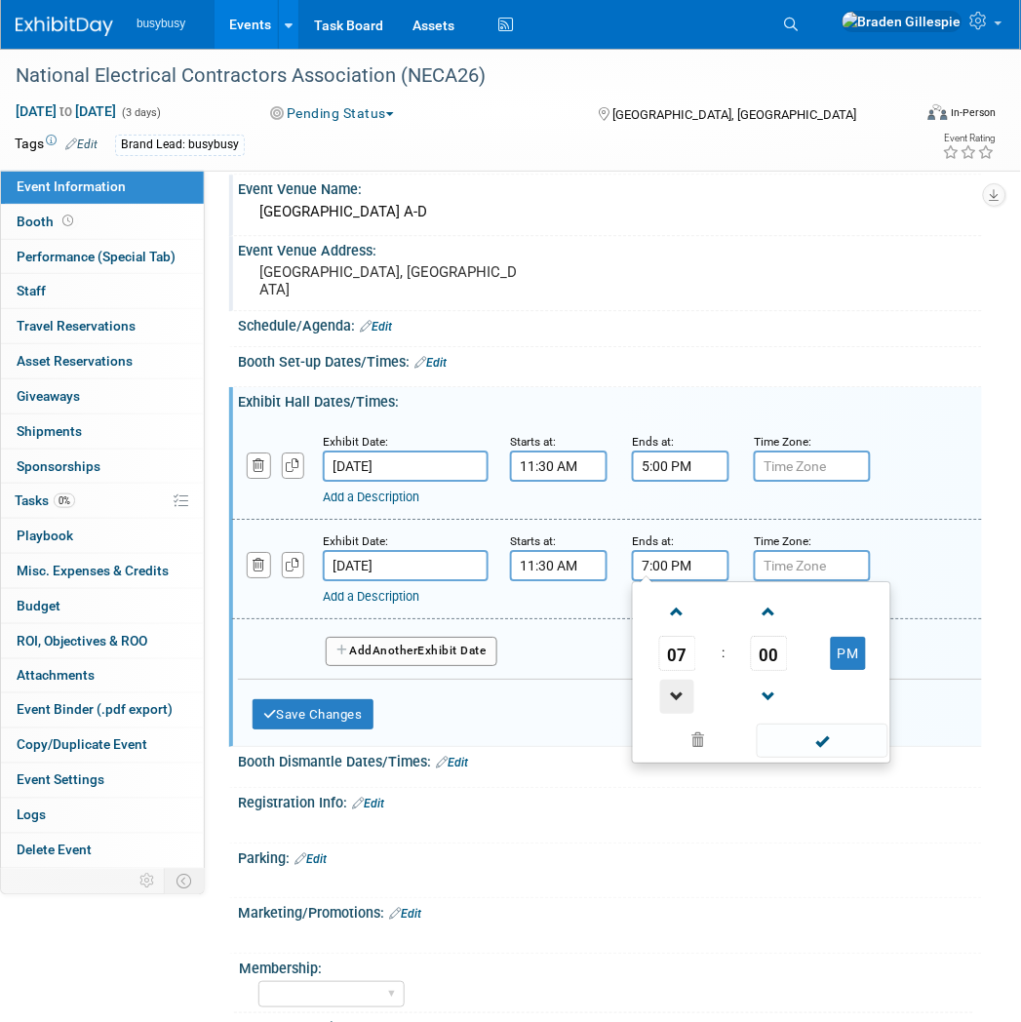
click at [673, 692] on span at bounding box center [677, 697] width 34 height 34
click at [684, 621] on span at bounding box center [677, 612] width 34 height 34
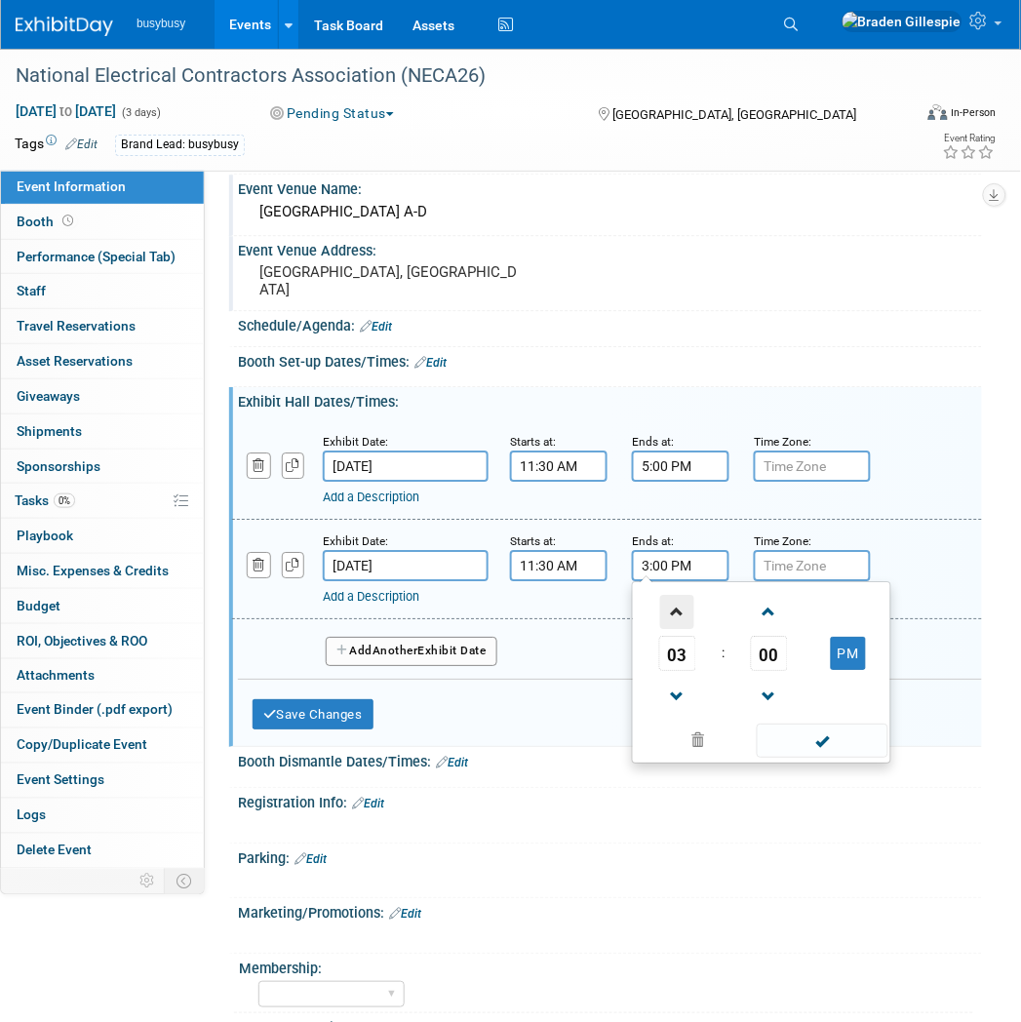
type input "4:00 PM"
click at [804, 745] on span at bounding box center [823, 740] width 132 height 34
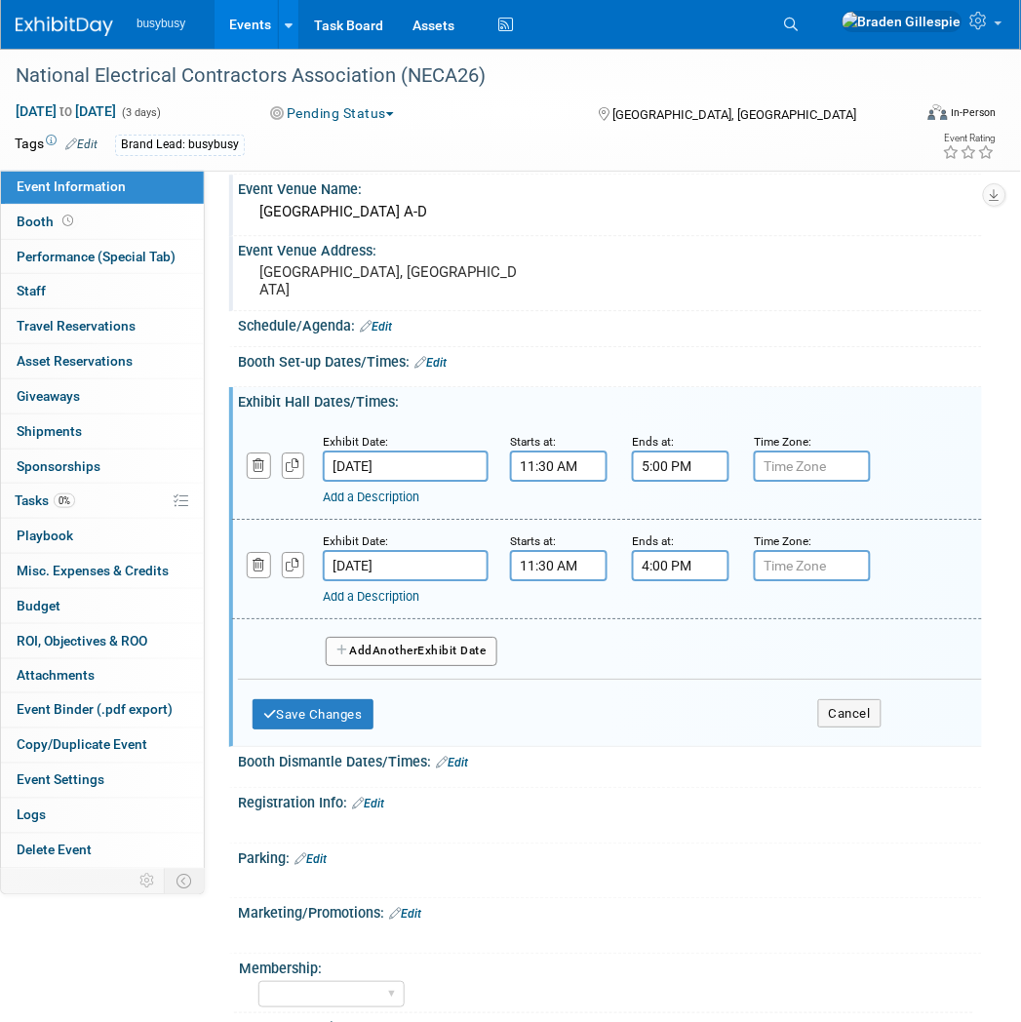
click at [464, 666] on button "Add Another Exhibit Date" at bounding box center [412, 651] width 172 height 29
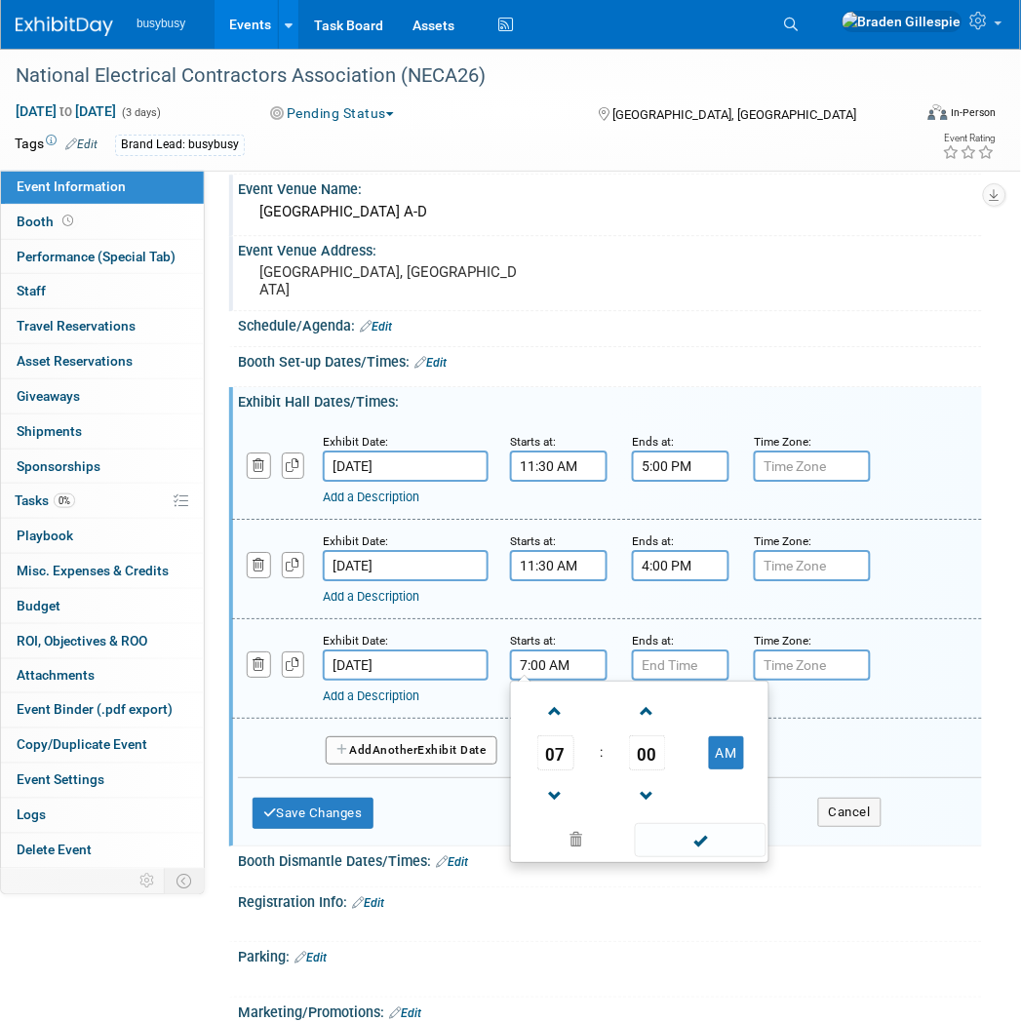
click at [573, 678] on input "7:00 AM" at bounding box center [559, 664] width 98 height 31
drag, startPoint x: 575, startPoint y: 678, endPoint x: 483, endPoint y: 683, distance: 92.8
click at [483, 683] on div "Exhibit Date: [DATE] Starts at: 7:00 AM 07 : 00 AM 12 01 02 03 04 05 06 07 08 0…" at bounding box center [607, 668] width 750 height 99
type input "9:00 AM"
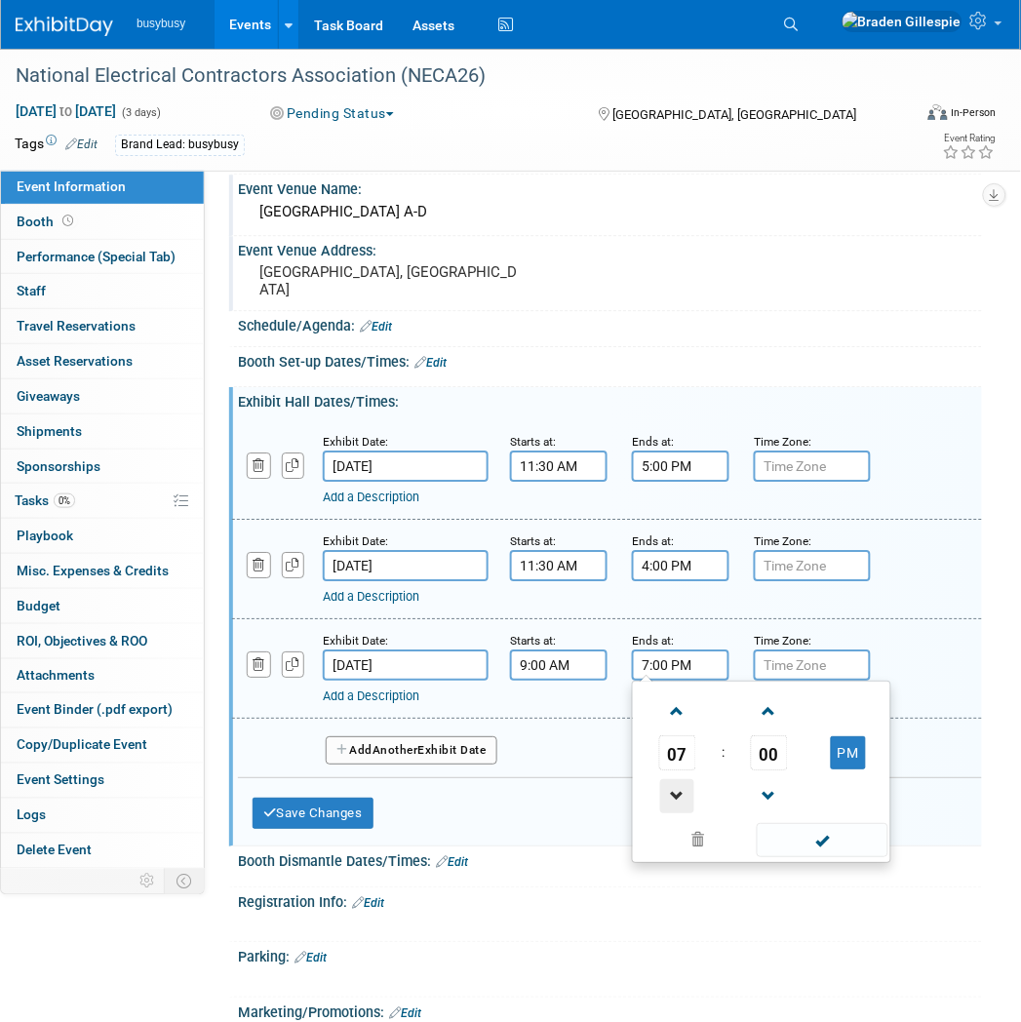
click at [684, 800] on span at bounding box center [677, 796] width 34 height 34
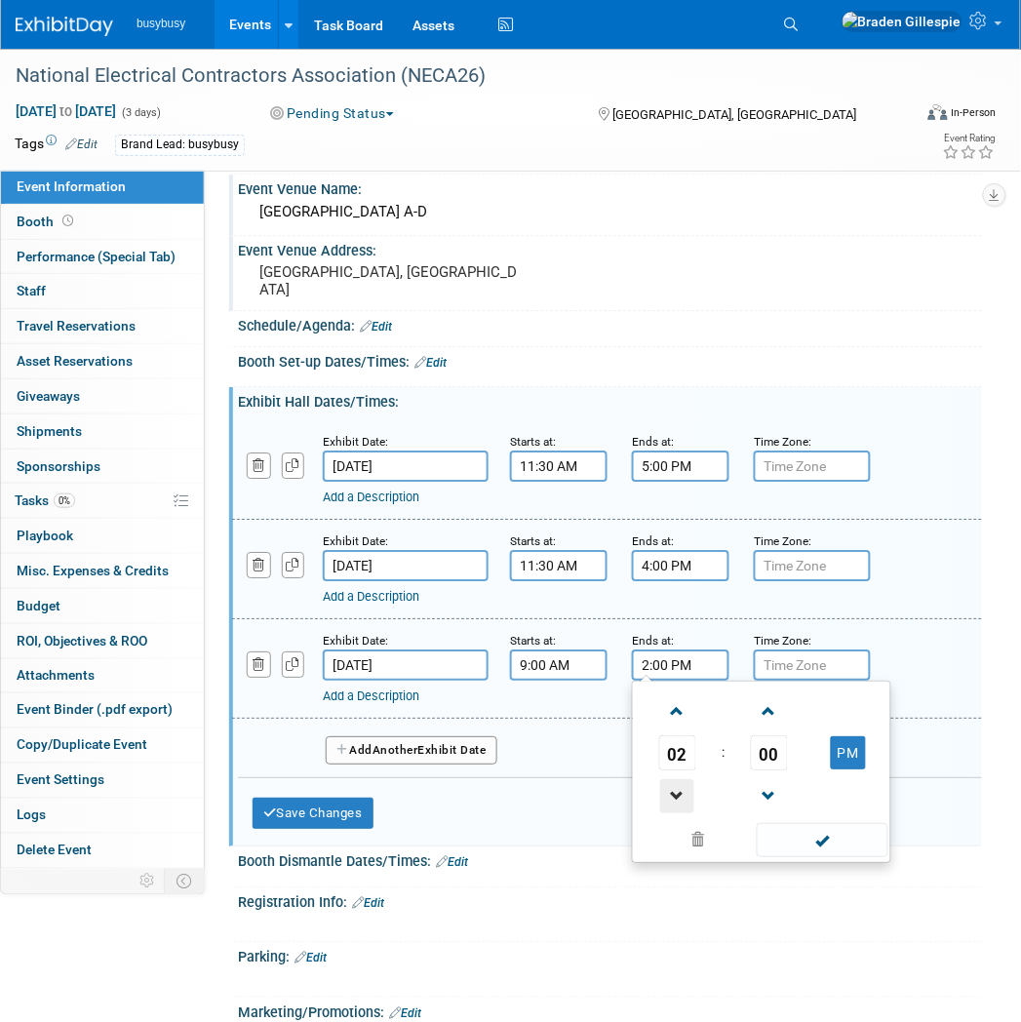
click at [660, 813] on span at bounding box center [677, 796] width 34 height 34
type input "1:00 PM"
click at [812, 857] on span at bounding box center [823, 840] width 132 height 34
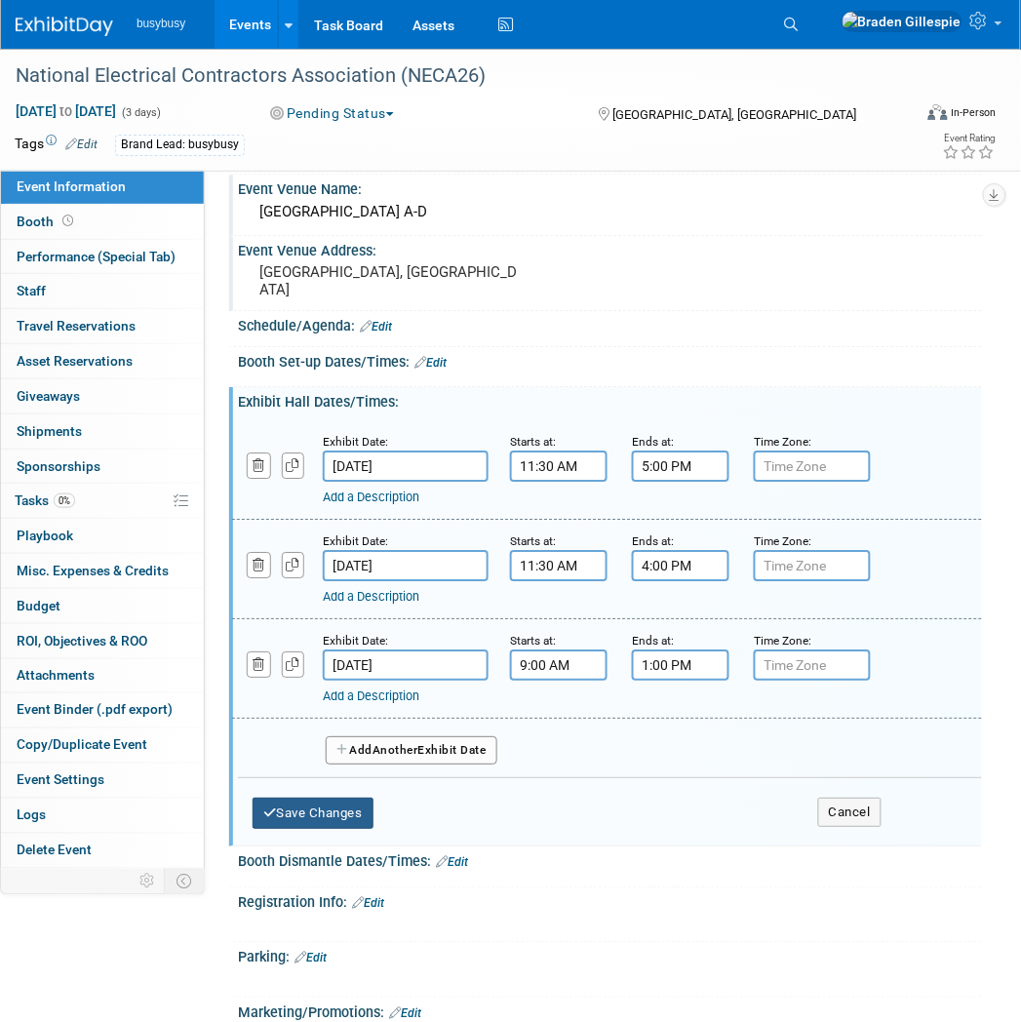
click at [332, 825] on button "Save Changes" at bounding box center [313, 813] width 121 height 31
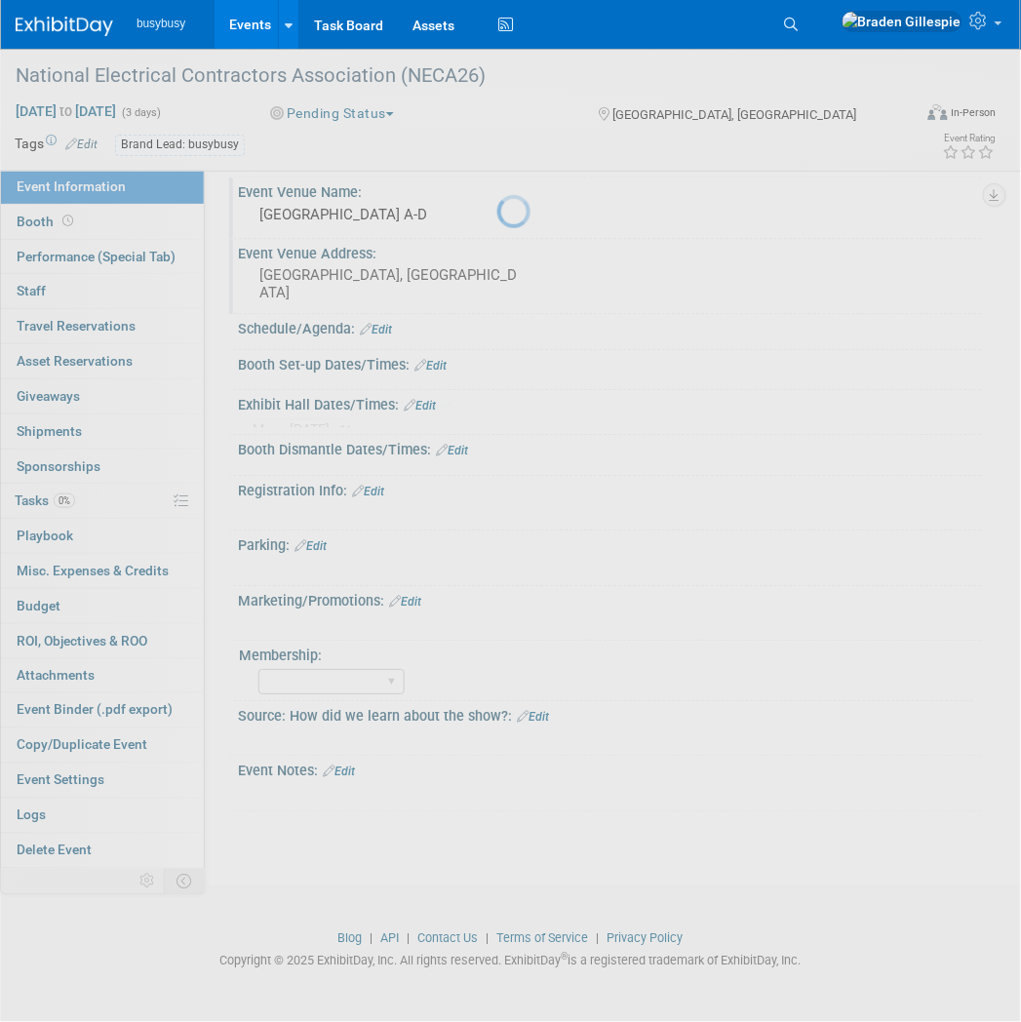
scroll to position [817, 0]
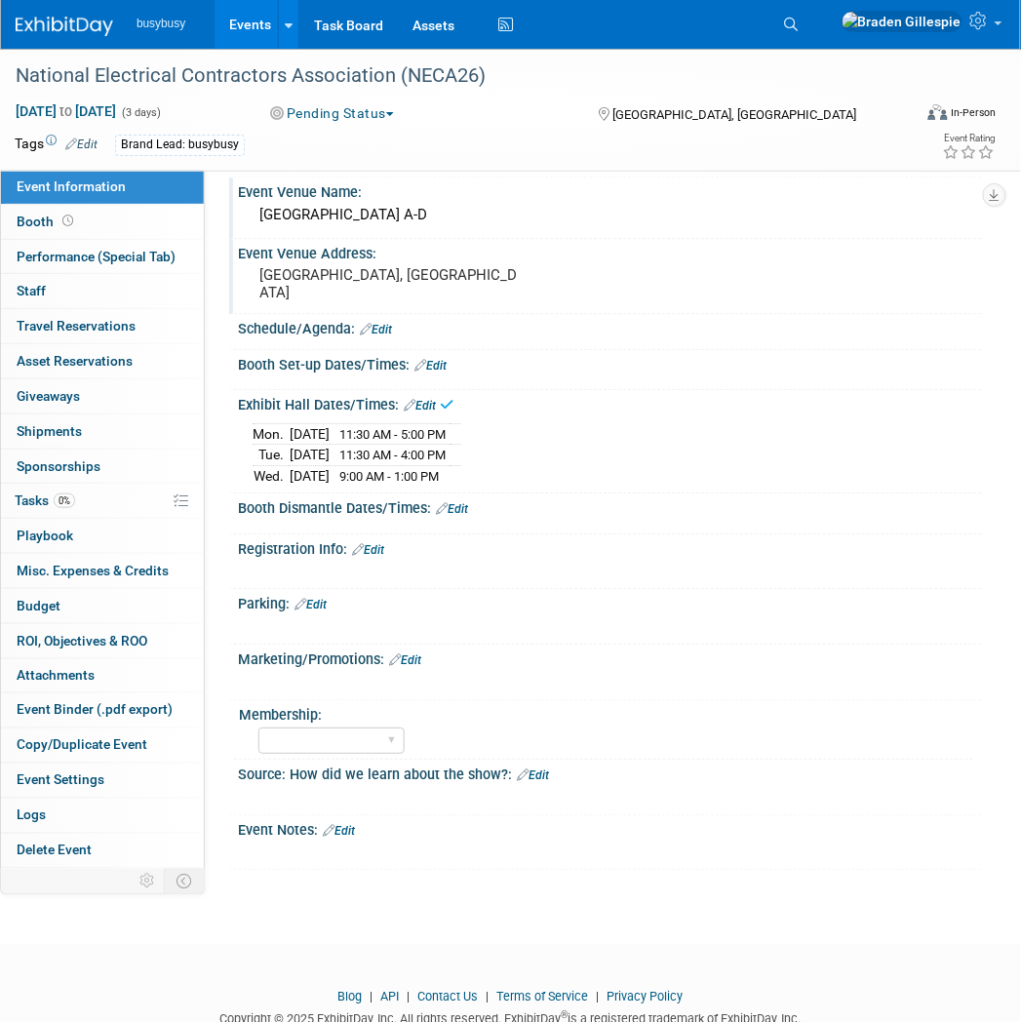
click at [437, 372] on link "Edit" at bounding box center [430, 366] width 32 height 14
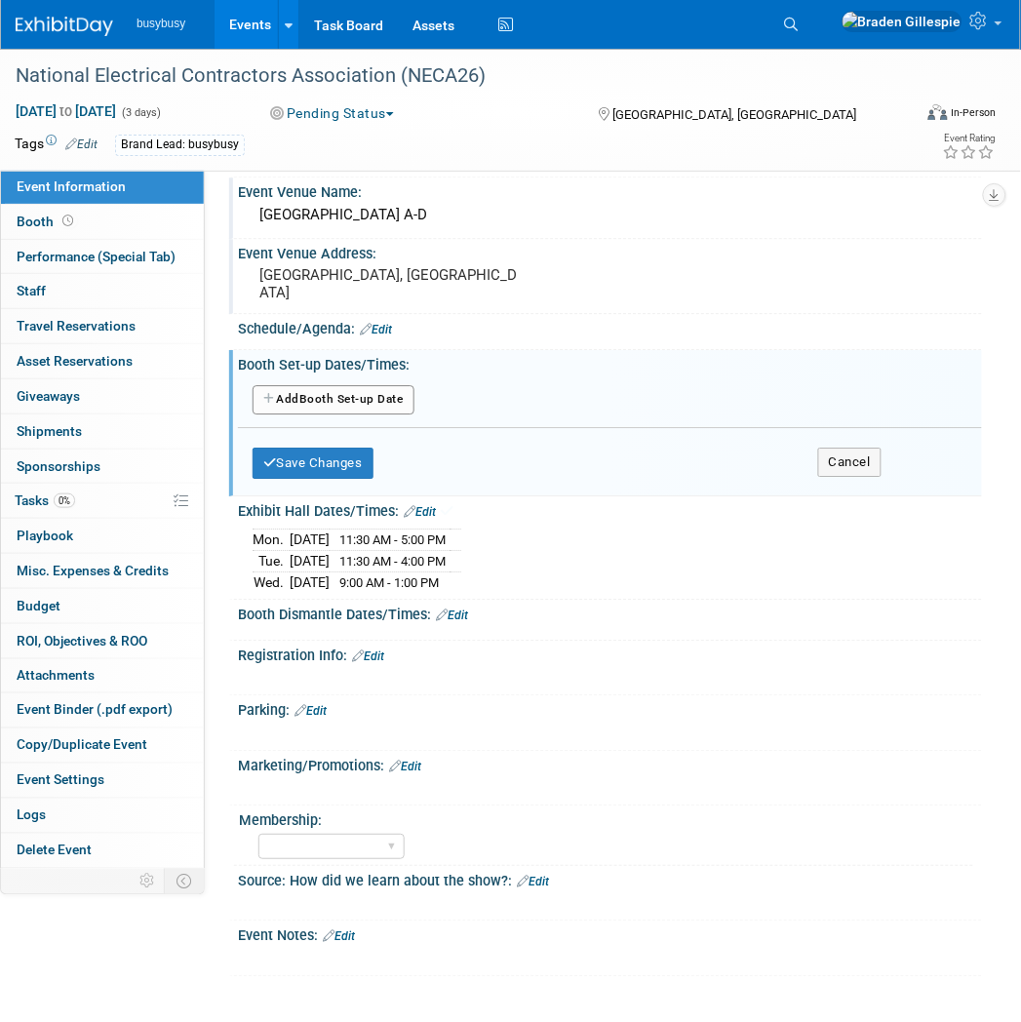
click at [347, 414] on button "Add Another Booth Set-up Date" at bounding box center [334, 399] width 162 height 29
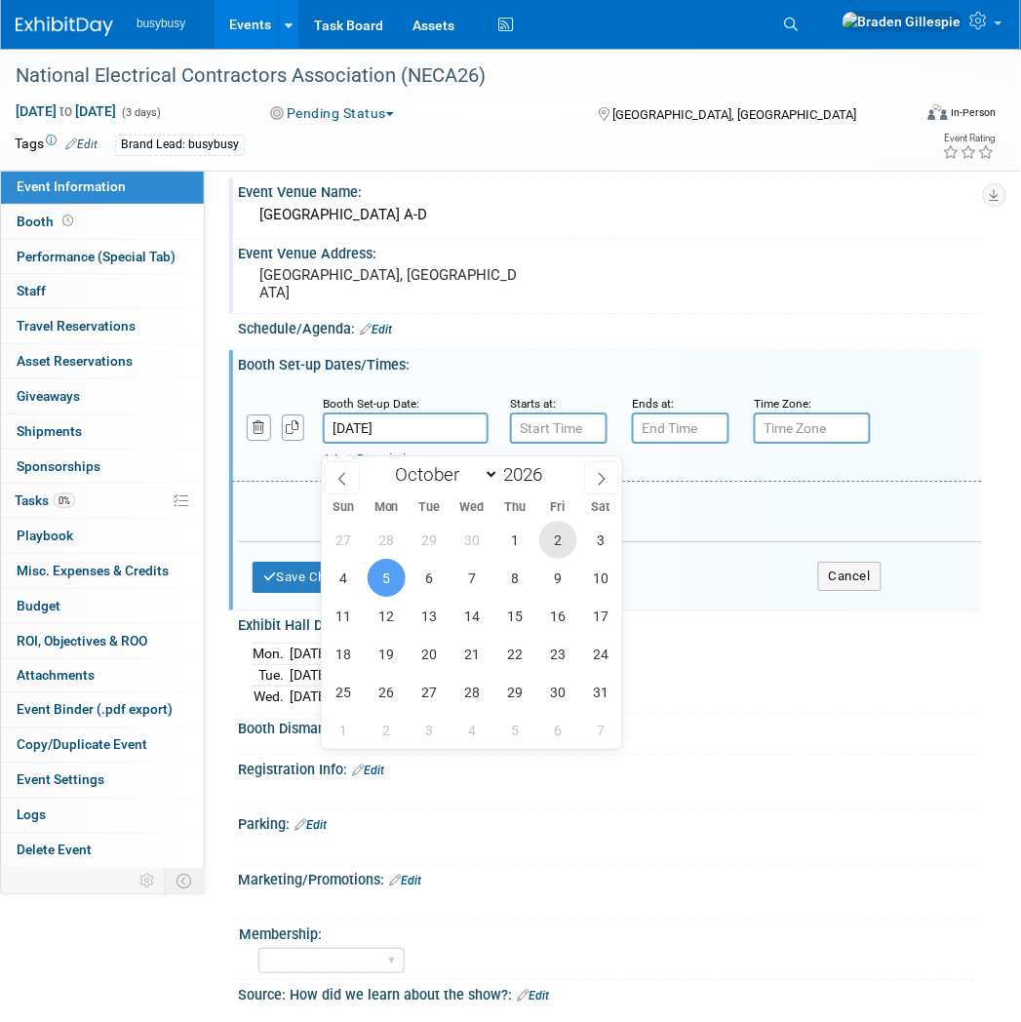
click at [554, 540] on span "2" at bounding box center [558, 540] width 38 height 38
type input "[DATE]"
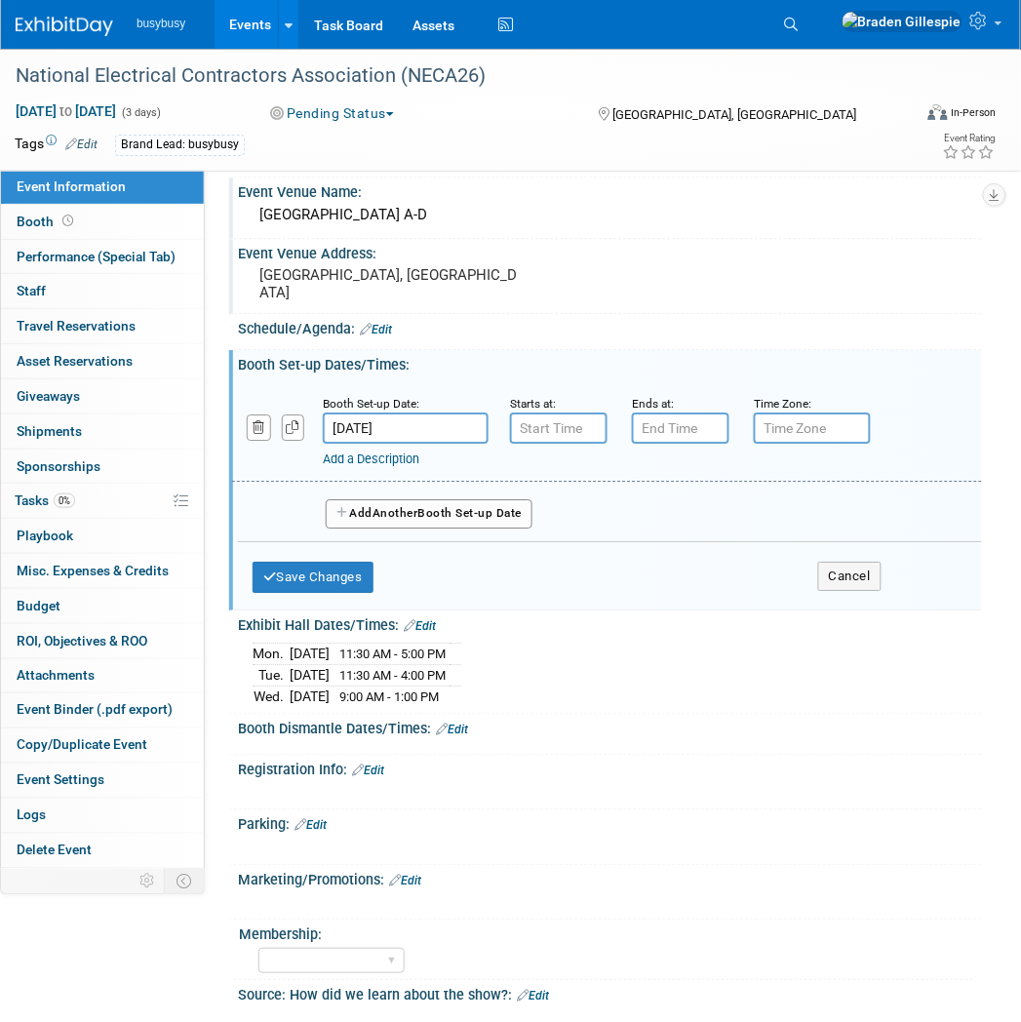
type input "7:00 AM"
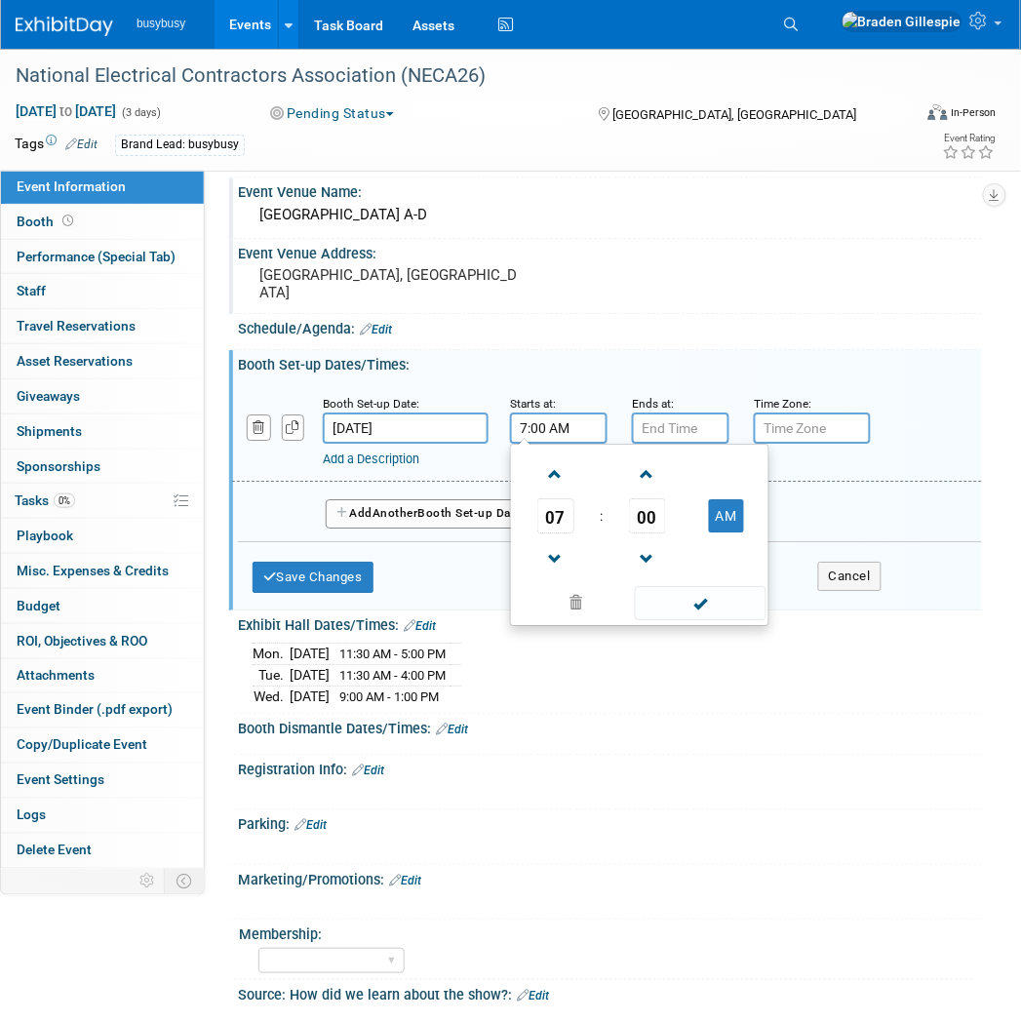
click at [558, 444] on input "7:00 AM" at bounding box center [559, 427] width 98 height 31
click at [408, 439] on input "[DATE]" at bounding box center [406, 427] width 166 height 31
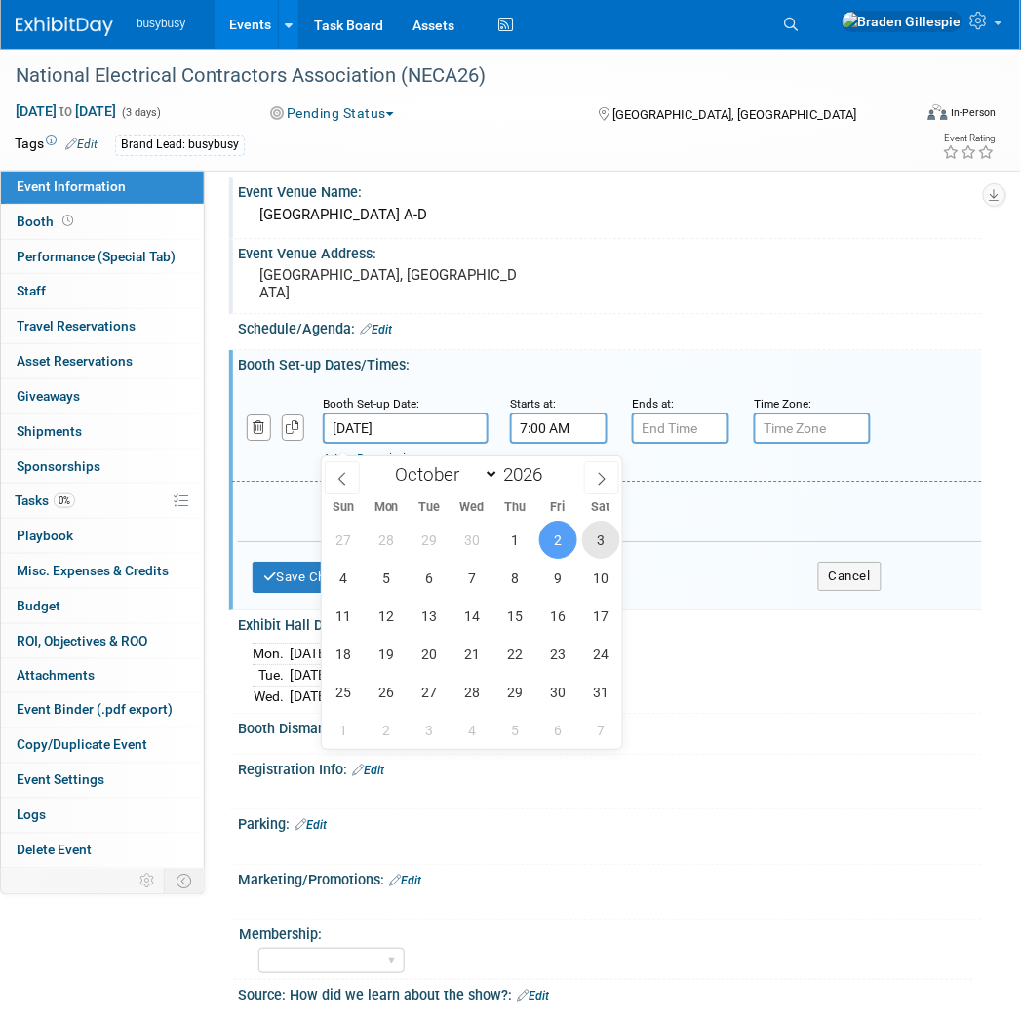
click at [602, 533] on span "3" at bounding box center [601, 540] width 38 height 38
type input "[DATE]"
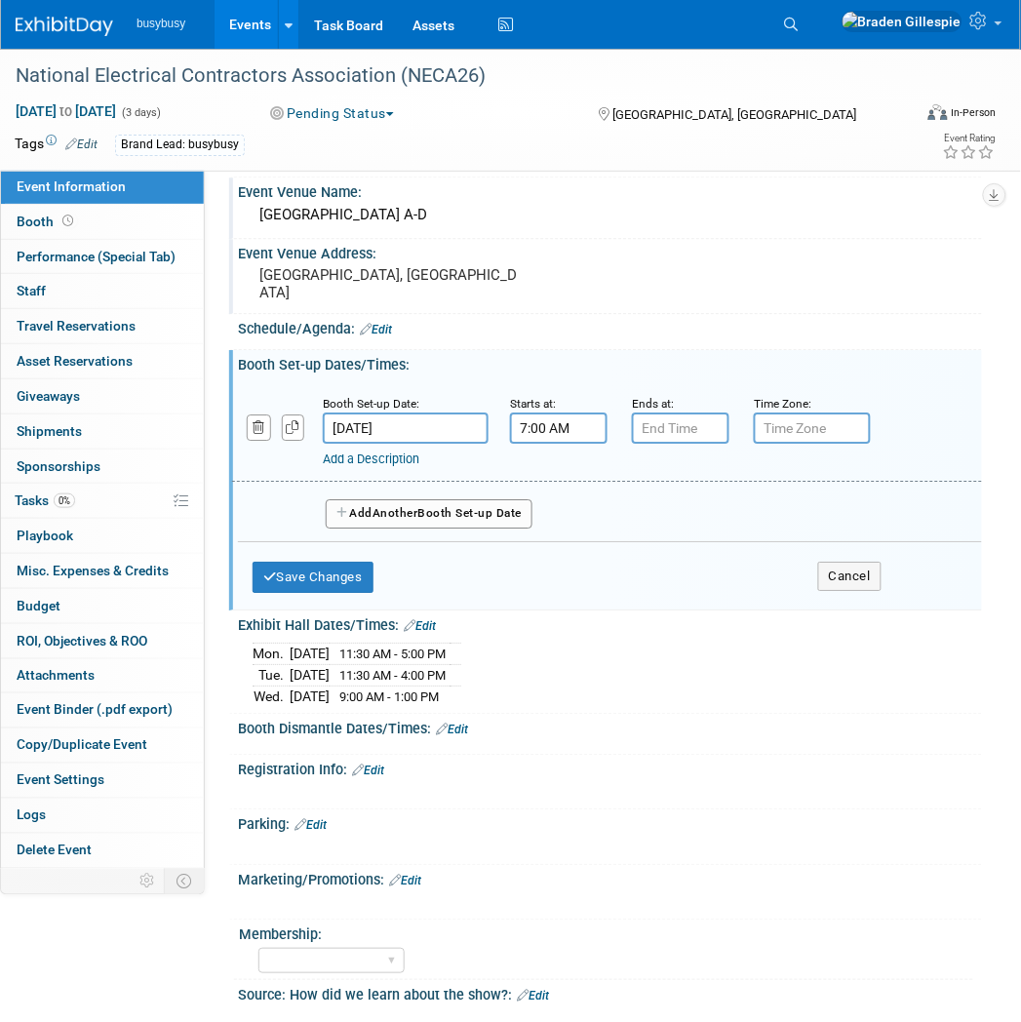
click at [579, 439] on input "7:00 AM" at bounding box center [559, 427] width 98 height 31
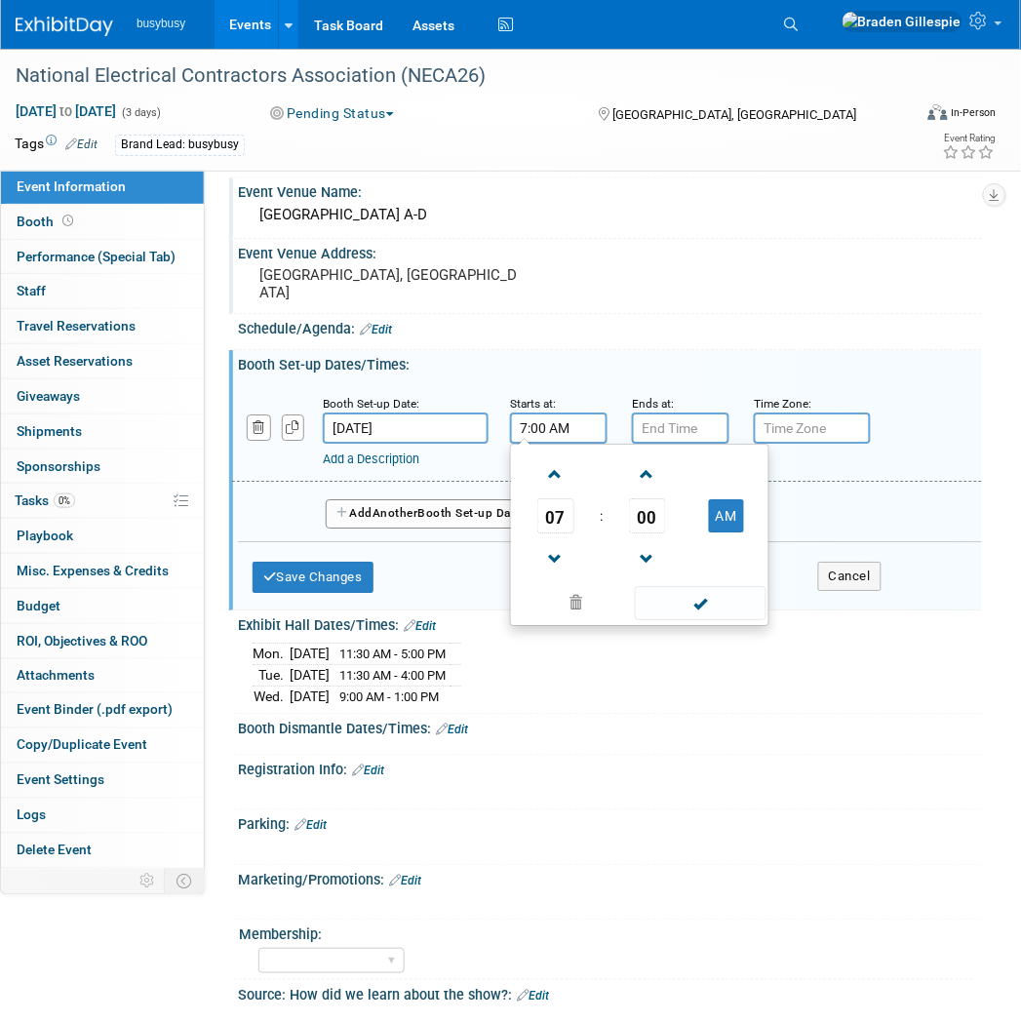
drag, startPoint x: 579, startPoint y: 439, endPoint x: 495, endPoint y: 443, distance: 83.9
click at [495, 443] on div "Starts at: 7:00 AM 07 : 00 AM 12 01 02 03 04 05 06 07 08 09 10 11 00 05 10 15 2…" at bounding box center [556, 418] width 122 height 51
click at [561, 491] on span at bounding box center [555, 474] width 34 height 34
type input "8:00 AM"
click at [676, 435] on input "7:00 PM" at bounding box center [681, 427] width 98 height 31
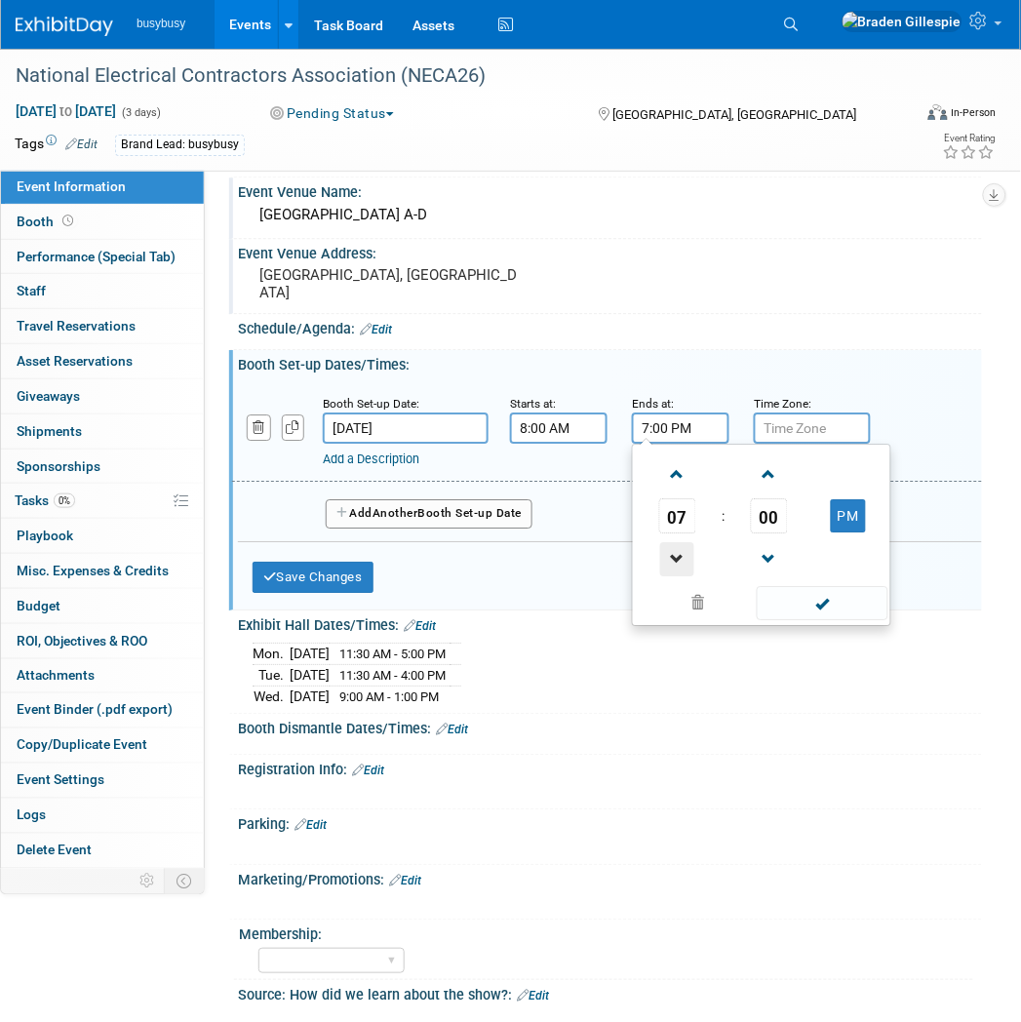
click at [683, 561] on span at bounding box center [677, 559] width 34 height 34
type input "5:00 PM"
click at [841, 606] on span at bounding box center [823, 603] width 132 height 34
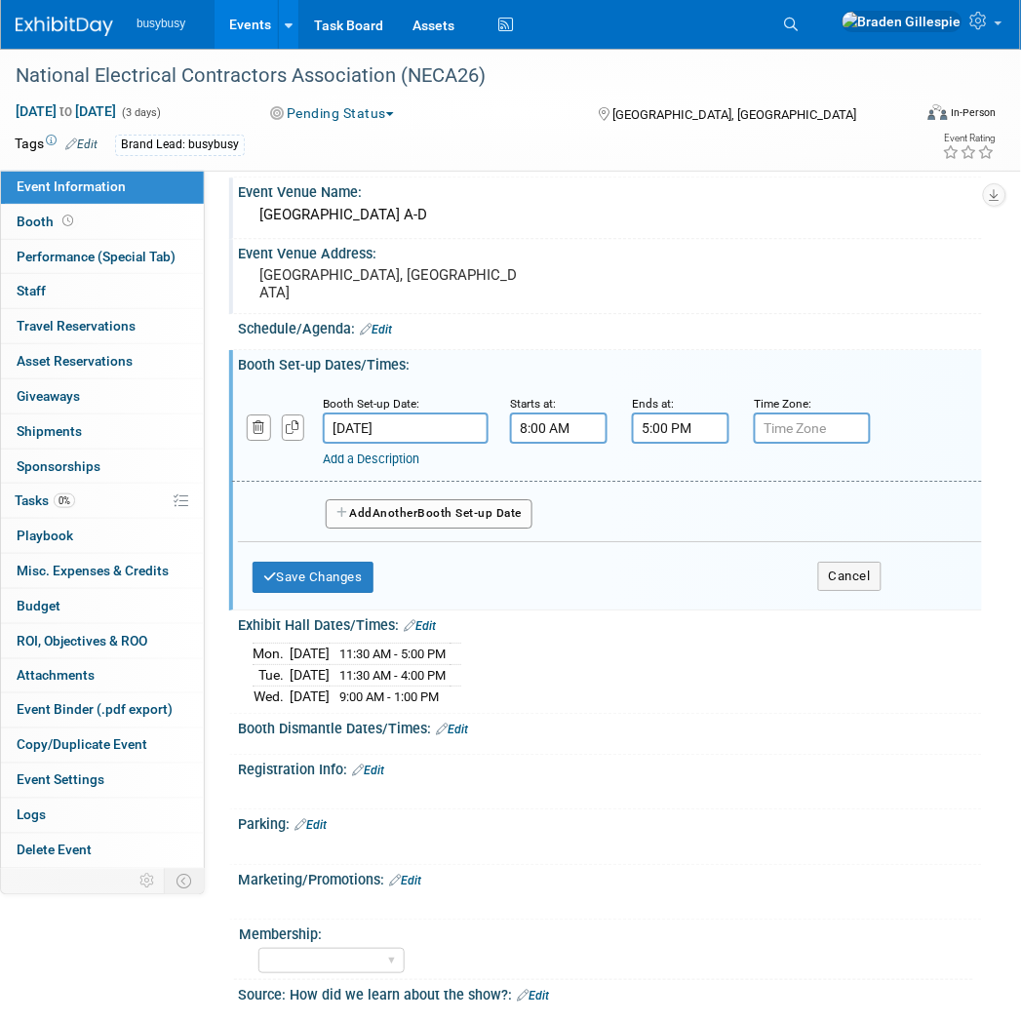
click at [404, 520] on span "Another" at bounding box center [395, 513] width 46 height 14
select select "9"
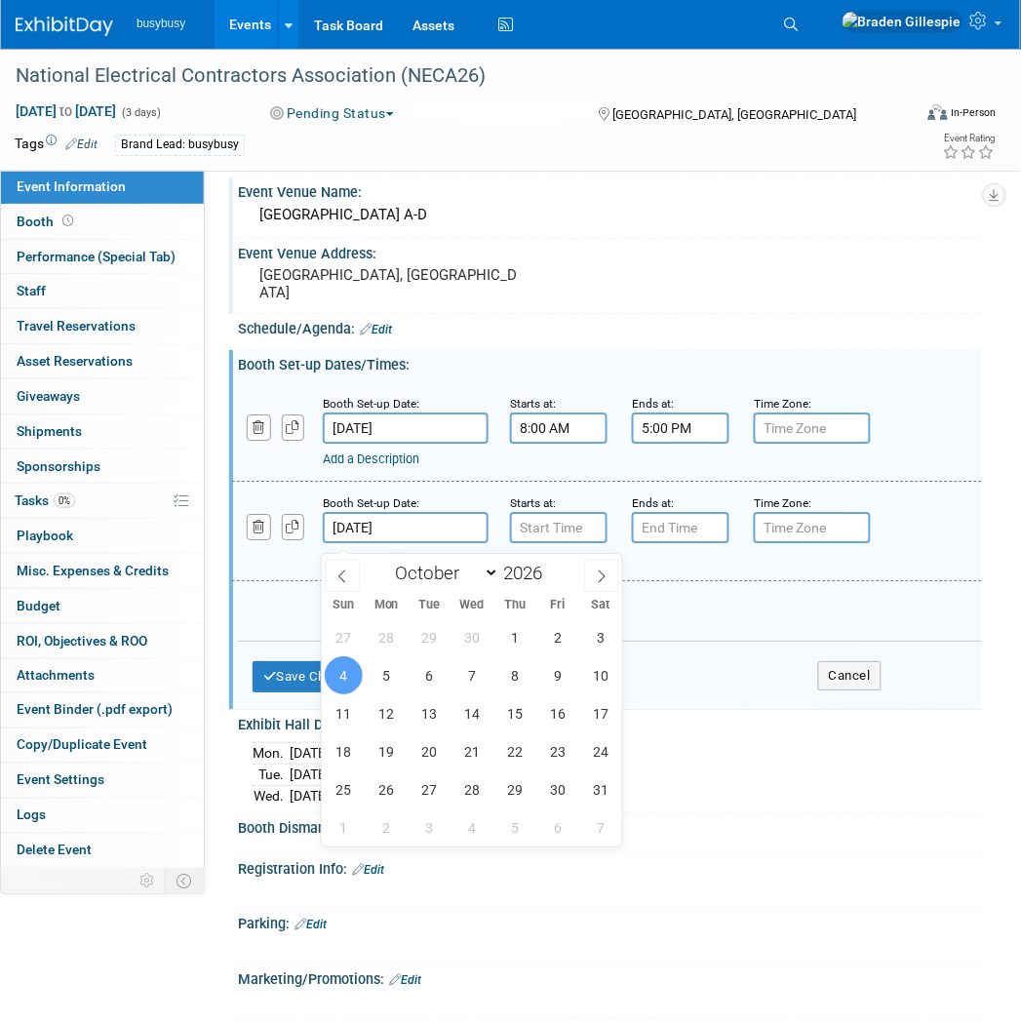
click at [408, 532] on input "[DATE]" at bounding box center [406, 527] width 166 height 31
click at [567, 540] on input "7:00 AM" at bounding box center [559, 527] width 98 height 31
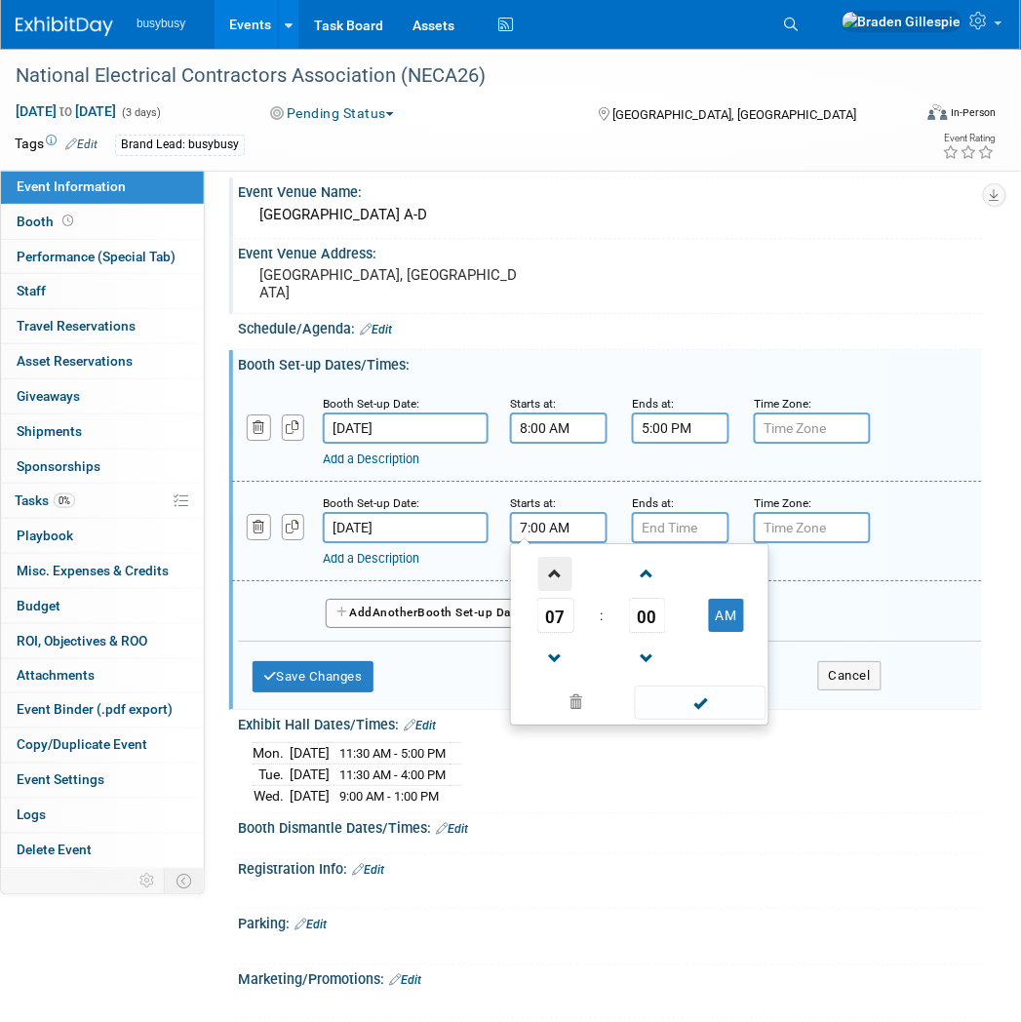
click at [564, 576] on span at bounding box center [555, 574] width 34 height 34
type input "8:00 AM"
click at [655, 543] on input "7:00 PM" at bounding box center [681, 527] width 98 height 31
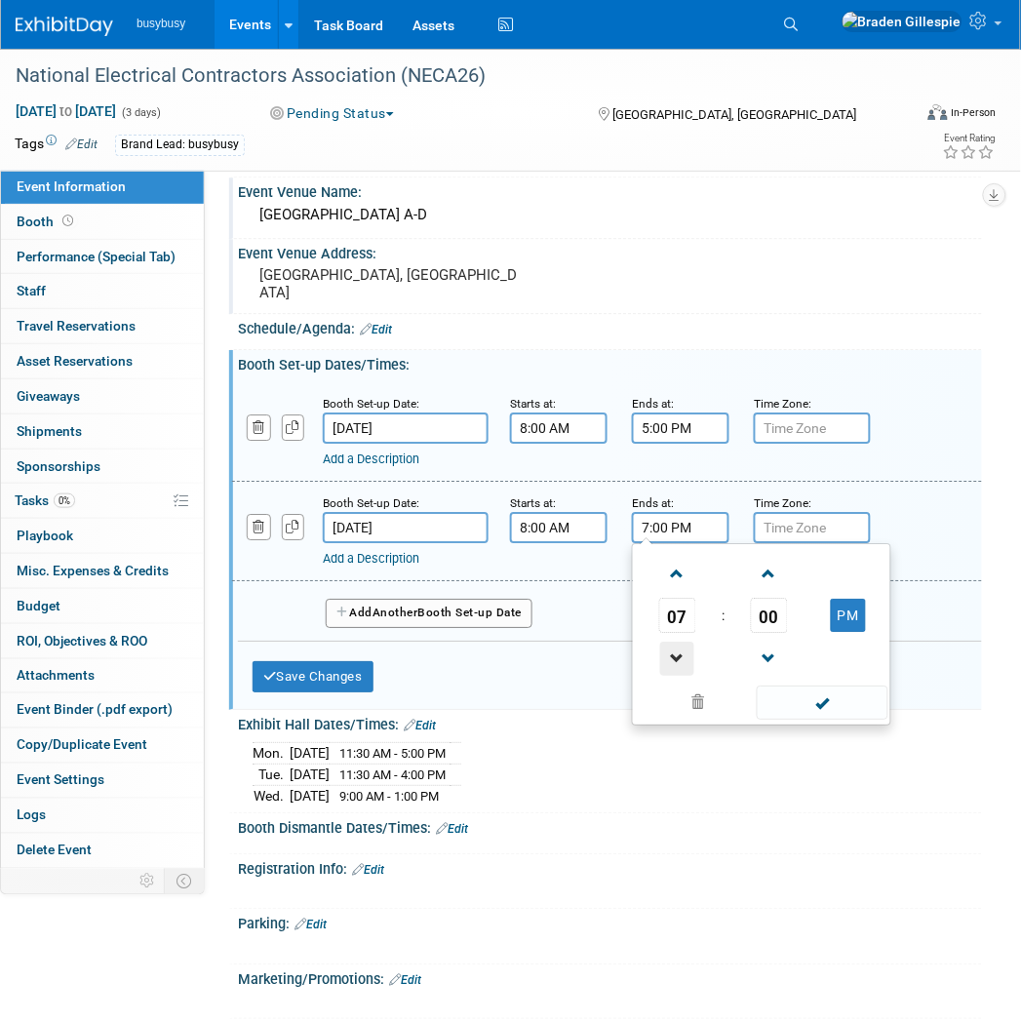
click at [688, 670] on span at bounding box center [677, 659] width 34 height 34
type input "5:00 PM"
click at [812, 708] on span at bounding box center [823, 702] width 132 height 34
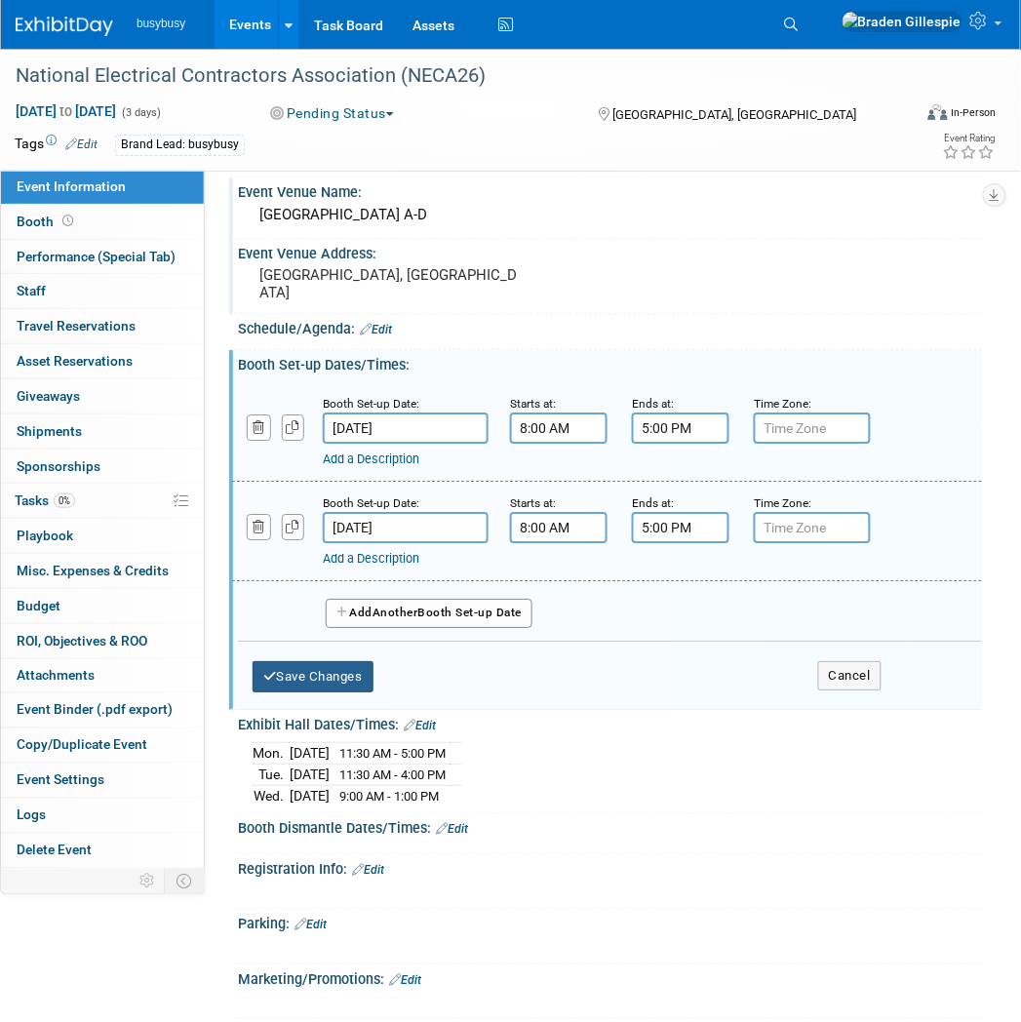
click at [305, 686] on button "Save Changes" at bounding box center [313, 676] width 121 height 31
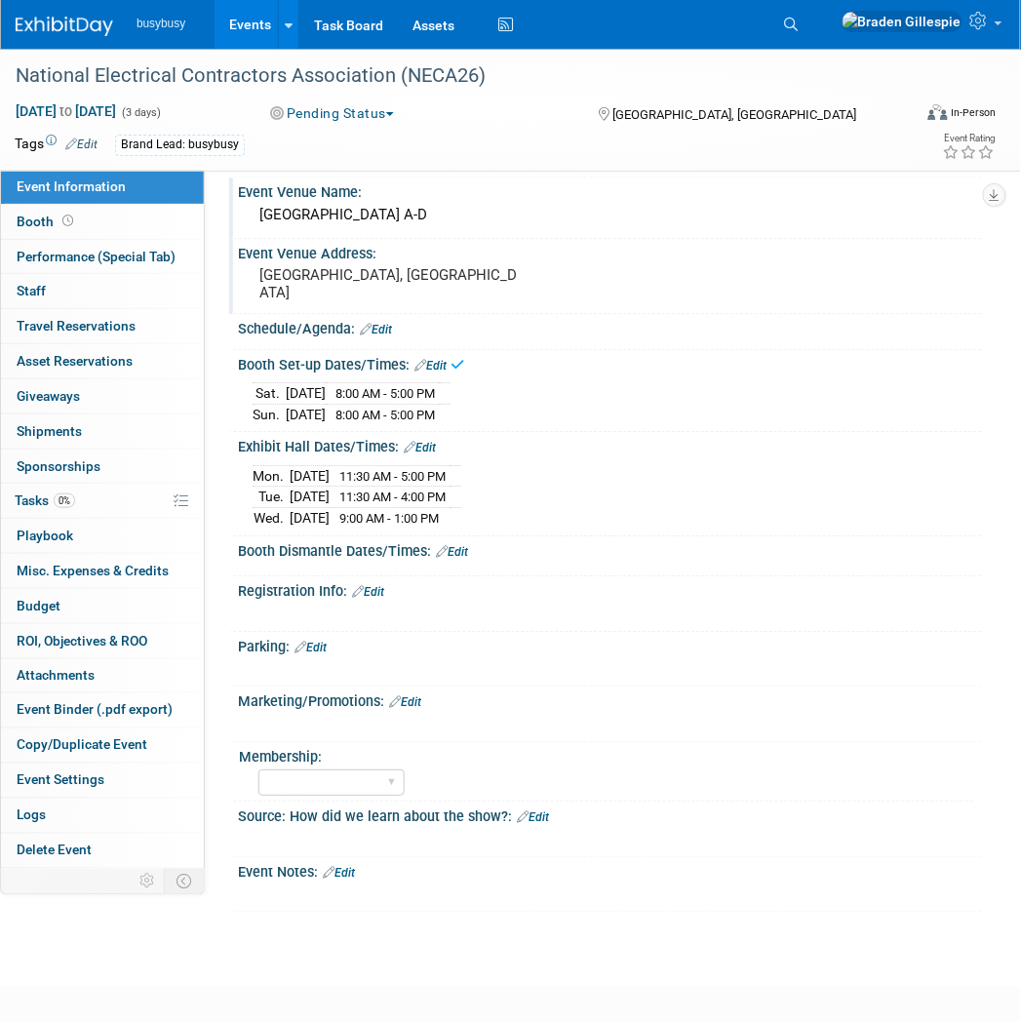
click at [461, 551] on div "Booth Dismantle Dates/Times: Edit" at bounding box center [610, 548] width 744 height 25
click at [461, 553] on link "Edit" at bounding box center [452, 552] width 32 height 14
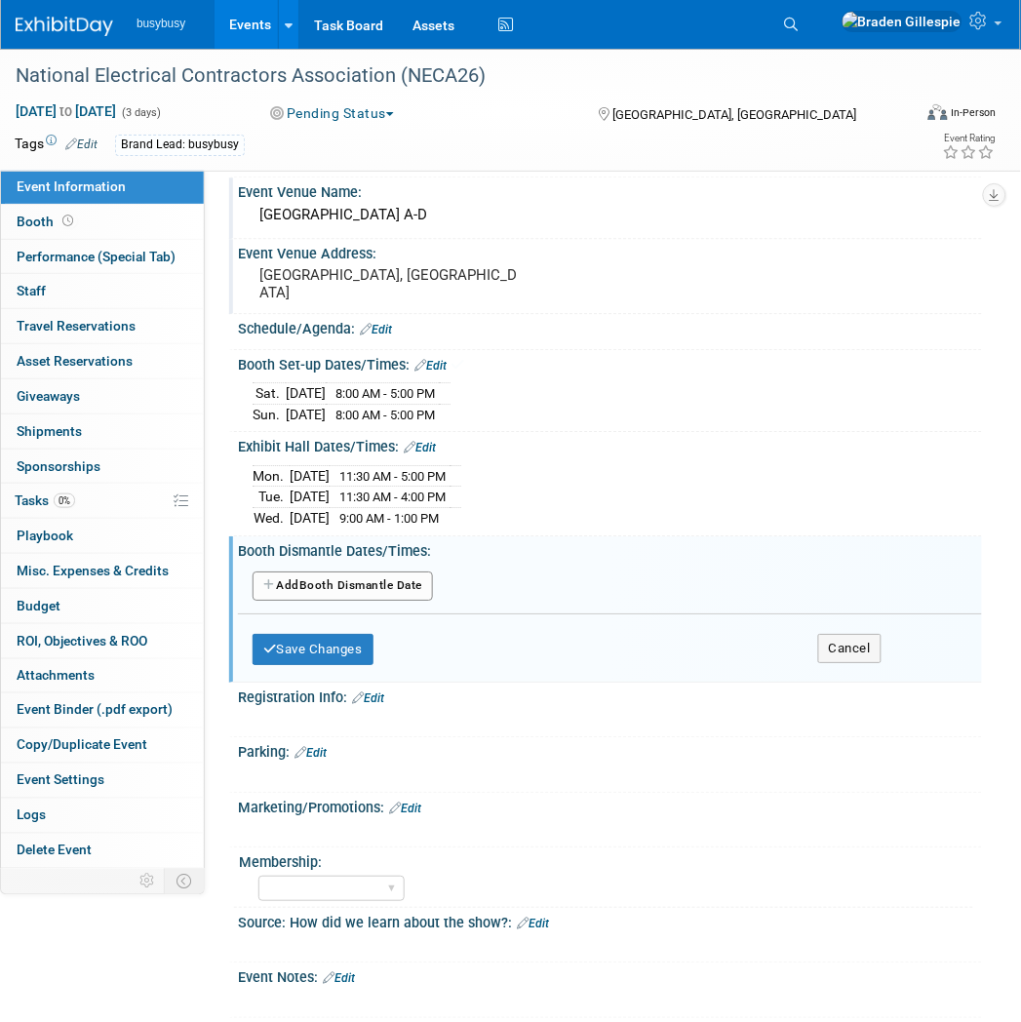
click at [349, 586] on button "Add Another Booth Dismantle Date" at bounding box center [343, 585] width 180 height 29
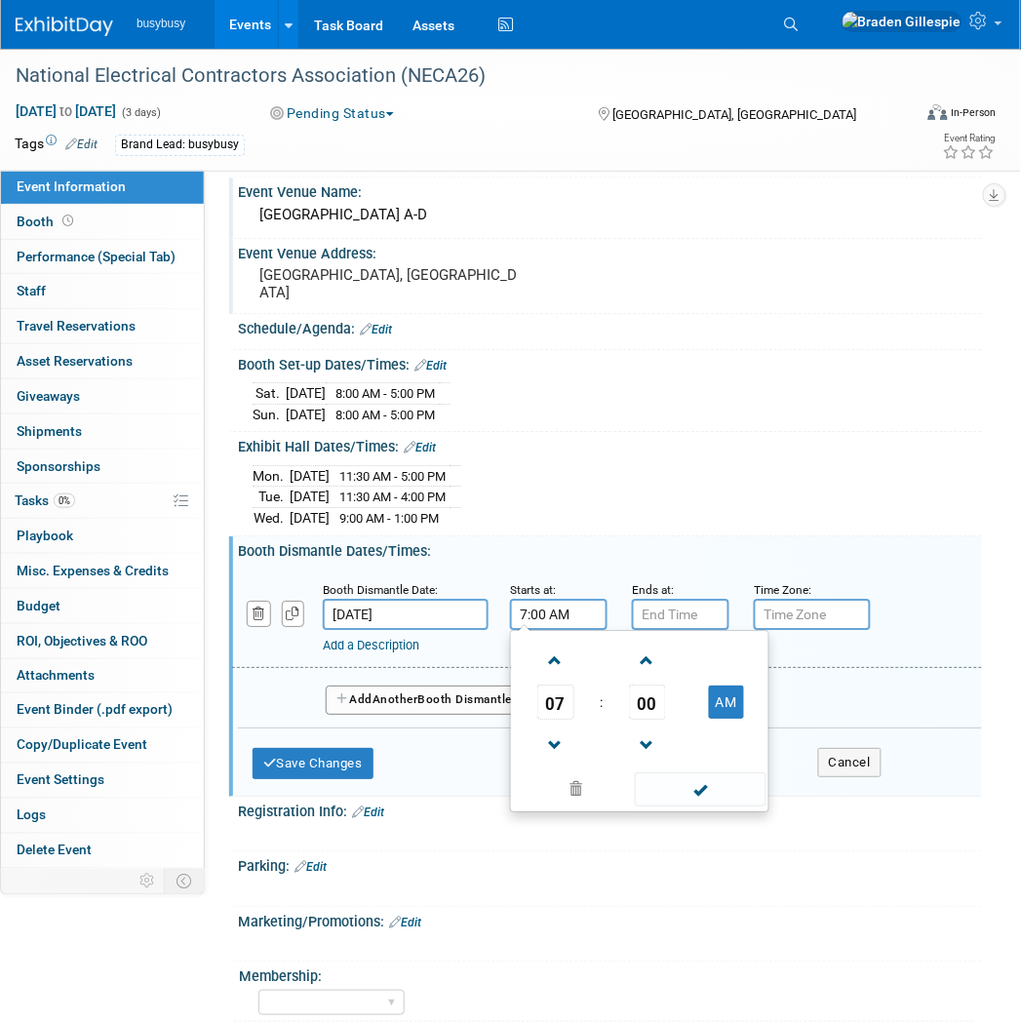
click at [558, 620] on input "7:00 AM" at bounding box center [559, 614] width 98 height 31
click at [567, 664] on span at bounding box center [555, 661] width 34 height 34
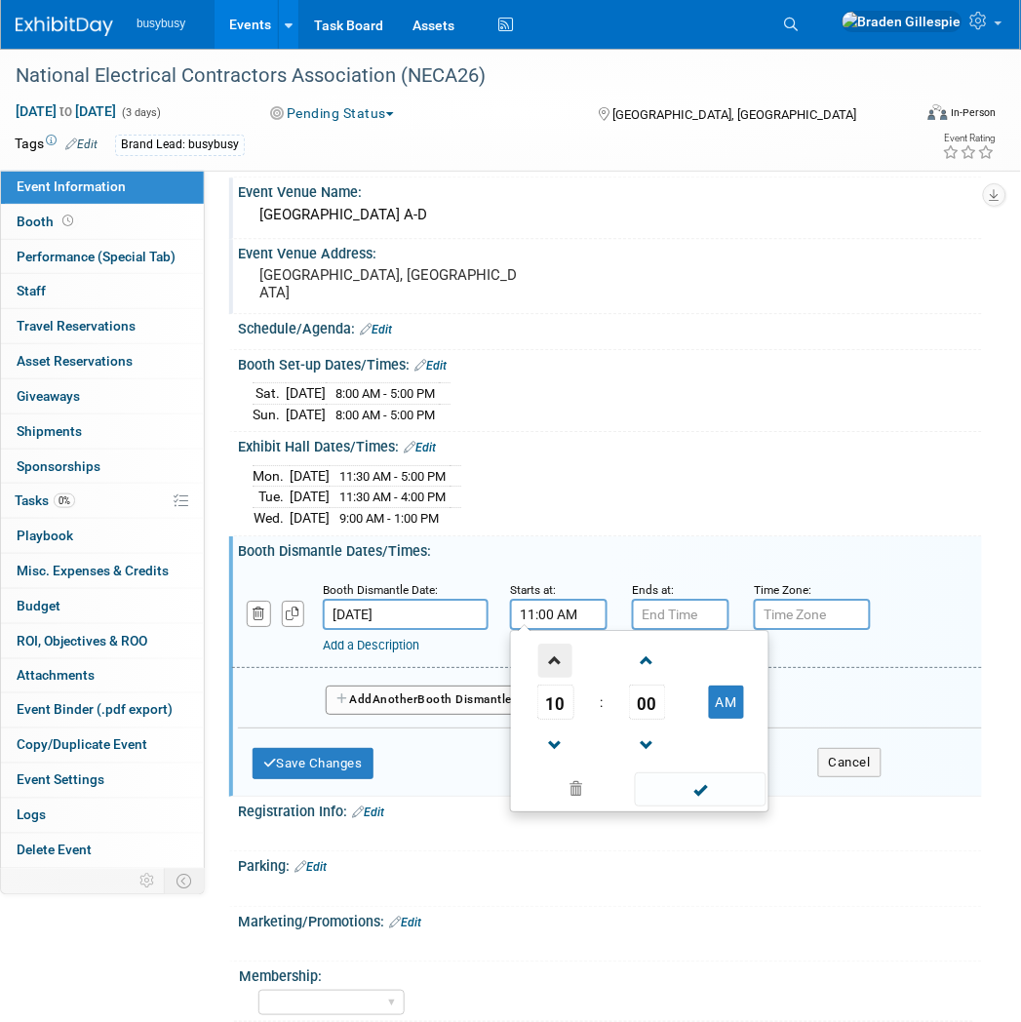
click at [567, 664] on span at bounding box center [555, 661] width 34 height 34
click at [577, 665] on td at bounding box center [555, 660] width 81 height 50
click at [571, 670] on span at bounding box center [555, 661] width 34 height 34
type input "1:00 PM"
click at [686, 617] on input "7:00 PM" at bounding box center [681, 614] width 98 height 31
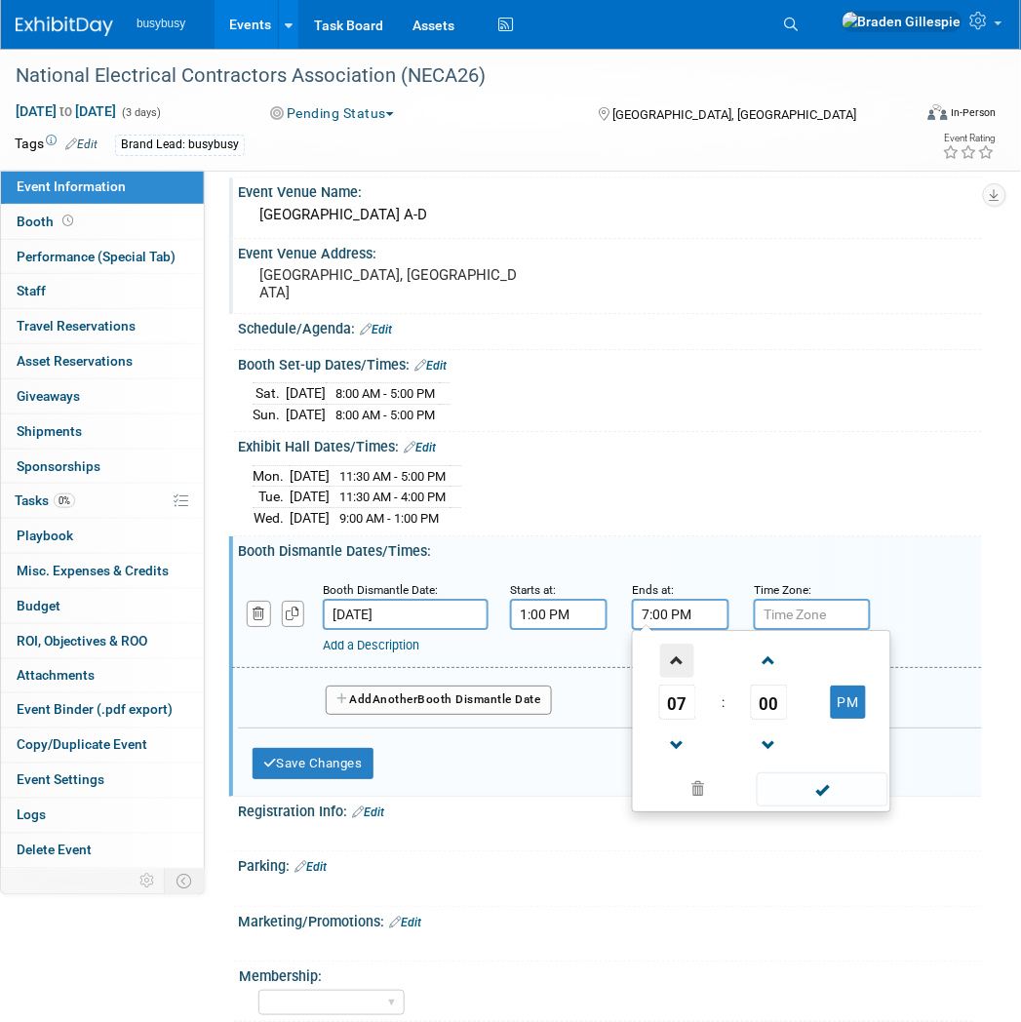
click at [675, 660] on span at bounding box center [677, 661] width 34 height 34
type input "8:00 PM"
click at [811, 793] on span at bounding box center [823, 789] width 132 height 34
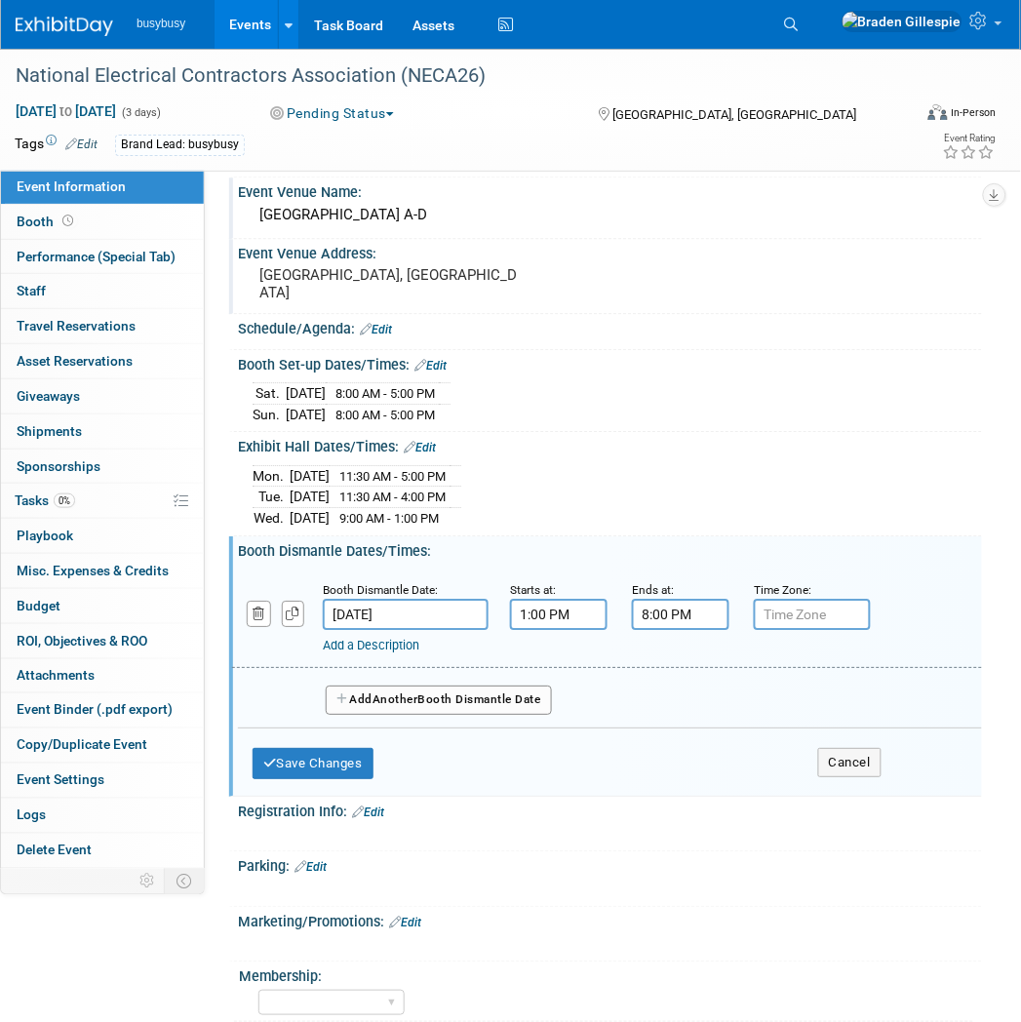
click at [512, 705] on button "Add Another Booth Dismantle Date" at bounding box center [439, 699] width 226 height 29
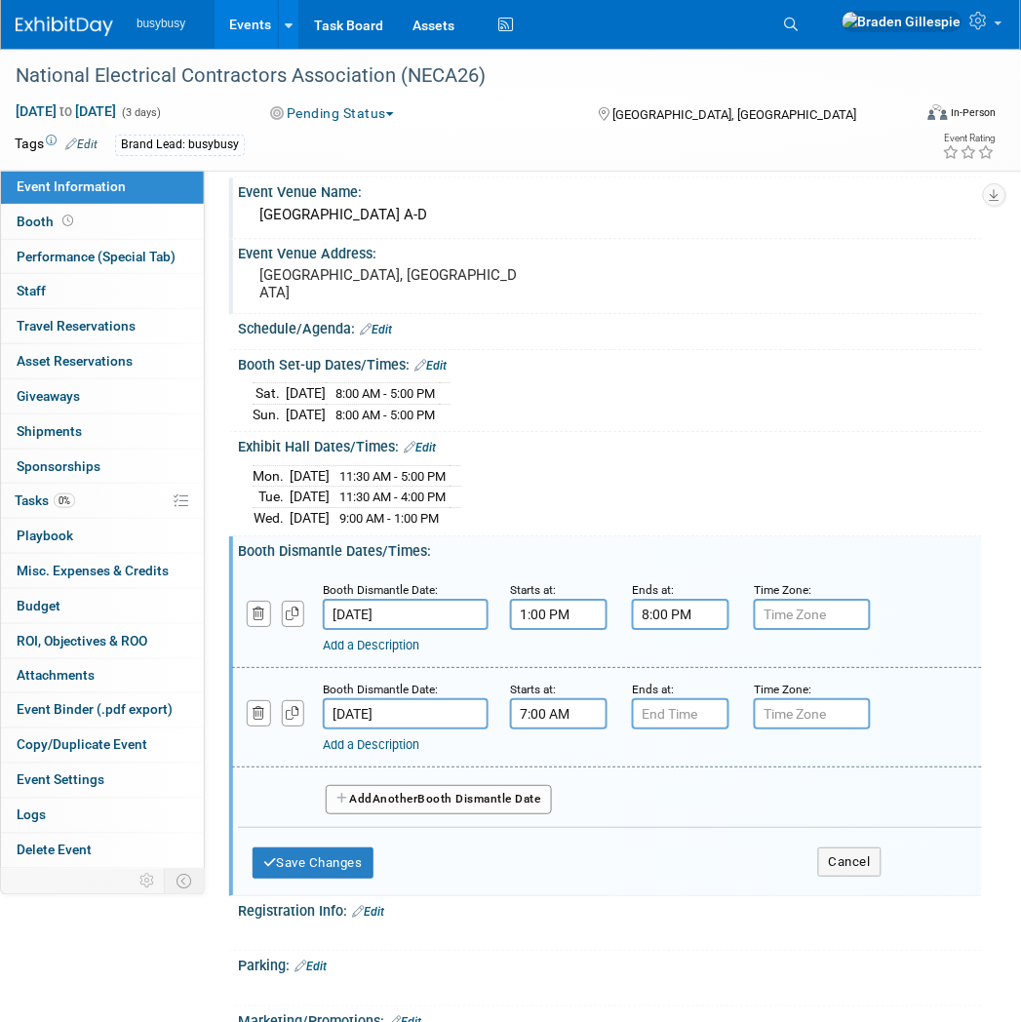
click at [557, 723] on input "7:00 AM" at bounding box center [559, 713] width 98 height 31
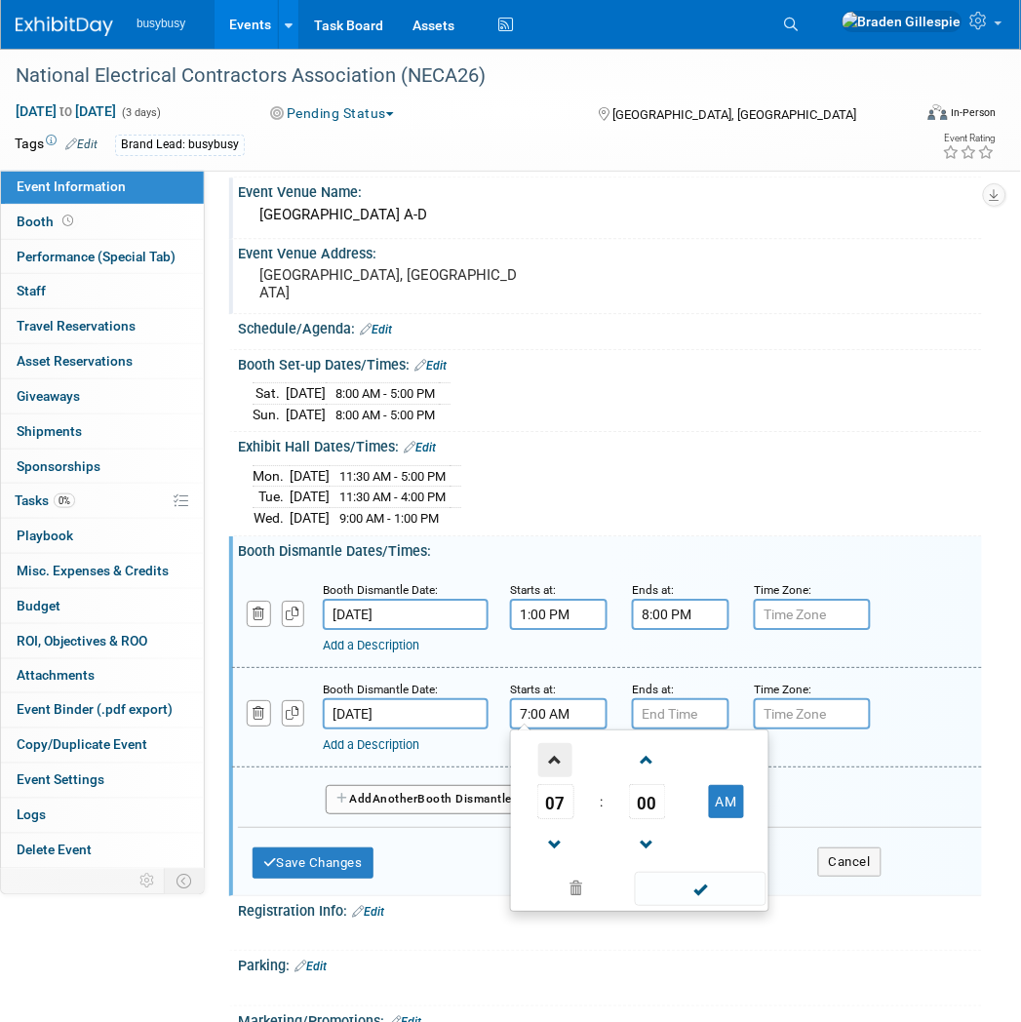
click at [561, 775] on span at bounding box center [555, 760] width 34 height 34
type input "8:00 AM"
click at [671, 718] on input "7:00 PM" at bounding box center [681, 713] width 98 height 31
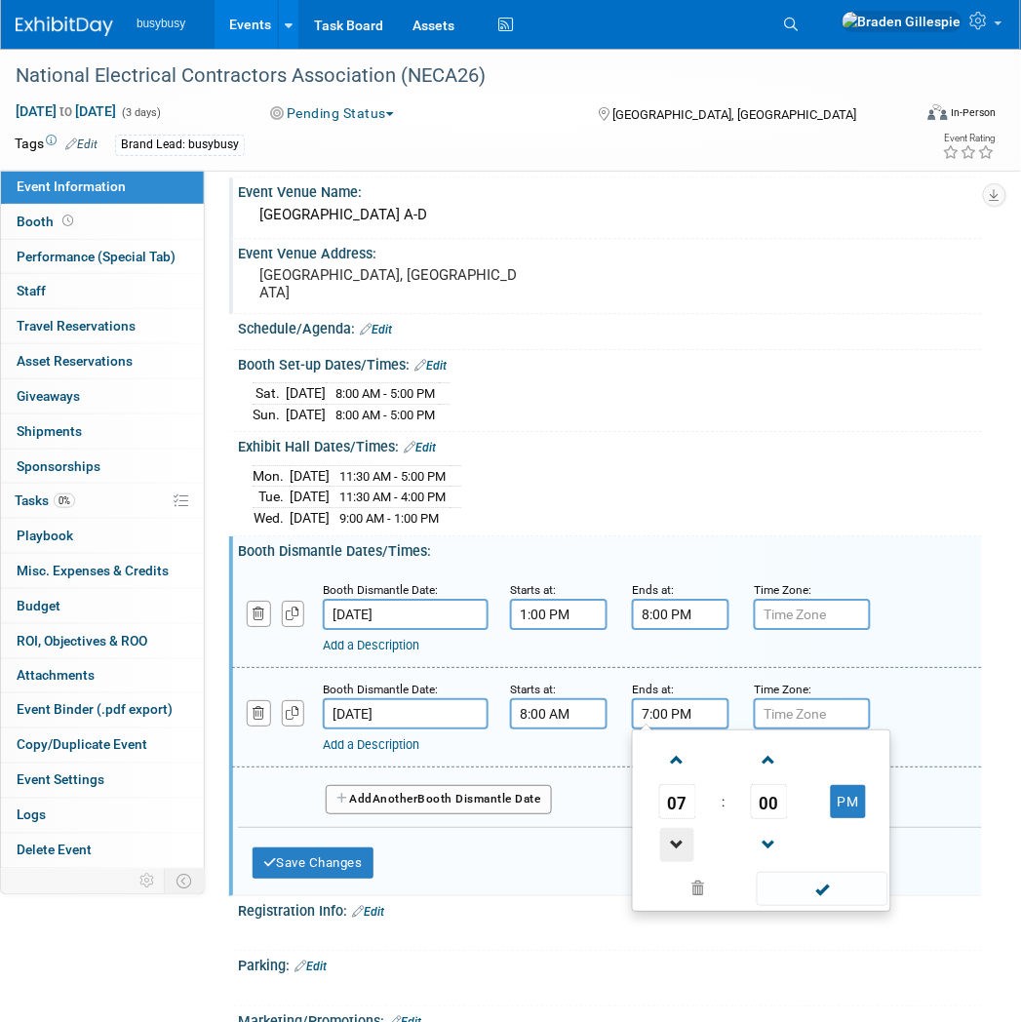
click at [684, 862] on span at bounding box center [677, 845] width 34 height 34
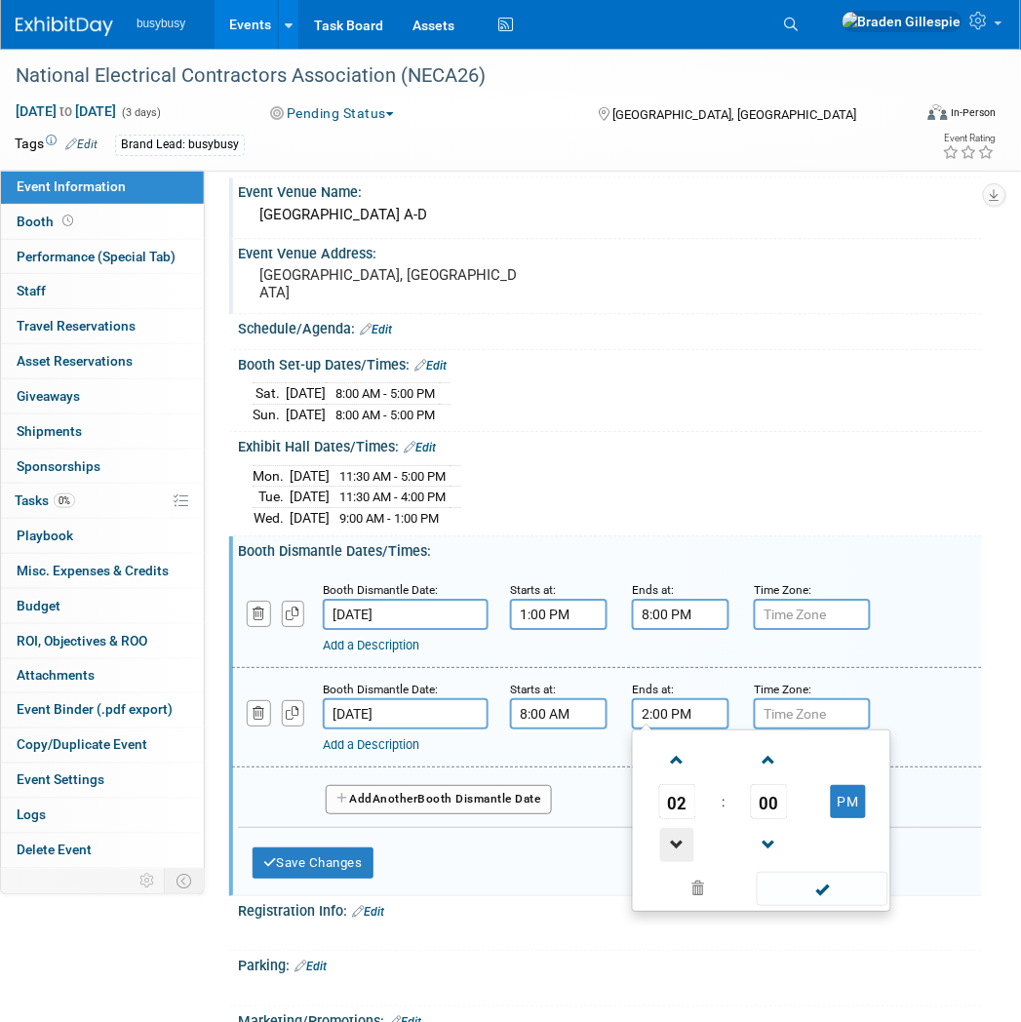
click at [684, 861] on span at bounding box center [677, 845] width 34 height 34
type input "12:00 PM"
drag, startPoint x: 827, startPoint y: 891, endPoint x: 654, endPoint y: 872, distance: 173.7
click at [826, 891] on span at bounding box center [823, 889] width 132 height 34
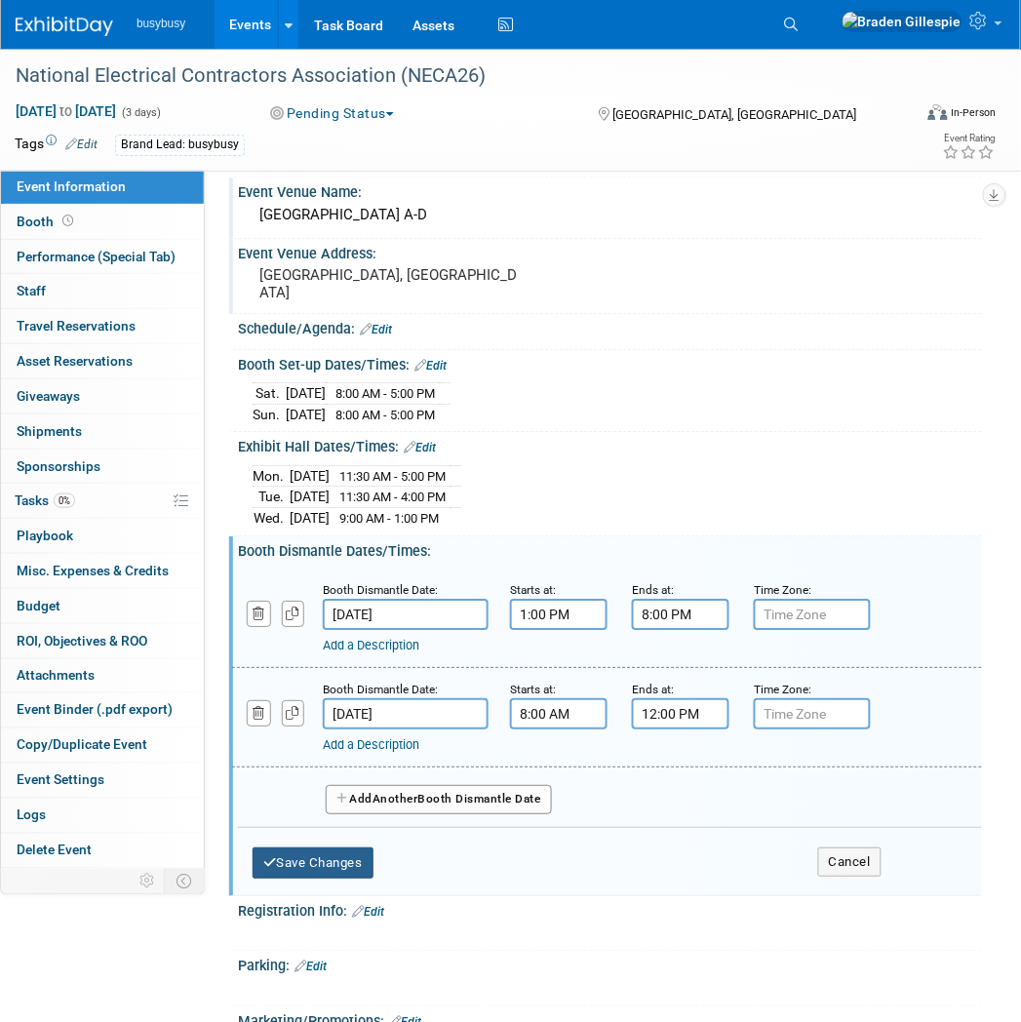
click at [373, 865] on button "Save Changes" at bounding box center [313, 862] width 121 height 31
